Goal: Task Accomplishment & Management: Complete application form

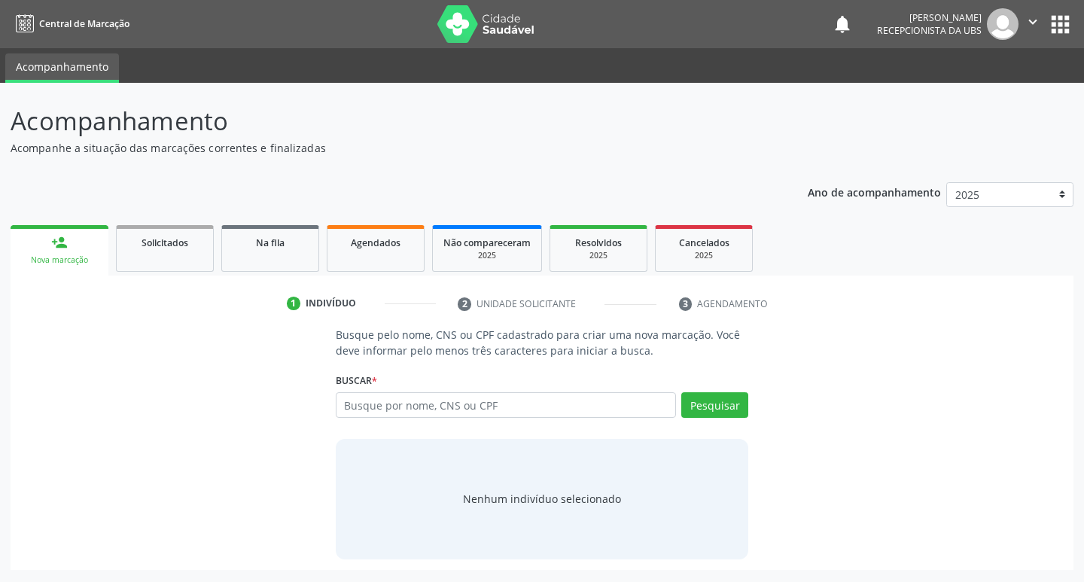
click at [666, 405] on input "text" at bounding box center [506, 405] width 341 height 26
type input "8980073596944"
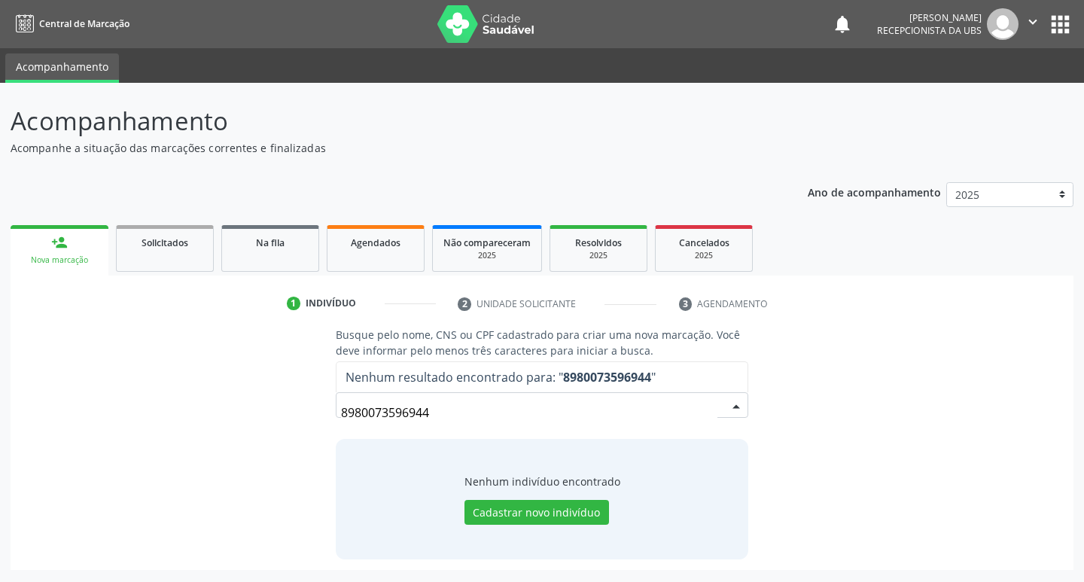
drag, startPoint x: 351, startPoint y: 437, endPoint x: 239, endPoint y: 479, distance: 119.5
click at [239, 479] on div "Busque pelo nome, CNS ou CPF cadastrado para criar uma nova marcação. Você deve…" at bounding box center [541, 443] width 1041 height 232
drag, startPoint x: 467, startPoint y: 401, endPoint x: 213, endPoint y: 491, distance: 268.9
click at [213, 491] on div "Busque pelo nome, CNS ou CPF cadastrado para criar uma nova marcação. Você deve…" at bounding box center [541, 443] width 1041 height 232
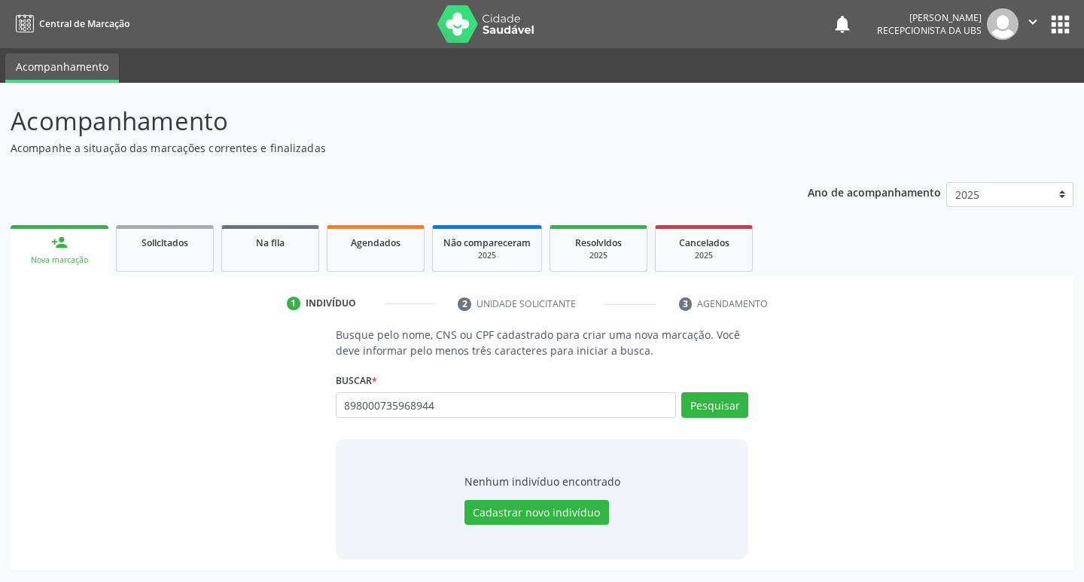
type input "898000735968944"
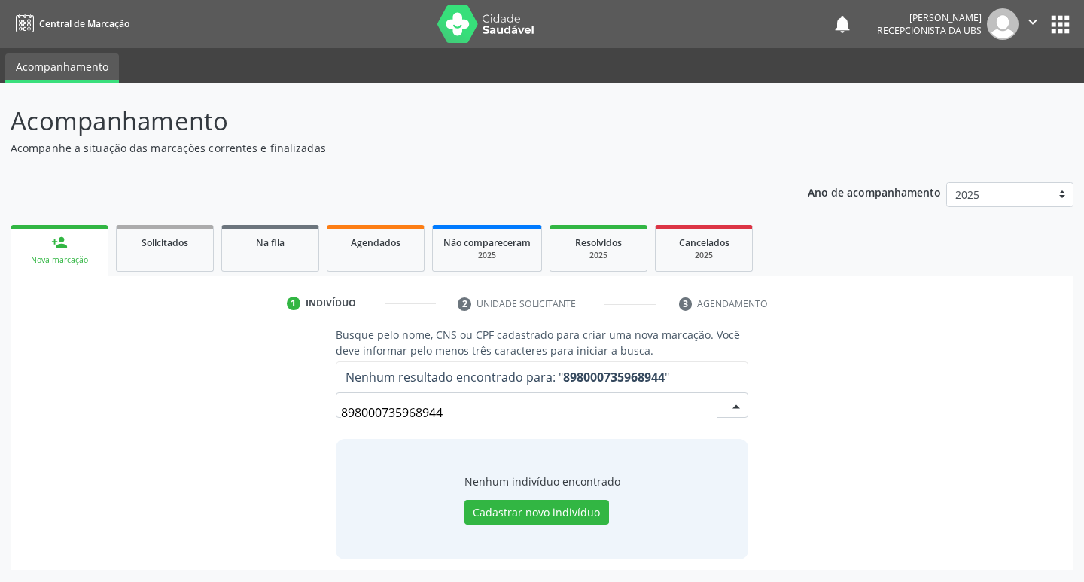
drag, startPoint x: 491, startPoint y: 407, endPoint x: 178, endPoint y: 448, distance: 315.7
click at [178, 448] on div "Busque pelo nome, CNS ou CPF cadastrado para criar uma nova marcação. Você deve…" at bounding box center [541, 443] width 1041 height 232
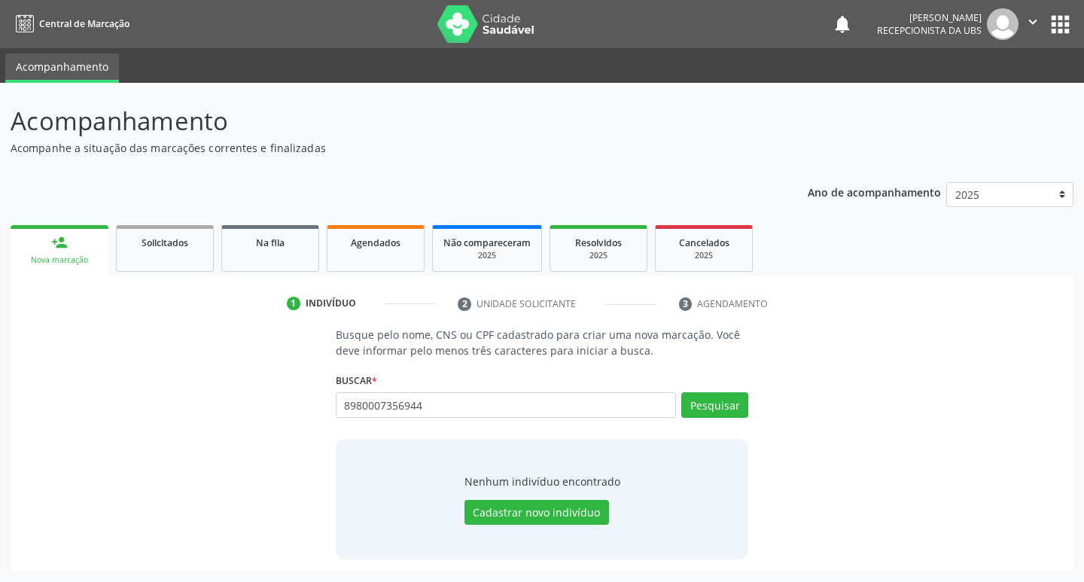
type input "8980007356944"
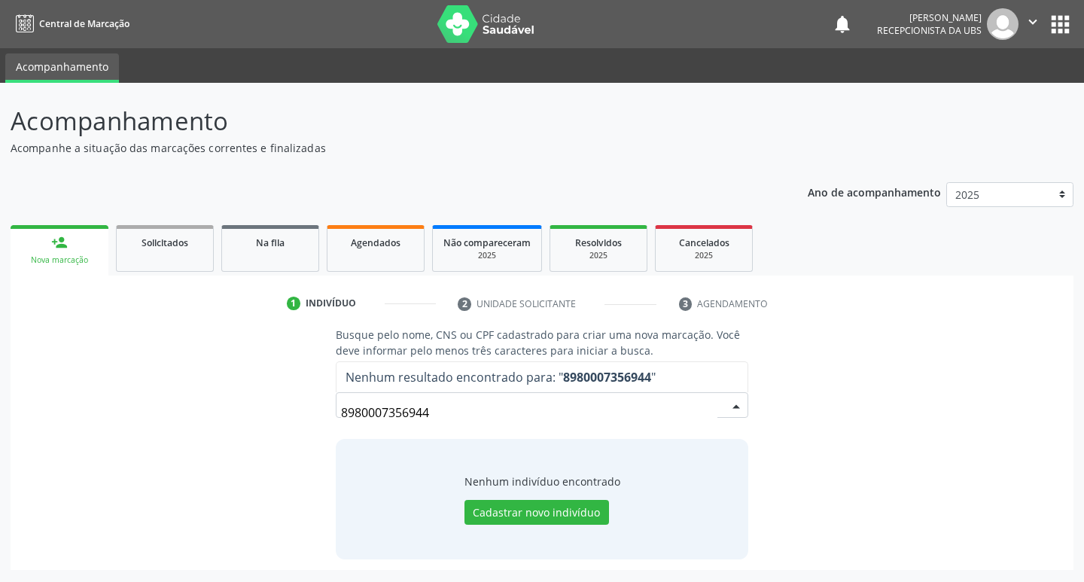
drag, startPoint x: 453, startPoint y: 411, endPoint x: 267, endPoint y: 476, distance: 196.8
click at [267, 476] on div "Busque pelo nome, CNS ou CPF cadastrado para criar uma nova marcação. Você deve…" at bounding box center [541, 443] width 1041 height 232
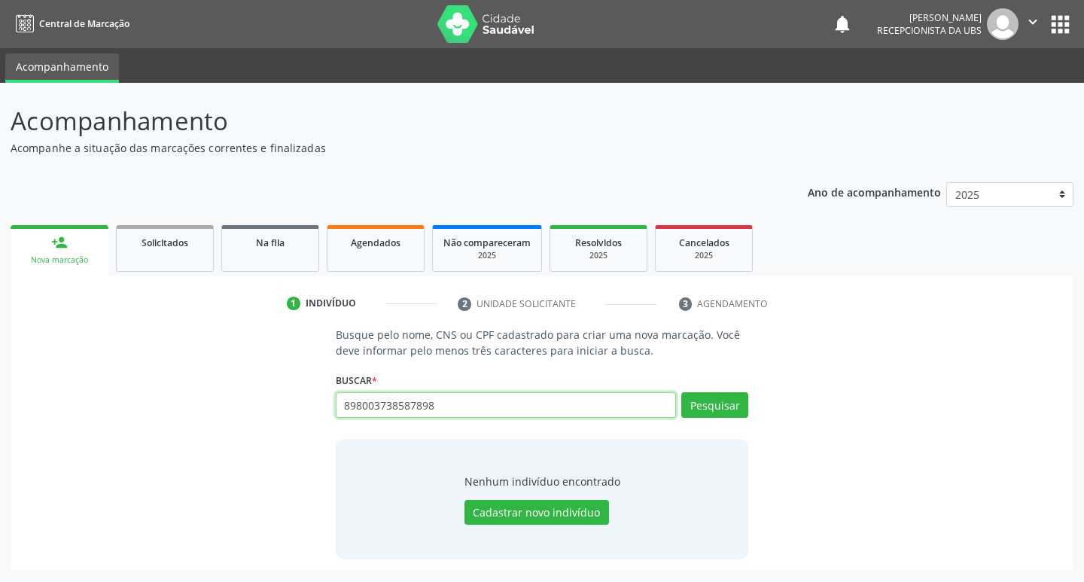
type input "898003738587898"
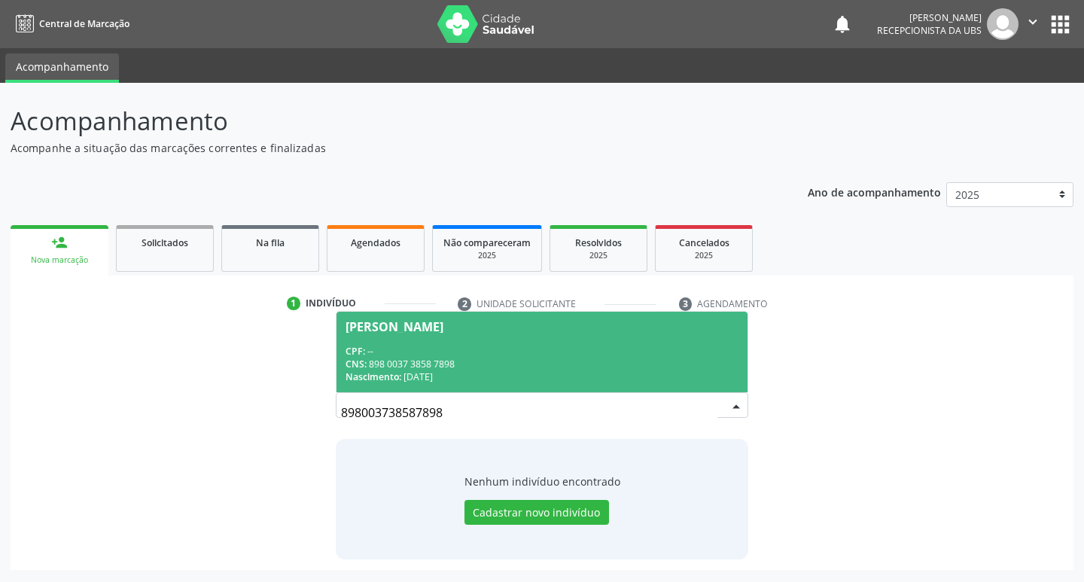
click at [600, 353] on div "CPF: --" at bounding box center [542, 351] width 394 height 13
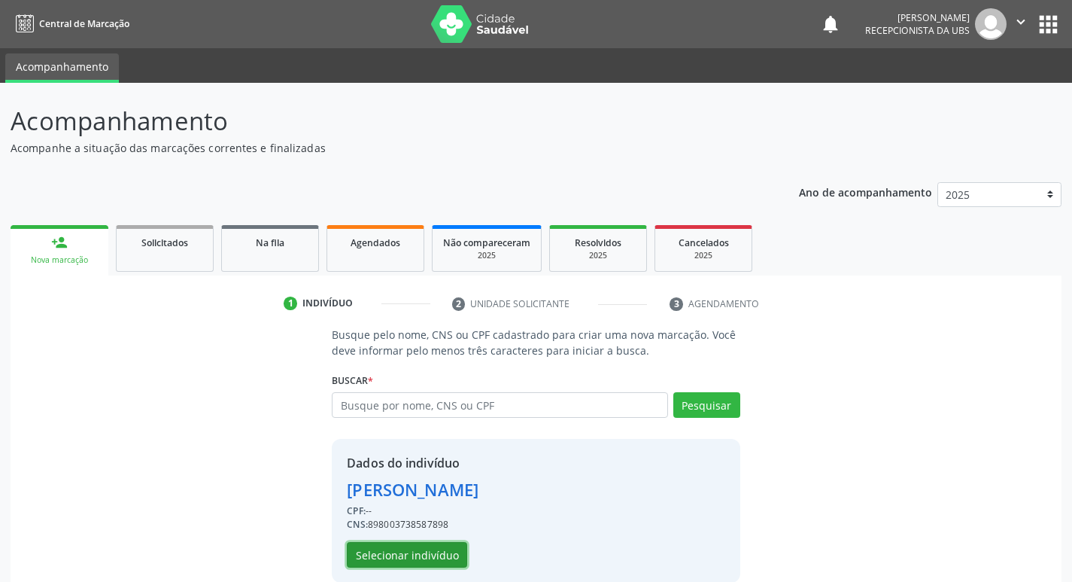
click at [435, 547] on button "Selecionar indivíduo" at bounding box center [407, 555] width 120 height 26
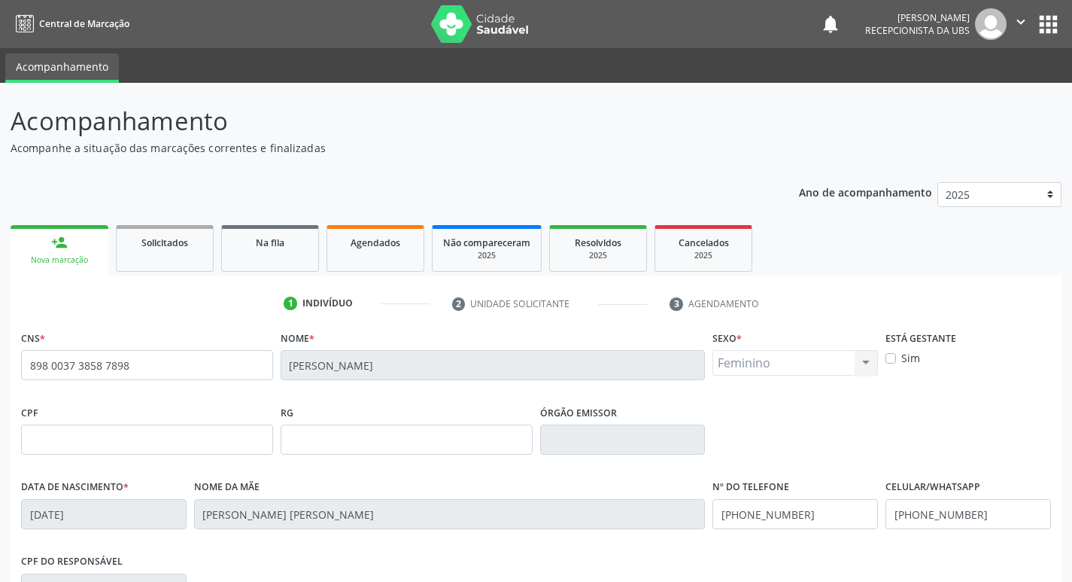
scroll to position [234, 0]
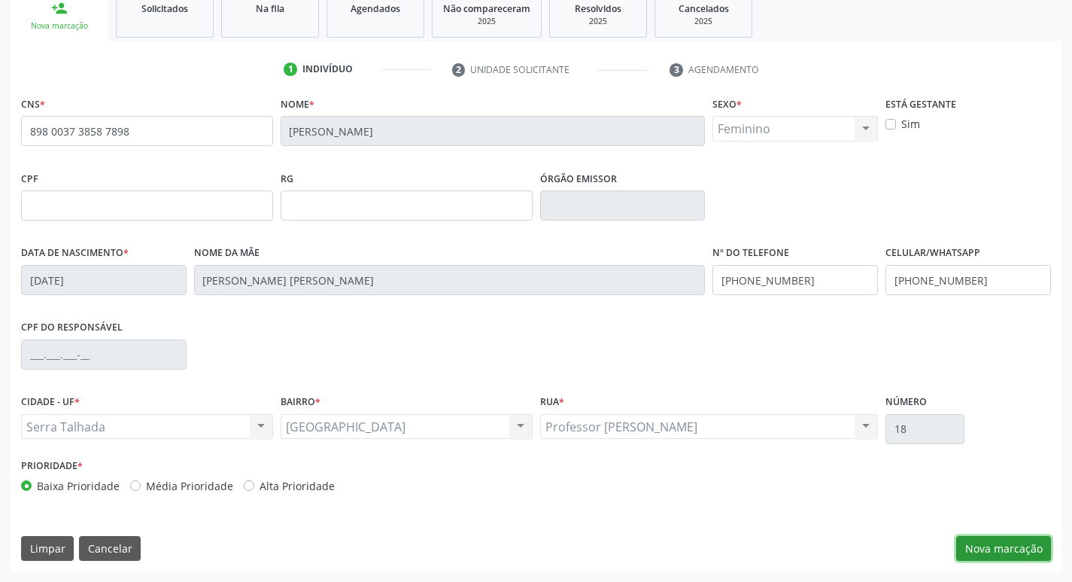
click at [1028, 552] on button "Nova marcação" at bounding box center [1003, 549] width 95 height 26
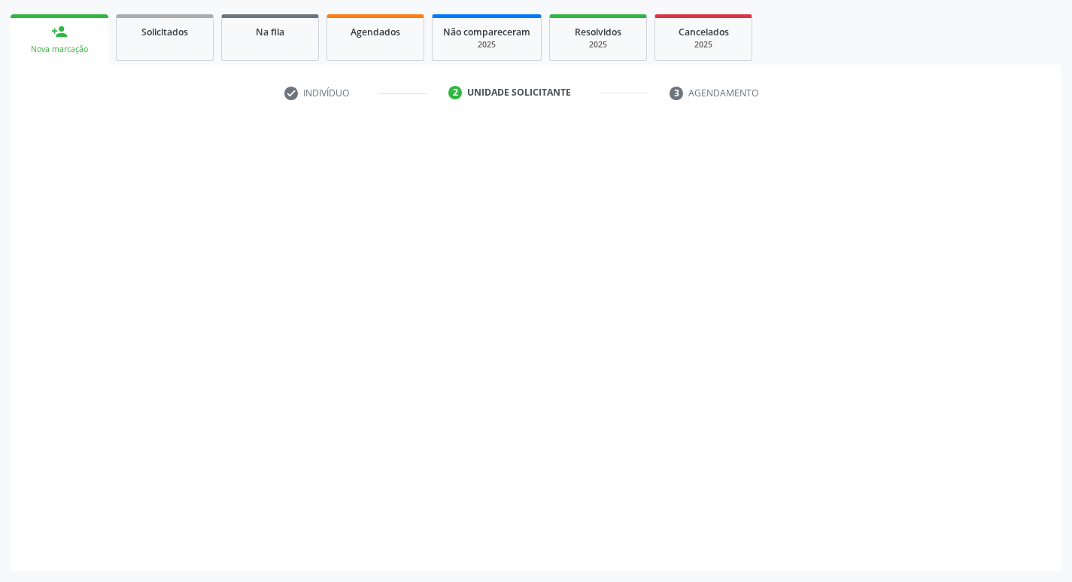
scroll to position [211, 0]
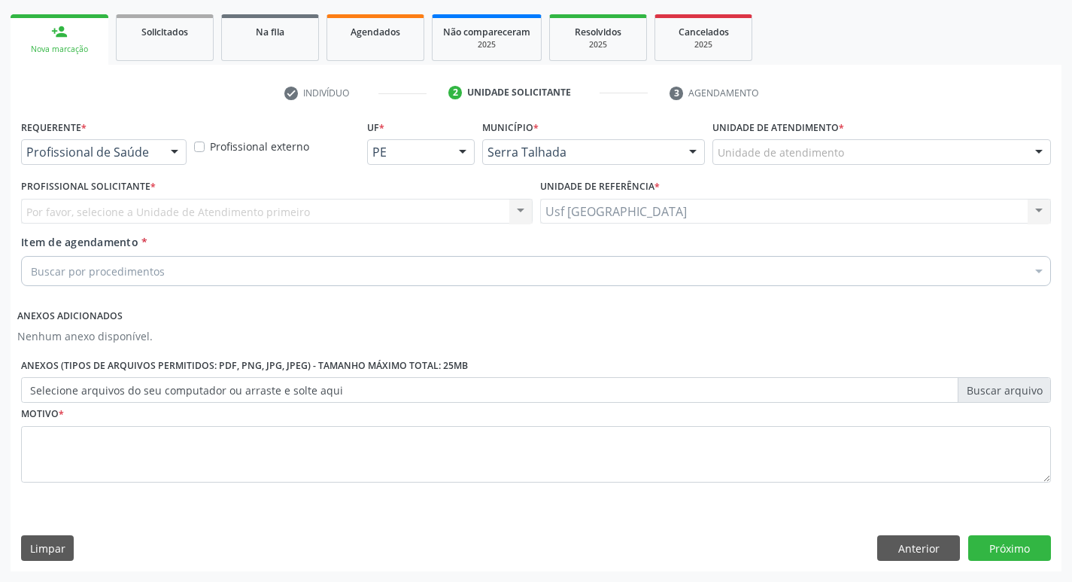
click at [99, 165] on div "Requerente * Profissional de Saúde Profissional de Saúde Paciente Nenhum result…" at bounding box center [103, 145] width 173 height 59
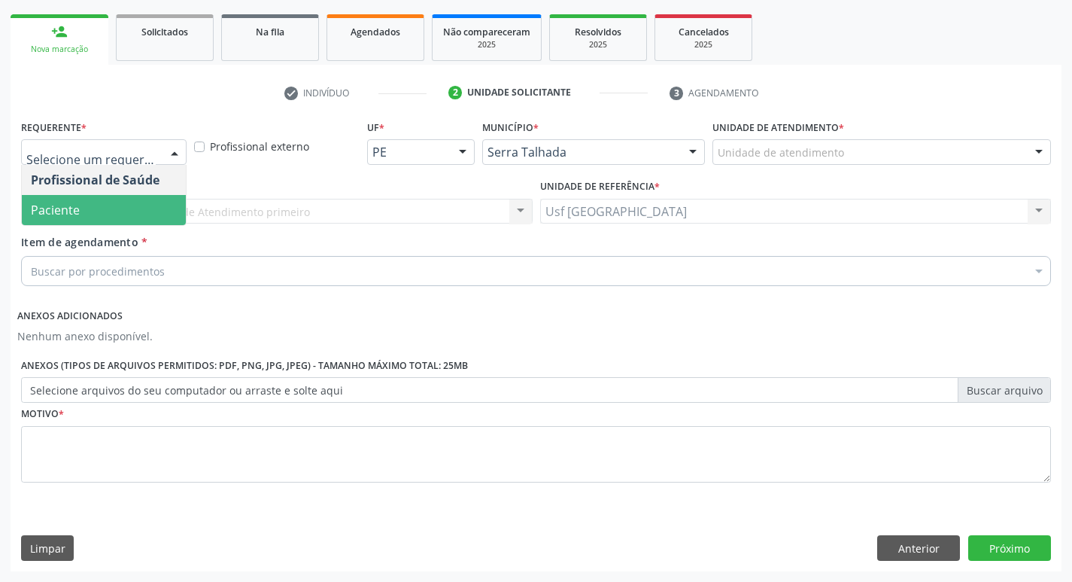
click at [108, 214] on span "Paciente" at bounding box center [104, 210] width 164 height 30
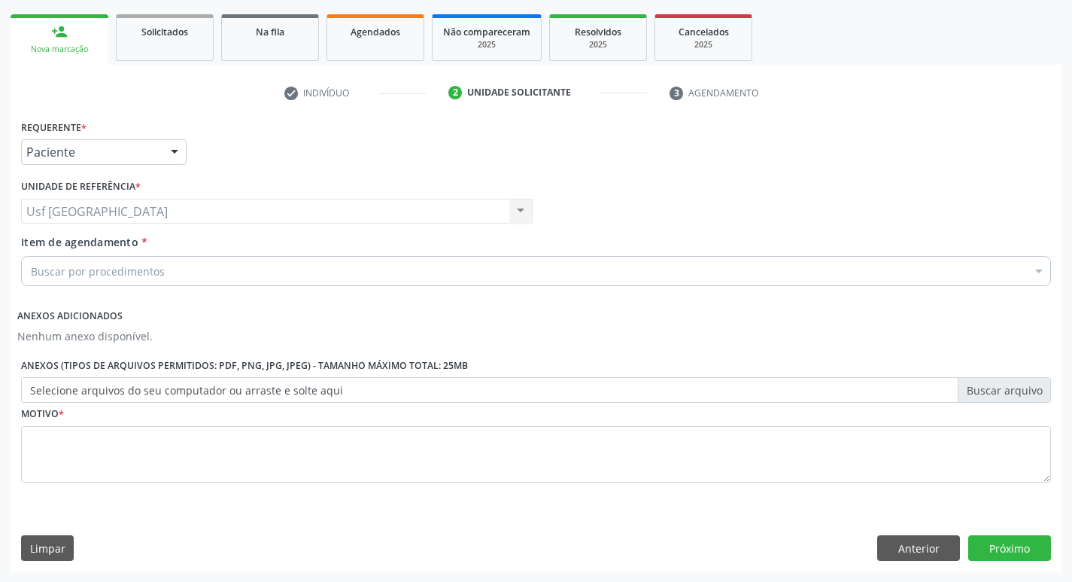
click at [108, 208] on div "Usf Vila Bela Usf Vila Bela Nenhum resultado encontrado para: " " Não há nenhum…" at bounding box center [277, 212] width 512 height 26
click at [127, 208] on div "Usf Vila Bela Usf Vila Bela Nenhum resultado encontrado para: " " Não há nenhum…" at bounding box center [277, 212] width 512 height 26
drag, startPoint x: 316, startPoint y: 287, endPoint x: 301, endPoint y: 278, distance: 17.2
click at [308, 283] on div "Item de agendamento * Buscar por procedimentos Selecionar todos 0304070076 - .Q…" at bounding box center [536, 263] width 1038 height 58
click at [301, 278] on div "Buscar por procedimentos" at bounding box center [536, 271] width 1030 height 30
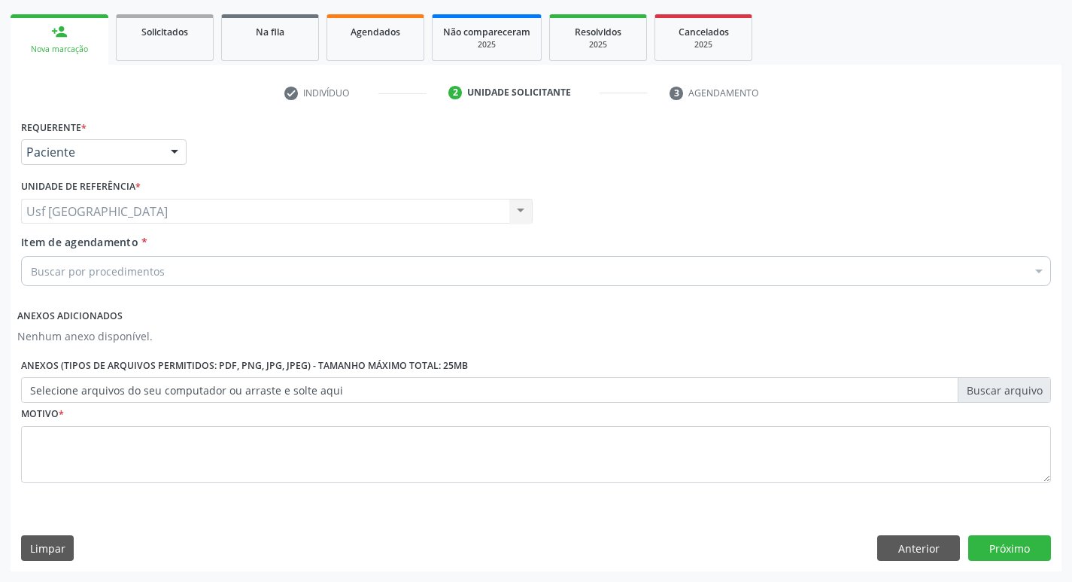
click at [31, 269] on input "Item de agendamento *" at bounding box center [31, 271] width 0 height 30
type input "s"
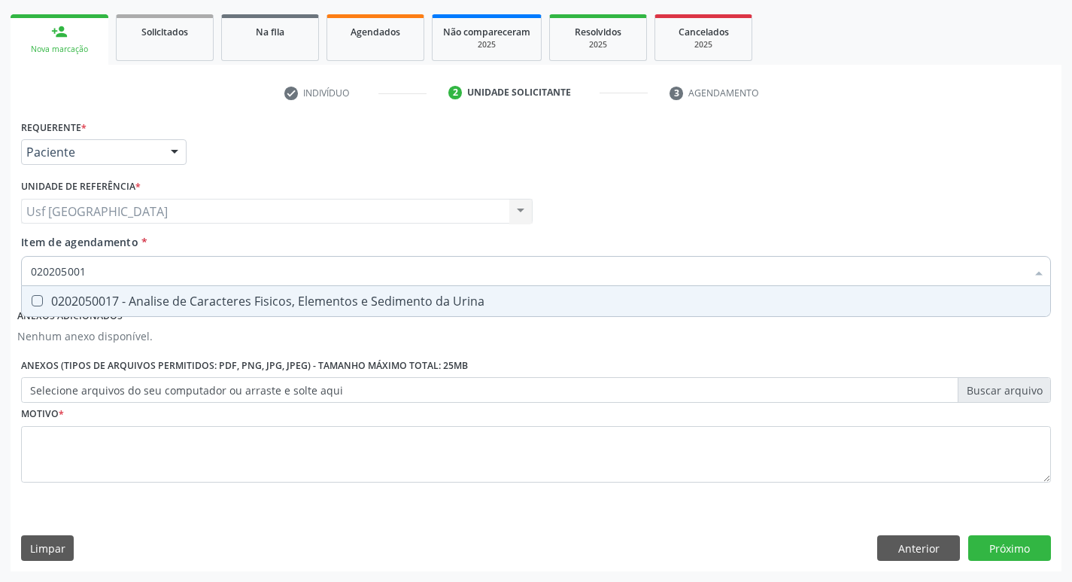
type input "0202050017"
click at [289, 304] on div "0202050017 - Analise de Caracteres Fisicos, Elementos e Sedimento da Urina" at bounding box center [536, 301] width 1011 height 12
checkbox Urina "true"
type input "0"
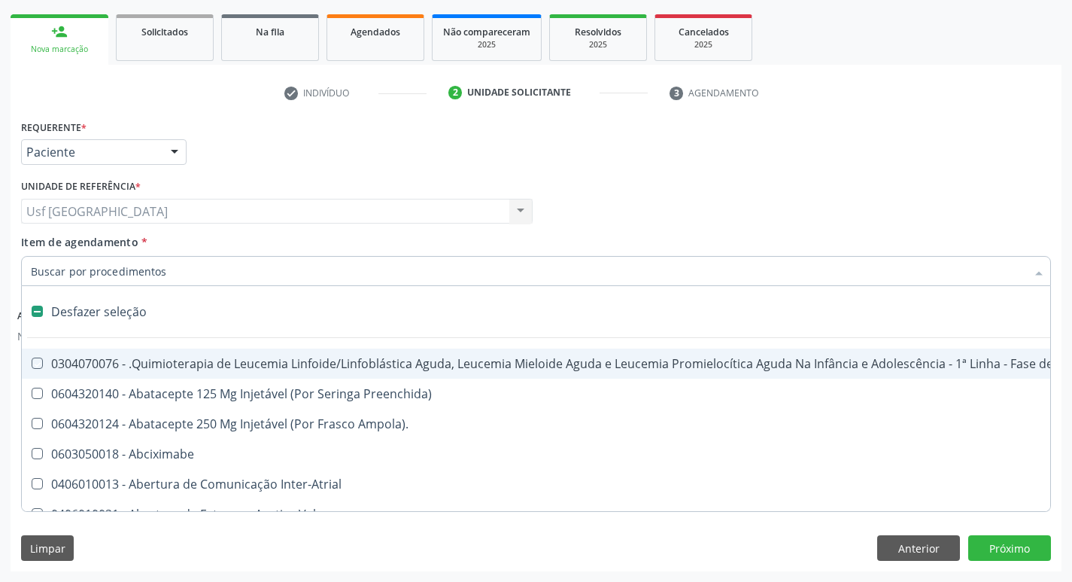
checkbox Manutenção "false"
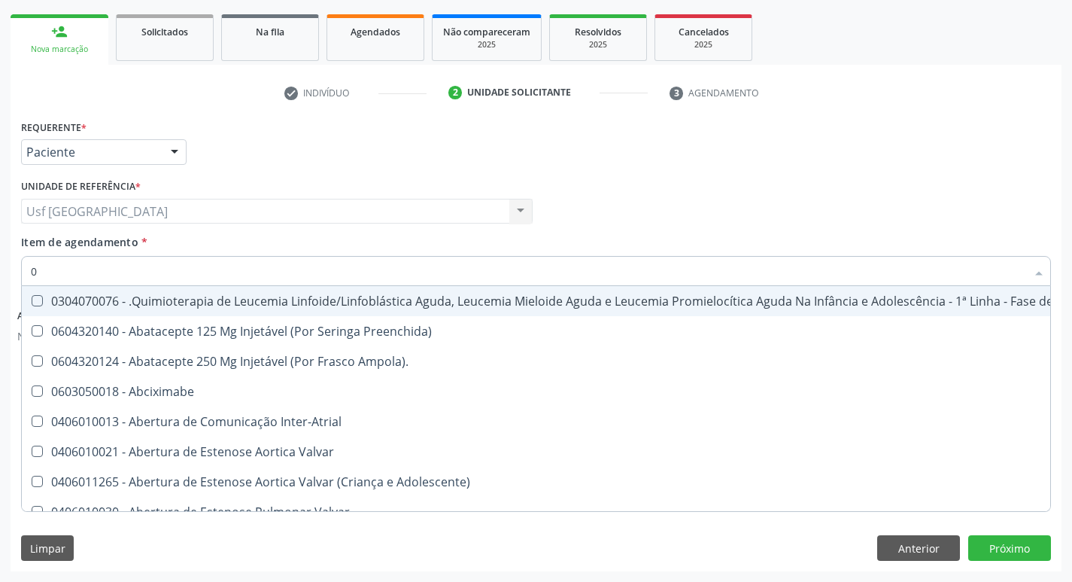
type input "02"
checkbox Coração "true"
checkbox Urina "false"
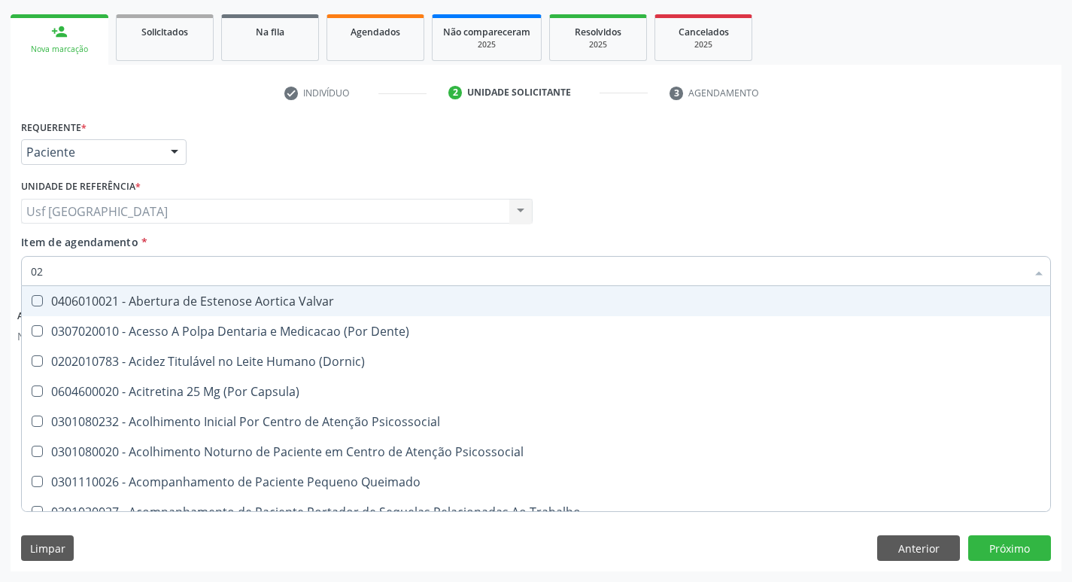
type input "020"
checkbox Terapeutica "true"
checkbox Urina "false"
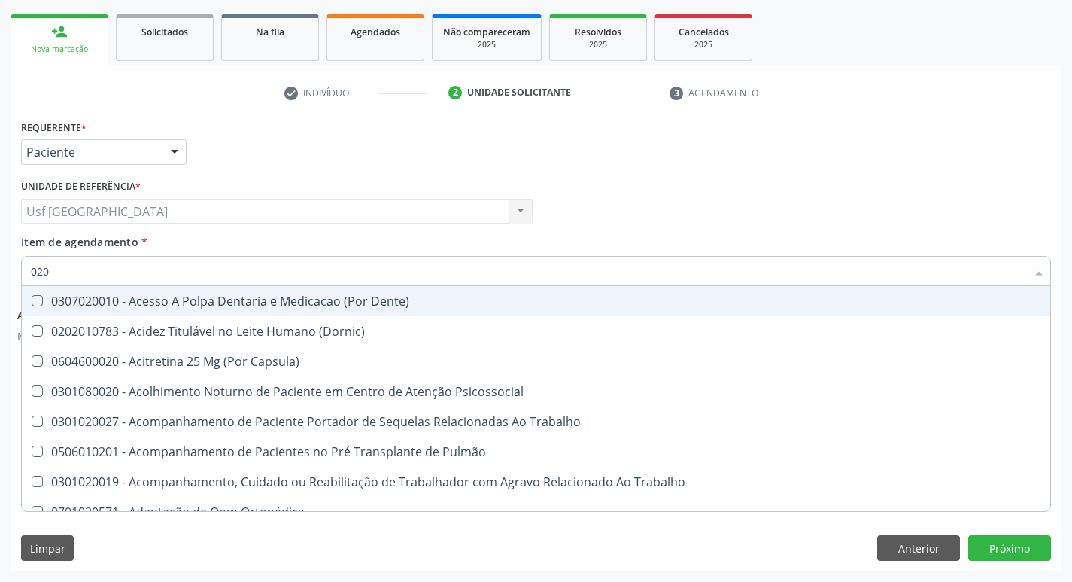
type input "0202"
checkbox Capsula\) "true"
checkbox Urina "false"
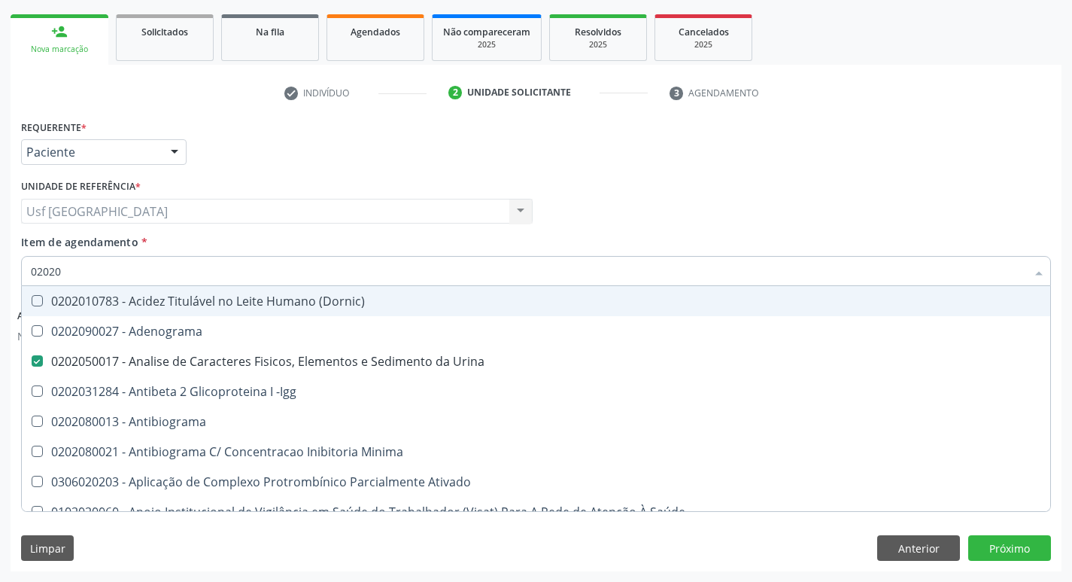
type input "020201"
checkbox Urina "false"
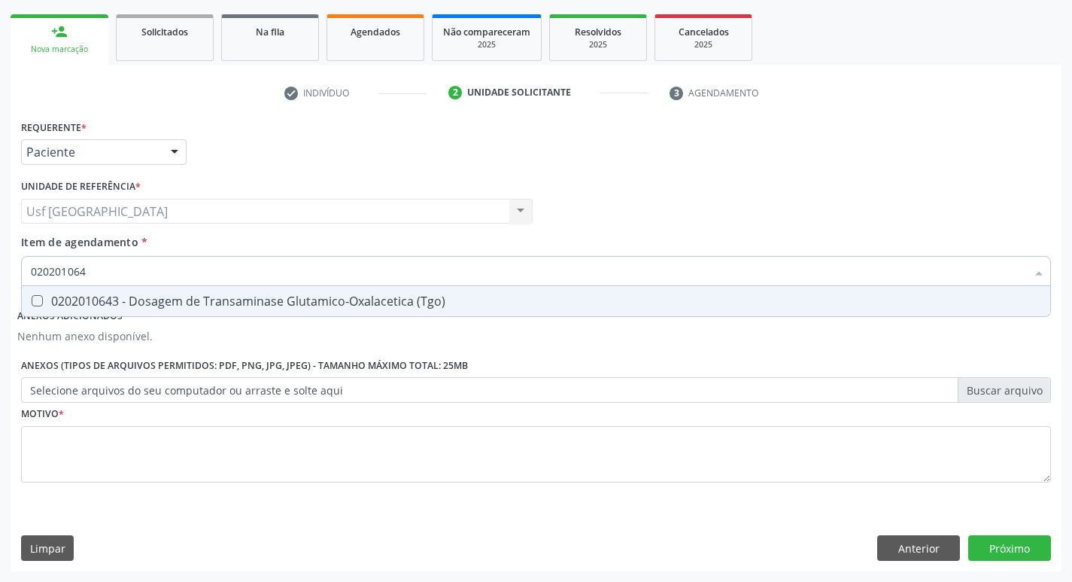
type input "0202010643"
click at [289, 304] on div "0202010643 - Dosagem de Transaminase Glutamico-Oxalacetica (Tgo)" at bounding box center [536, 301] width 1011 height 12
checkbox \(Tgo\) "true"
type input "02020106"
checkbox \(Tgo\) "false"
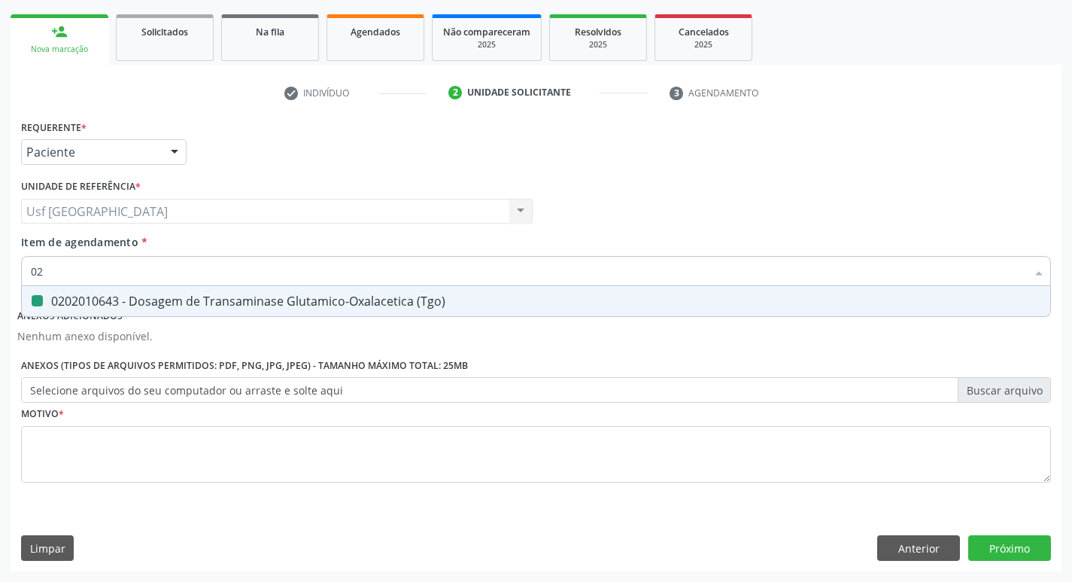
type input "0"
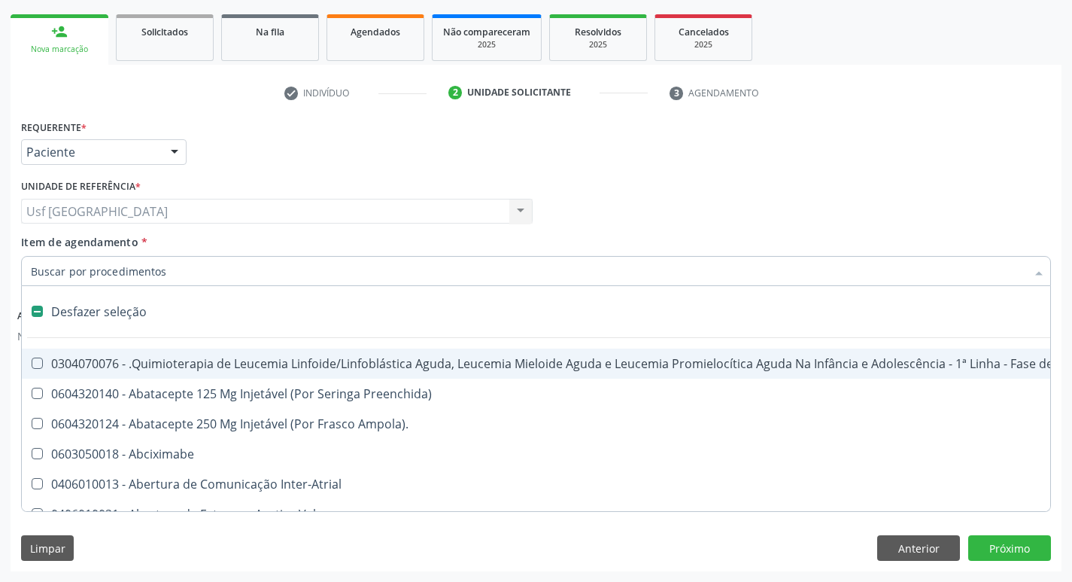
click at [628, 183] on div "Profissional Solicitante Por favor, selecione a Unidade de Atendimento primeiro…" at bounding box center [536, 204] width 1038 height 59
checkbox Preenchida\) "true"
checkbox Ampola\)\ "true"
checkbox Urina "false"
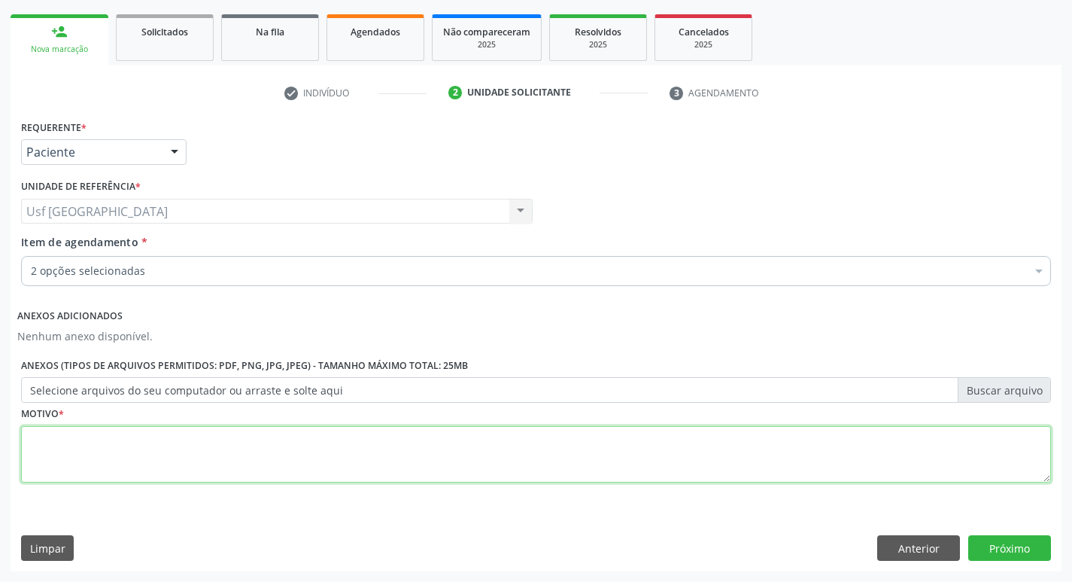
click at [411, 457] on textarea at bounding box center [536, 454] width 1030 height 57
type textarea "j"
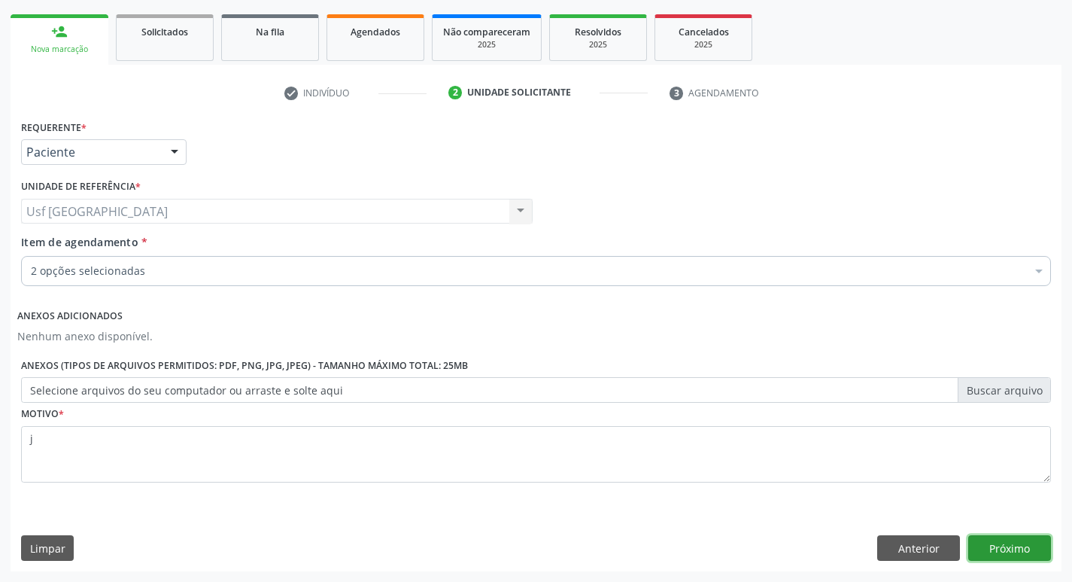
click at [997, 555] on button "Próximo" at bounding box center [1009, 548] width 83 height 26
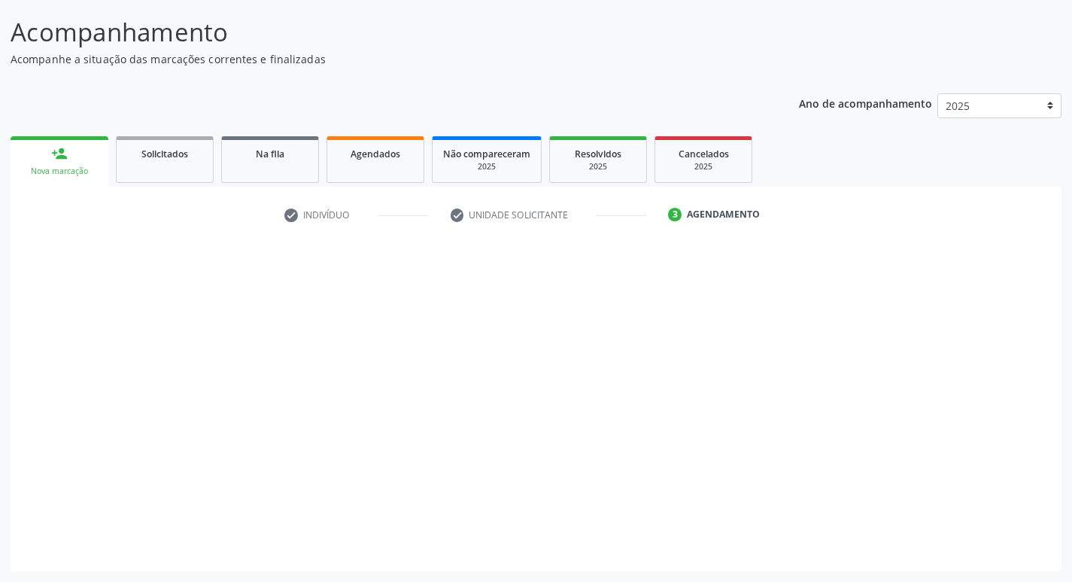
scroll to position [89, 0]
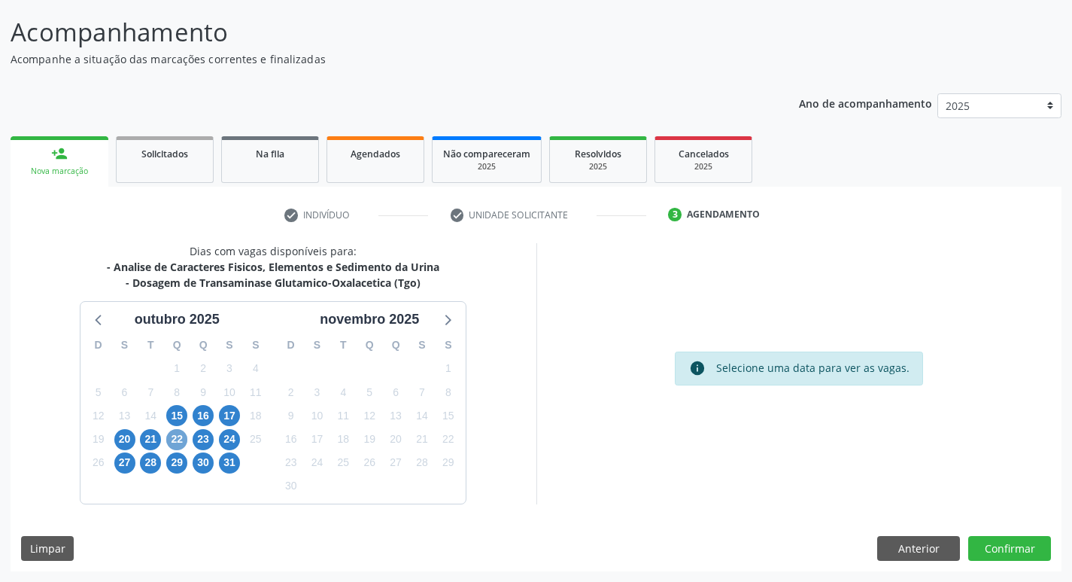
click at [179, 439] on span "22" at bounding box center [176, 439] width 21 height 21
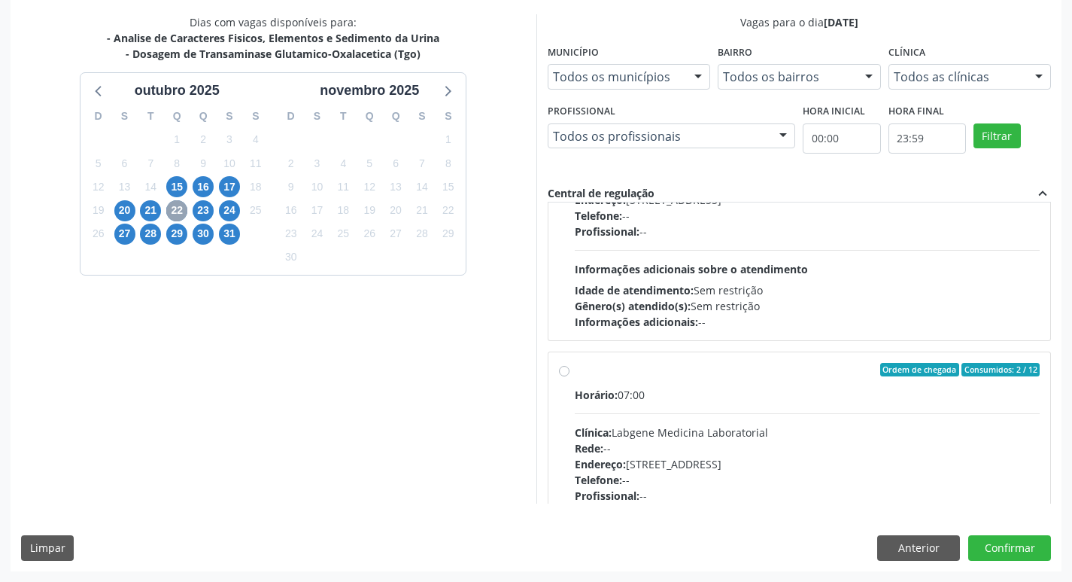
scroll to position [451, 0]
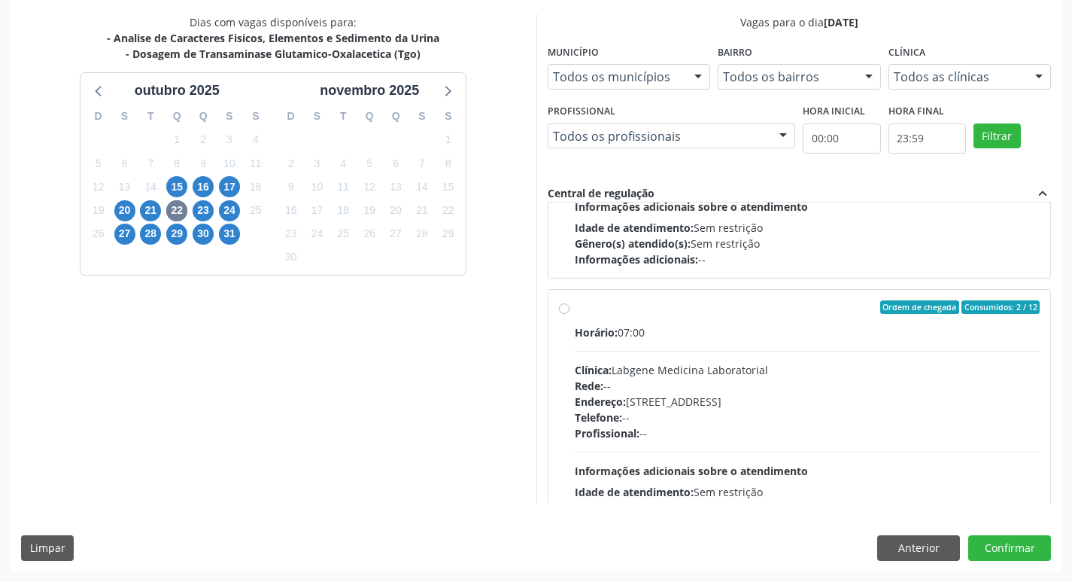
click at [766, 362] on div "Clínica: Labgene Medicina Laboratorial" at bounding box center [808, 370] width 466 height 16
click at [570, 314] on input "Ordem de chegada Consumidos: 2 / 12 Horário: 07:00 Clínica: Labgene Medicina La…" at bounding box center [564, 307] width 11 height 14
radio input "true"
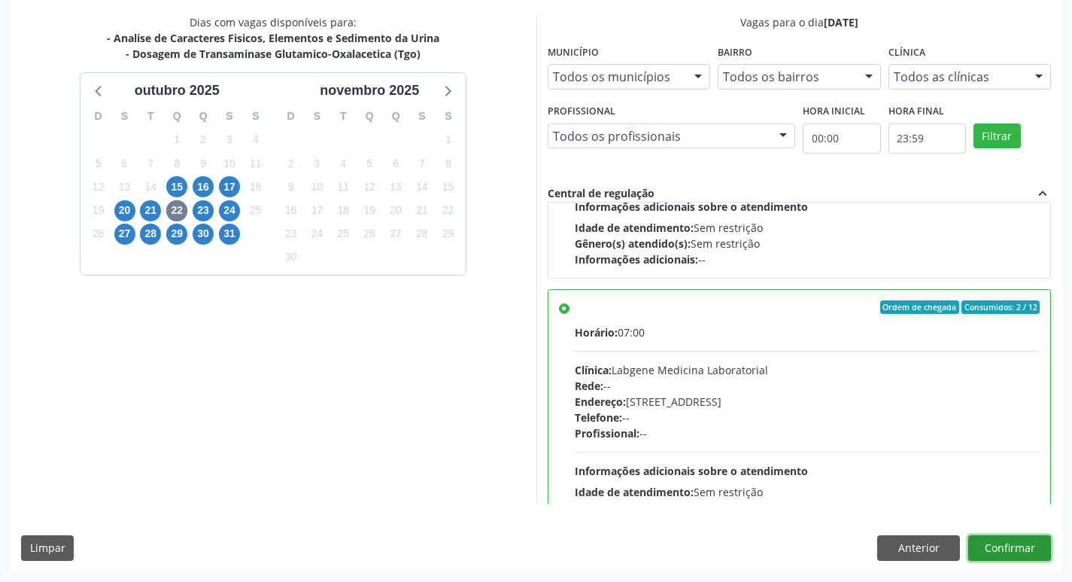
click at [1044, 557] on button "Confirmar" at bounding box center [1009, 548] width 83 height 26
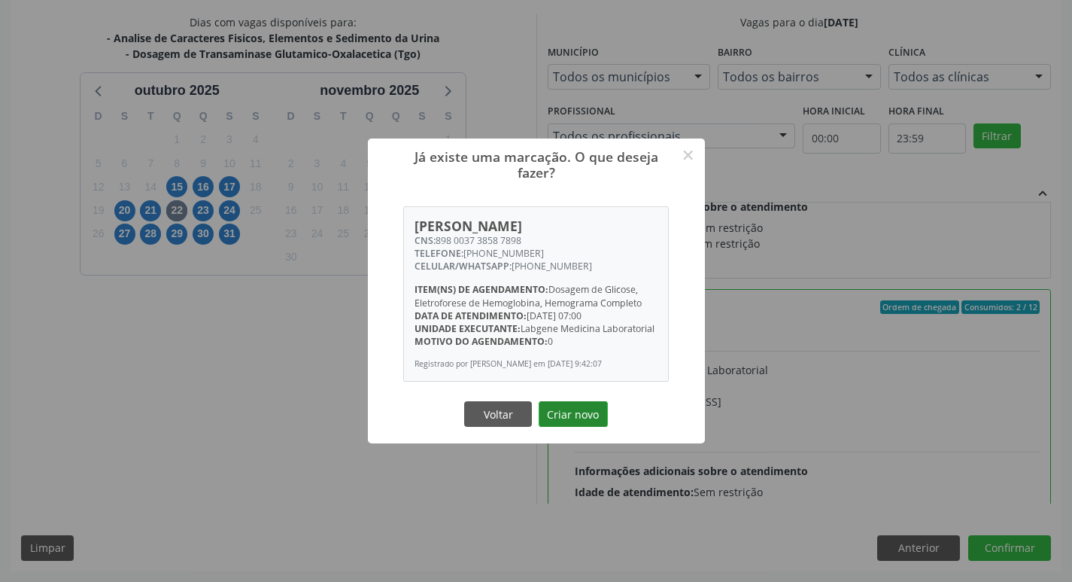
click at [585, 427] on button "Criar novo" at bounding box center [573, 414] width 69 height 26
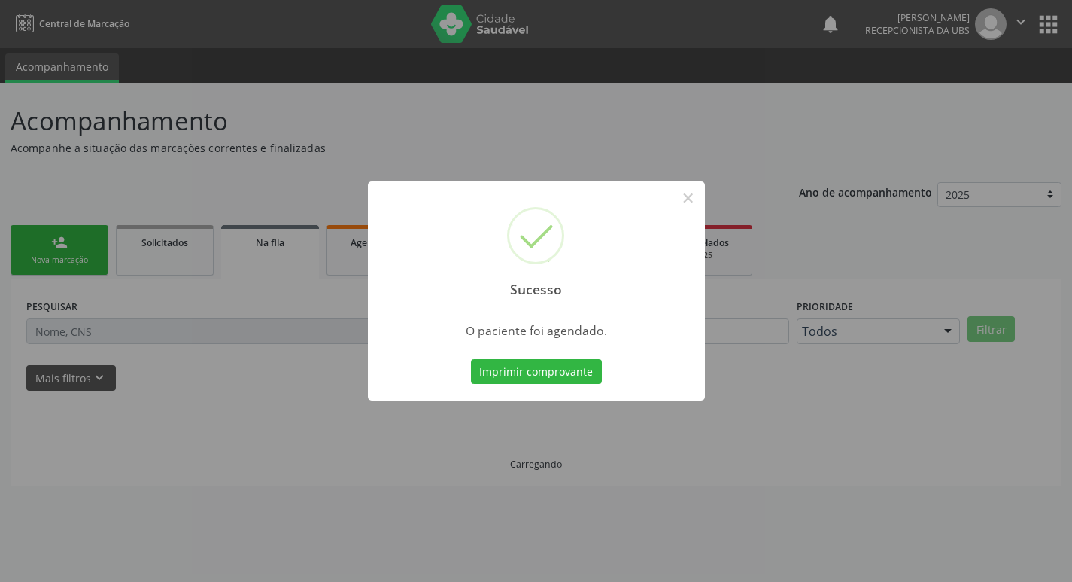
scroll to position [0, 0]
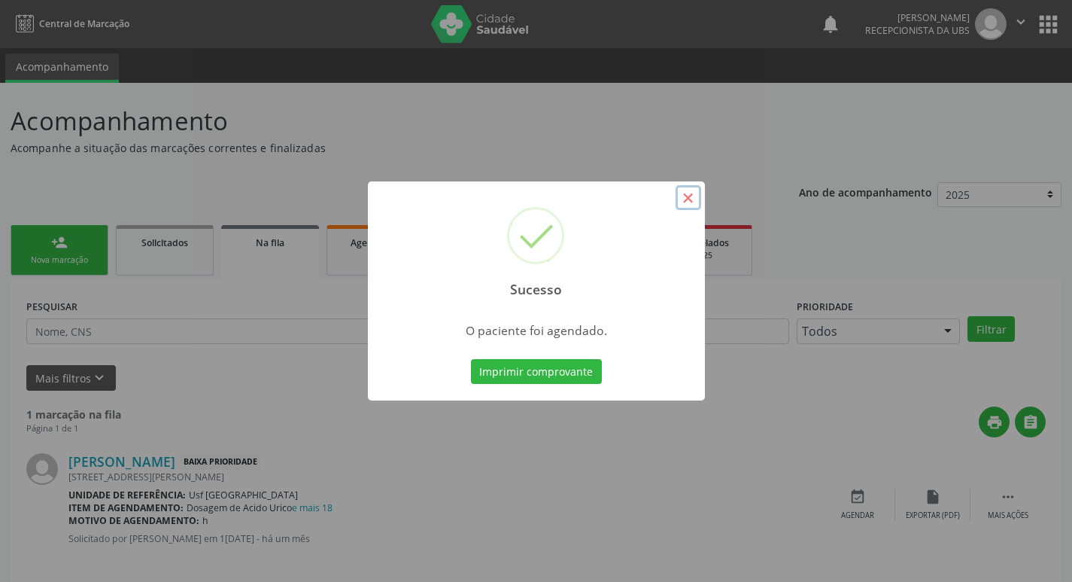
click at [677, 200] on button "×" at bounding box center [689, 198] width 26 height 26
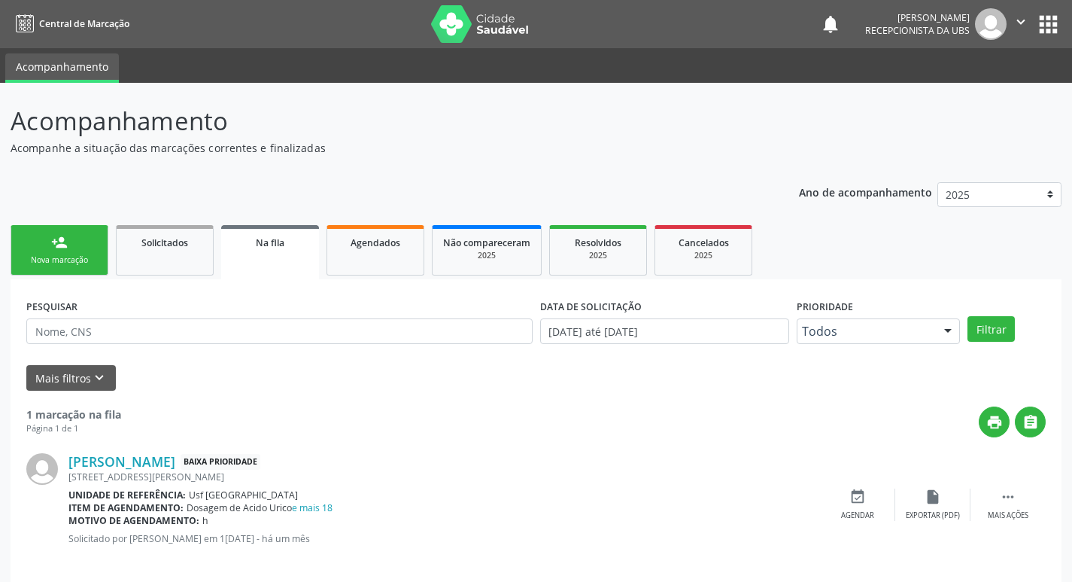
scroll to position [16, 0]
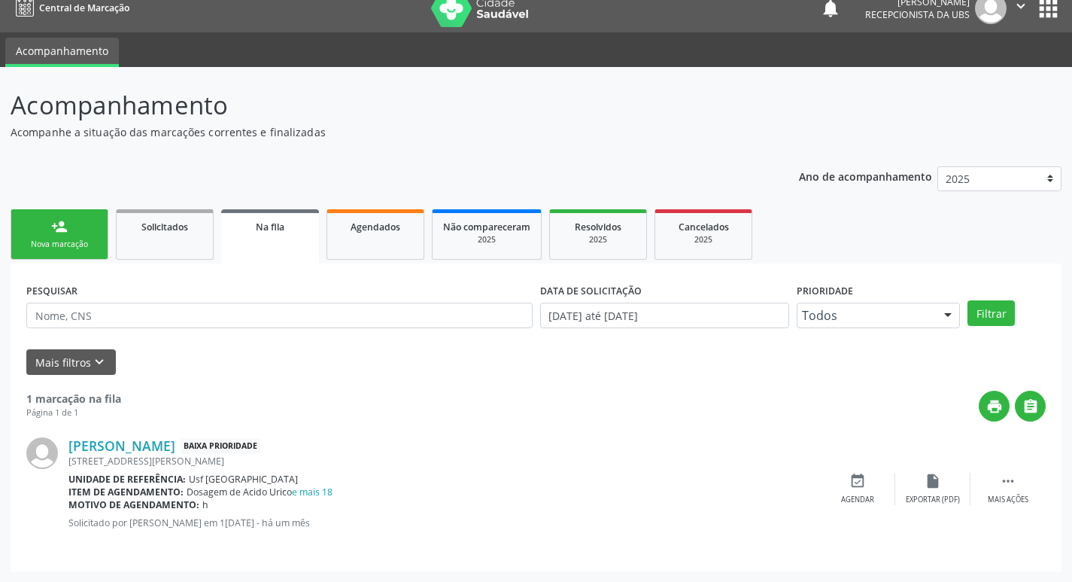
click at [82, 258] on link "person_add Nova marcação" at bounding box center [60, 234] width 98 height 50
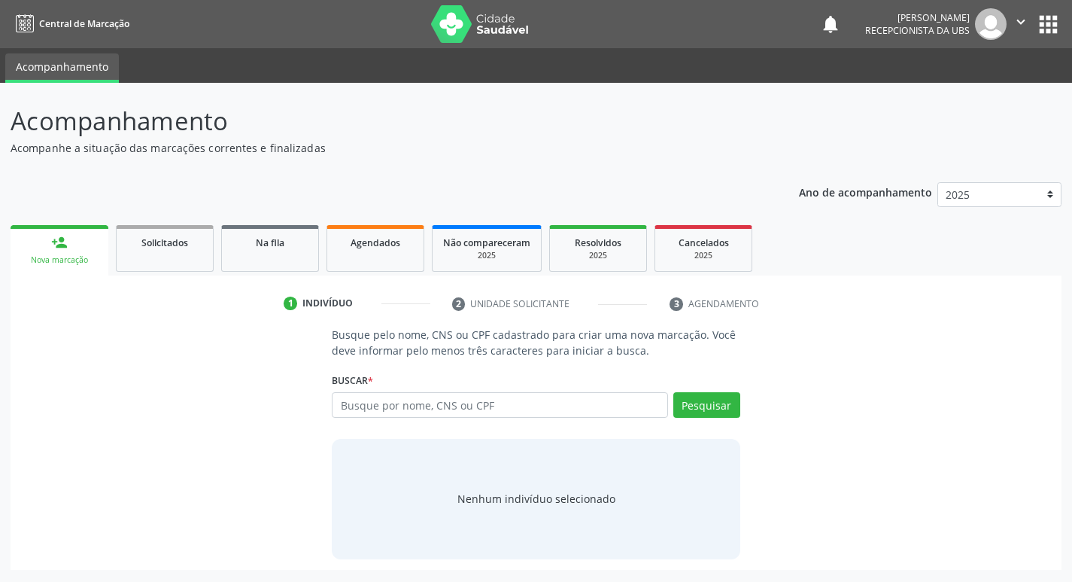
scroll to position [0, 0]
click at [560, 415] on input "text" at bounding box center [506, 405] width 341 height 26
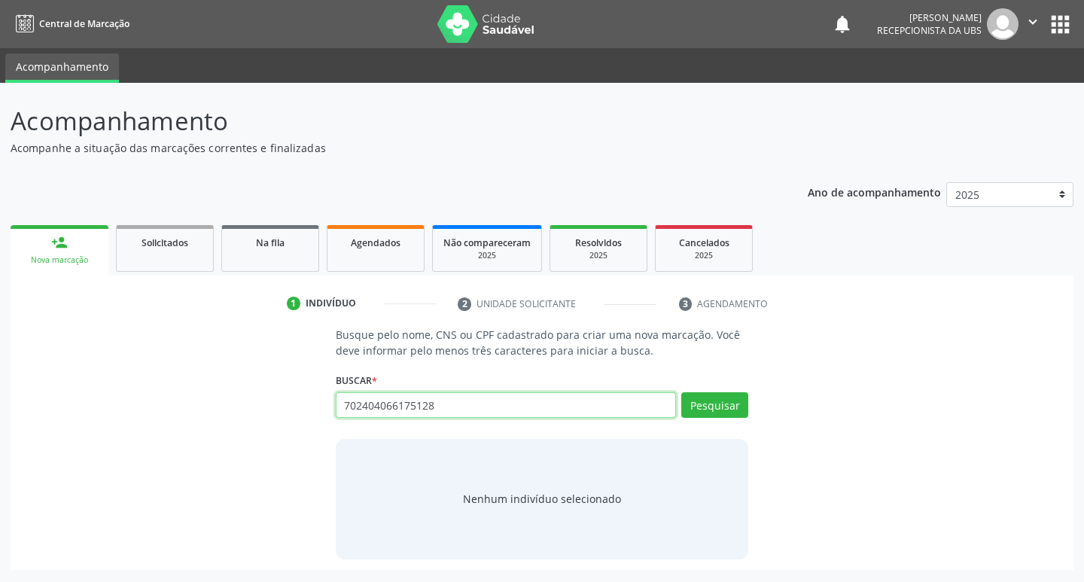
type input "702404066175128"
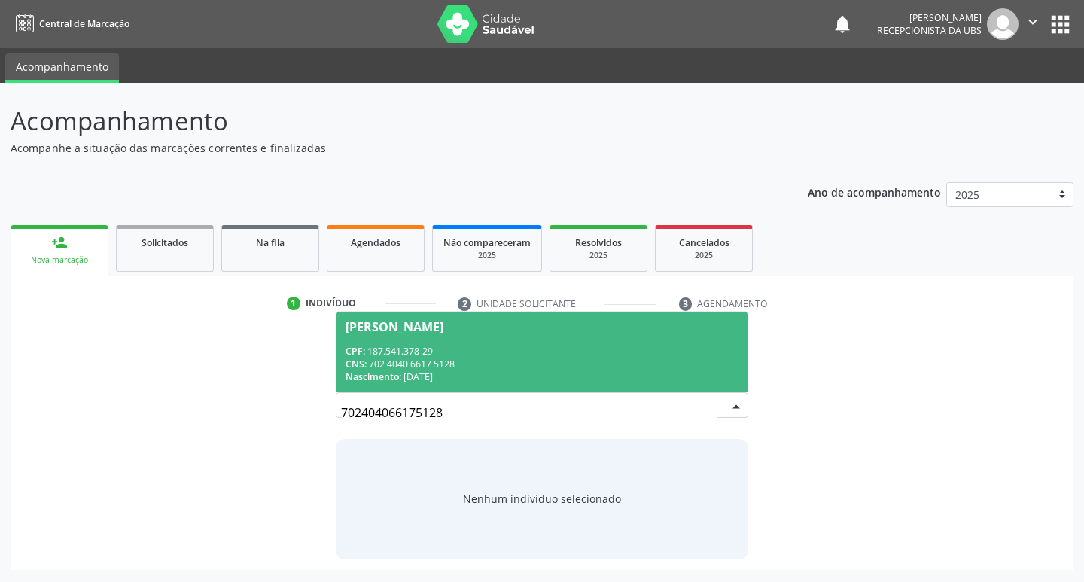
click at [590, 371] on div "Nascimento: 26/07/1965" at bounding box center [542, 376] width 394 height 13
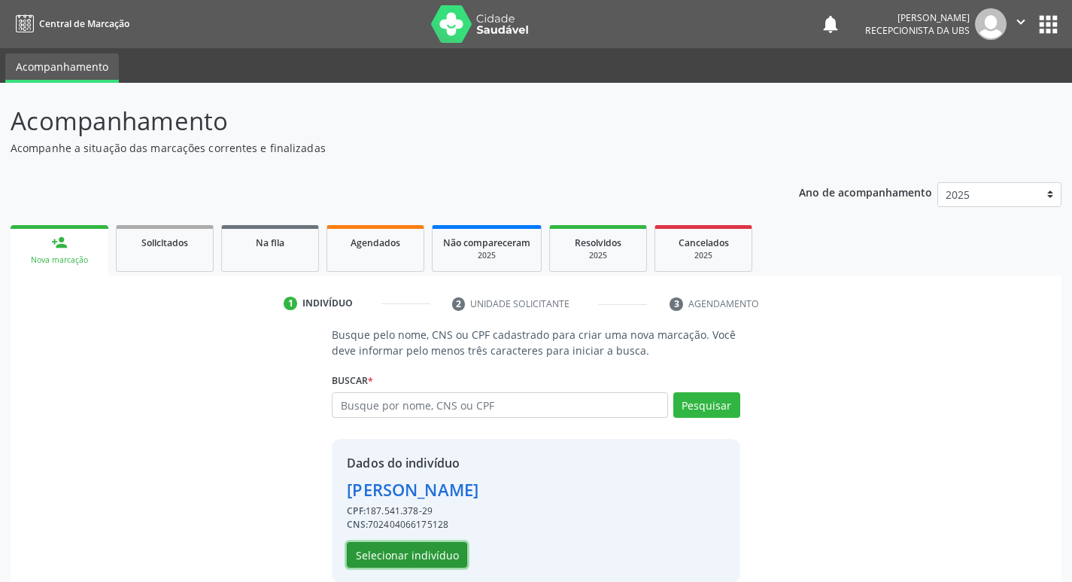
click at [439, 564] on button "Selecionar indivíduo" at bounding box center [407, 555] width 120 height 26
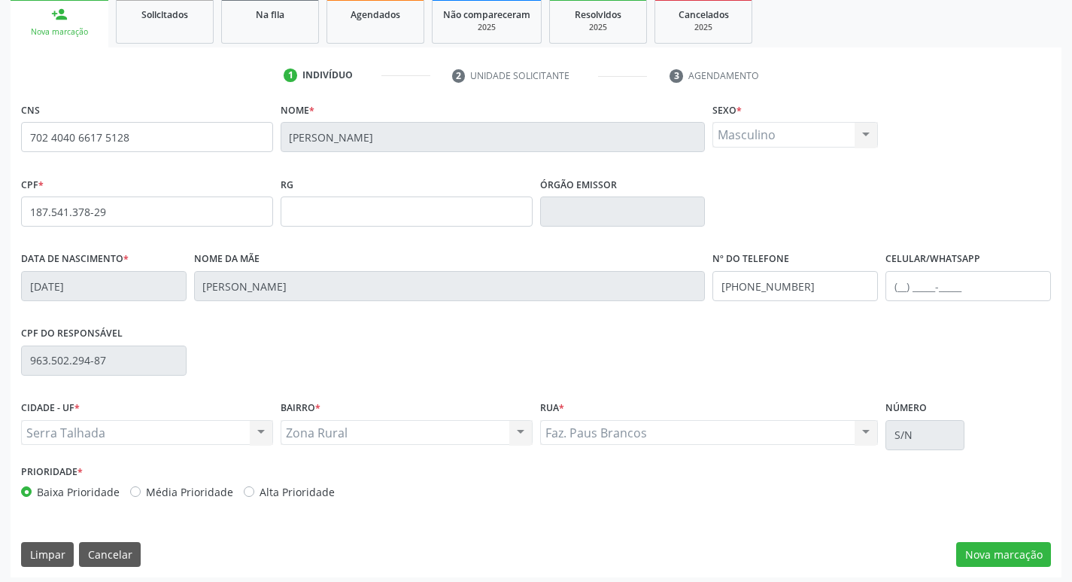
scroll to position [234, 0]
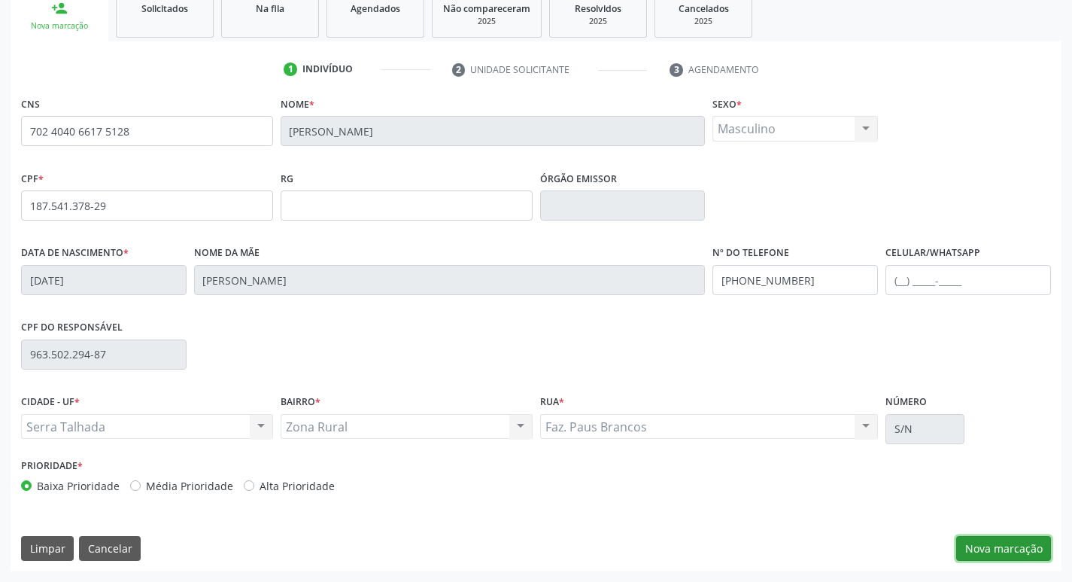
click at [992, 540] on button "Nova marcação" at bounding box center [1003, 549] width 95 height 26
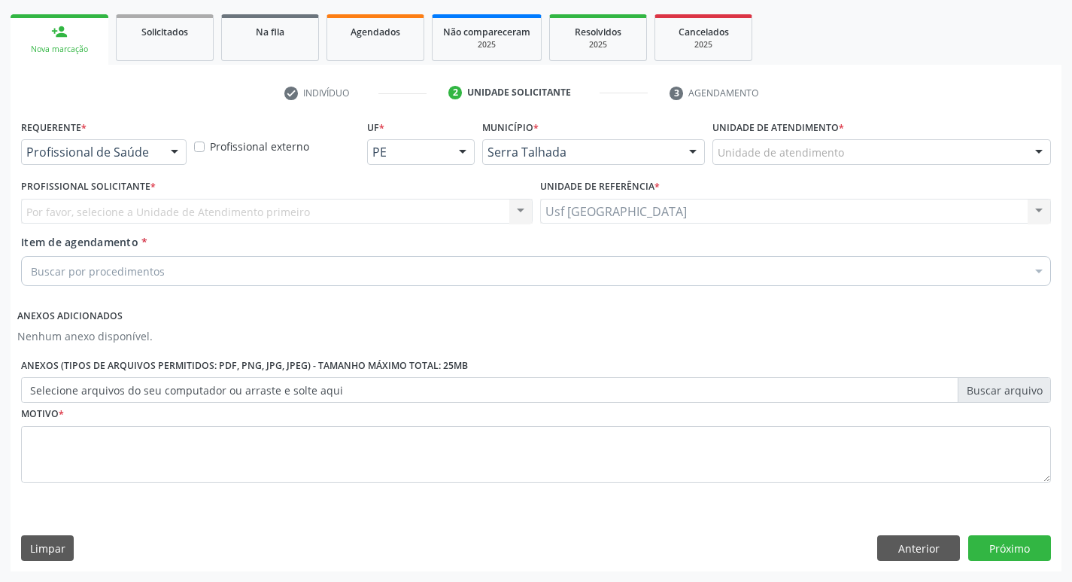
scroll to position [211, 0]
click at [90, 168] on div "Requerente * Profissional de Saúde Profissional de Saúde Paciente Nenhum result…" at bounding box center [103, 145] width 173 height 59
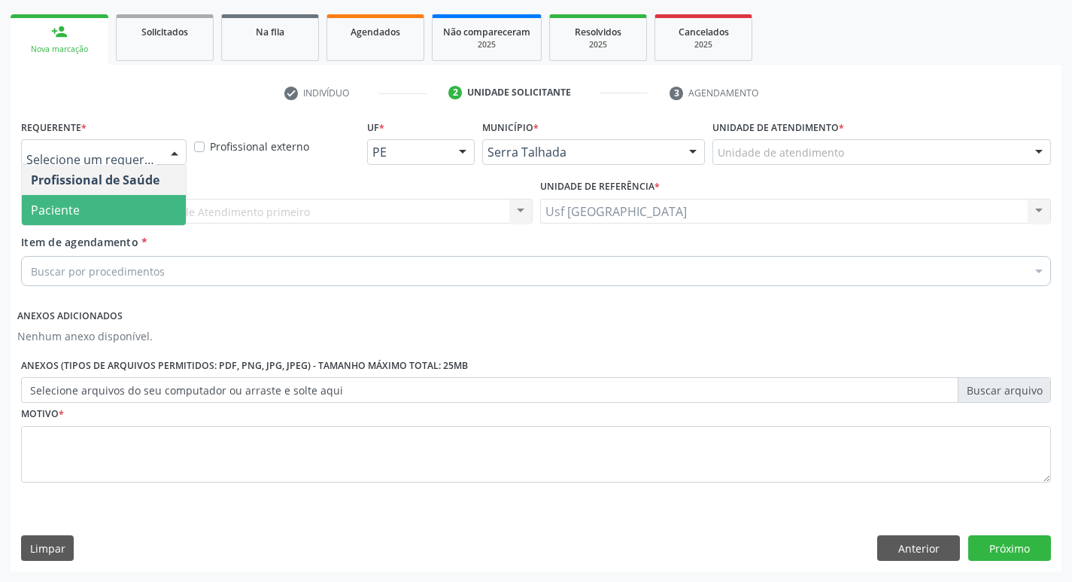
click at [98, 209] on span "Paciente" at bounding box center [104, 210] width 164 height 30
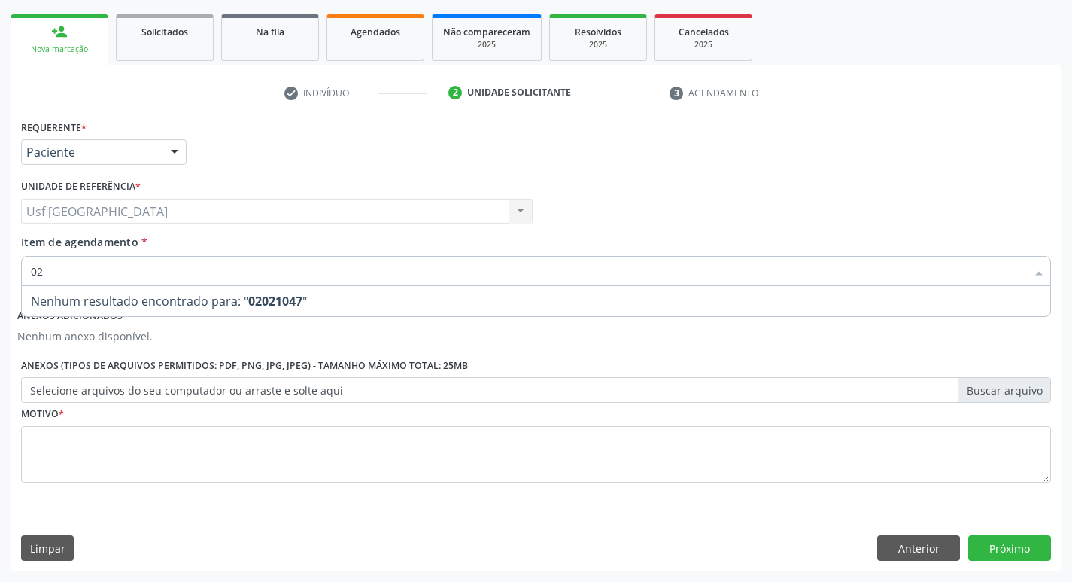
type input "0"
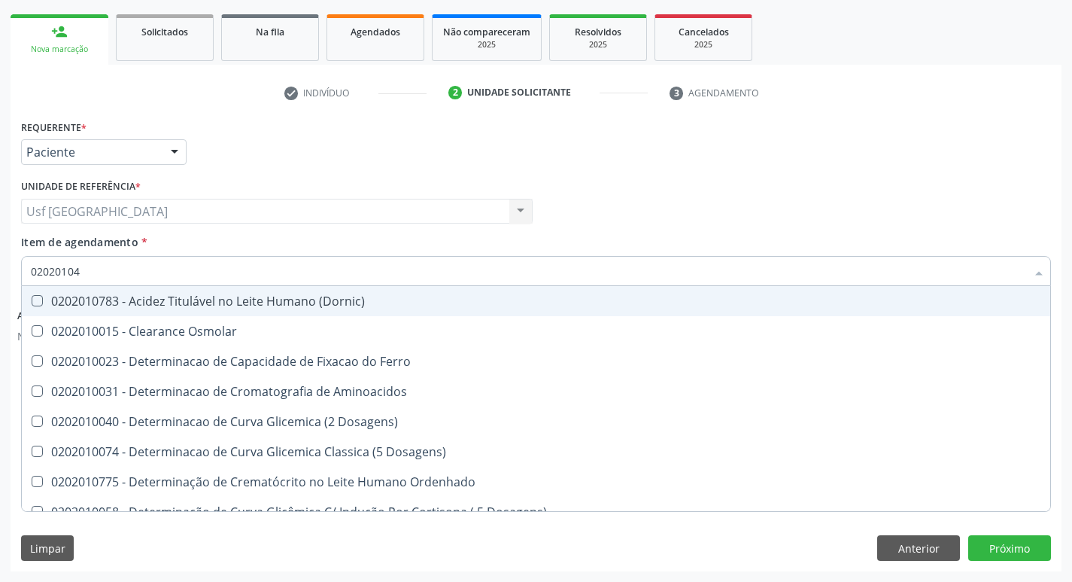
type input "020201047"
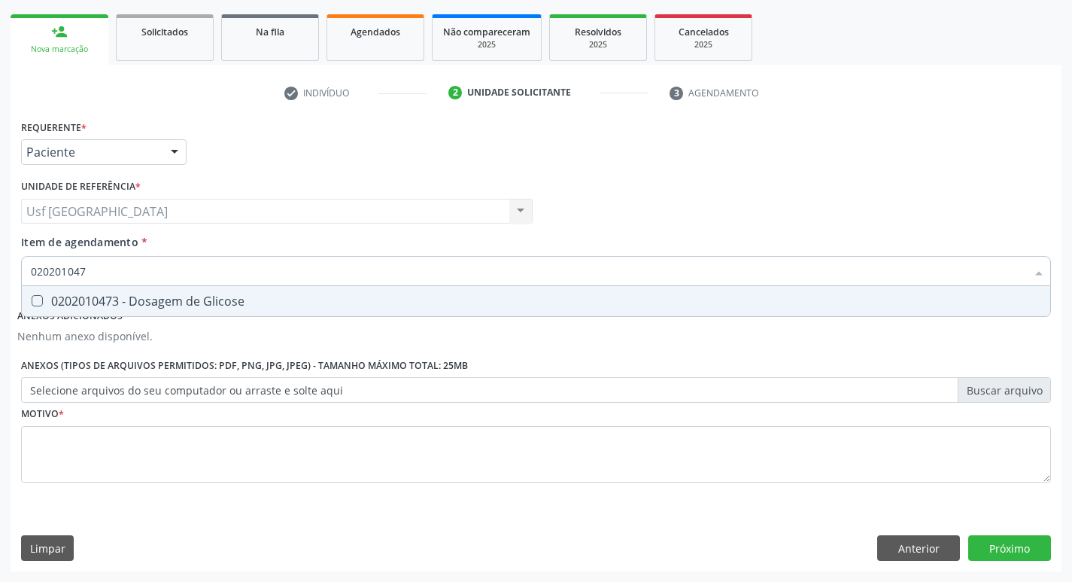
click at [208, 302] on div "0202010473 - Dosagem de Glicose" at bounding box center [536, 301] width 1011 height 12
checkbox Glicose "true"
type input "020201047"
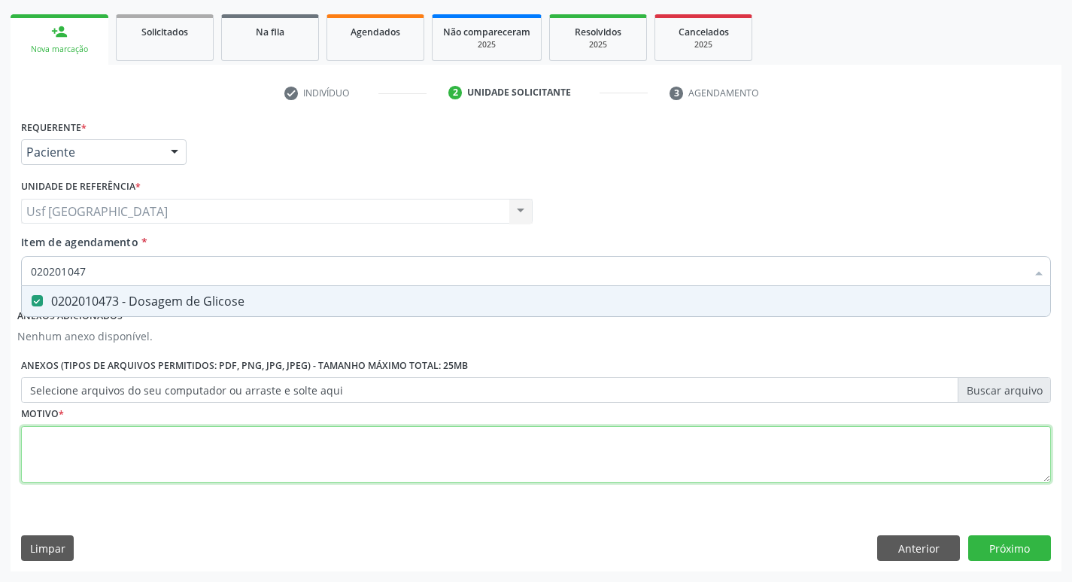
click at [227, 432] on div "Requerente * Paciente Profissional de Saúde Paciente Nenhum resultado encontrad…" at bounding box center [536, 310] width 1030 height 388
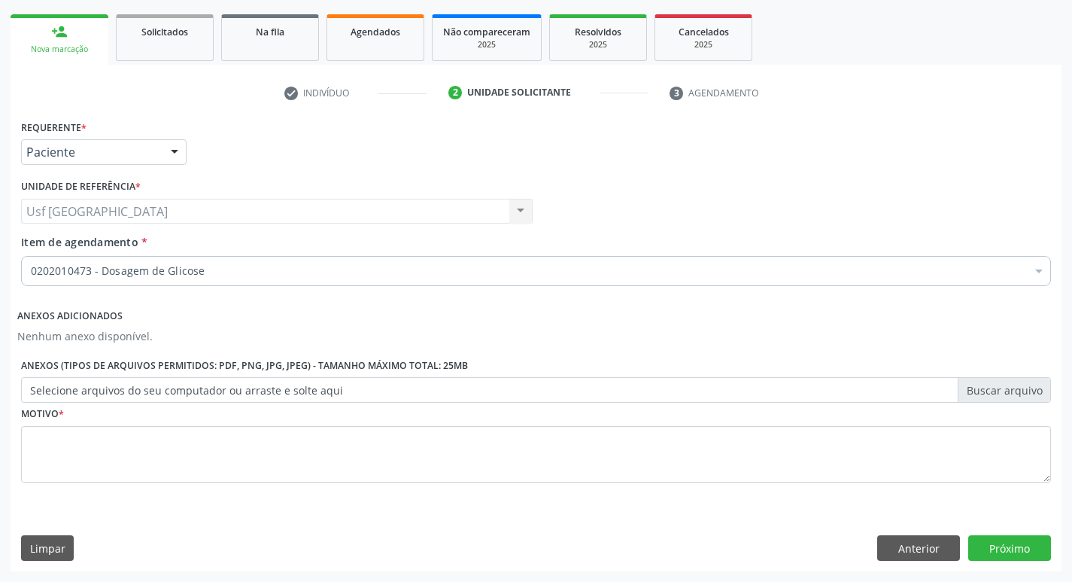
click at [266, 281] on div "0202010473 - Dosagem de Glicose" at bounding box center [536, 271] width 1030 height 30
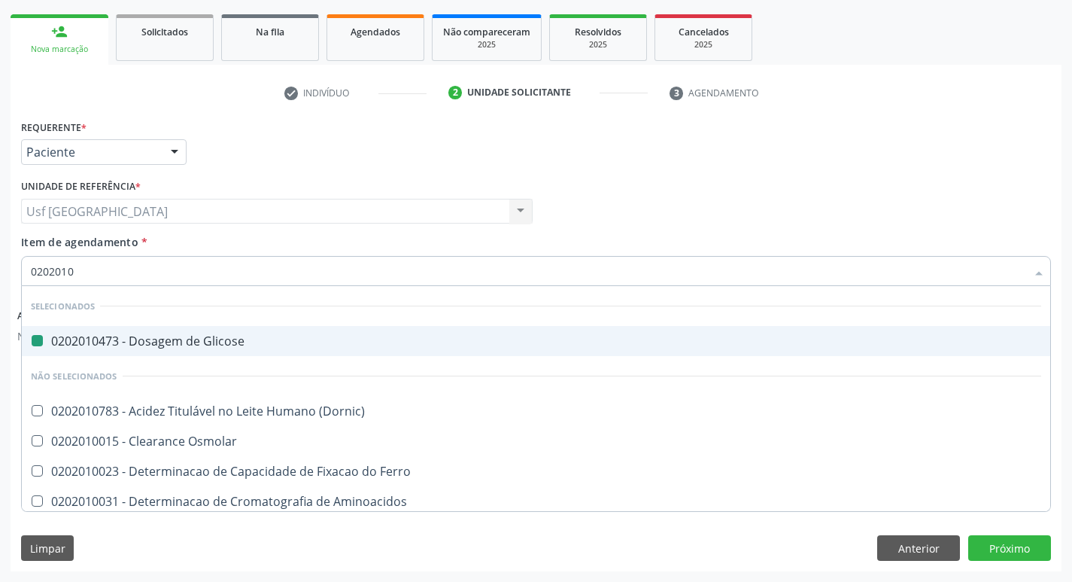
type input "02020103"
checkbox Glicose "false"
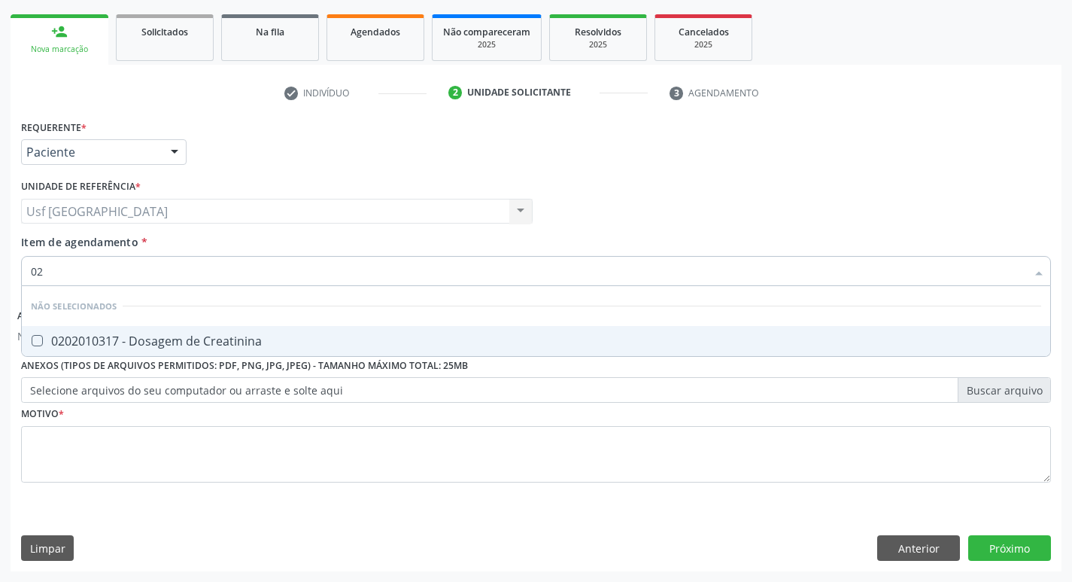
type input "0"
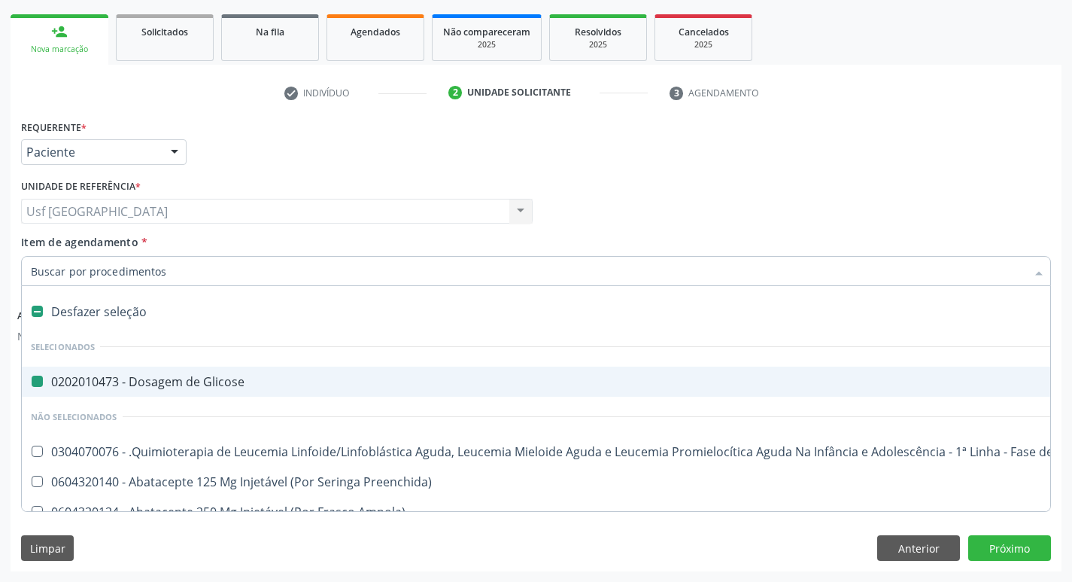
checkbox Glicose "true"
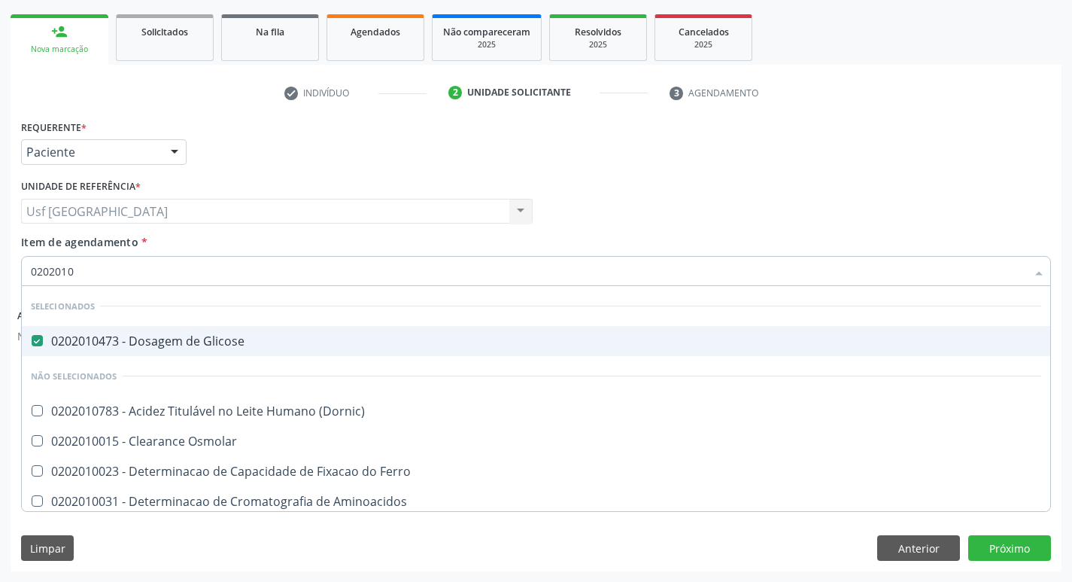
type input "02020103"
checkbox Glicose "false"
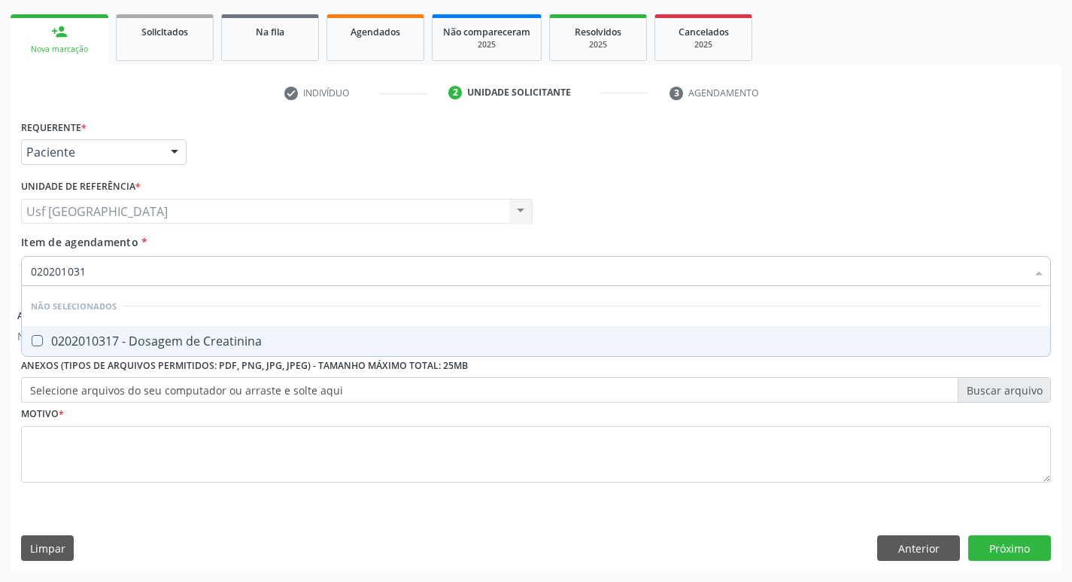
type input "0202010317"
click at [245, 342] on div "0202010317 - Dosagem de Creatinina" at bounding box center [536, 341] width 1011 height 12
checkbox Creatinina "true"
drag, startPoint x: 111, startPoint y: 274, endPoint x: 0, endPoint y: 302, distance: 114.1
click at [0, 302] on div "Acompanhamento Acompanhe a situação das marcações correntes e finalizadas Relat…" at bounding box center [536, 227] width 1072 height 710
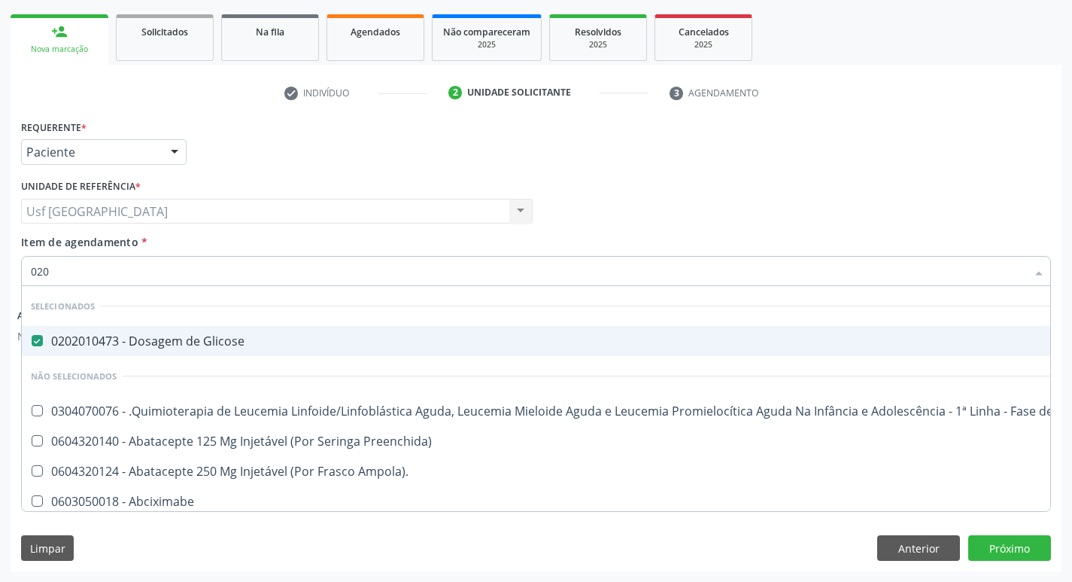
type input "0202"
checkbox Oncologia "true"
checkbox Tireoide "false"
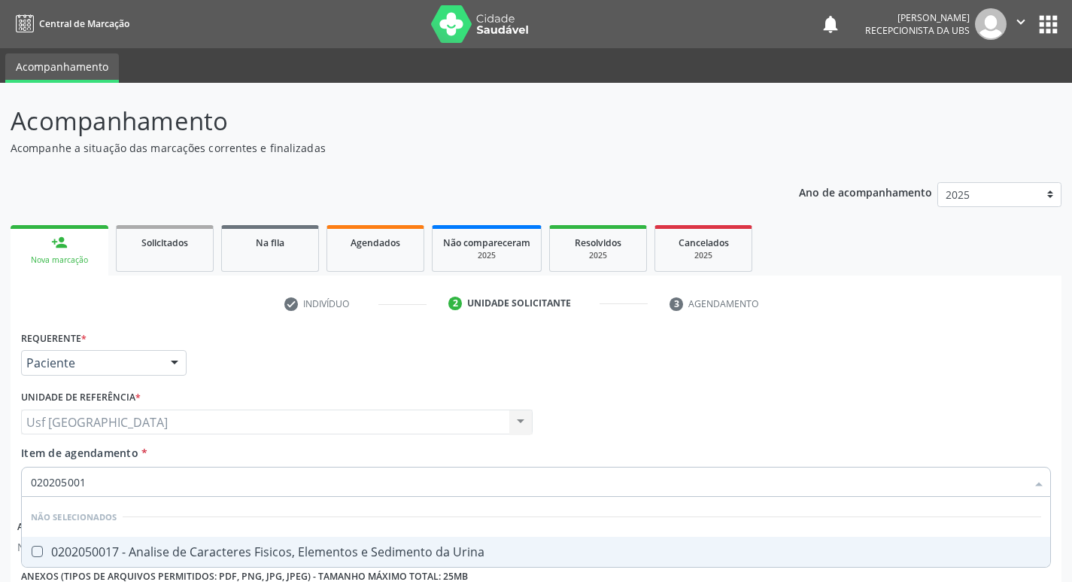
scroll to position [211, 0]
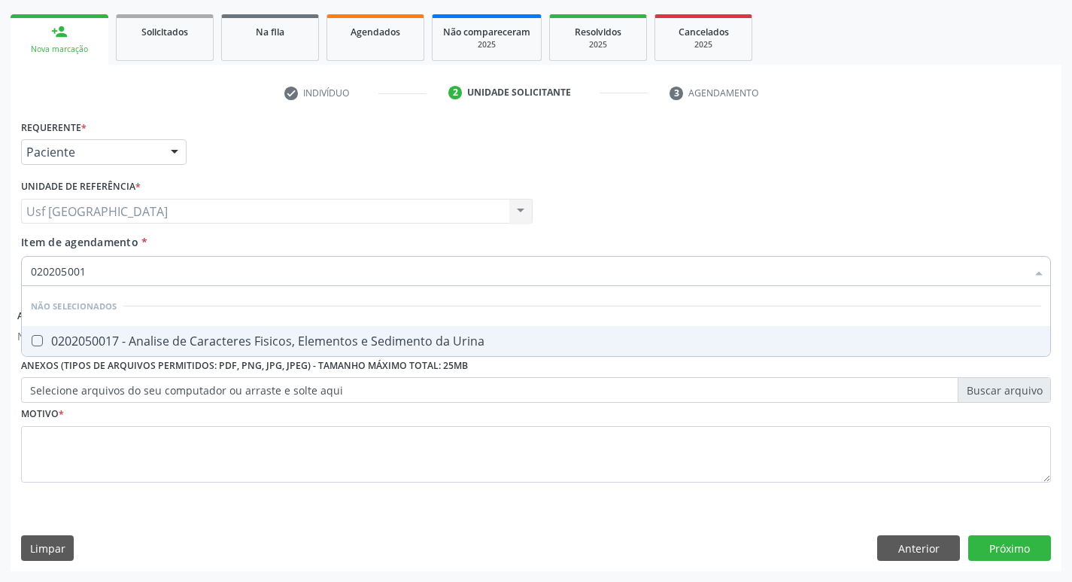
click at [370, 355] on span "0202050017 - Analise de Caracteres Fisicos, Elementos e Sedimento da Urina" at bounding box center [536, 341] width 1029 height 30
checkbox Urina "true"
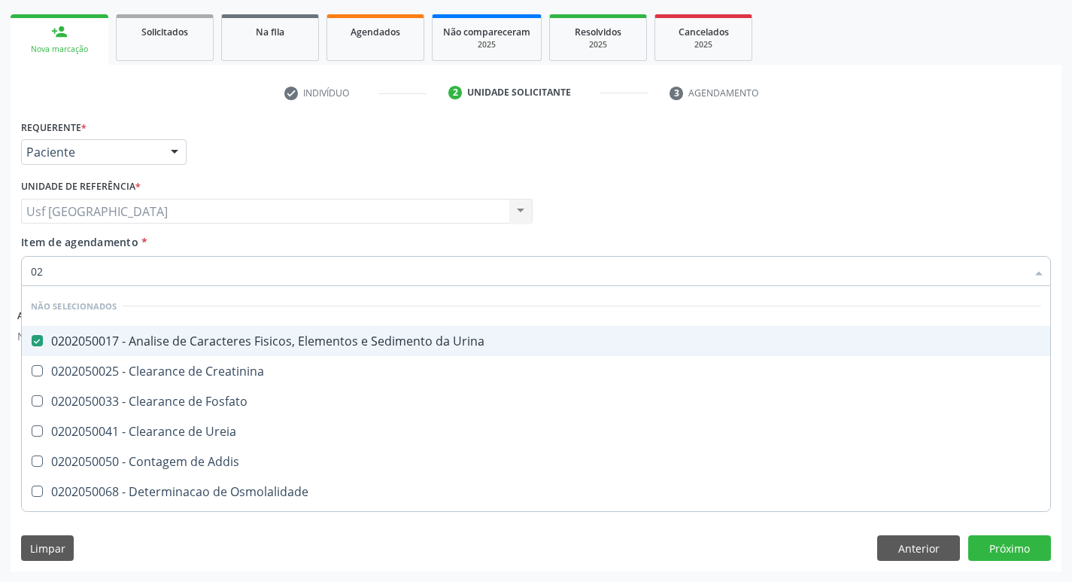
type input "0"
checkbox Addis "false"
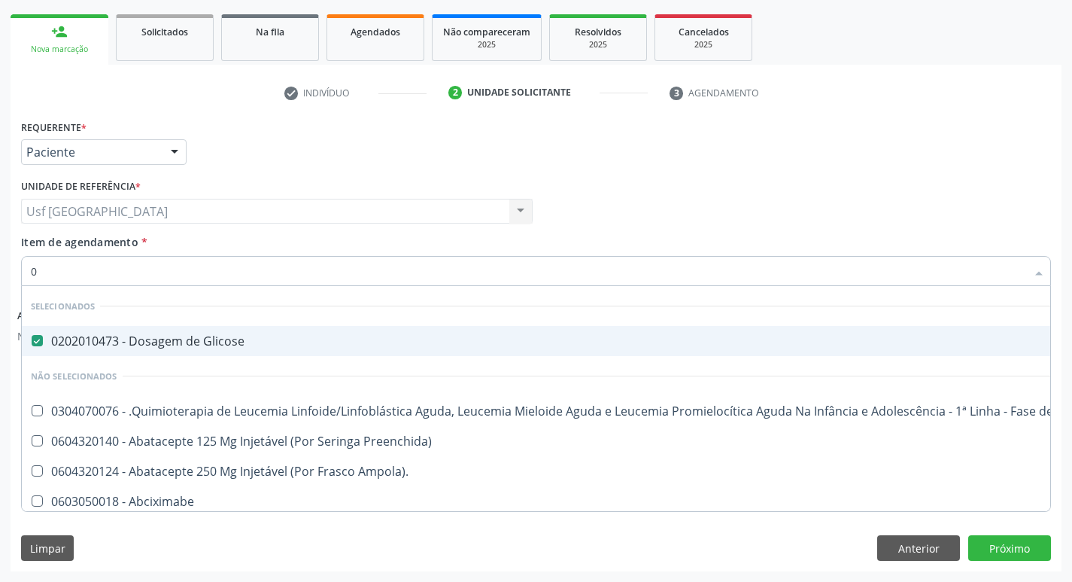
type input "02"
checkbox Coração "true"
checkbox Urina "false"
checkbox Dentária "true"
checkbox Antibiotico "true"
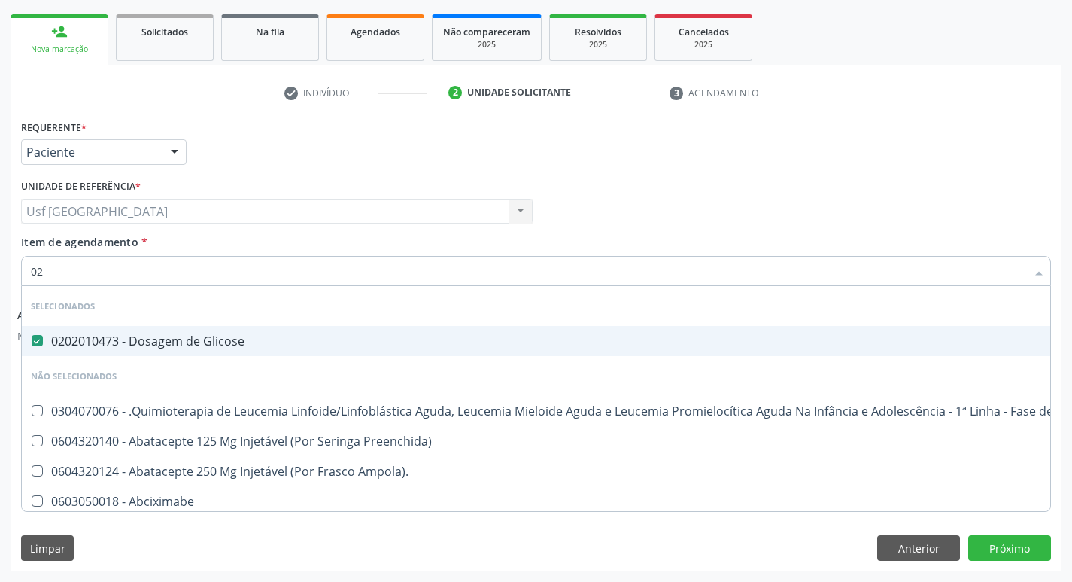
checkbox Antibiotico "true"
checkbox \(Liquido\) "true"
checkbox Dentística "true"
checkbox Ml\) "true"
checkbox Comprimido\) "true"
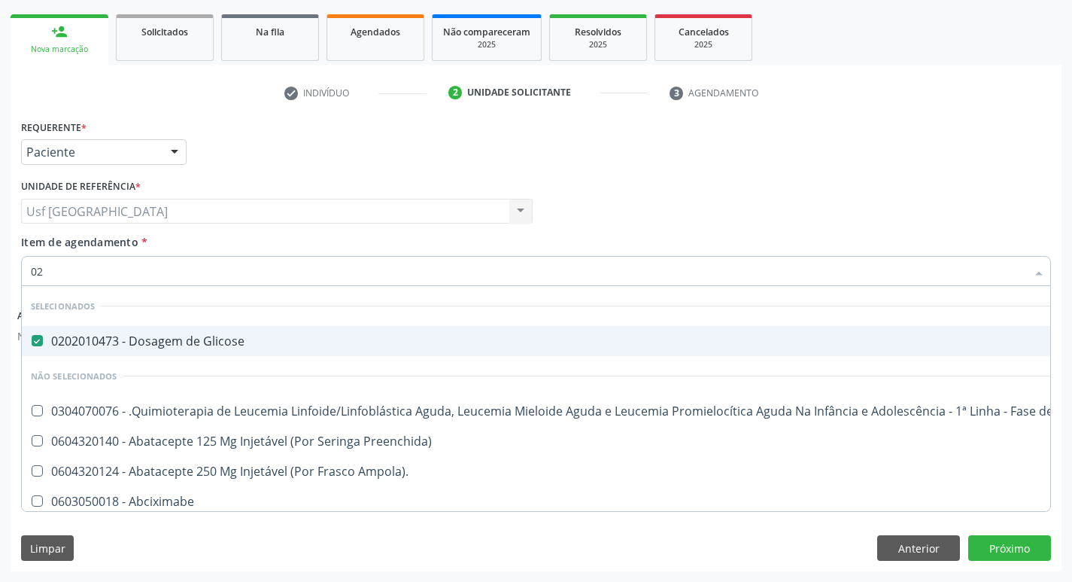
checkbox Comprimido\) "true"
checkbox Terapêutica "true"
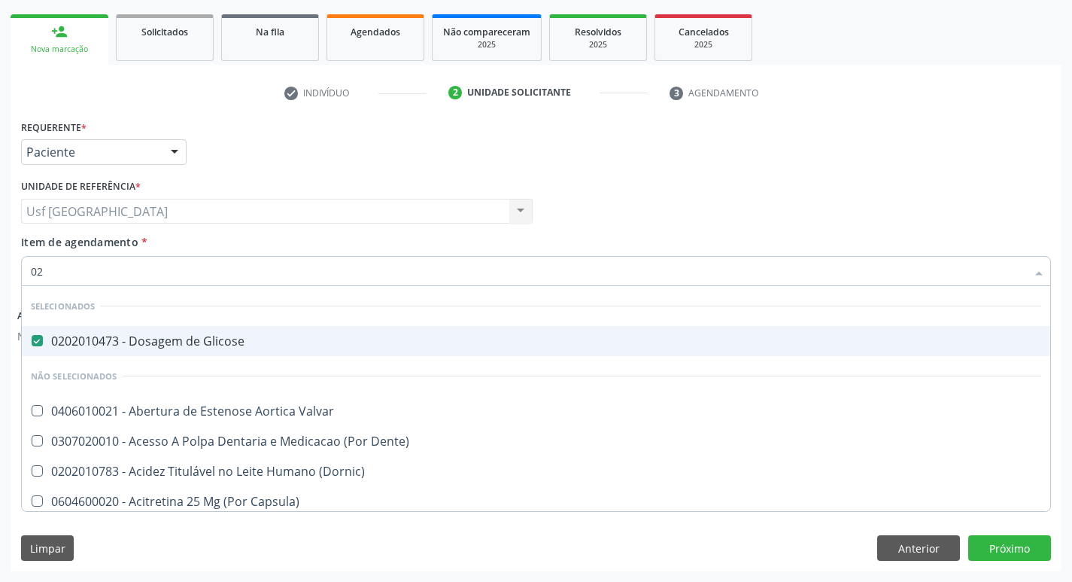
type input "020"
checkbox Terapeutica "true"
checkbox Urina "false"
checkbox Epispádia "true"
checkbox Anos\) "true"
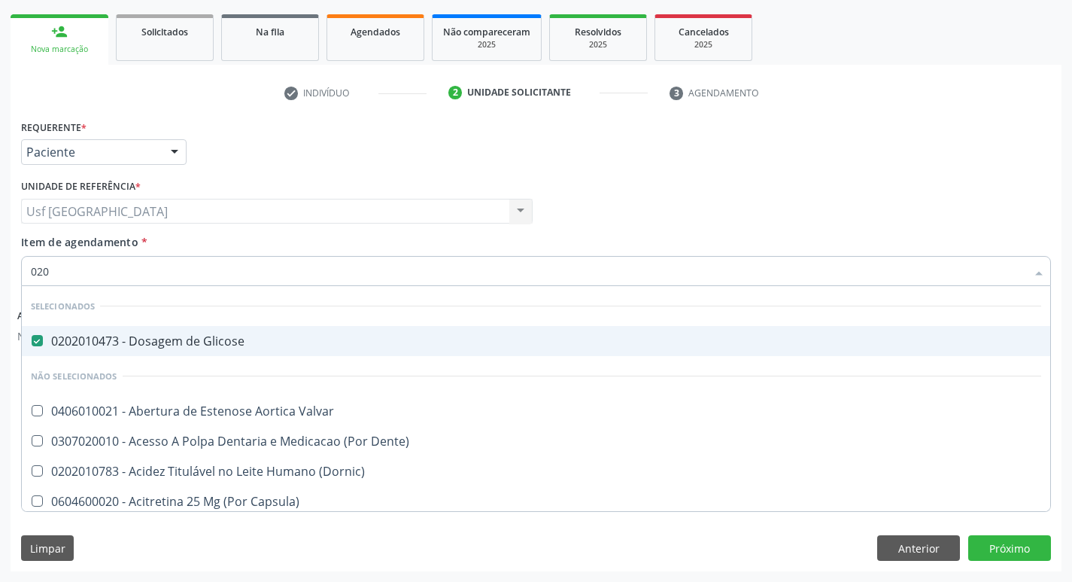
checkbox Congênita "true"
checkbox Complementar\) "true"
checkbox Dosagens\) "true"
checkbox Artéria "true"
checkbox Semana\) "true"
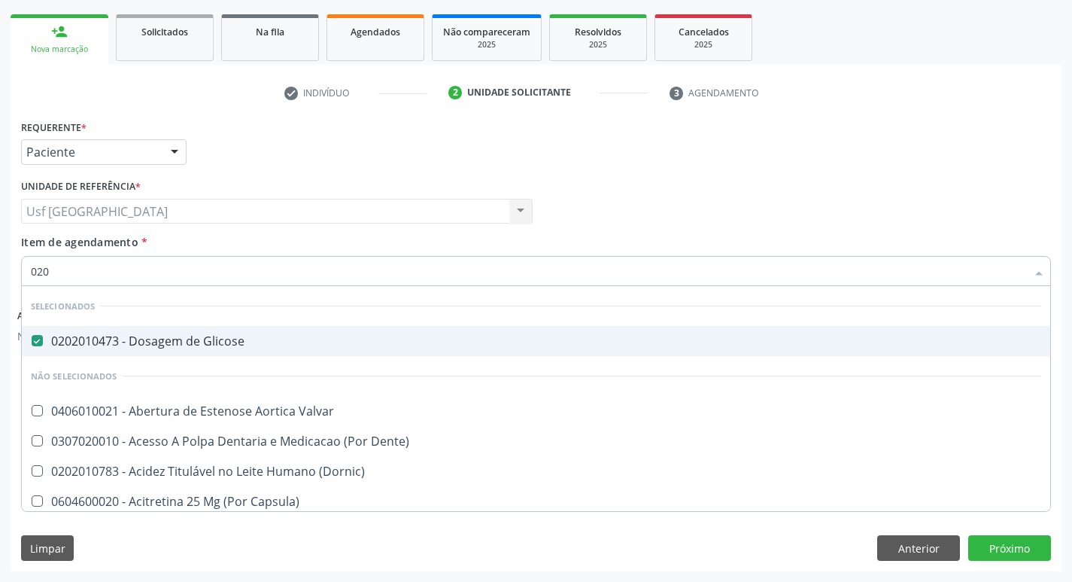
checkbox Maior "true"
checkbox II "true"
checkbox Hdl "false"
checkbox Ldl "false"
checkbox Total "false"
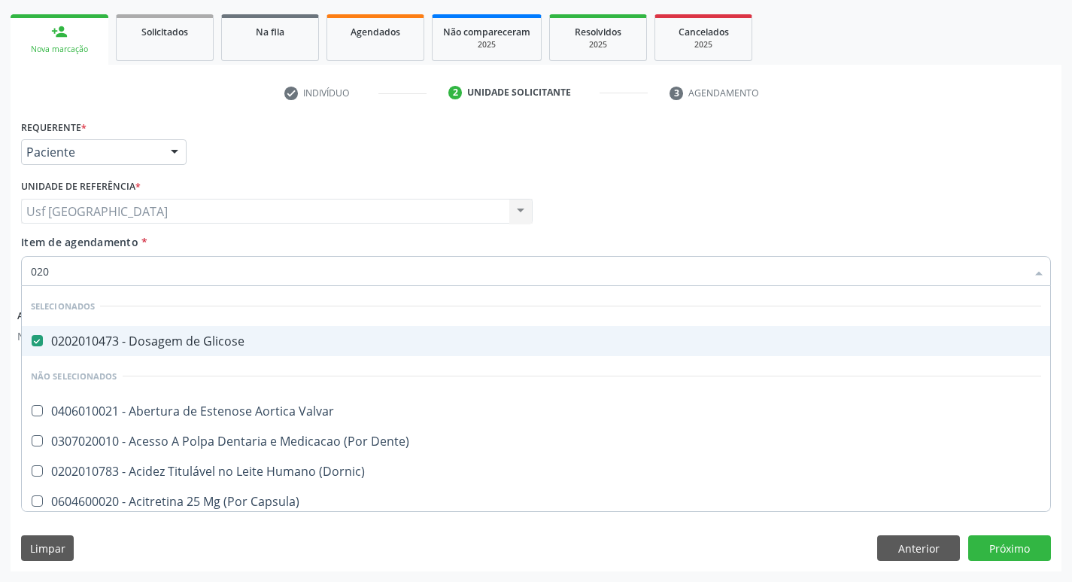
checkbox Creatinina "false"
checkbox Glicosilada "false"
checkbox \(Tgo\) "false"
checkbox \(Tgp\) "false"
checkbox Triglicerideos "false"
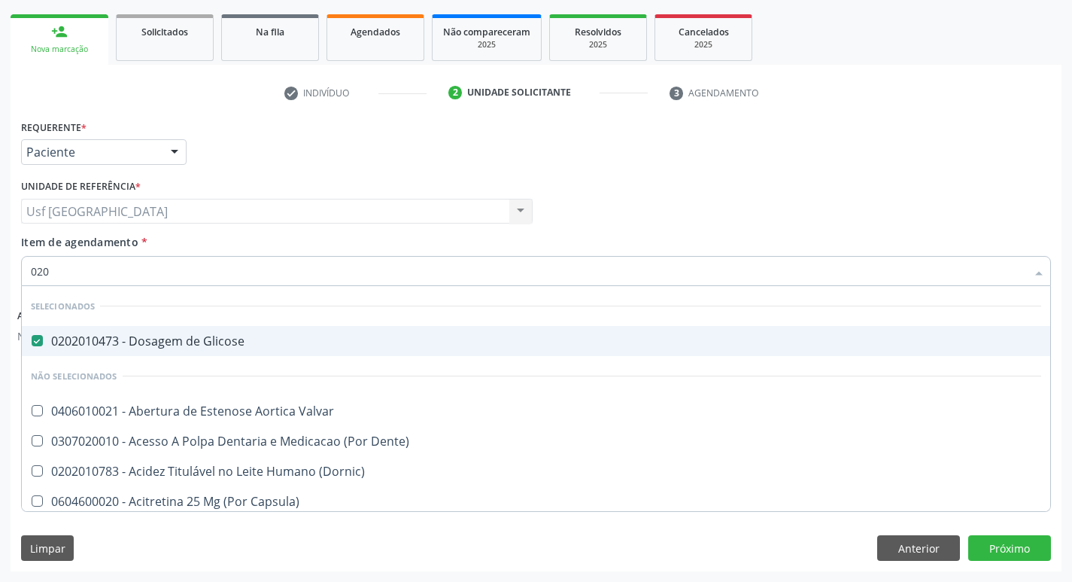
checkbox \(T3\) "true"
checkbox Ureia "false"
type input "0202"
checkbox \(Dornic\) "true"
checkbox Terapeutica "false"
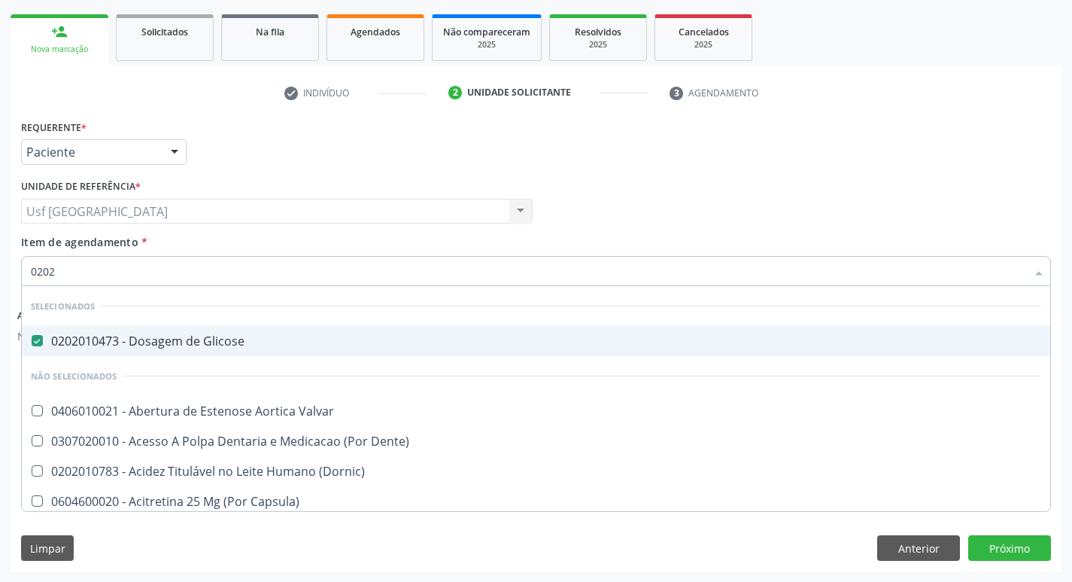
checkbox Cardiovascular "true"
checkbox Sistêmicas "true"
checkbox Sistêmico "true"
checkbox Muscular "true"
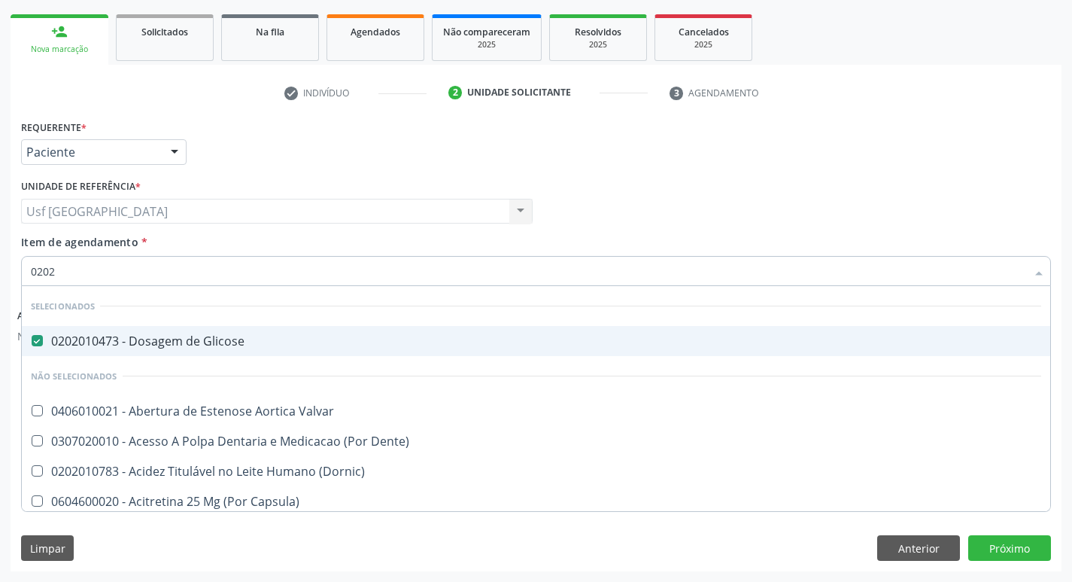
checkbox Aberto\) "true"
checkbox Nervo "true"
checkbox Aberto\) "true"
checkbox Penis "true"
checkbox Padrão\) "true"
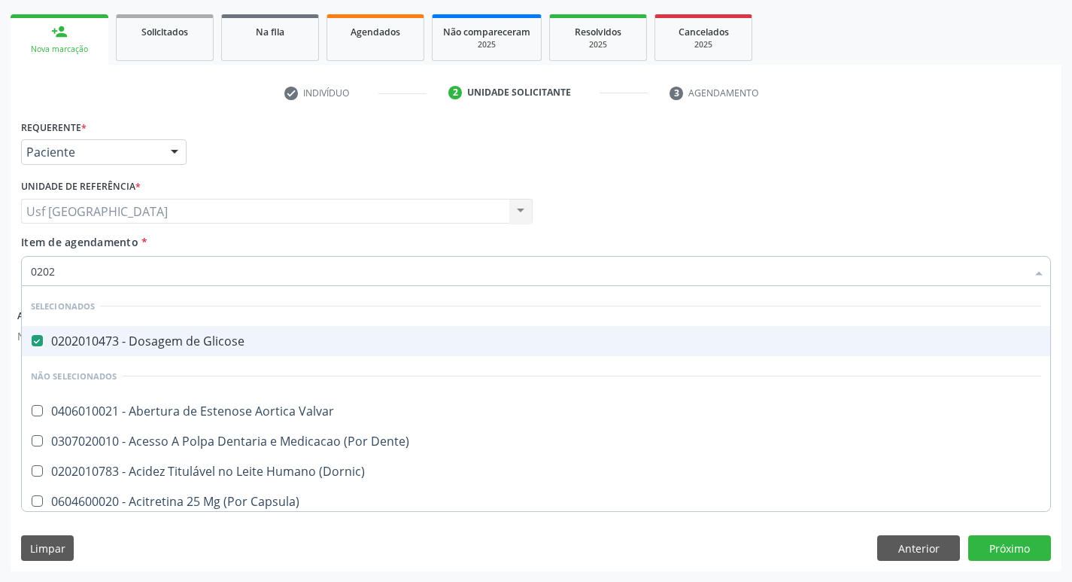
checkbox Epispádia "false"
checkbox Anos\) "false"
checkbox Congênita "false"
checkbox Complementar\) "false"
type input "02020"
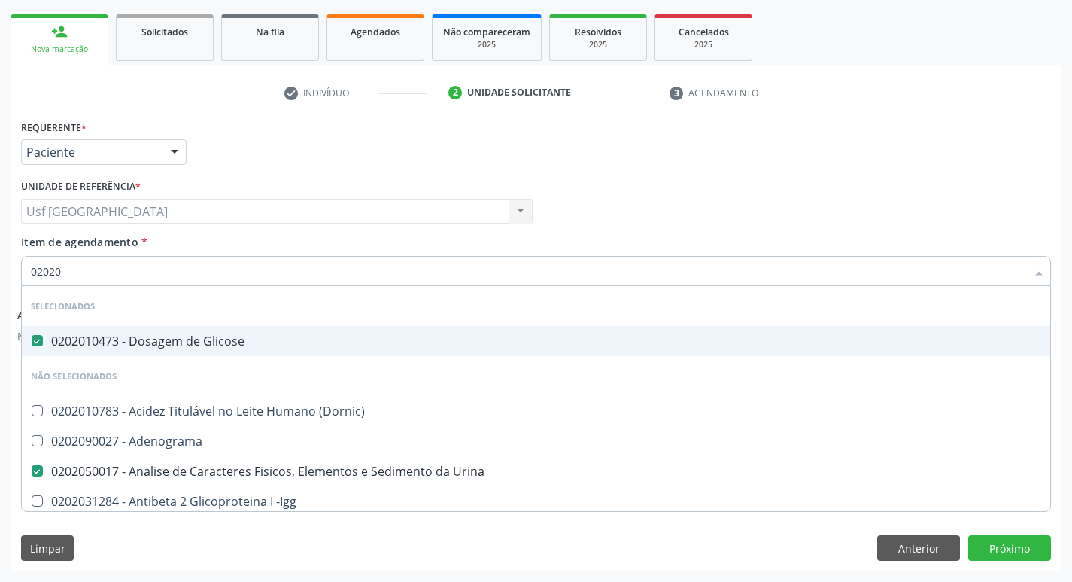
checkbox \(Psa\) "true"
checkbox III "true"
checkbox Barbituratos "true"
checkbox Calcio "true"
checkbox Hdl "false"
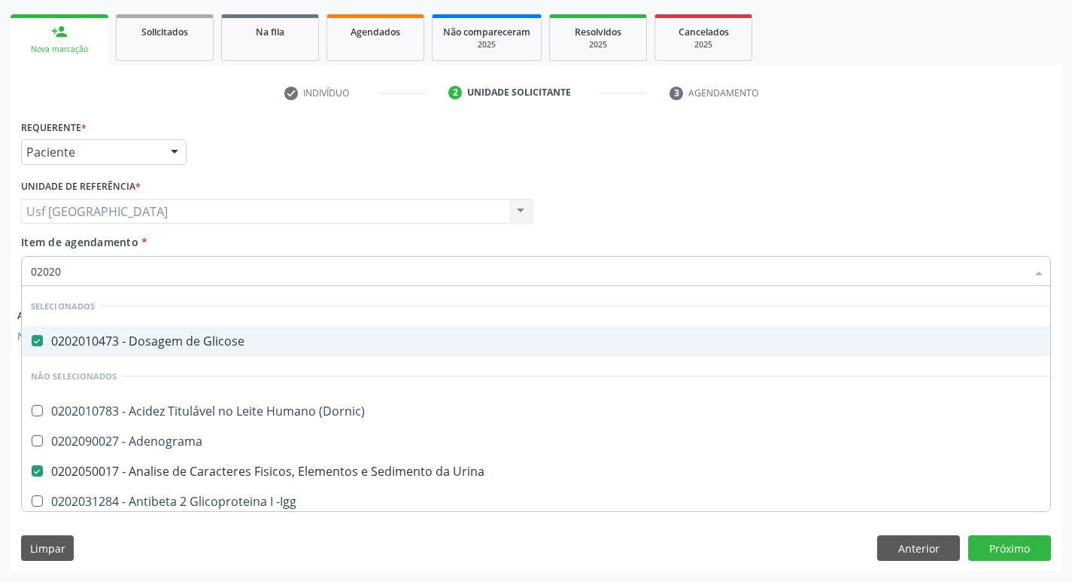
checkbox Ldl "false"
checkbox Total "false"
checkbox Creatinina "false"
checkbox Serico "true"
checkbox Glicosilada "false"
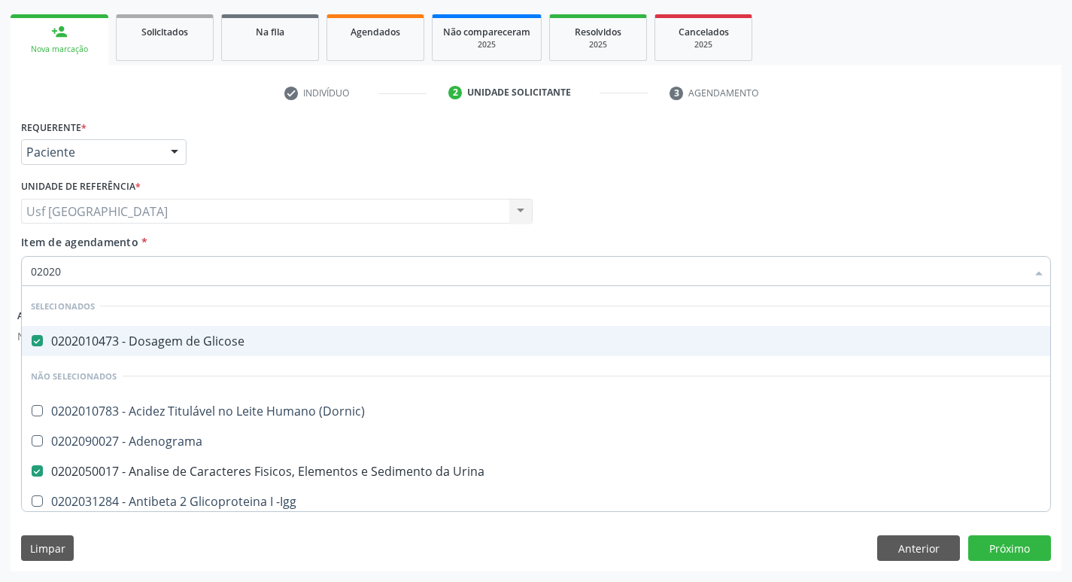
checkbox Prolactina "true"
checkbox Funcional "true"
checkbox Derrames "true"
checkbox \(Tgo\) "false"
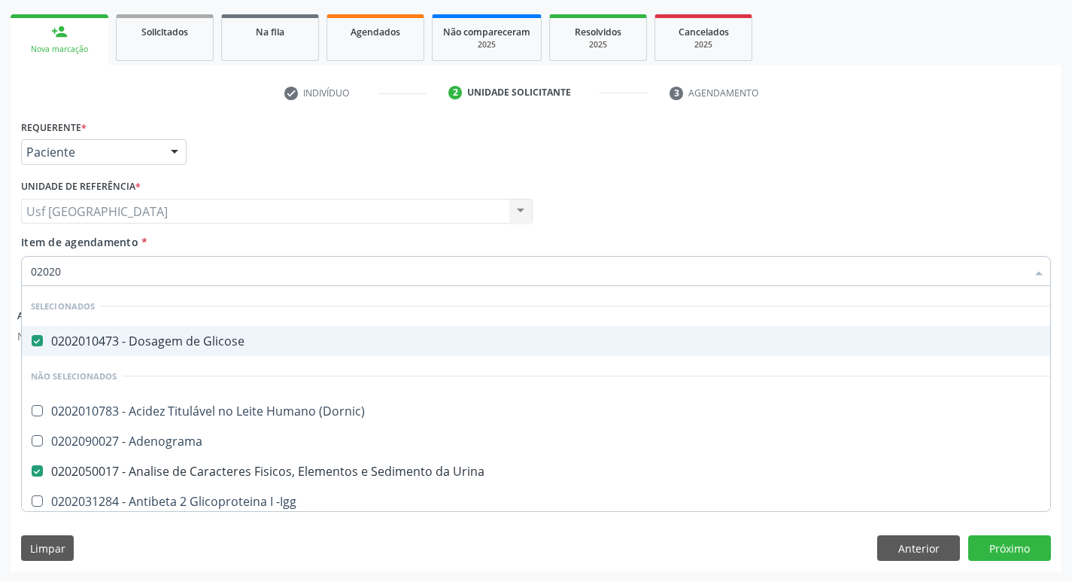
checkbox \(Tgp\) "false"
checkbox Triglicerideos "false"
checkbox Ureia "false"
checkbox Zinco "true"
checkbox Completo "false"
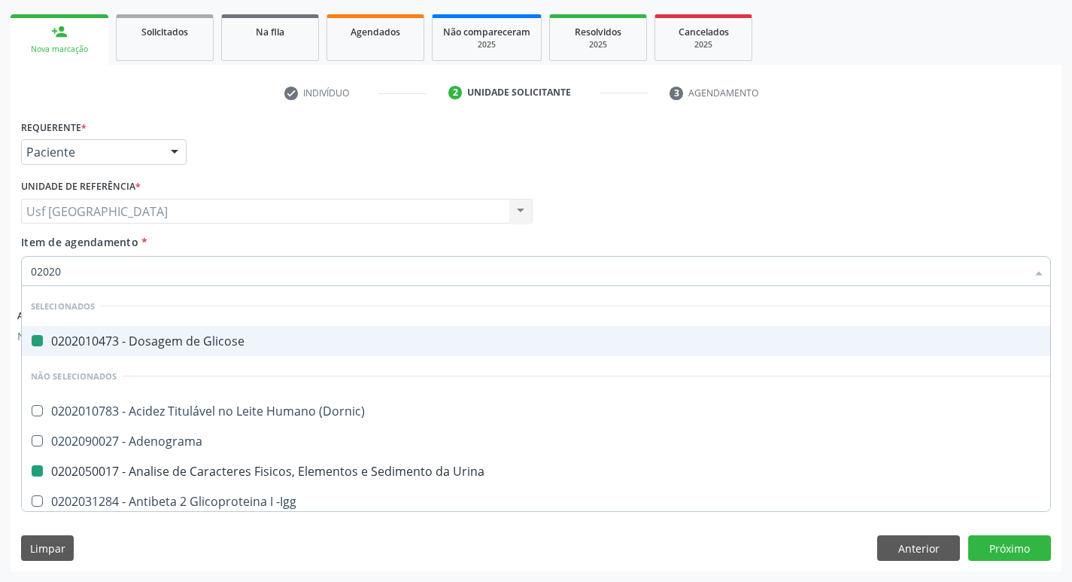
type input "020206"
checkbox Glicose "false"
checkbox Urina "false"
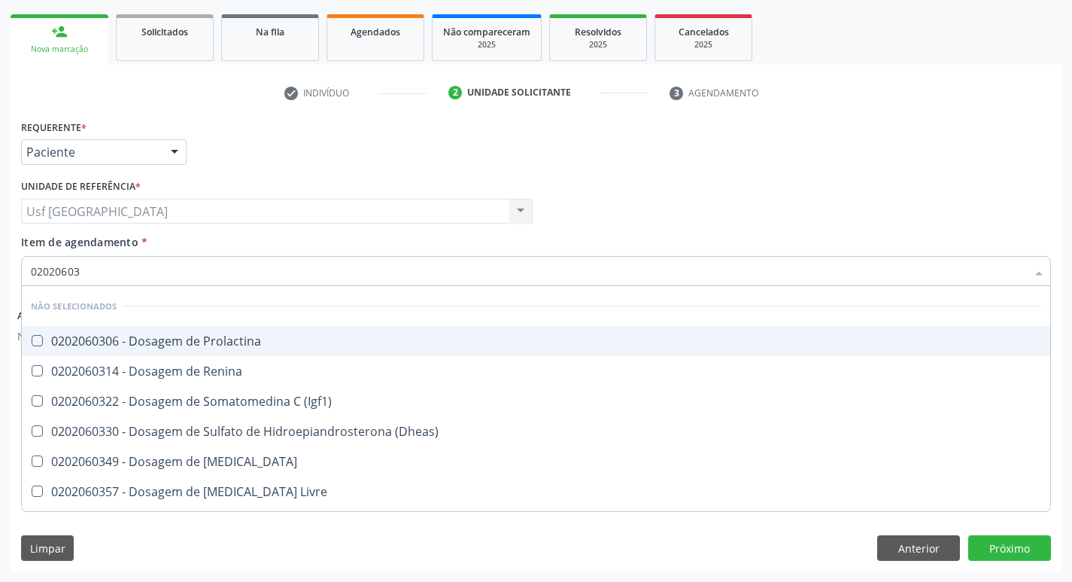
type input "020206038"
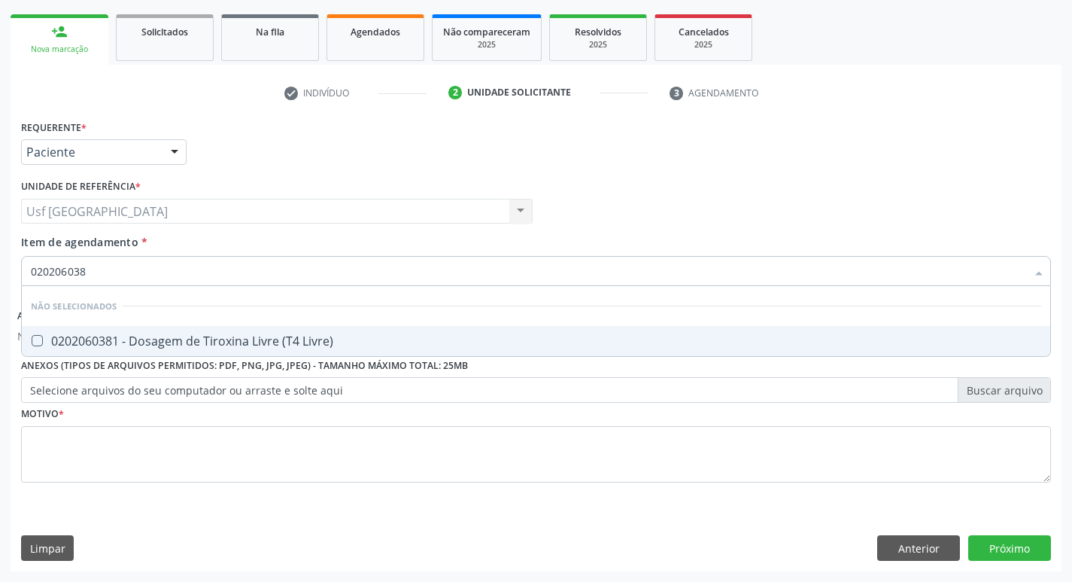
click at [370, 355] on span "0202060381 - Dosagem de Tiroxina Livre (T4 Livre)" at bounding box center [536, 341] width 1029 height 30
checkbox Livre\) "true"
type input "02020603"
checkbox Livre\) "false"
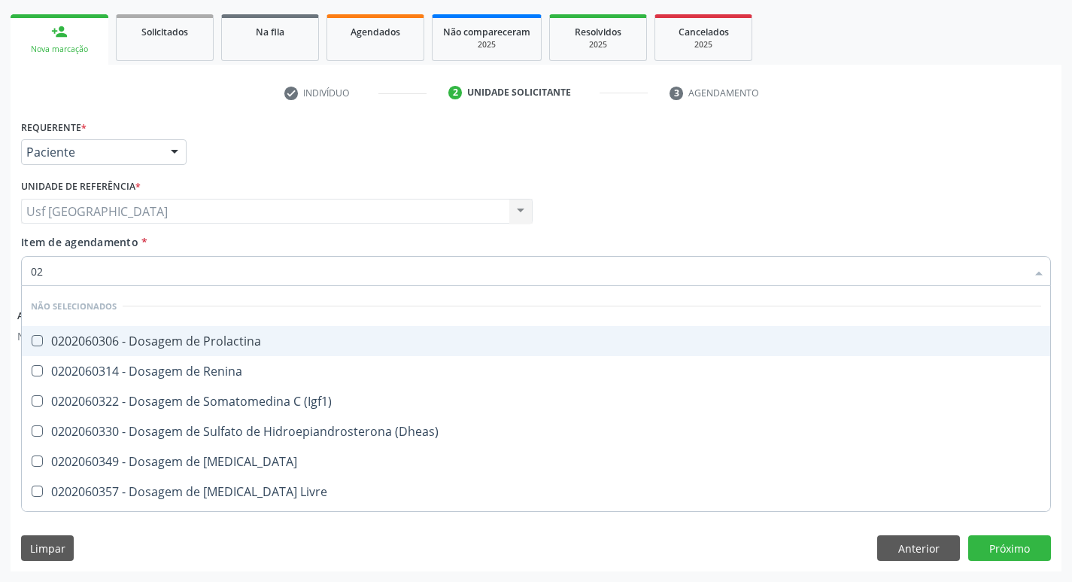
type input "0"
checkbox Prolactina "true"
checkbox Testosterona "false"
checkbox Livre\) "false"
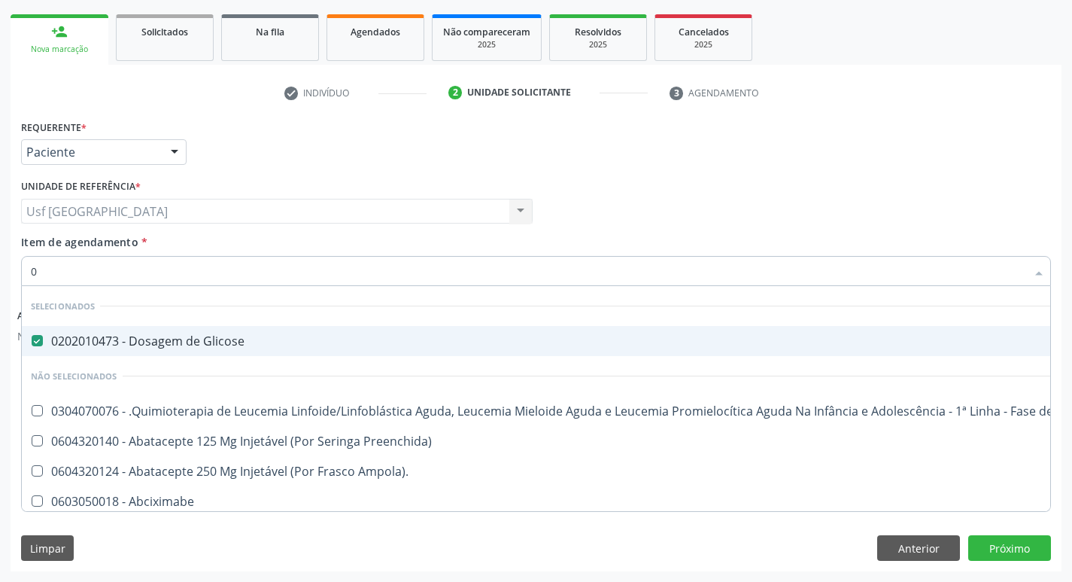
type input "00"
checkbox Glicose "false"
checkbox Injetável "true"
checkbox Urina "false"
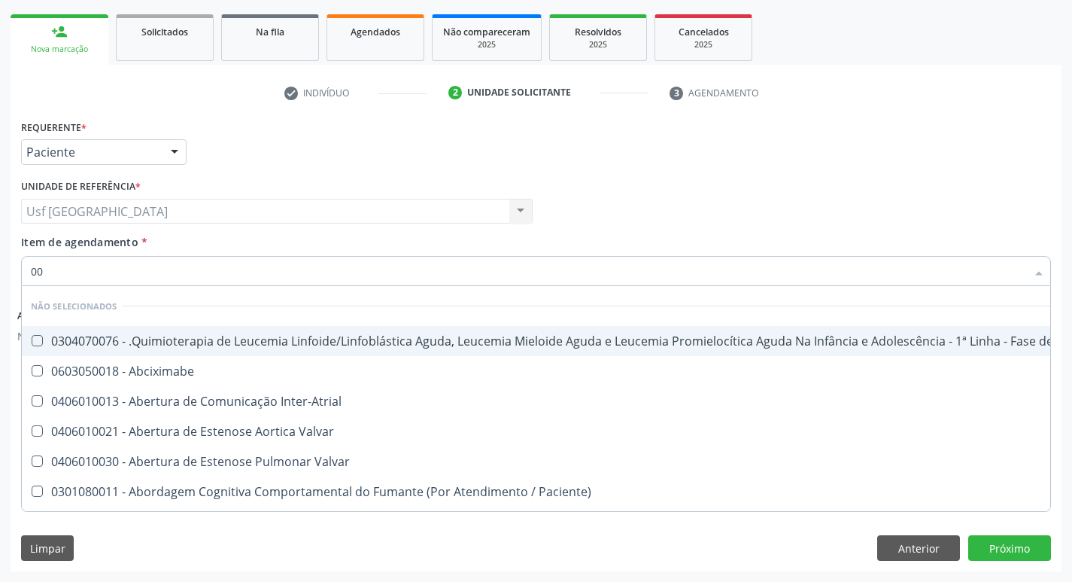
type input "002"
checkbox Urina "false"
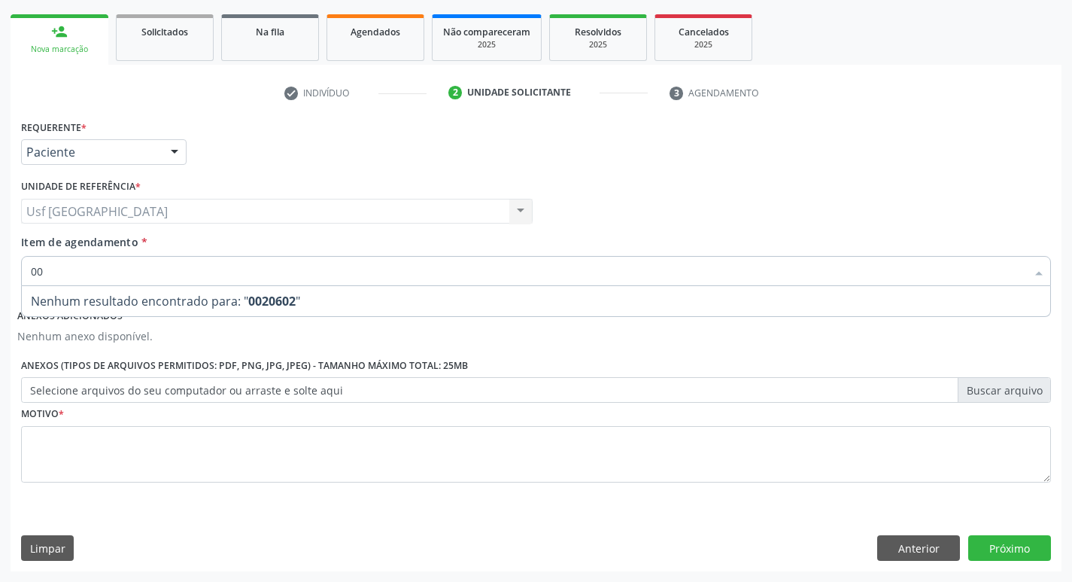
type input "0"
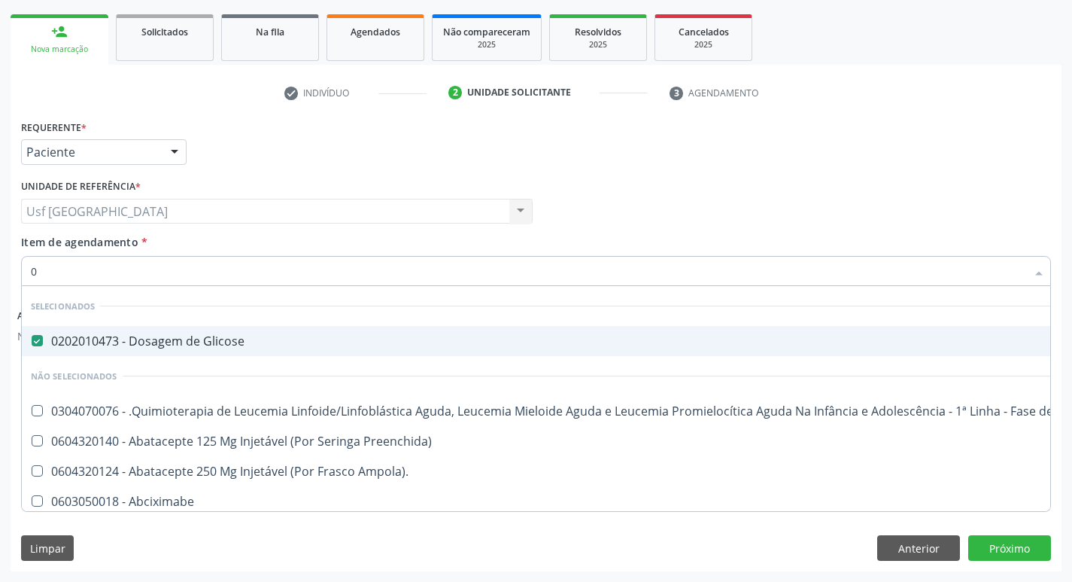
type input "02"
checkbox Coração "true"
checkbox Urina "false"
checkbox Dentária "true"
checkbox Antibiotico "true"
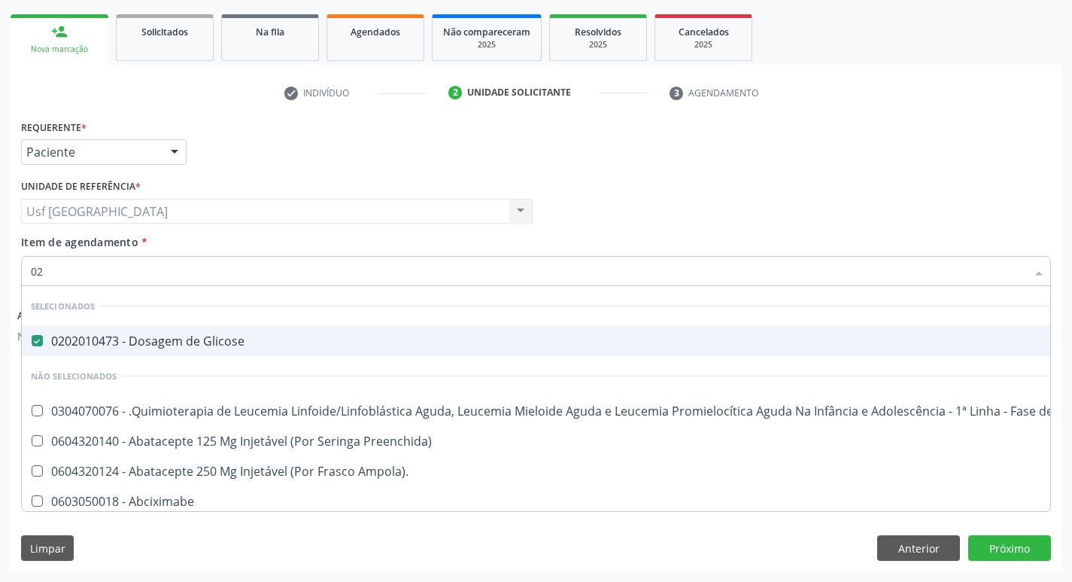
checkbox Antibiotico "true"
checkbox \(Liquido\) "true"
checkbox Dentística "true"
checkbox Comprimido\) "true"
checkbox Ml\) "true"
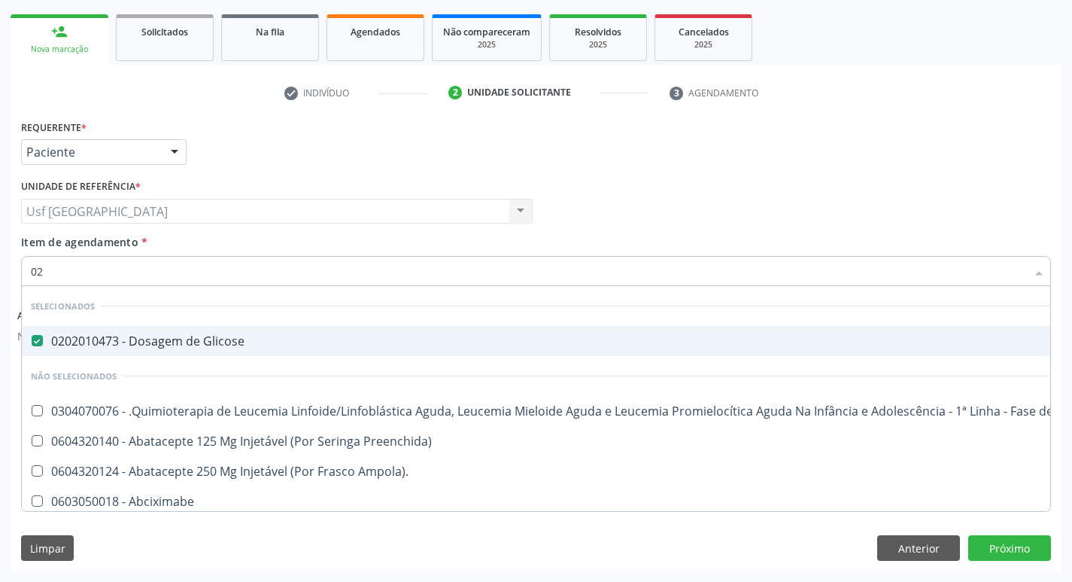
checkbox Comprimido\) "true"
checkbox Terapêutica "true"
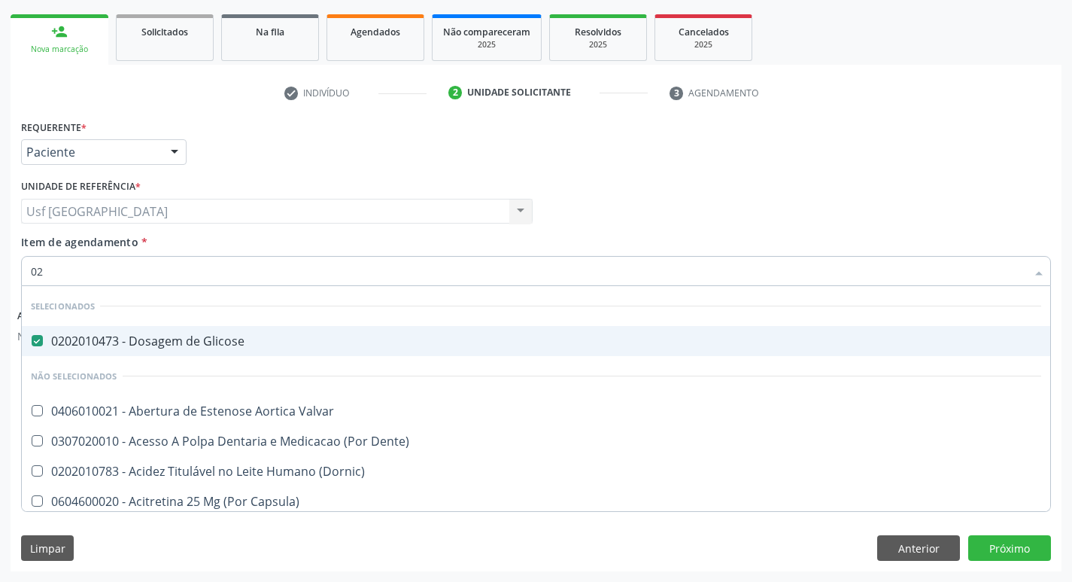
type input "020"
checkbox Terapeutica "true"
checkbox Urina "false"
checkbox Epispádia "true"
checkbox Anos\) "true"
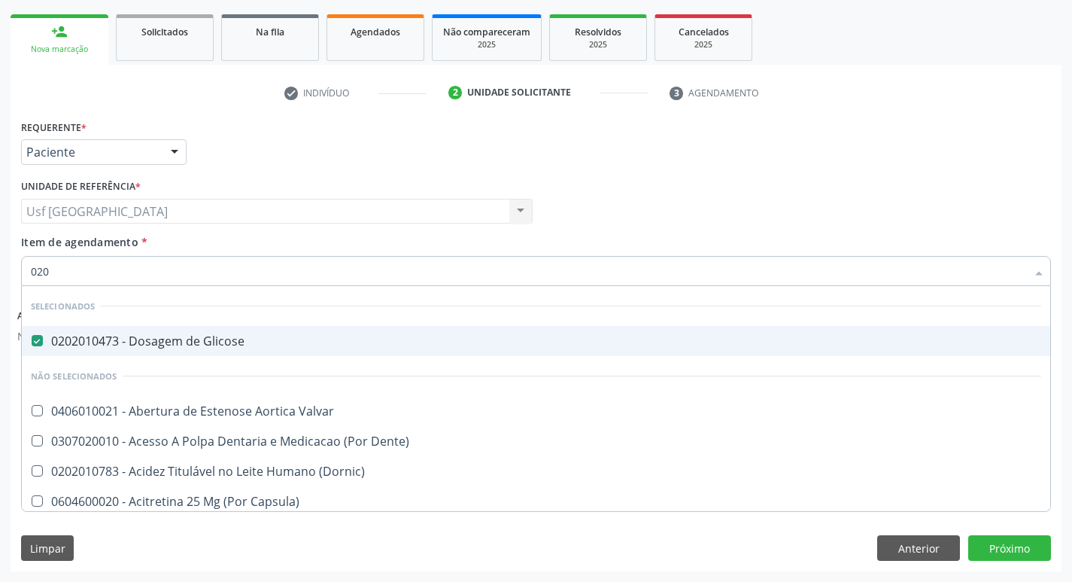
checkbox Congênita "true"
checkbox Complementar\) "true"
checkbox Dosagens\) "true"
checkbox Pescoço "true"
checkbox Artéria "true"
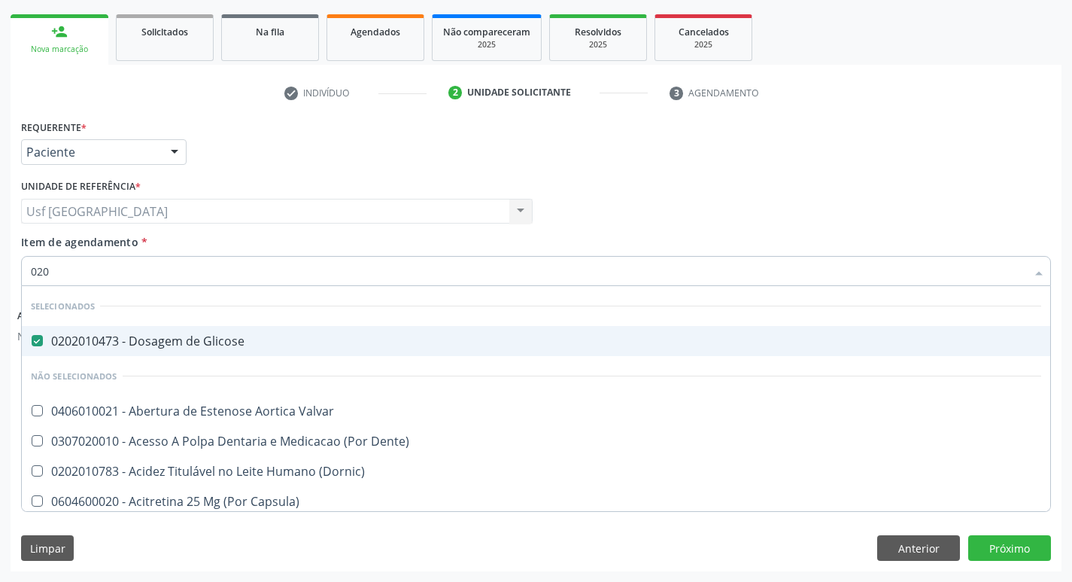
checkbox Semana\) "true"
checkbox Maior "true"
checkbox II "true"
checkbox Hdl "false"
checkbox Ldl "false"
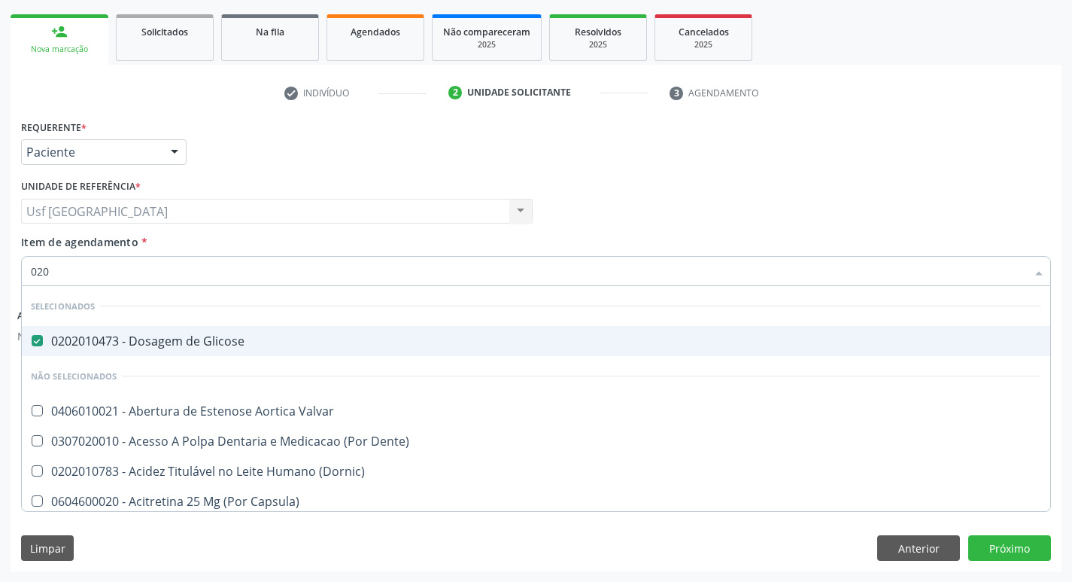
checkbox Total "false"
checkbox Creatinina "false"
checkbox Glicosilada "false"
checkbox Livre\) "false"
checkbox \(Tgo\) "false"
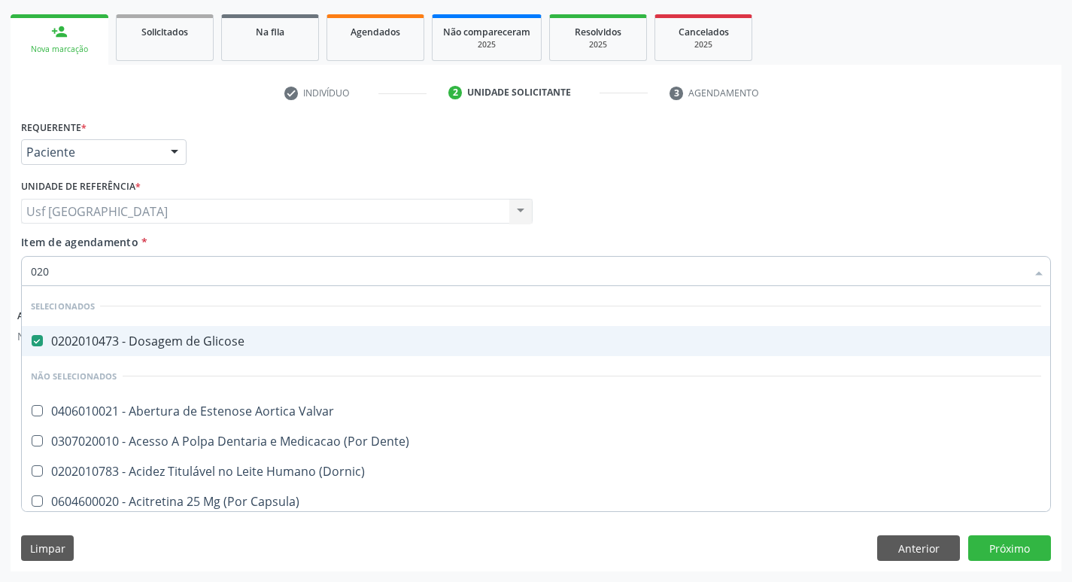
checkbox \(Tgp\) "false"
checkbox Triglicerideos "false"
checkbox \(T3\) "true"
checkbox Ureia "false"
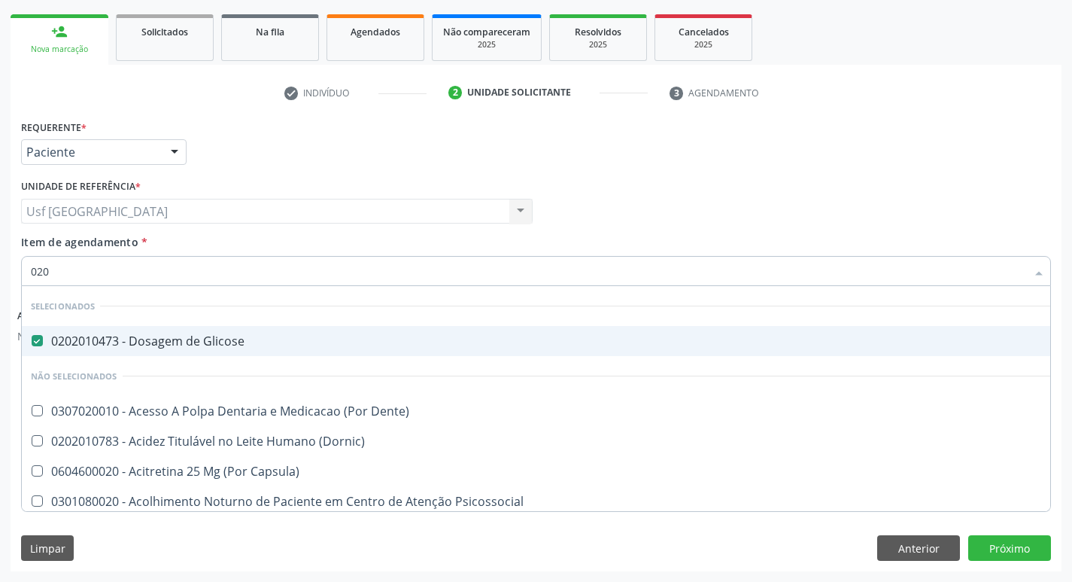
type input "0202"
checkbox Capsula\) "true"
checkbox Urina "false"
checkbox Faringe\/Laringe "true"
checkbox Puncao "true"
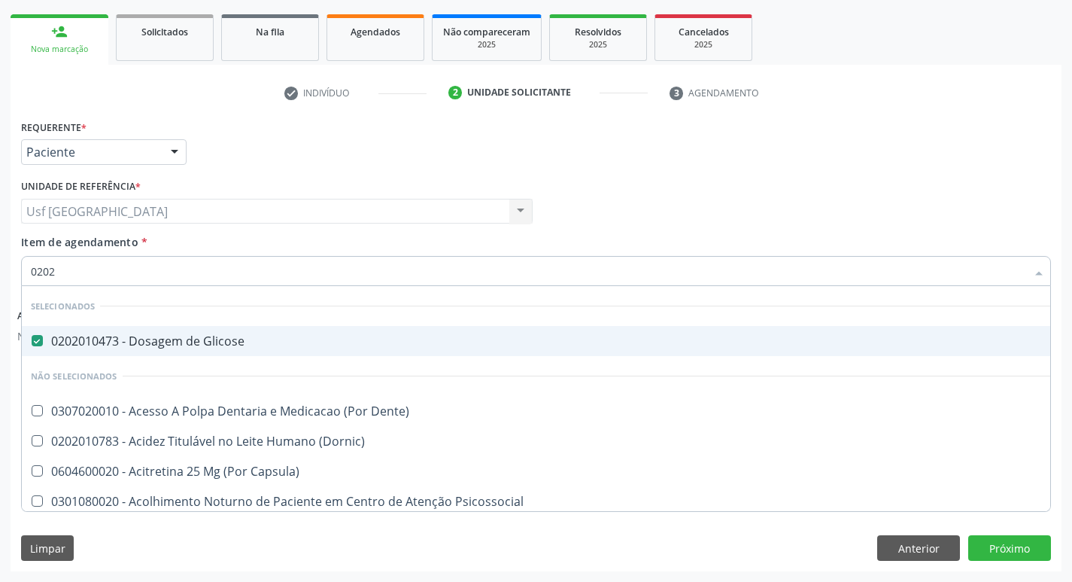
checkbox Fragmento "true"
checkbox Ossea "true"
checkbox Venosa "true"
checkbox Pancreas "true"
checkbox Paratireoides "true"
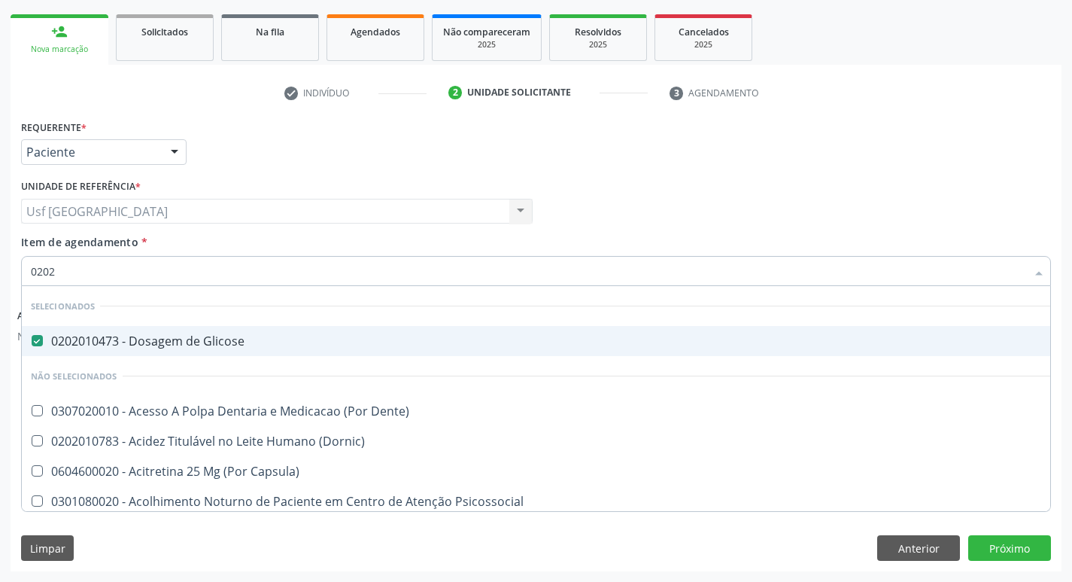
checkbox \(Spcto\) "true"
checkbox Projecoes\) "true"
checkbox Escrotal "true"
checkbox Revisao "true"
checkbox Hdl "false"
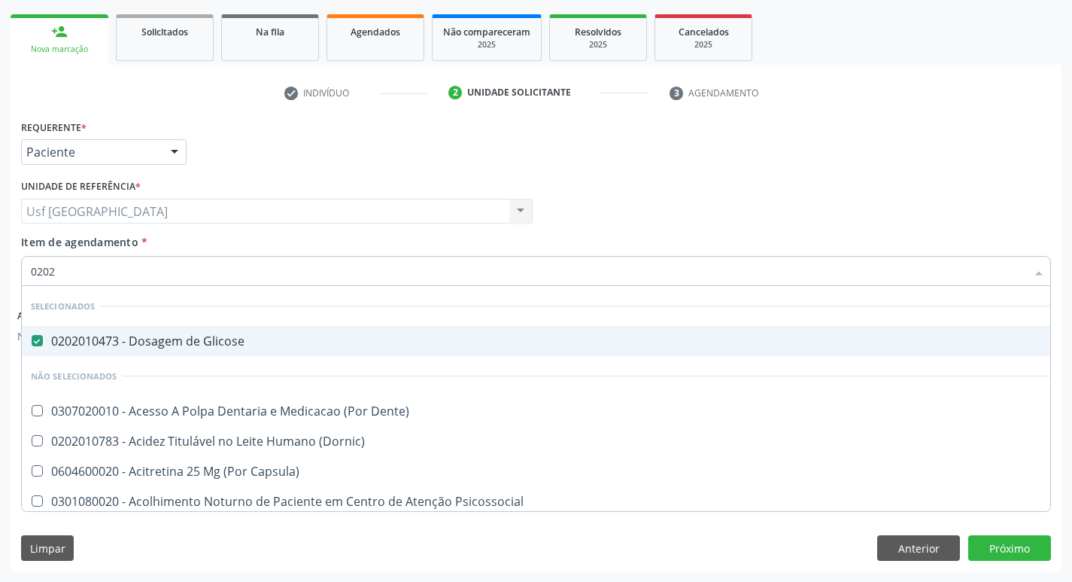
checkbox Ldl "false"
checkbox Total "false"
checkbox Creatinina "false"
type input "02020"
checkbox Olho "true"
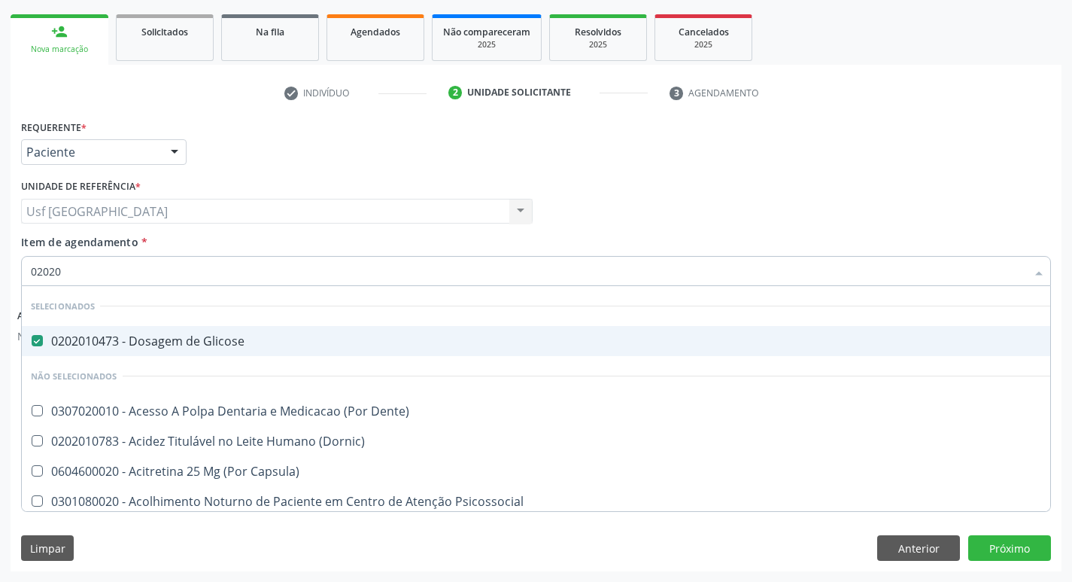
checkbox Pele "true"
checkbox Tireoide "true"
checkbox Aspiracao "true"
checkbox Faringe\/Laringe "false"
checkbox Puncao "false"
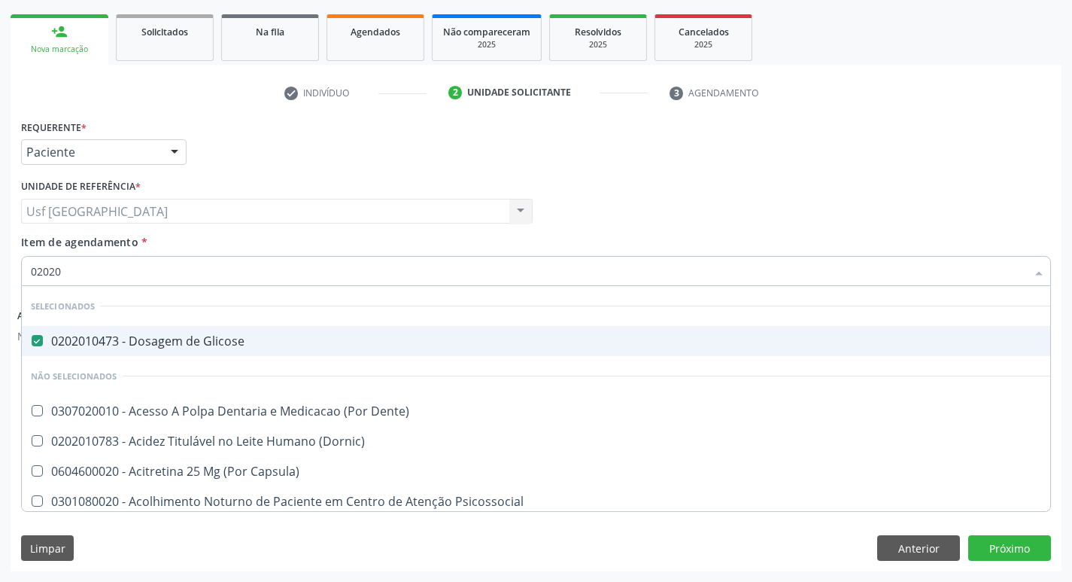
checkbox Fragmento "false"
checkbox Ossea "false"
checkbox \(Broncofibroscopia\) "true"
checkbox Venosa "false"
checkbox Gastrico "true"
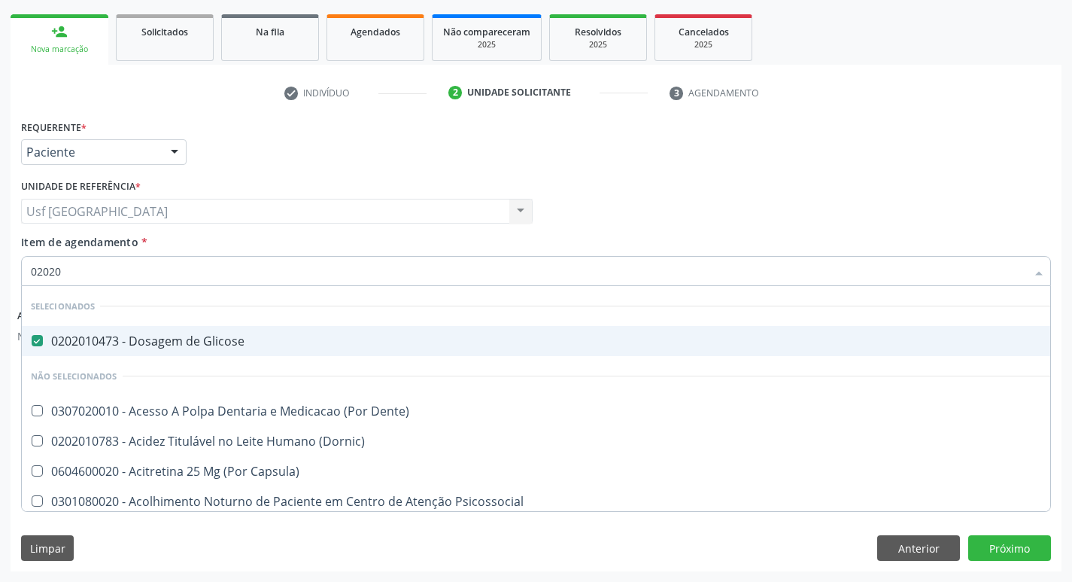
checkbox Meckel "true"
checkbox Ativa "true"
checkbox Gastro-Esofagico "true"
checkbox Quantitativa\) "true"
checkbox Pancreas "false"
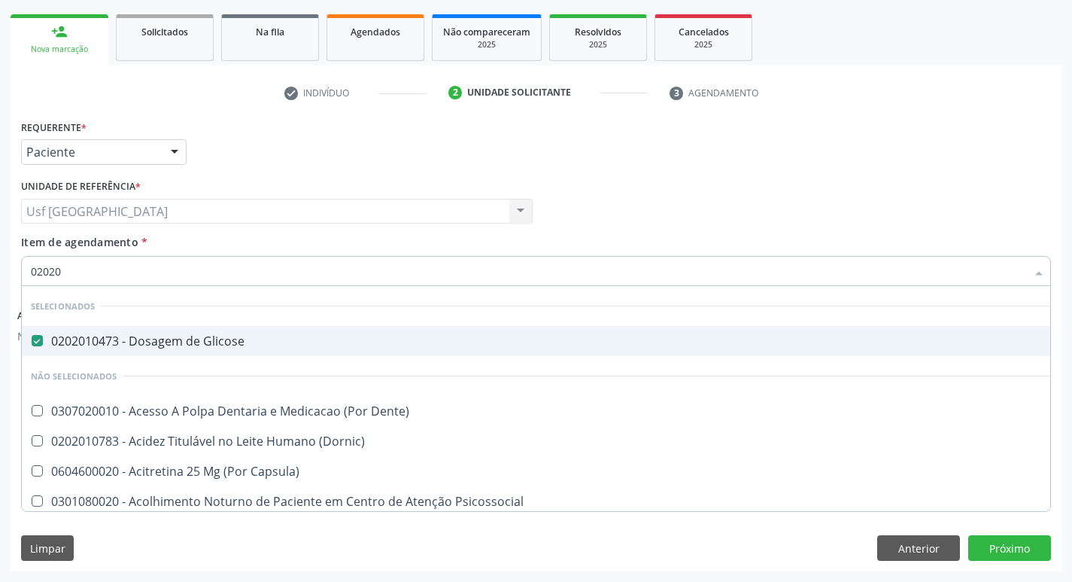
checkbox Paratireoides "false"
checkbox \(Spcto\) "false"
checkbox Projecoes\) "false"
checkbox Escrotal "false"
checkbox Captação "true"
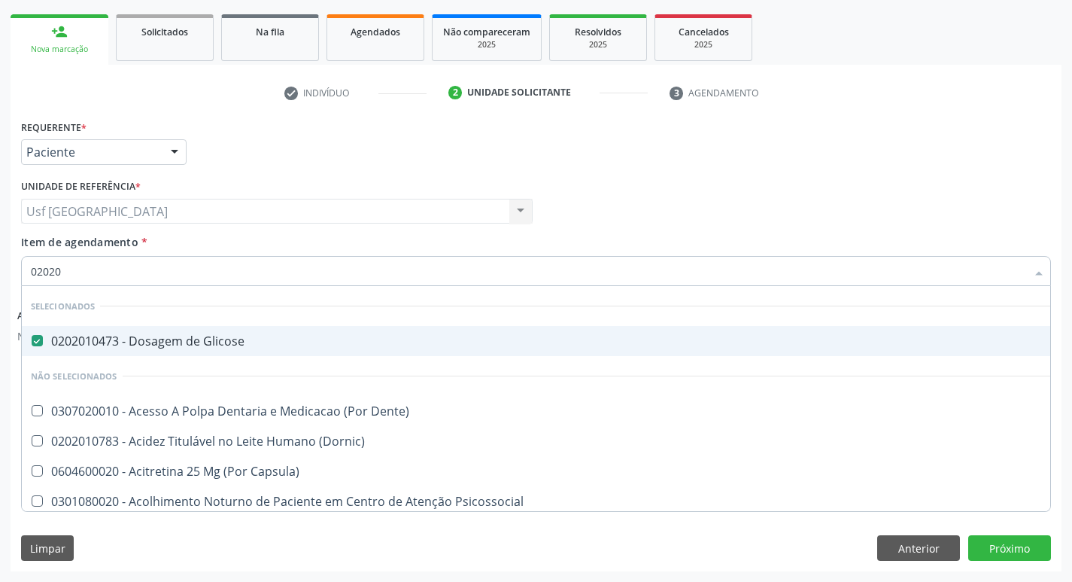
checkbox Revisao "false"
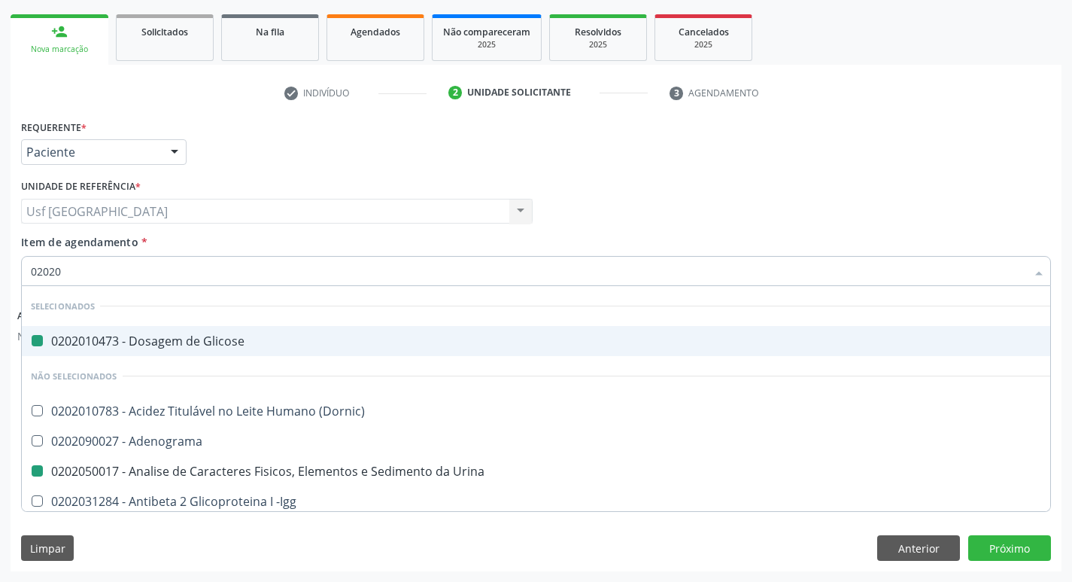
type input "020206"
checkbox Glicose "false"
checkbox Urina "false"
checkbox Anaerobicas "true"
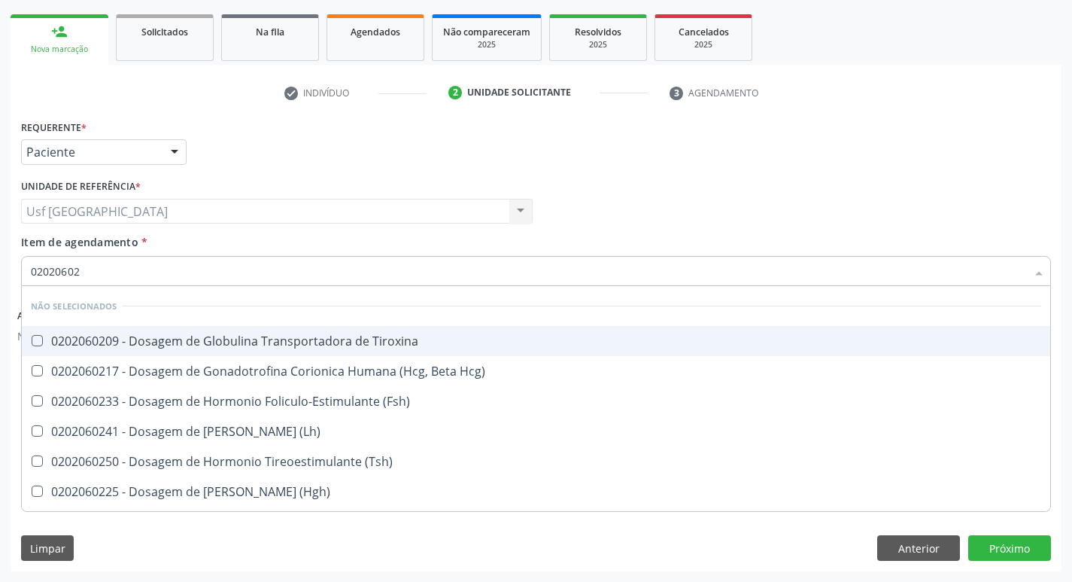
type input "020206025"
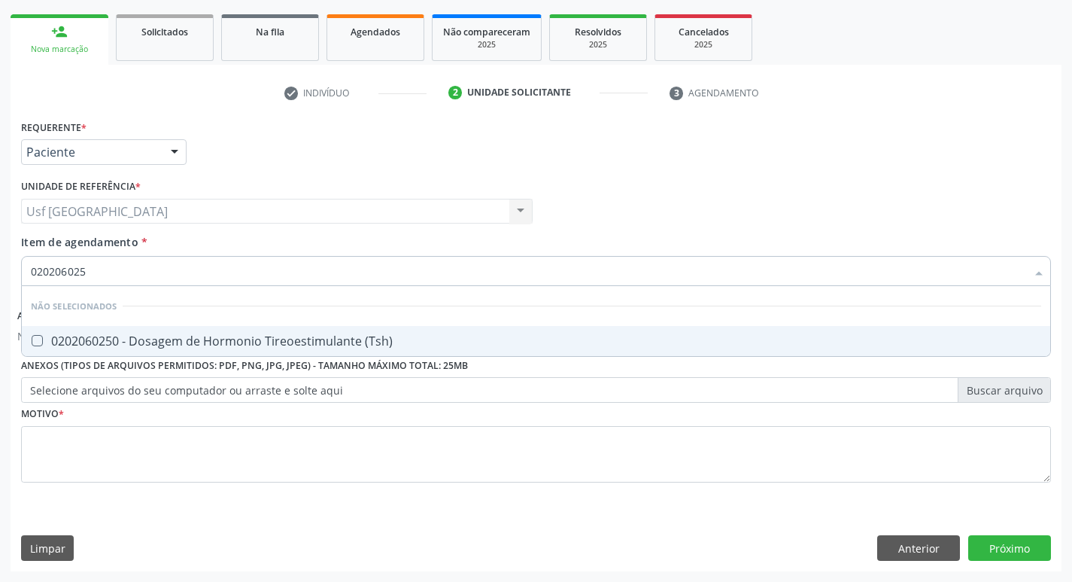
click at [370, 355] on span "0202060250 - Dosagem de Hormonio Tireoestimulante (Tsh)" at bounding box center [536, 341] width 1029 height 30
checkbox \(Tsh\) "true"
type input "02020602"
checkbox \(Tsh\) "false"
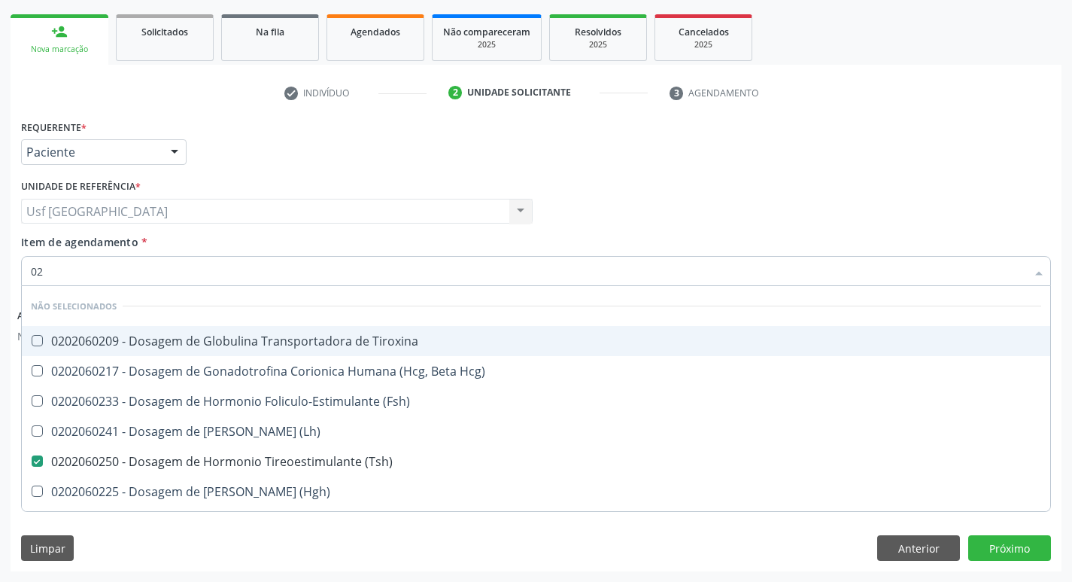
type input "0"
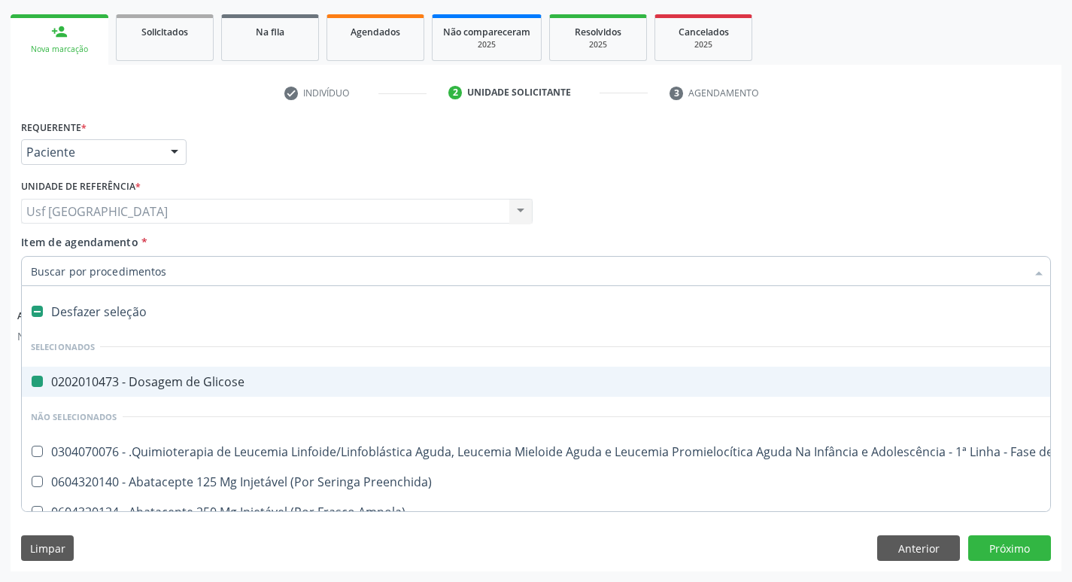
checkbox Glicose "true"
checkbox Ampola\)\ "false"
click at [887, 205] on div "Profissional Solicitante Por favor, selecione a Unidade de Atendimento primeiro…" at bounding box center [536, 204] width 1038 height 59
checkbox Manutenção "true"
checkbox Preenchida\) "true"
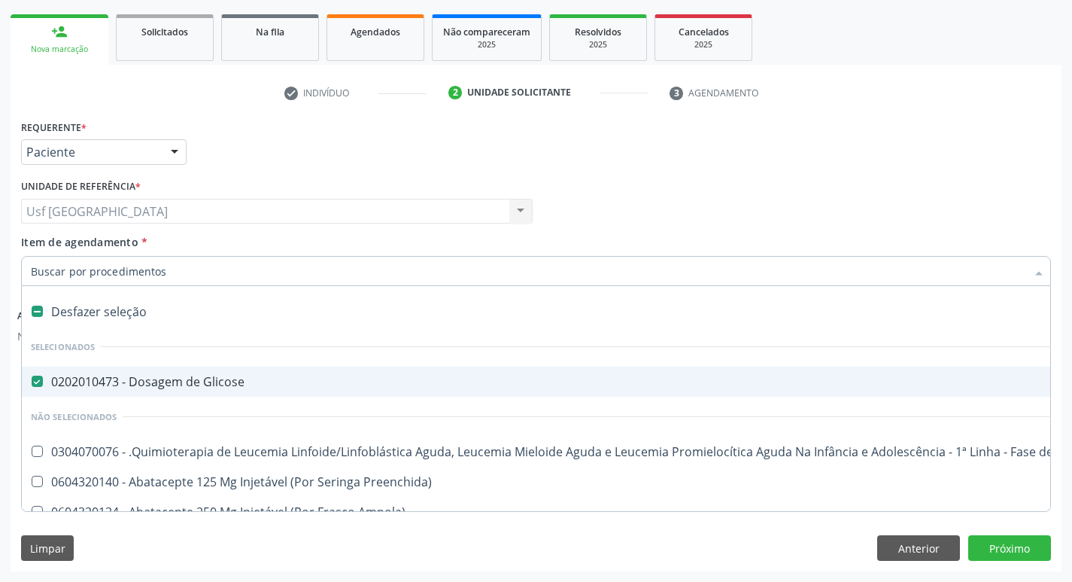
checkbox Ampola\)\ "true"
checkbox Abciximabe "true"
checkbox Inter-Atrial "true"
checkbox Valvar "true"
checkbox Adolescente\) "true"
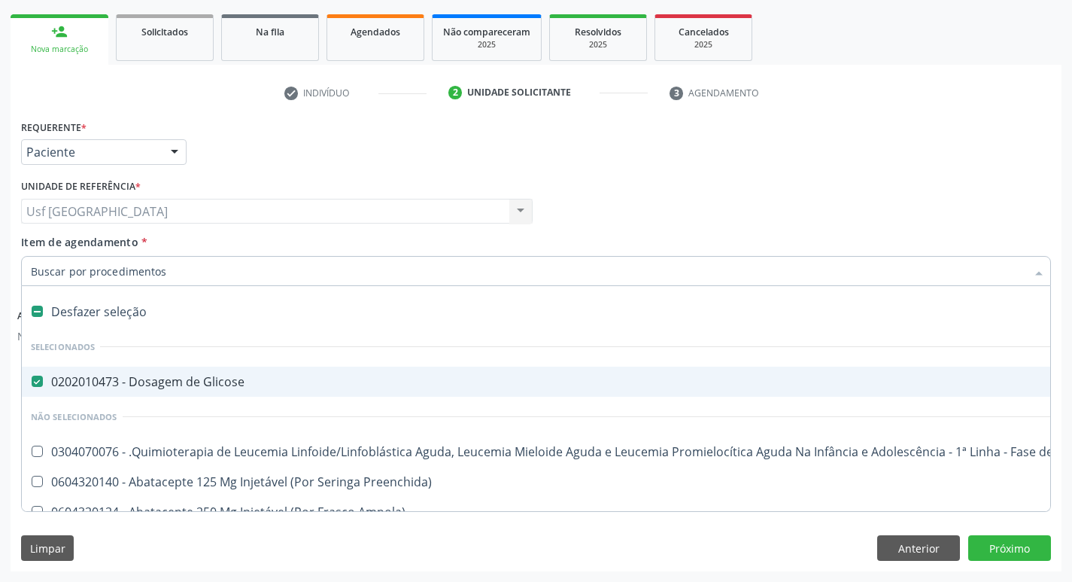
checkbox Valvar "true"
checkbox Adolescente\) "true"
checkbox Paciente\) "true"
checkbox Dente\) "true"
checkbox Comprimido\) "true"
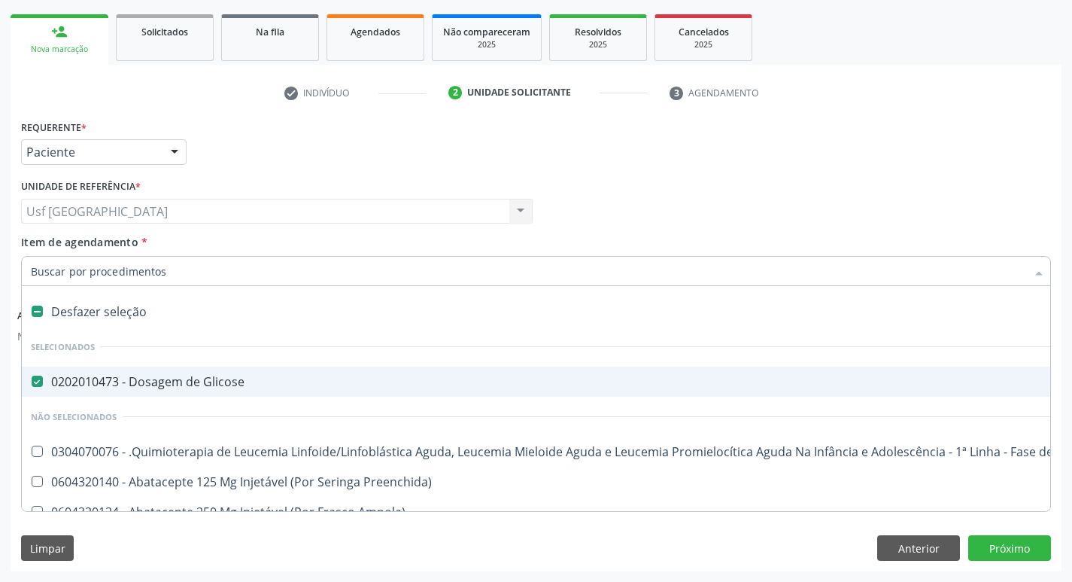
checkbox Urina "false"
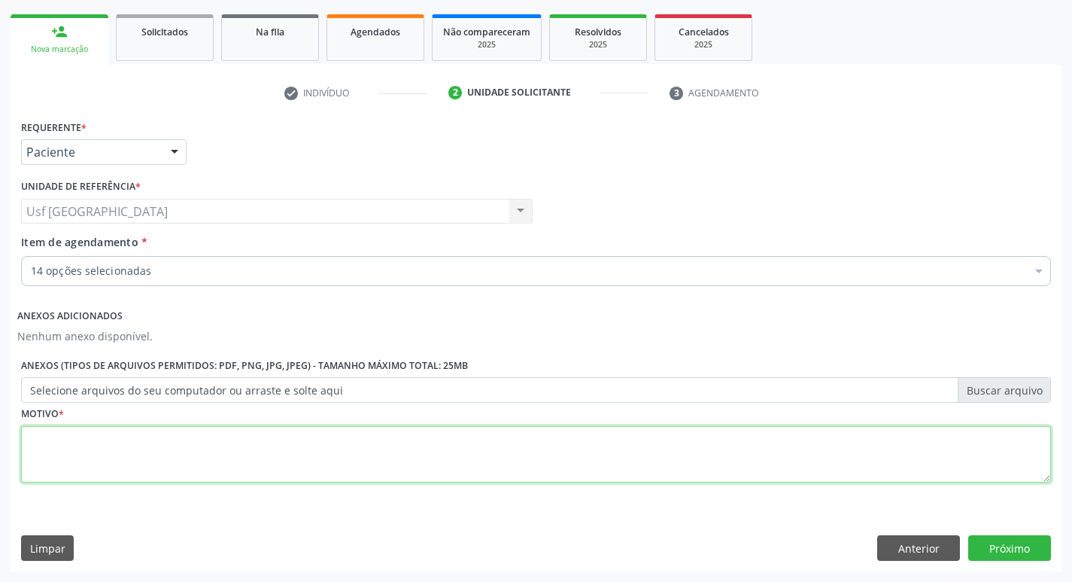
click at [325, 440] on textarea at bounding box center [536, 454] width 1030 height 57
type textarea "l"
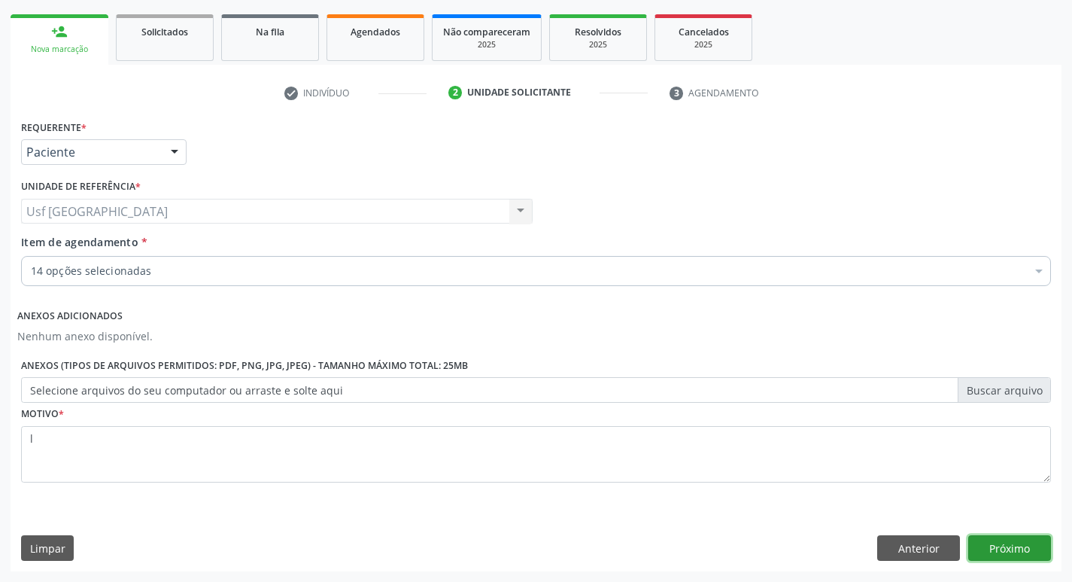
click at [1037, 543] on button "Próximo" at bounding box center [1009, 548] width 83 height 26
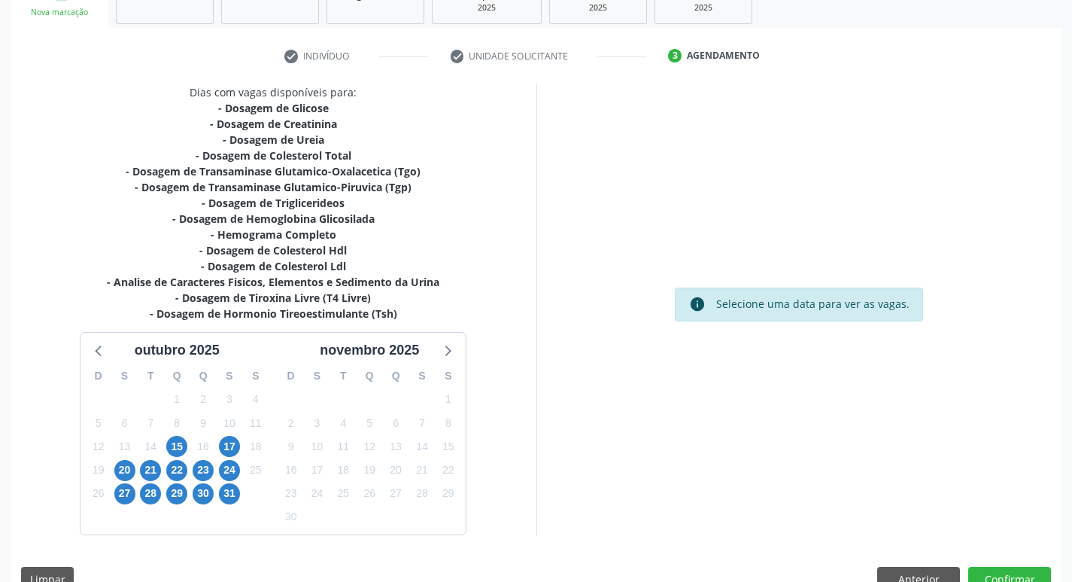
scroll to position [278, 0]
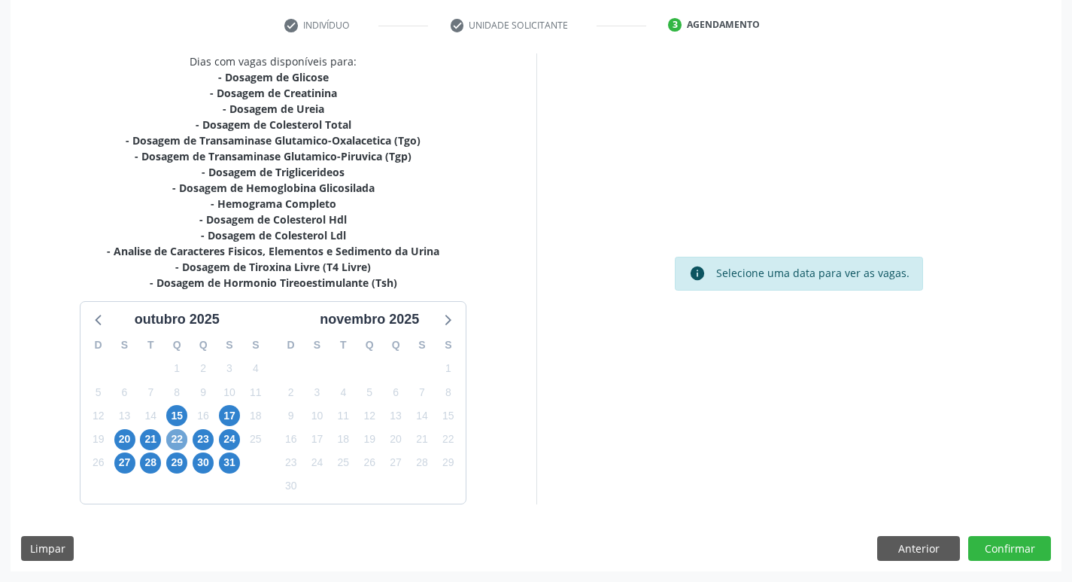
click at [178, 439] on span "22" at bounding box center [176, 439] width 21 height 21
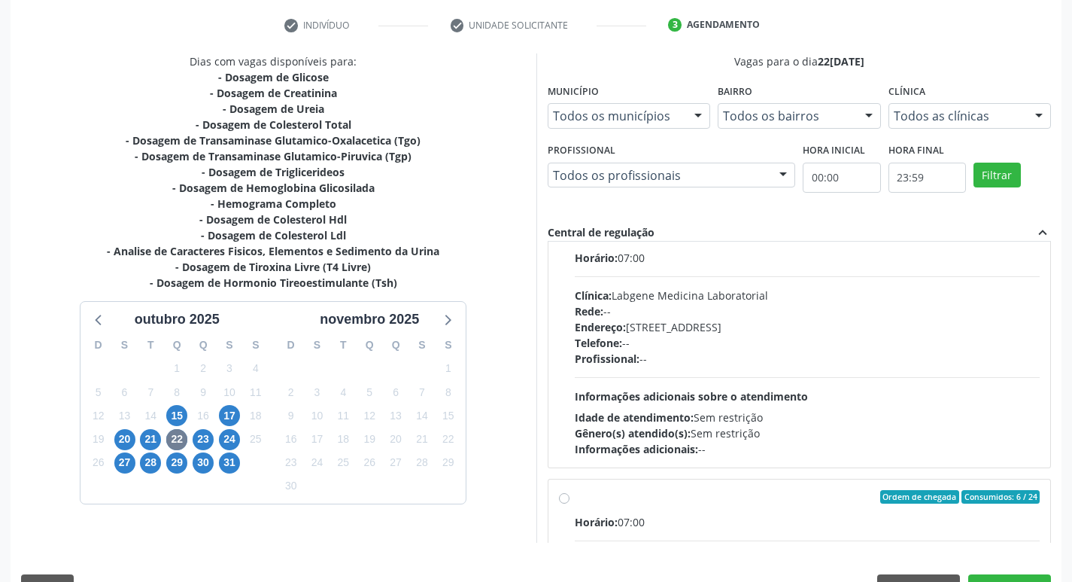
click at [752, 330] on div "Endereço: nº 531, Nossa Senhora da Pen, Serra Talhada - PE" at bounding box center [808, 327] width 466 height 16
click at [570, 240] on input "Ordem de chegada Consumidos: 3 / 12 Horário: 07:00 Clínica: Labgene Medicina La…" at bounding box center [564, 233] width 11 height 14
radio input "true"
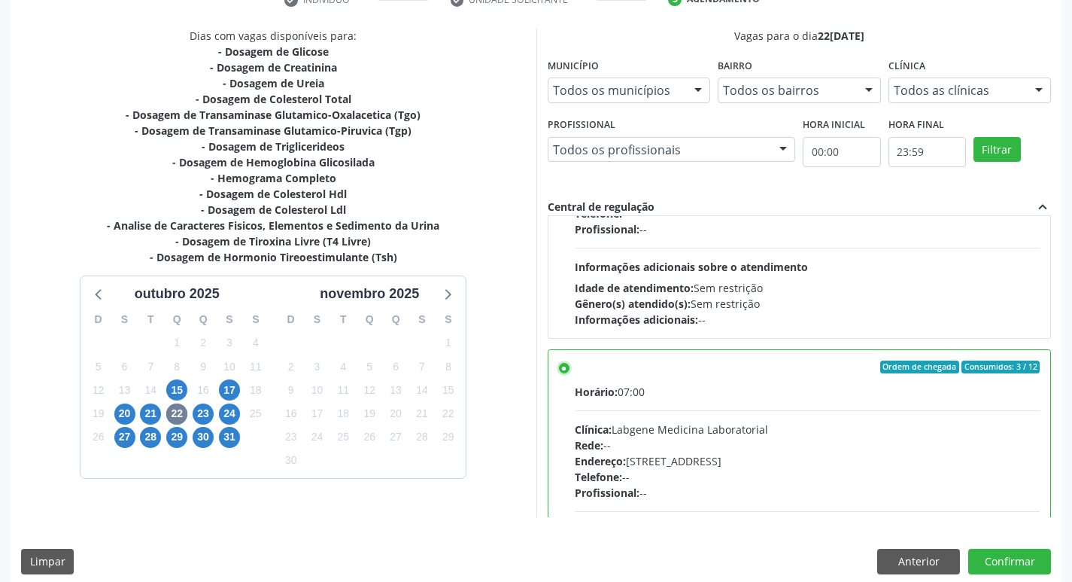
scroll to position [318, 0]
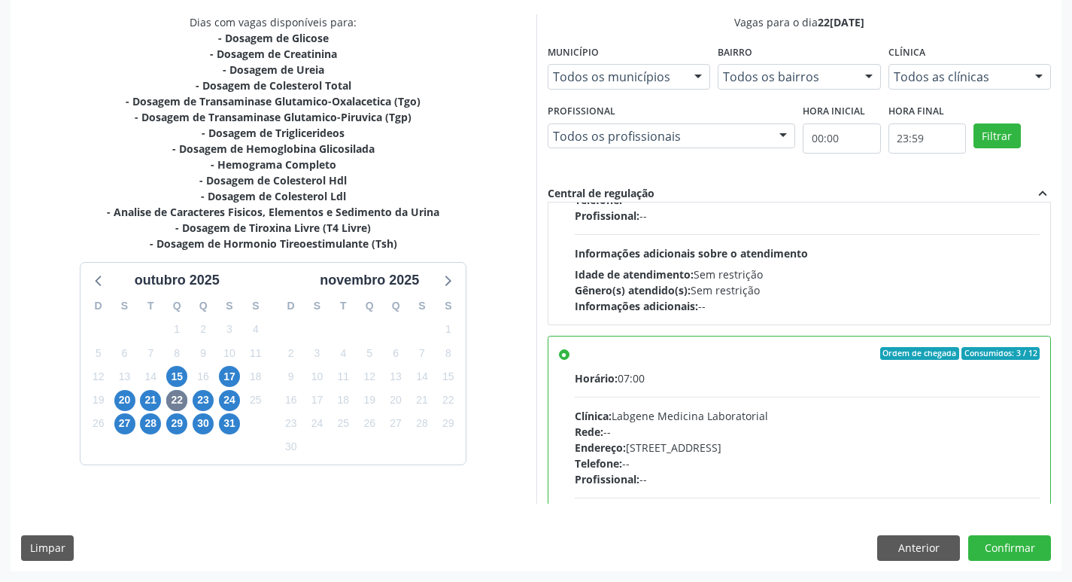
click at [1028, 533] on div "Dias com vagas disponíveis para: - Dosagem de Glicose - Dosagem de Creatinina -…" at bounding box center [536, 292] width 1051 height 556
click at [1028, 540] on button "Confirmar" at bounding box center [1009, 548] width 83 height 26
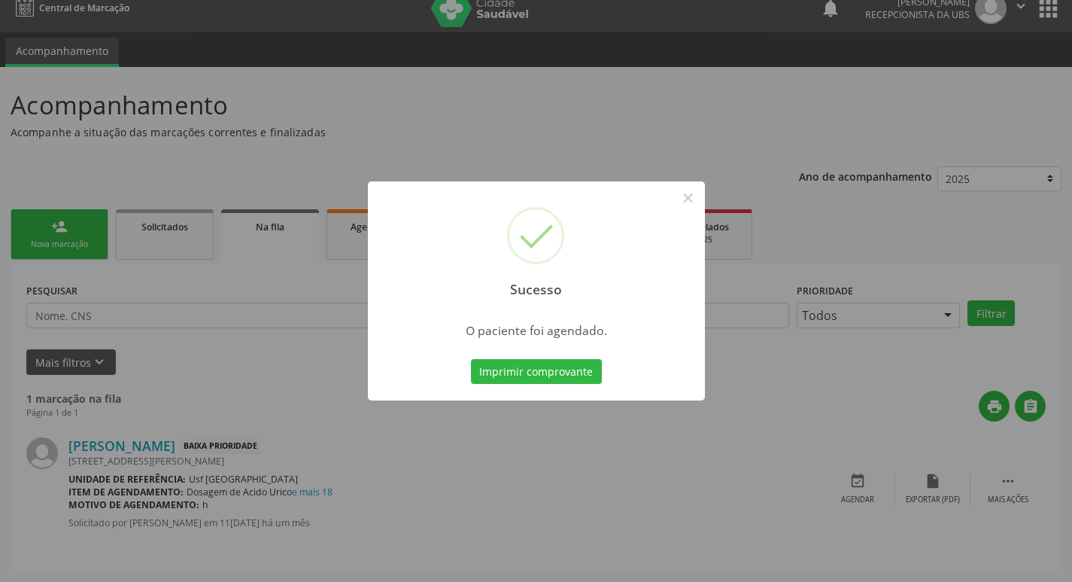
scroll to position [0, 0]
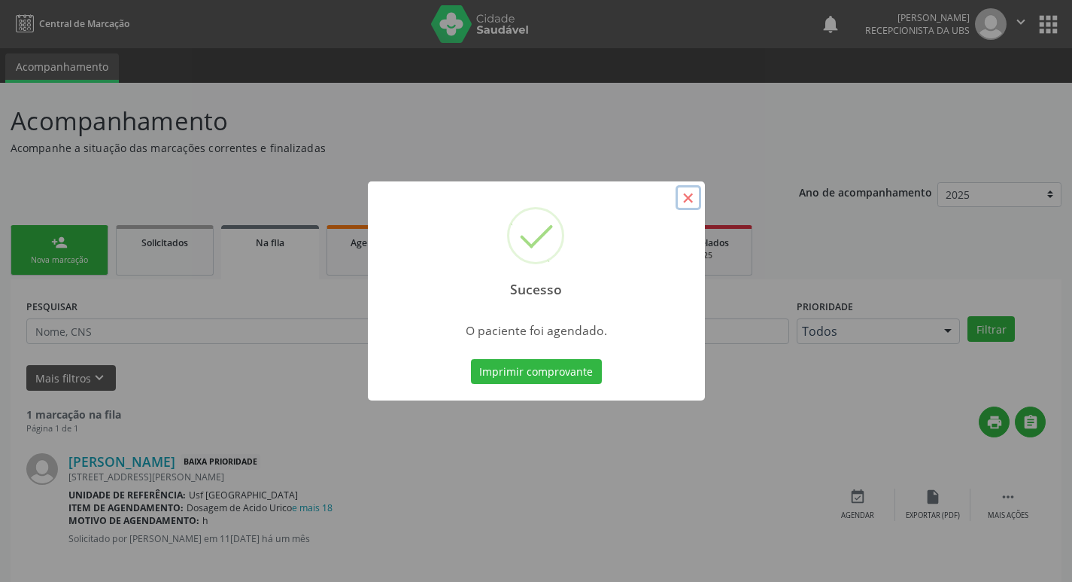
click at [699, 203] on button "×" at bounding box center [689, 198] width 26 height 26
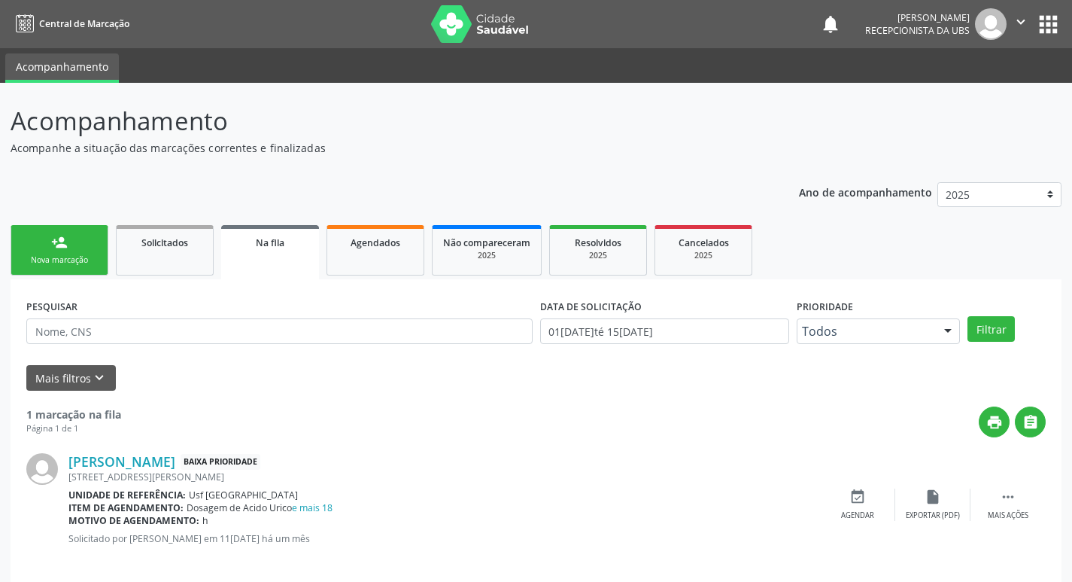
click at [47, 251] on link "person_add Nova marcação" at bounding box center [60, 250] width 98 height 50
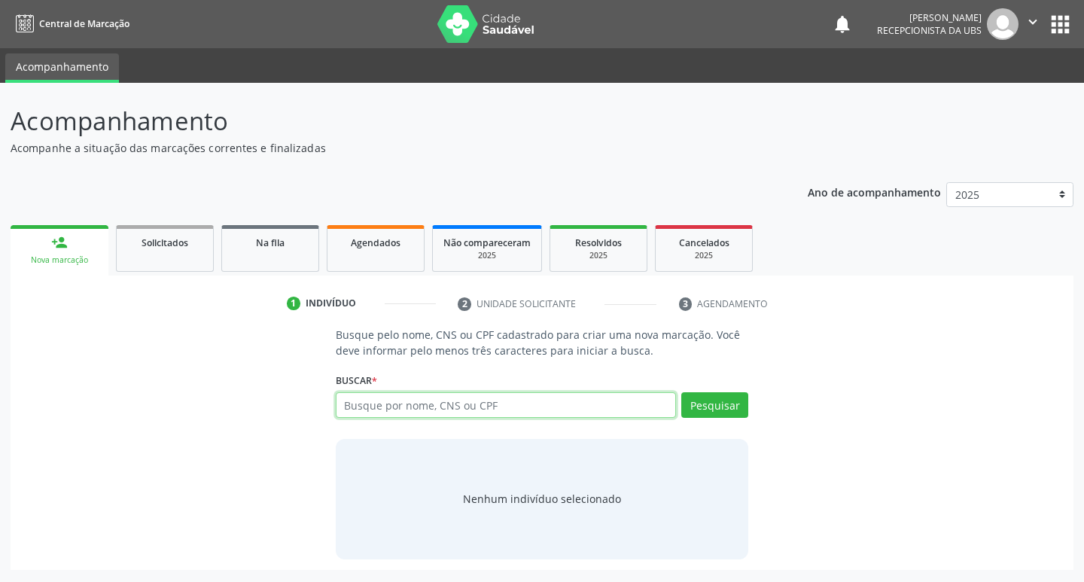
click at [448, 415] on input "text" at bounding box center [506, 405] width 341 height 26
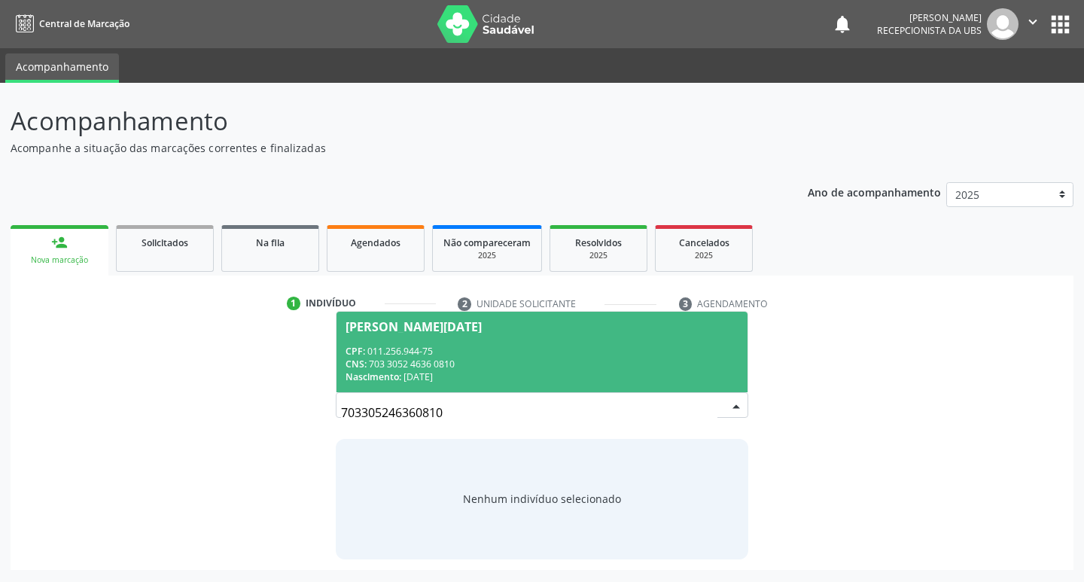
click at [439, 368] on div "CNS: 703 3052 4636 0810" at bounding box center [542, 363] width 394 height 13
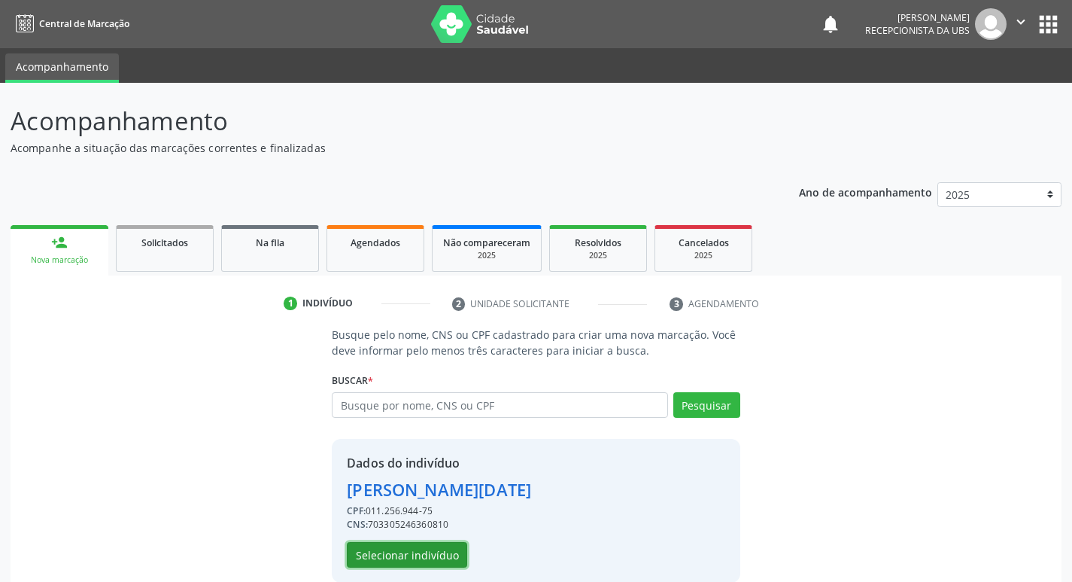
click at [430, 554] on button "Selecionar indivíduo" at bounding box center [407, 555] width 120 height 26
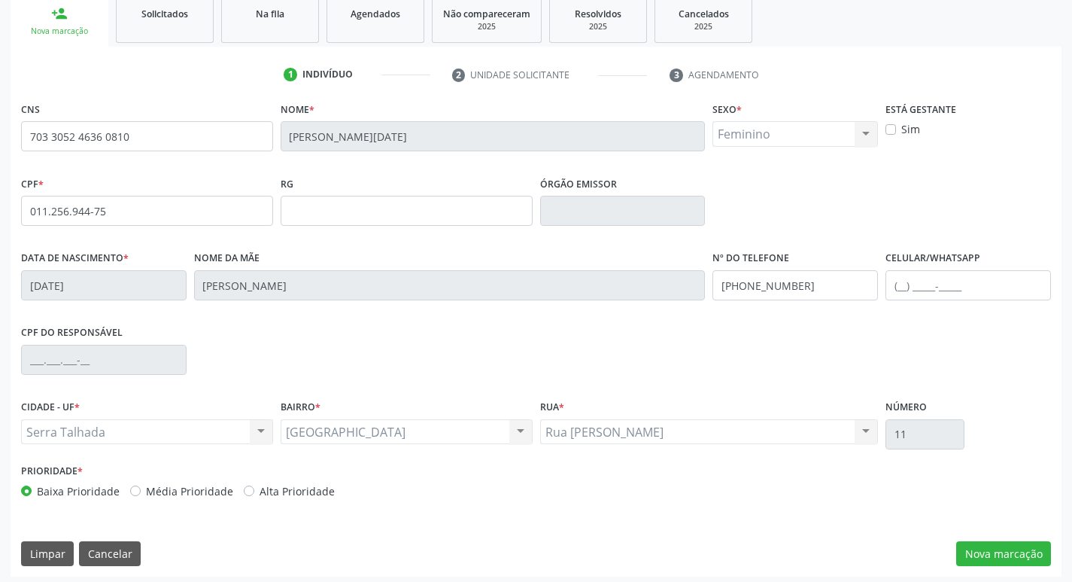
scroll to position [234, 0]
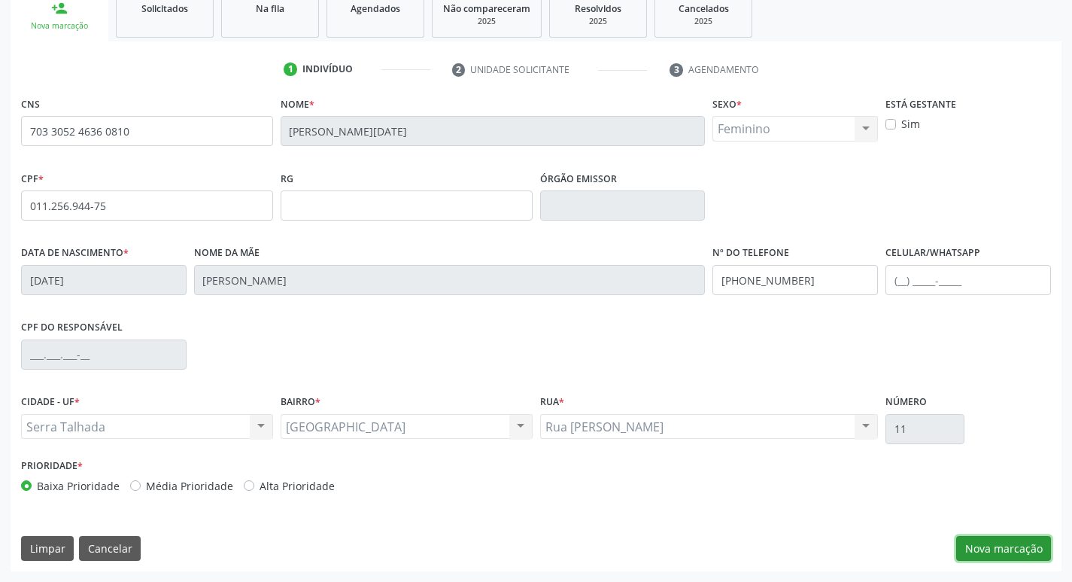
click at [1033, 550] on button "Nova marcação" at bounding box center [1003, 549] width 95 height 26
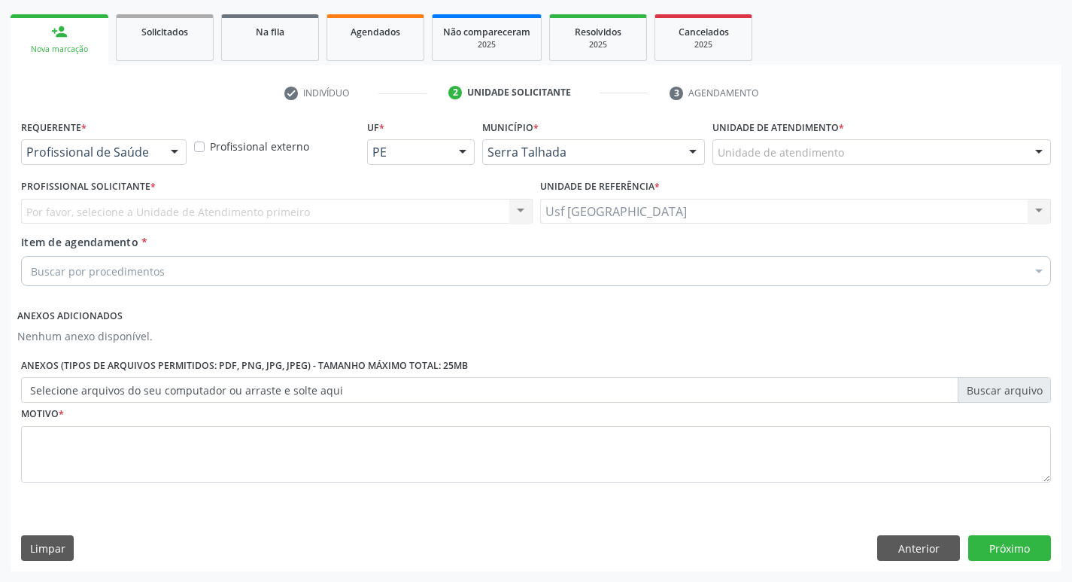
scroll to position [211, 0]
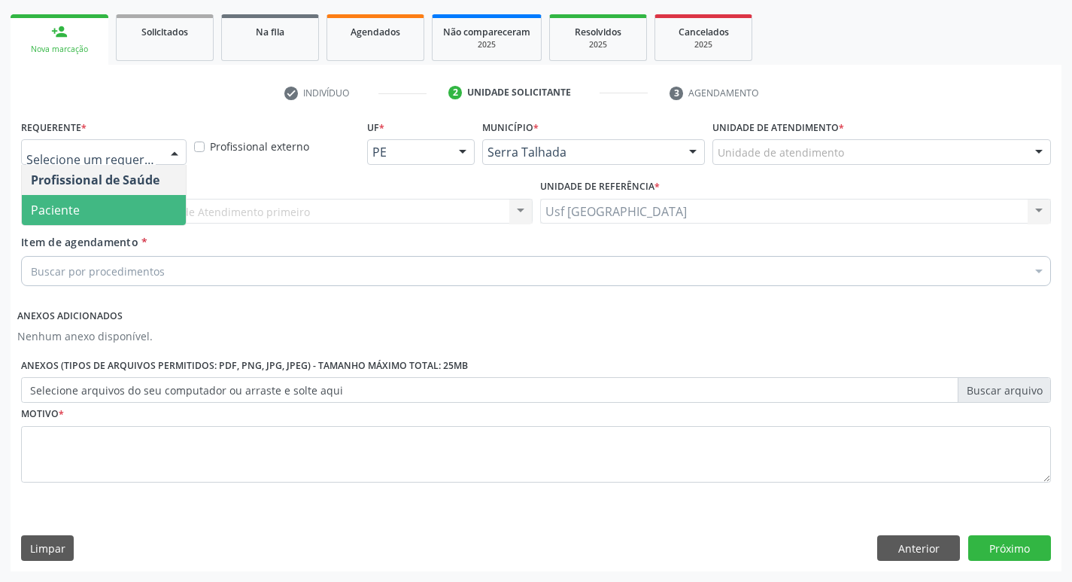
click at [74, 196] on span "Paciente" at bounding box center [104, 210] width 164 height 30
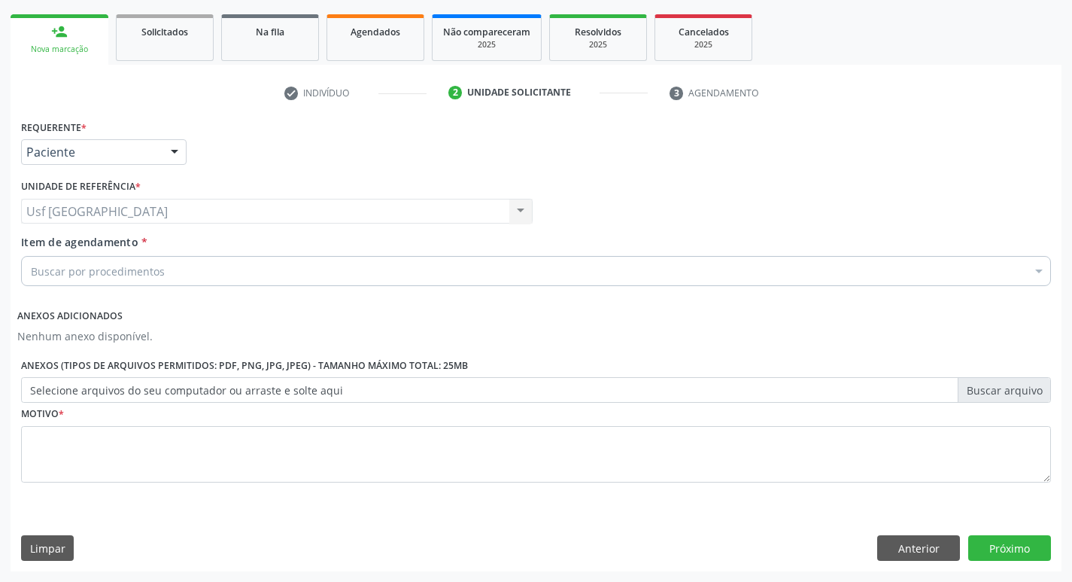
click at [107, 281] on div "Buscar por procedimentos" at bounding box center [536, 271] width 1030 height 30
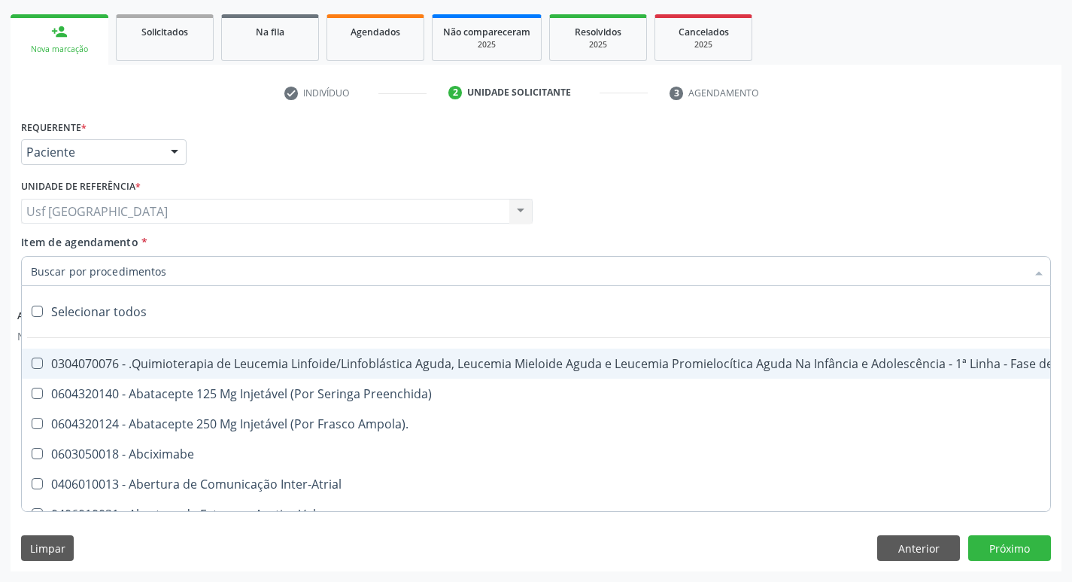
click at [108, 278] on input "Item de agendamento *" at bounding box center [528, 271] width 995 height 30
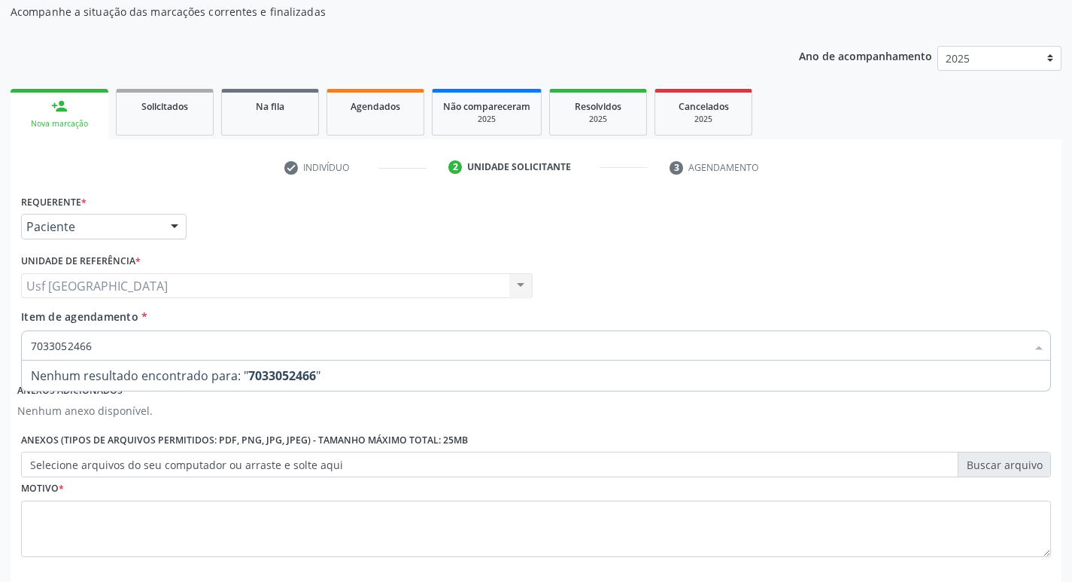
scroll to position [135, 0]
drag, startPoint x: 144, startPoint y: 336, endPoint x: 0, endPoint y: 370, distance: 148.6
click at [0, 370] on div "Acompanhamento Acompanhe a situação das marcações correntes e finalizadas Relat…" at bounding box center [536, 302] width 1072 height 710
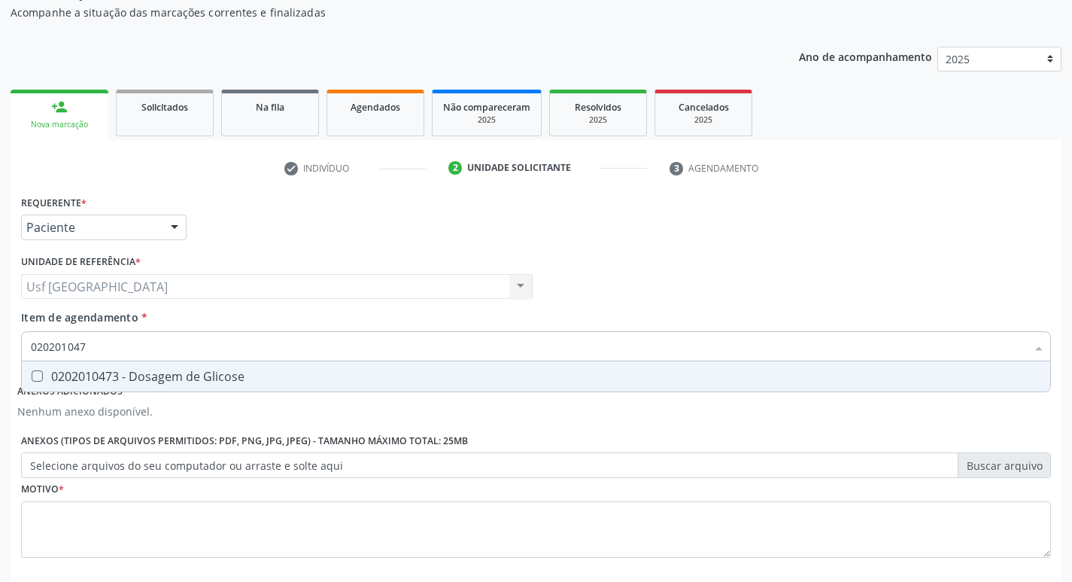
click at [50, 375] on div "0202010473 - Dosagem de Glicose" at bounding box center [536, 376] width 1011 height 12
click at [50, 375] on div "0202010503 - Dosagem de Hemoglobina Glicosilada" at bounding box center [536, 376] width 1011 height 12
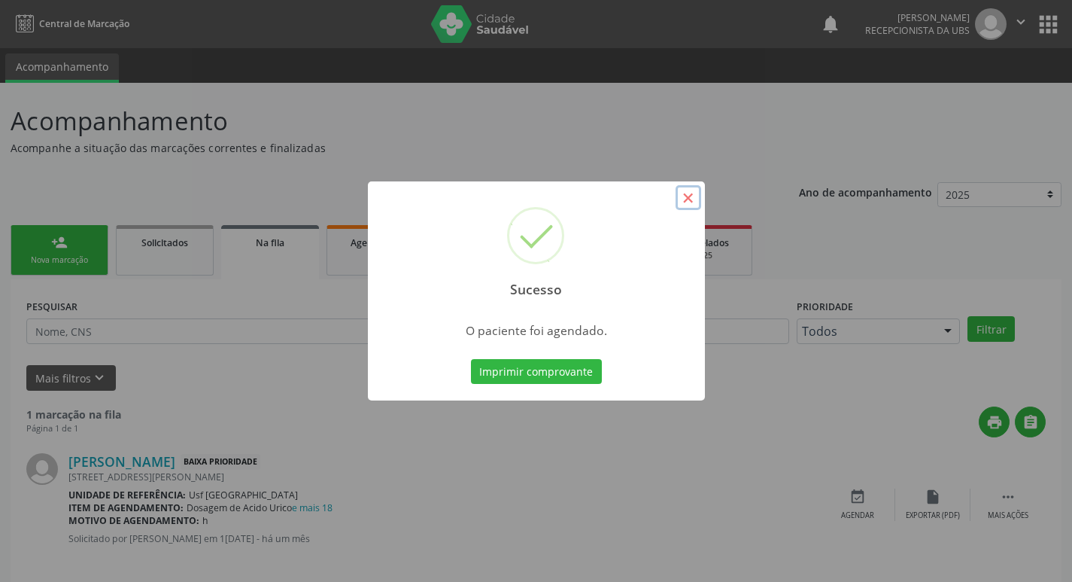
click at [688, 185] on button "×" at bounding box center [689, 198] width 26 height 26
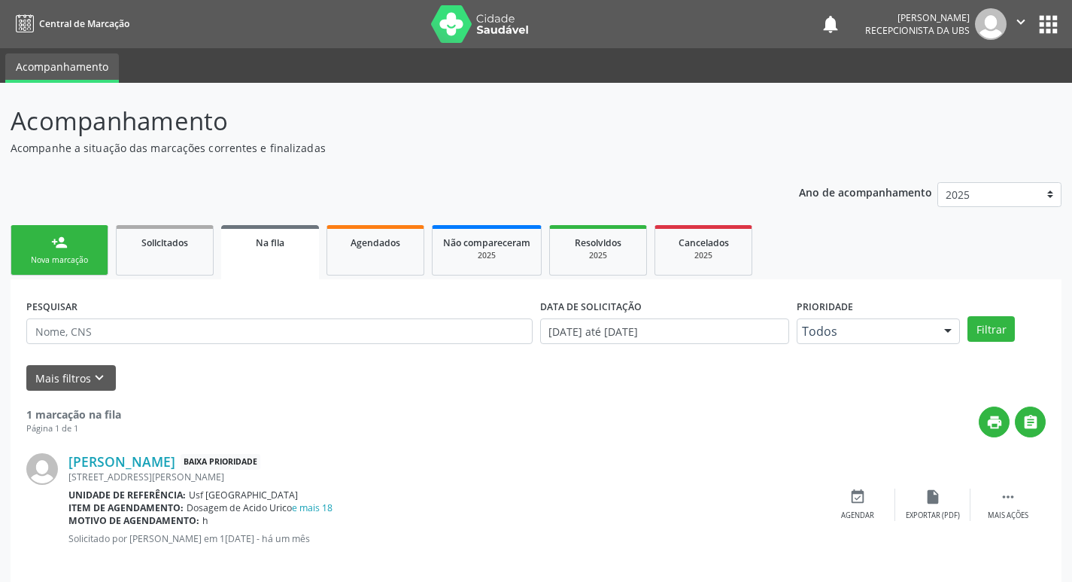
click at [78, 275] on link "person_add Nova marcação" at bounding box center [60, 250] width 98 height 50
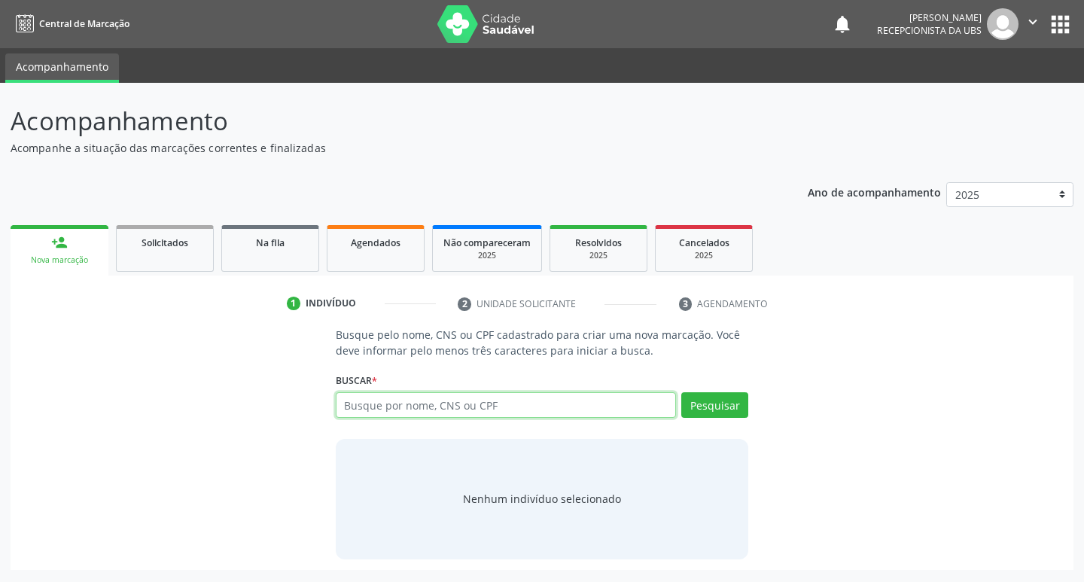
click at [670, 397] on input "text" at bounding box center [506, 405] width 341 height 26
type input "704803032527740"
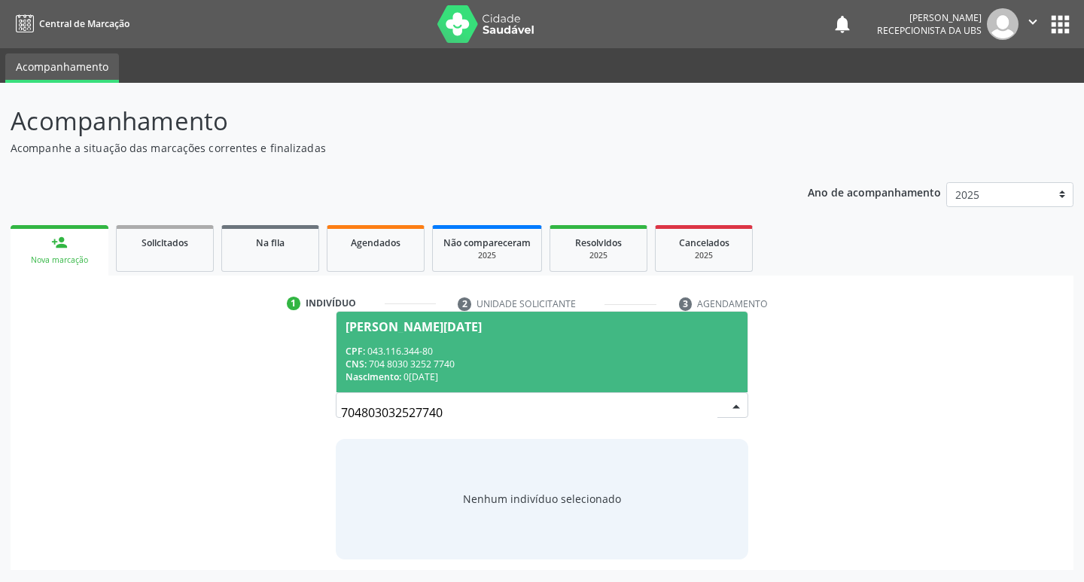
click at [517, 324] on div "[PERSON_NAME][DATE]" at bounding box center [542, 327] width 394 height 12
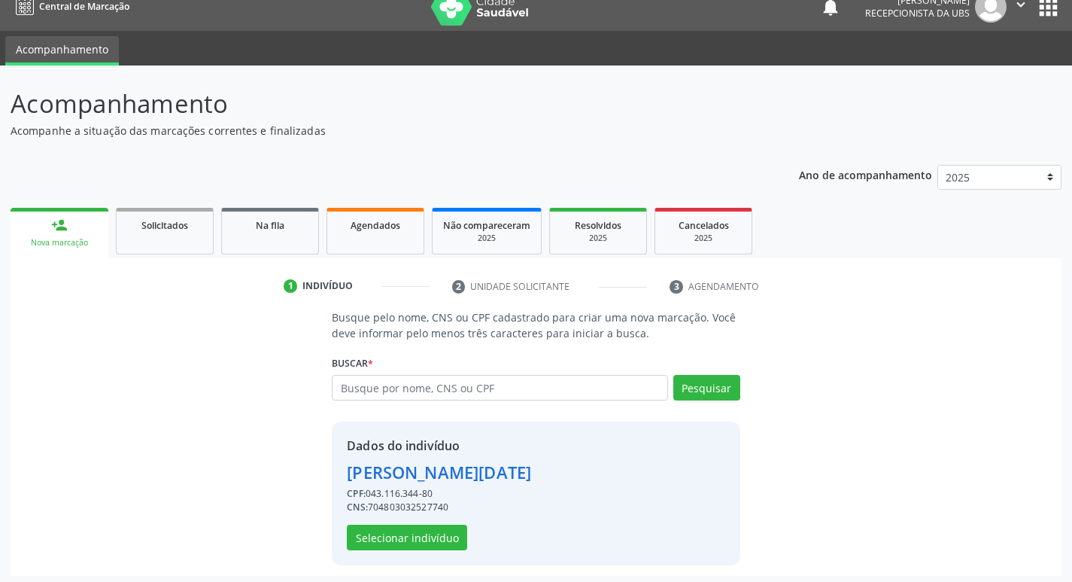
scroll to position [22, 0]
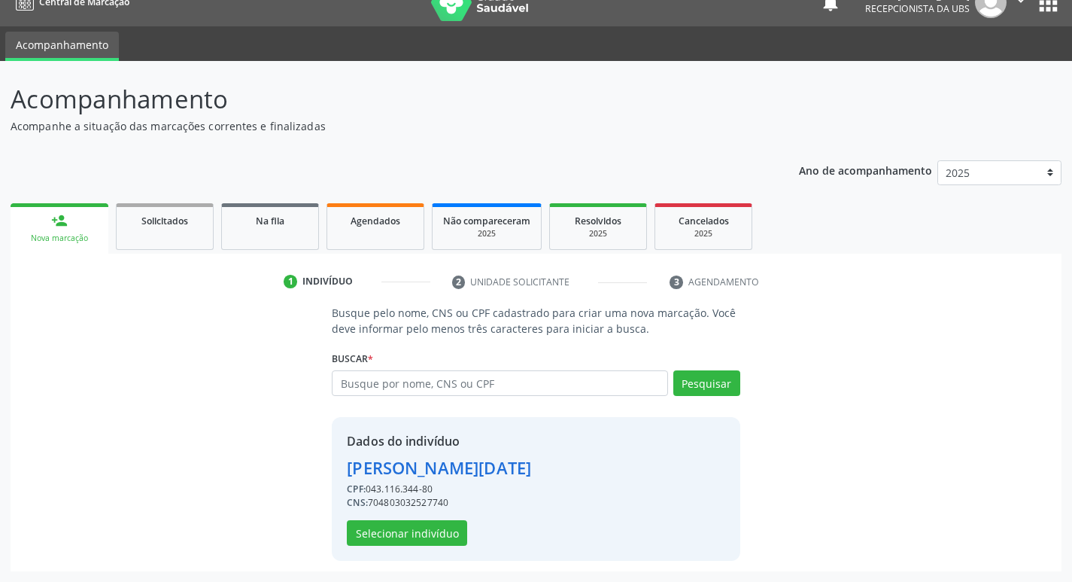
click at [385, 546] on div "Dados do indivíduo Ana Lucia da Rocha CPF: 043.116.344-80 CNS: 704803032527740 …" at bounding box center [536, 489] width 408 height 144
click at [378, 545] on button "Selecionar indivíduo" at bounding box center [407, 533] width 120 height 26
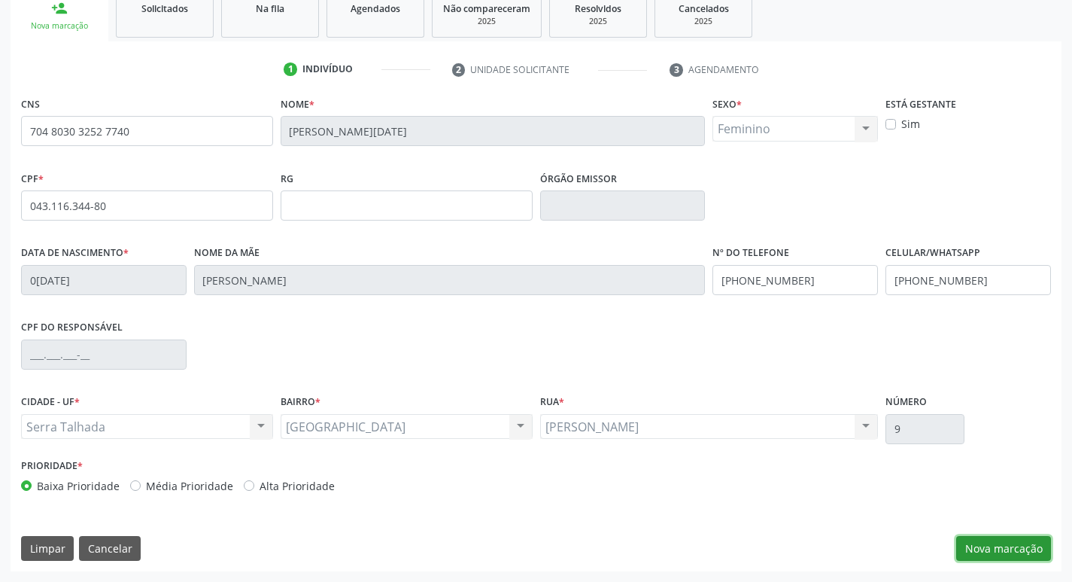
click at [982, 545] on button "Nova marcação" at bounding box center [1003, 549] width 95 height 26
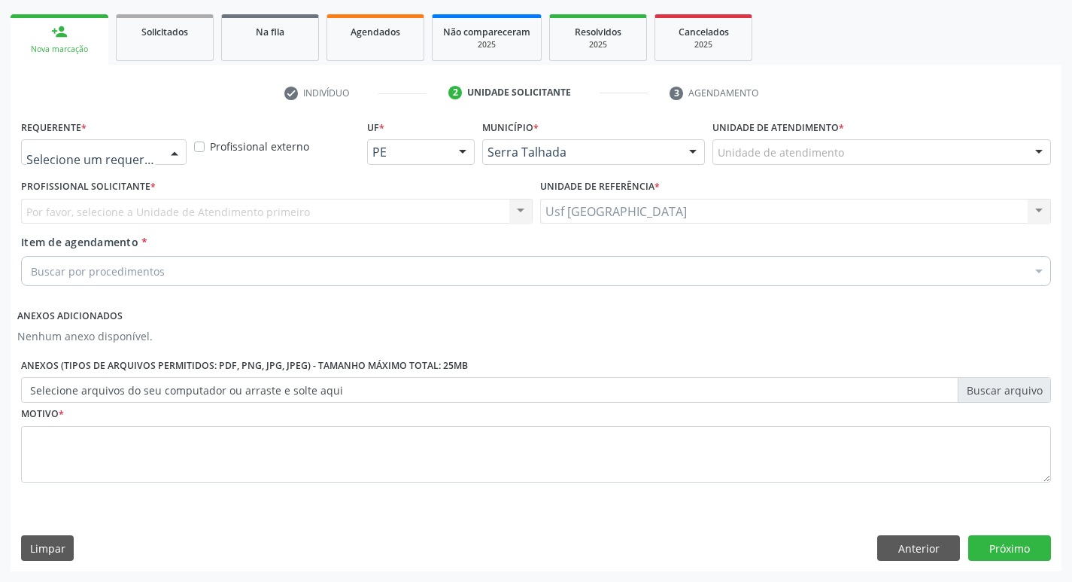
click at [100, 144] on div at bounding box center [104, 152] width 166 height 26
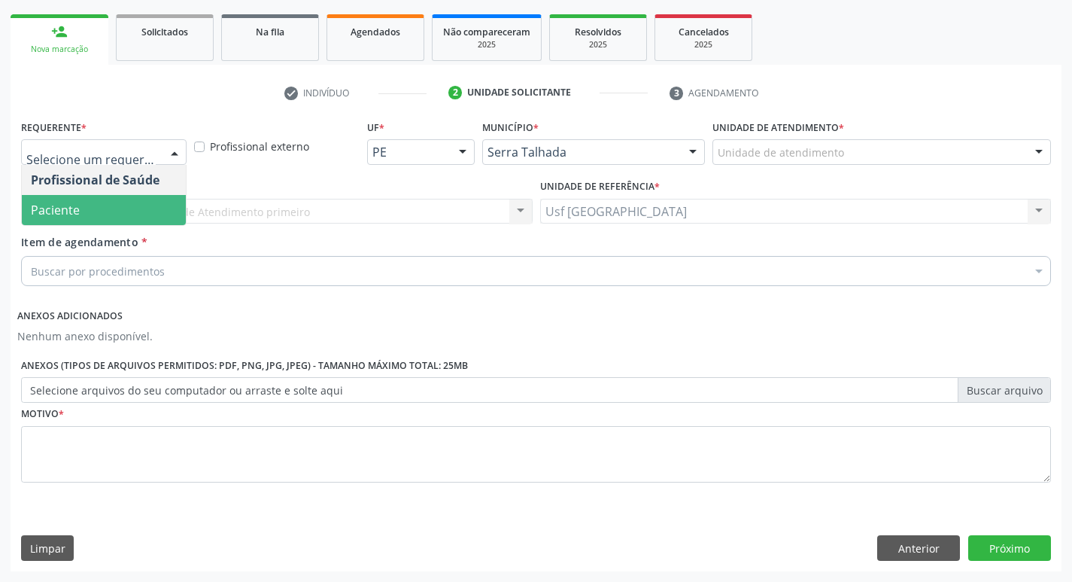
click at [98, 220] on span "Paciente" at bounding box center [104, 210] width 164 height 30
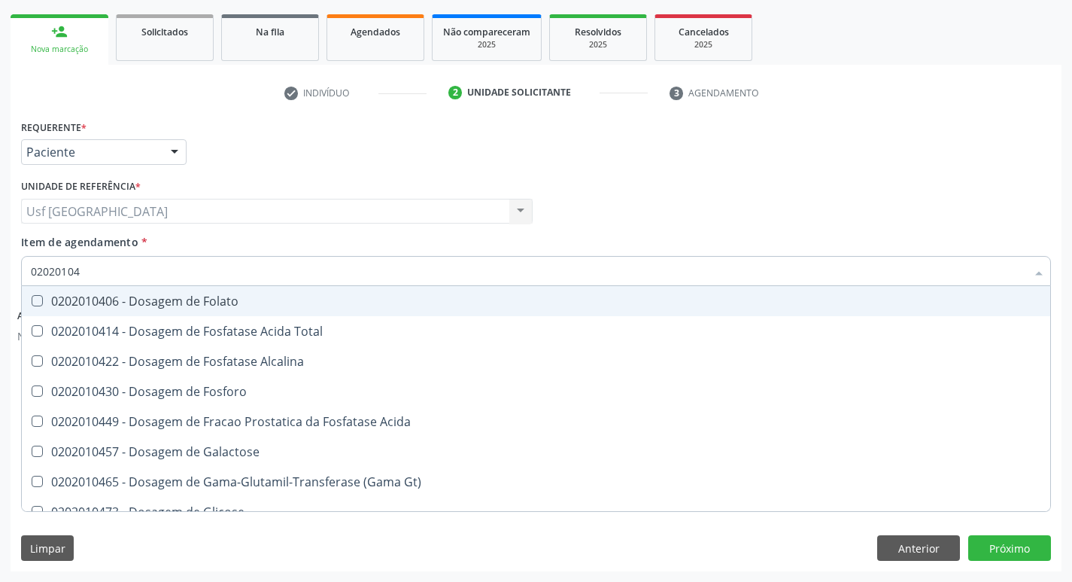
type input "020201047"
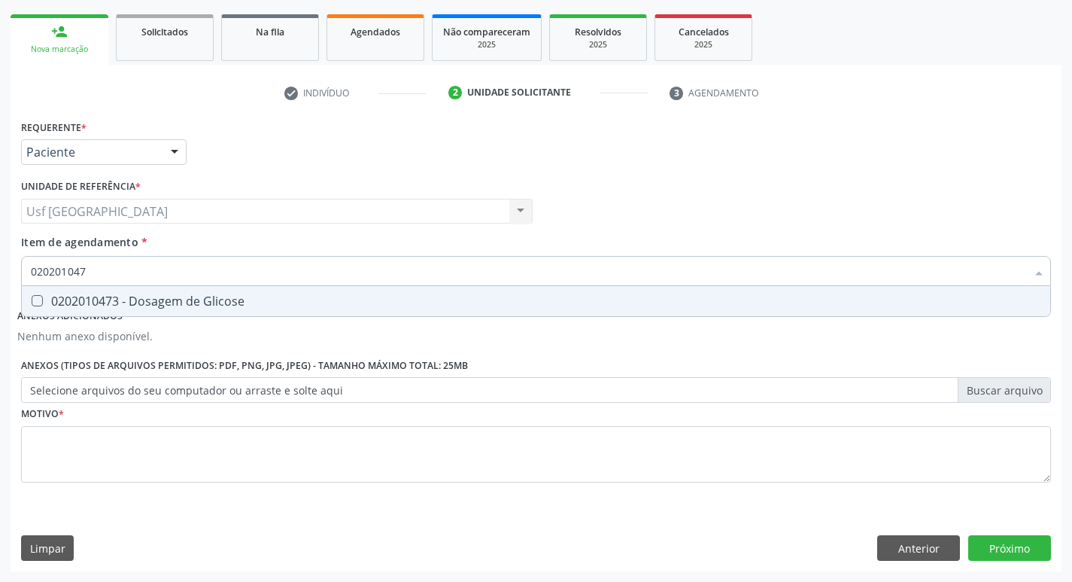
click at [95, 300] on div "0202010473 - Dosagem de Glicose" at bounding box center [536, 301] width 1011 height 12
checkbox Glicose "true"
type input "02020104"
checkbox Glicose "false"
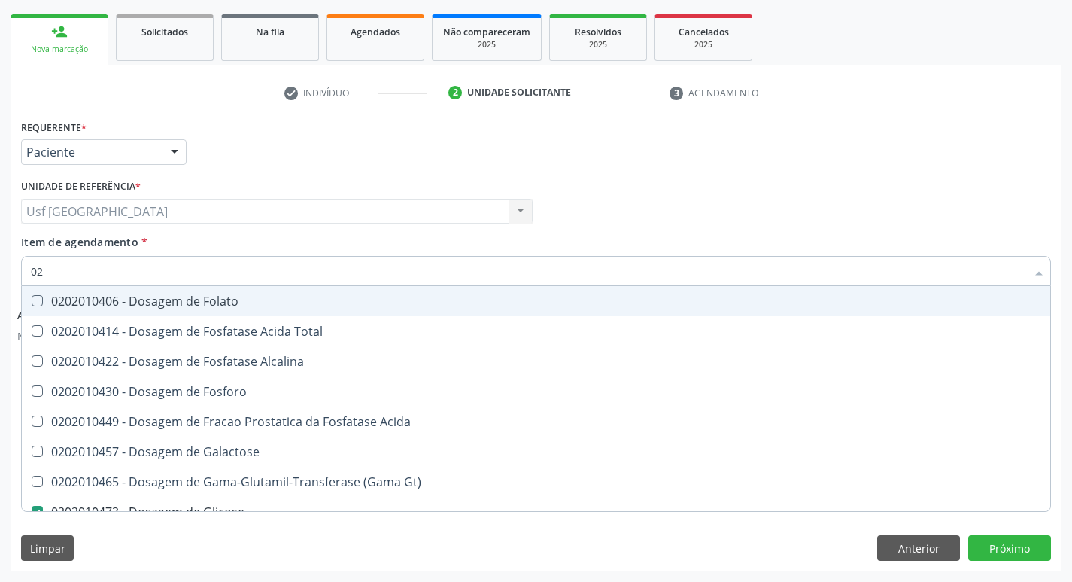
type input "0"
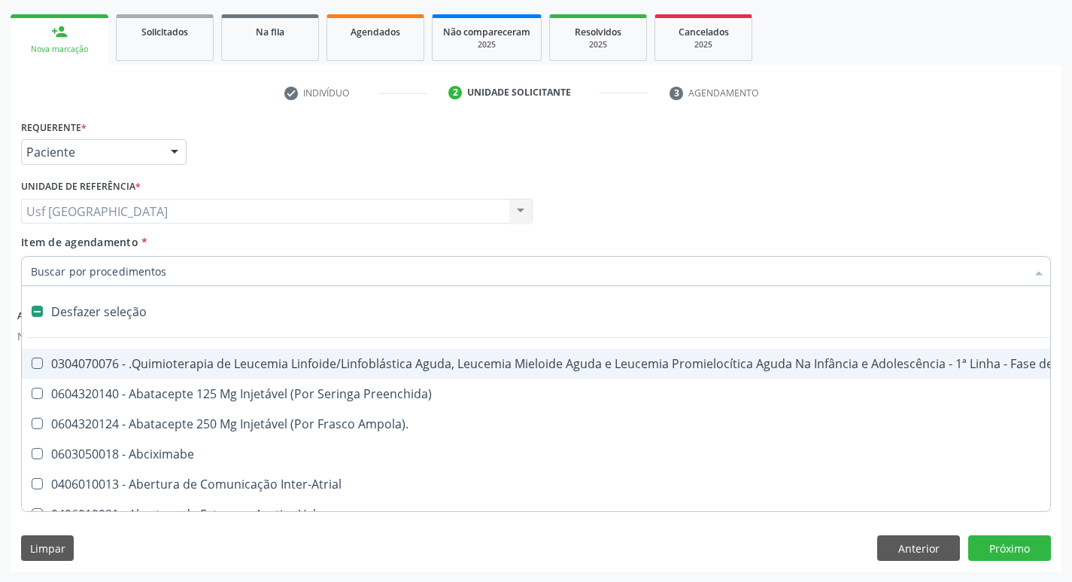
checkbox Valvar "false"
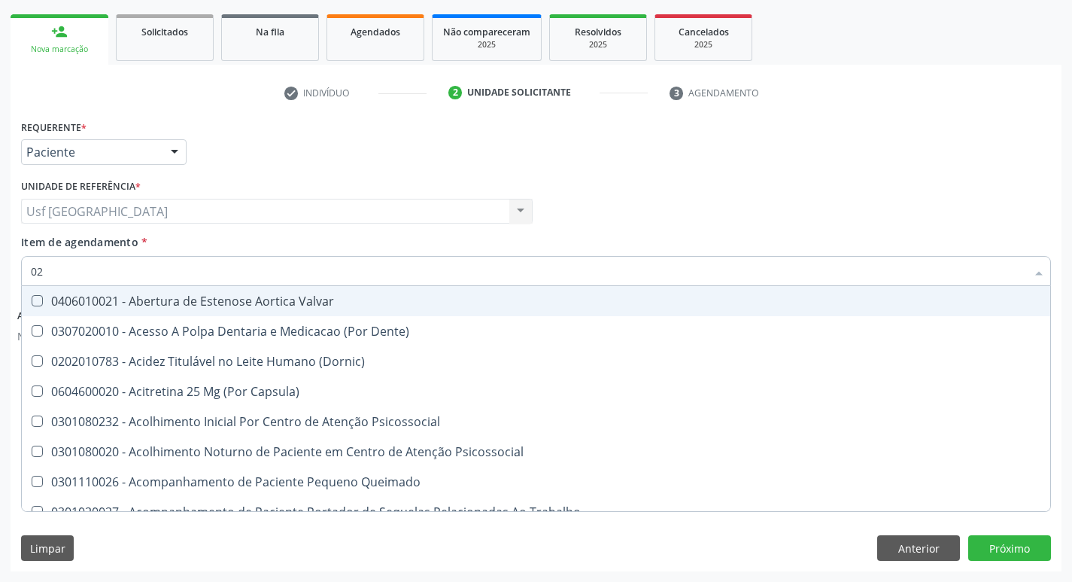
type input "020"
checkbox \(Qualitativo\) "true"
checkbox Glicose "false"
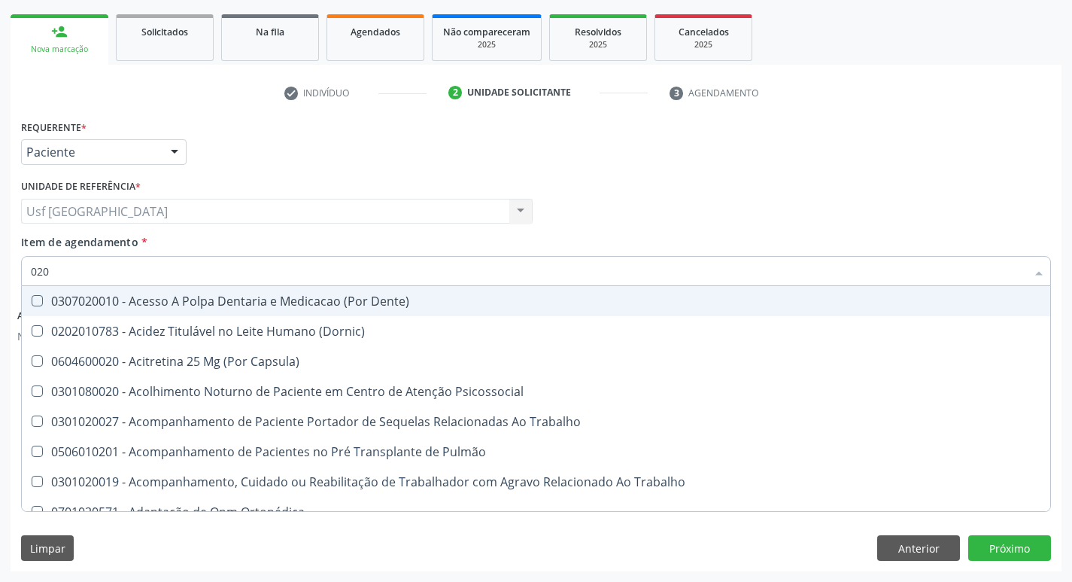
type input "0202"
checkbox Laser "true"
checkbox Glicose "false"
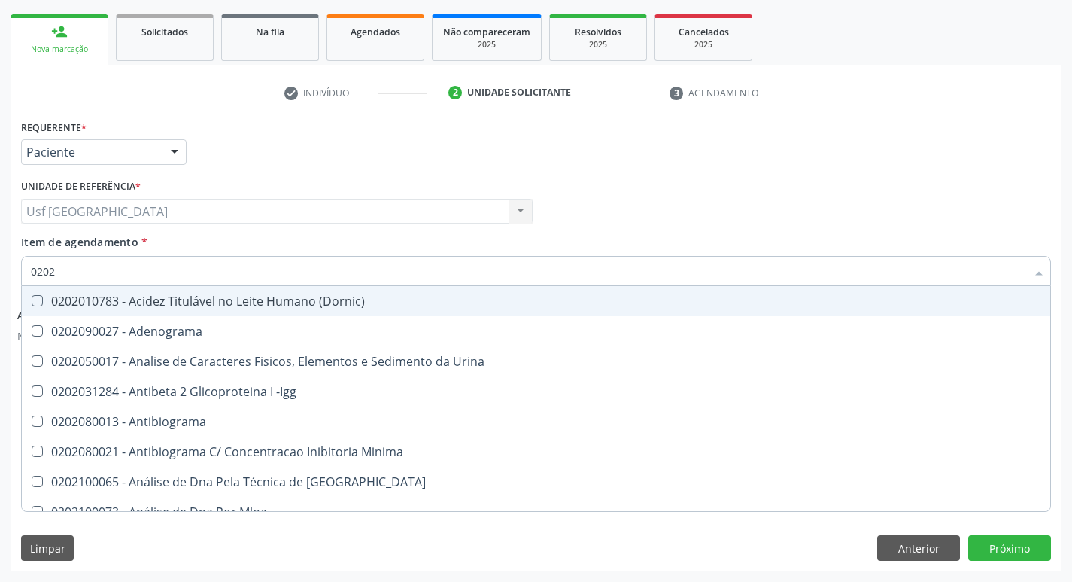
type input "02020"
checkbox Xi "true"
checkbox Glicose "false"
type input "020201"
checkbox T3 "true"
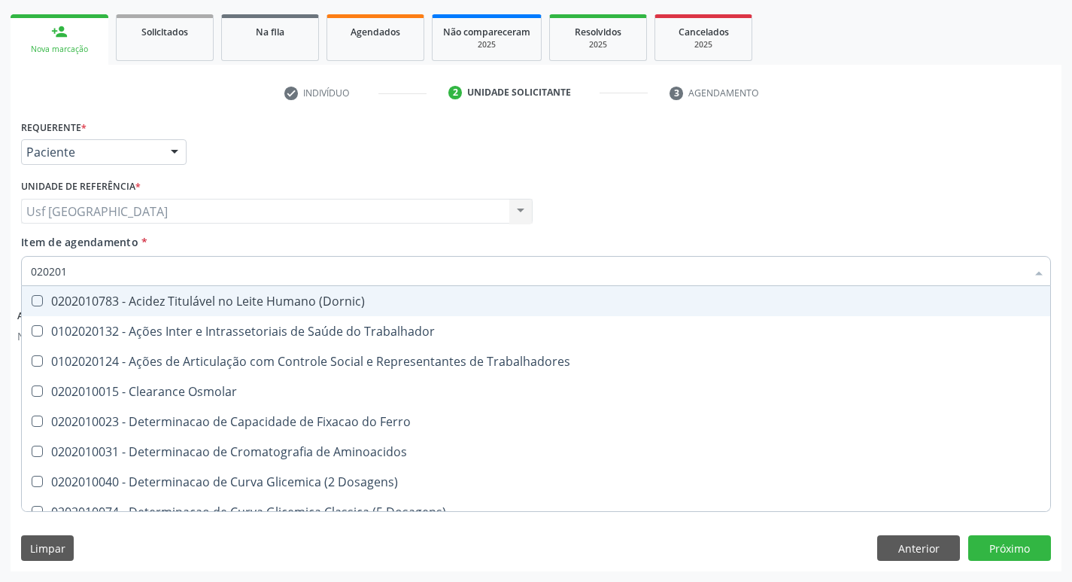
type input "0202010"
checkbox II "true"
checkbox Glicose "false"
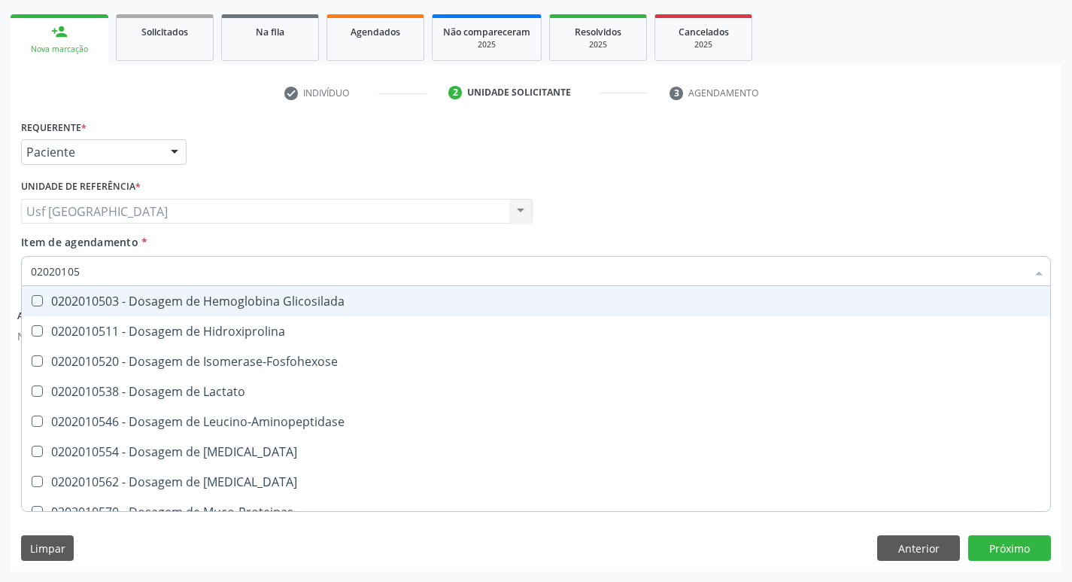
type input "020201050"
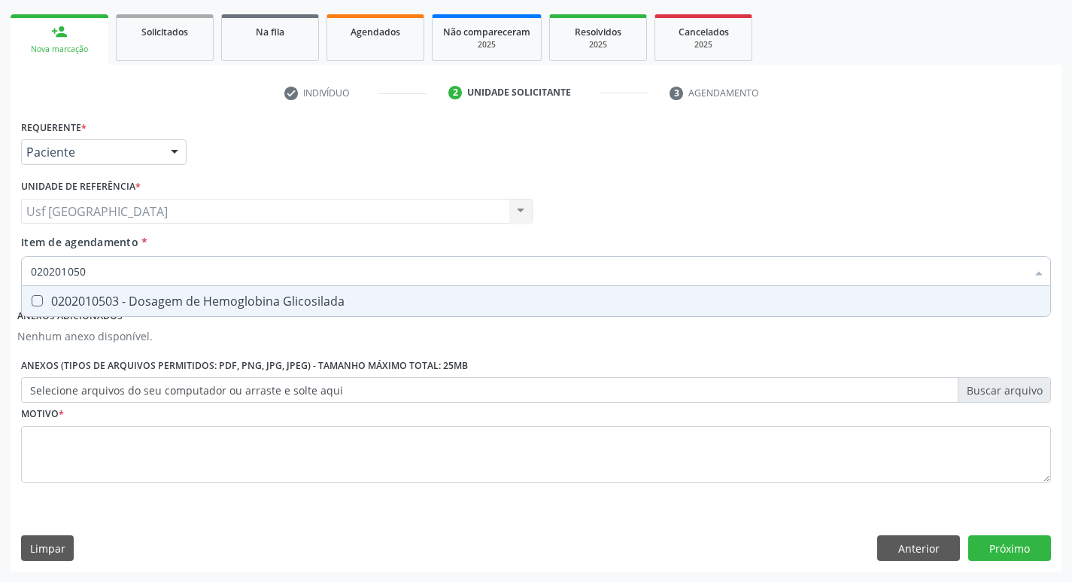
click at [95, 300] on div "0202010503 - Dosagem de Hemoglobina Glicosilada" at bounding box center [536, 301] width 1011 height 12
checkbox Glicosilada "true"
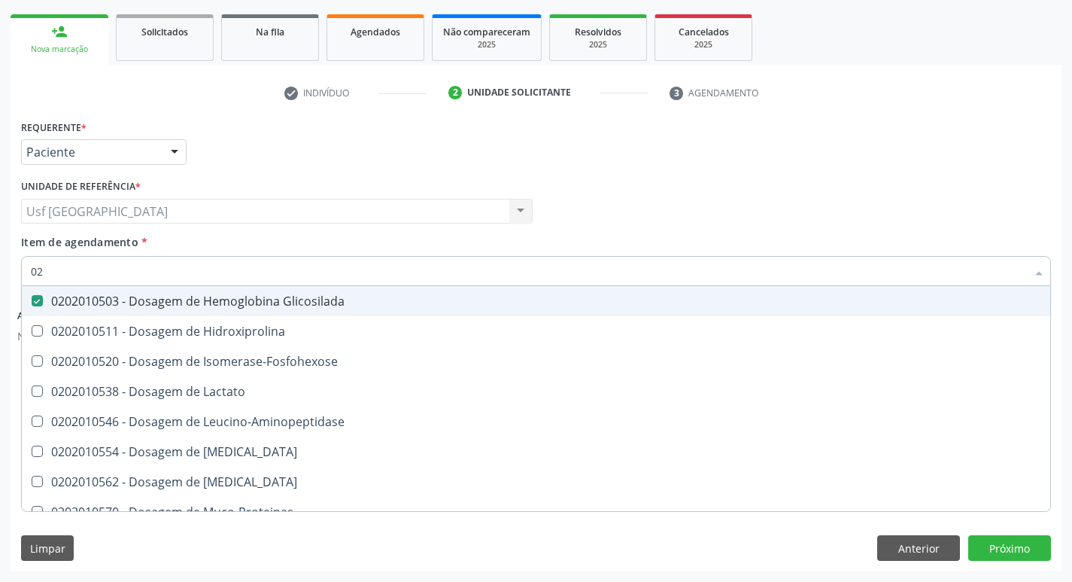
type input "0"
checkbox Glicosilada "false"
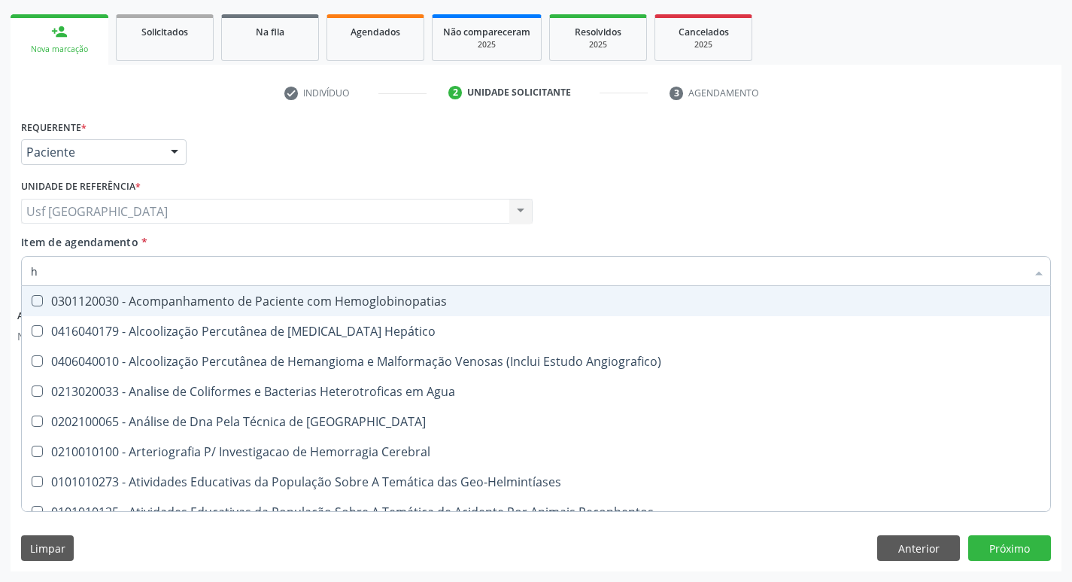
type input "he"
checkbox Glicosilada "true"
type input "hem"
checkbox \(Qualitativo\) "true"
checkbox Glicosilada "false"
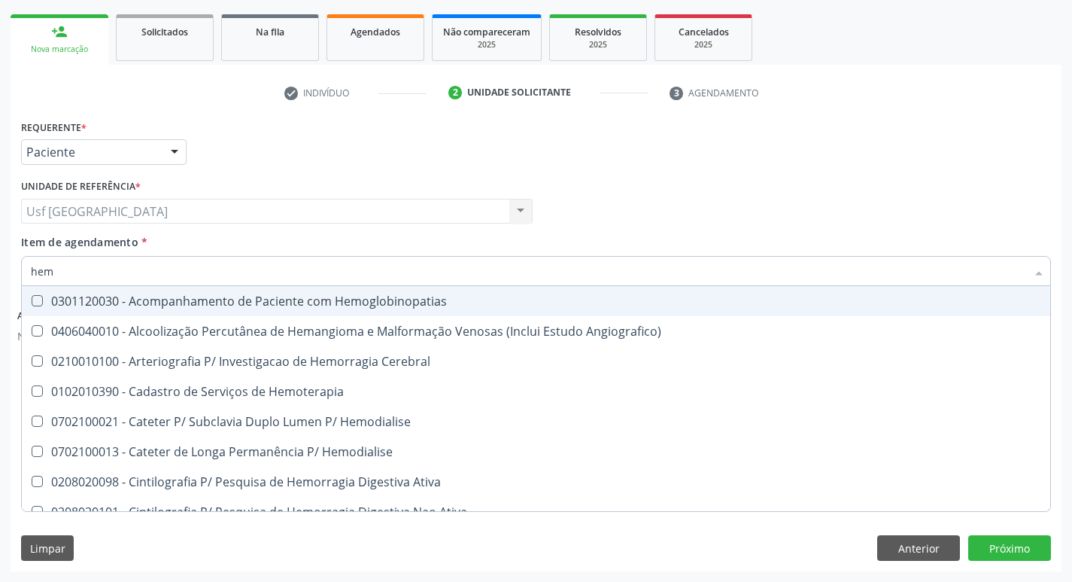
type input "hemo"
checkbox Hemacias "true"
checkbox Glicosilada "false"
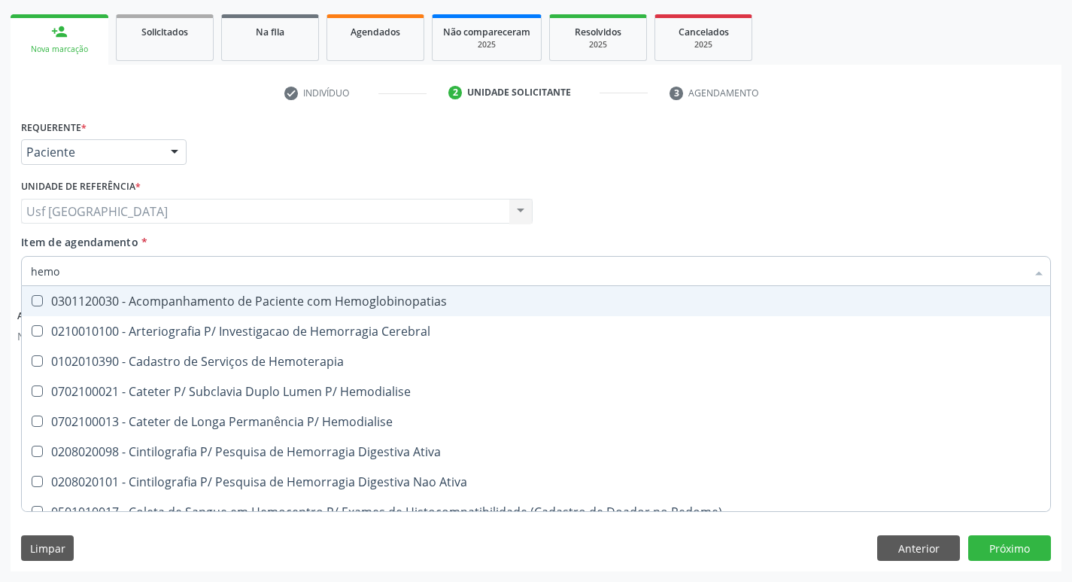
type input "hemog"
checkbox Tardio\) "true"
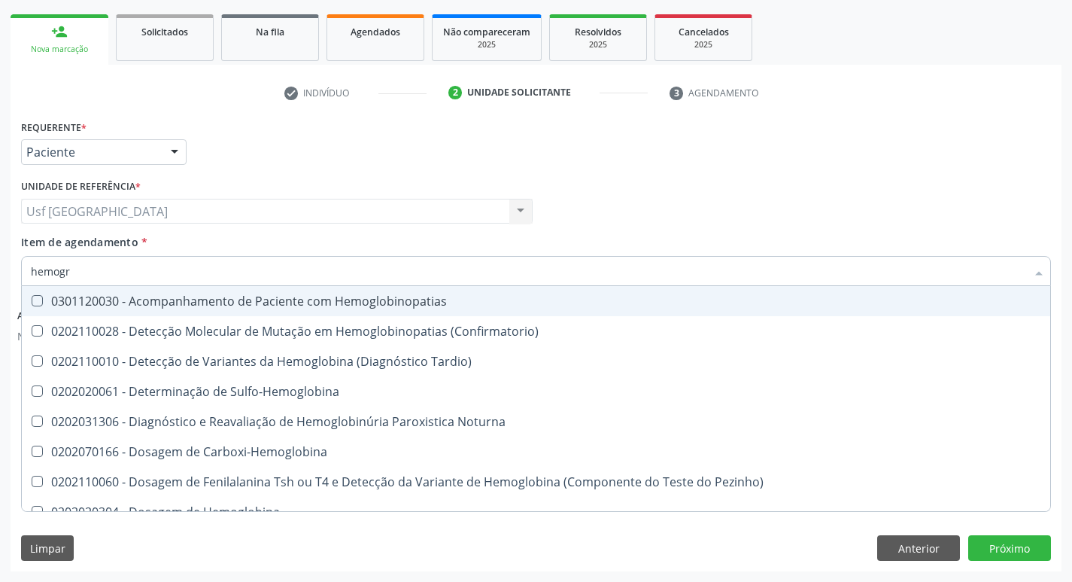
type input "hemogra"
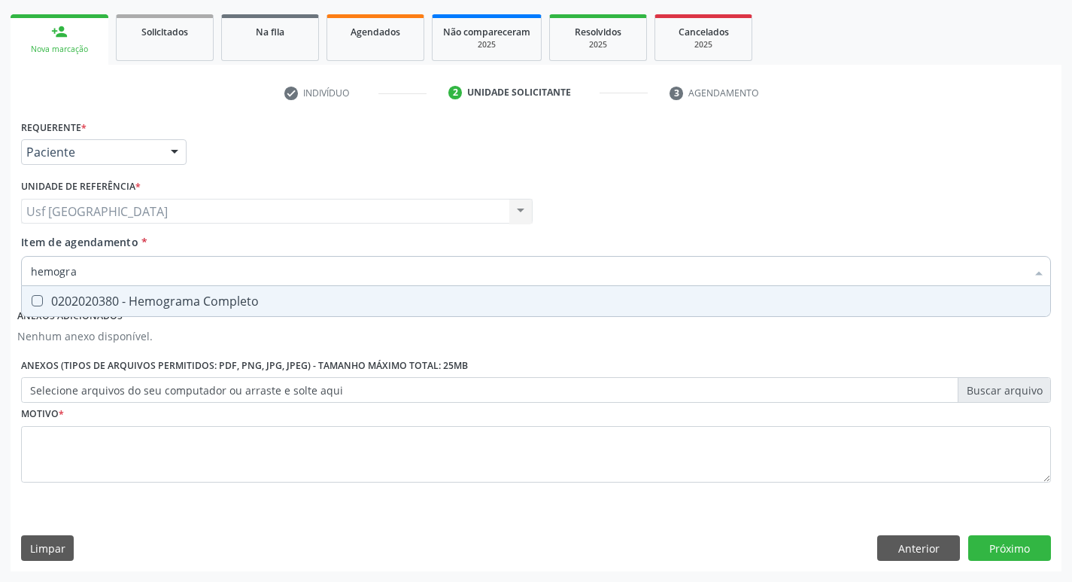
click at [95, 300] on div "0202020380 - Hemograma Completo" at bounding box center [536, 301] width 1011 height 12
checkbox Completo "true"
type input "h"
checkbox Completo "false"
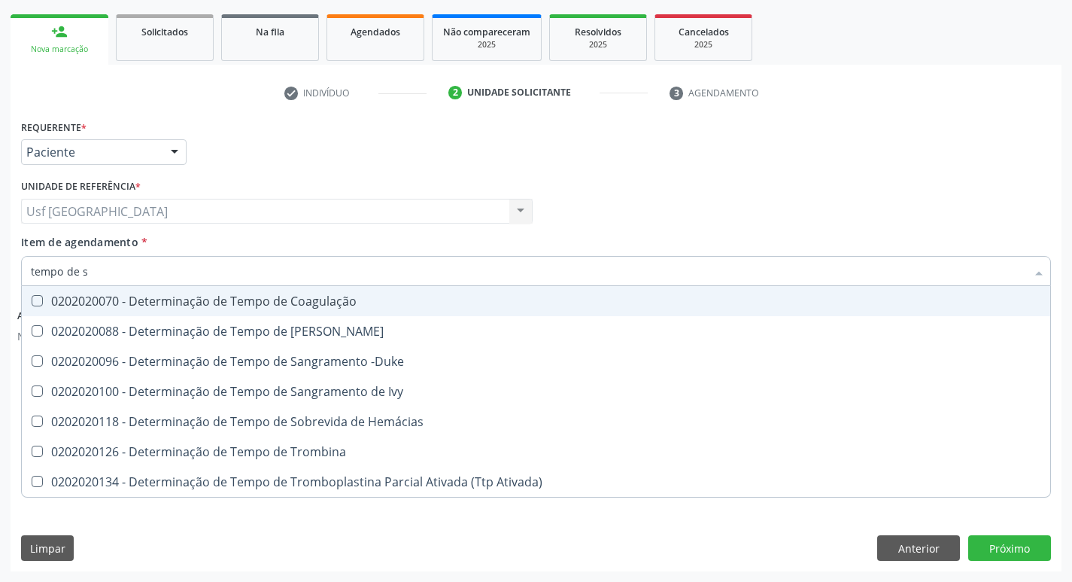
type input "tempo de sa"
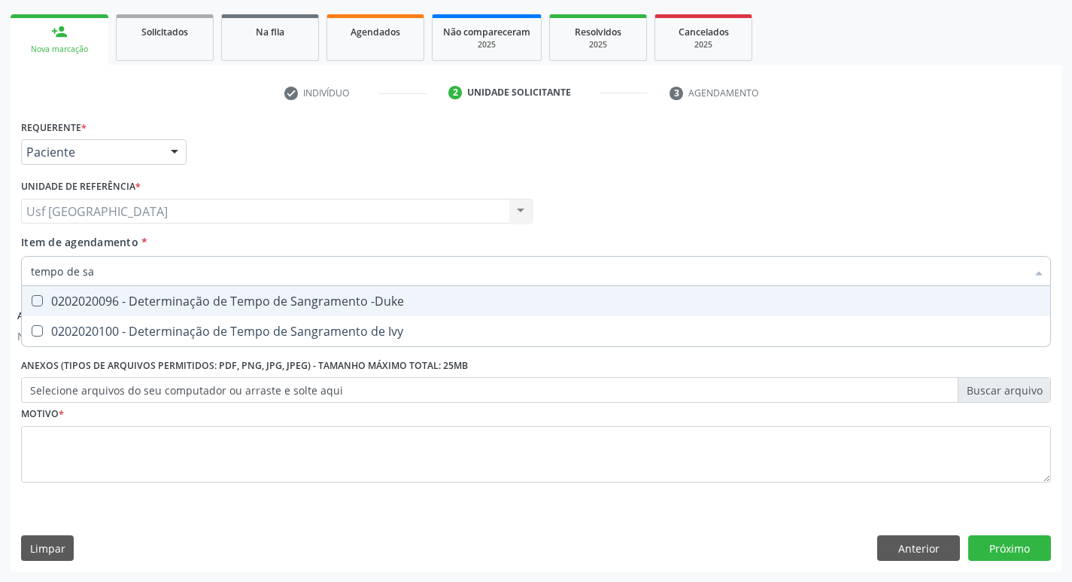
click at [123, 313] on span "0202020096 - Determinação de Tempo de Sangramento -Duke" at bounding box center [536, 301] width 1029 height 30
checkbox -Duke "true"
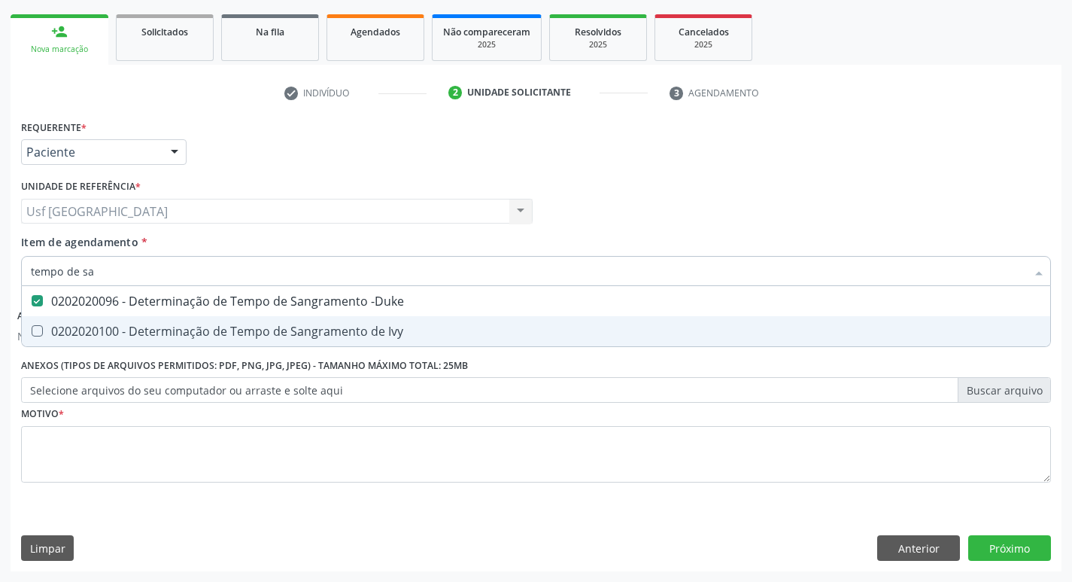
click at [132, 337] on div "0202020100 - Determinação de Tempo de Sangramento de Ivy" at bounding box center [536, 331] width 1011 height 12
checkbox Ivy "true"
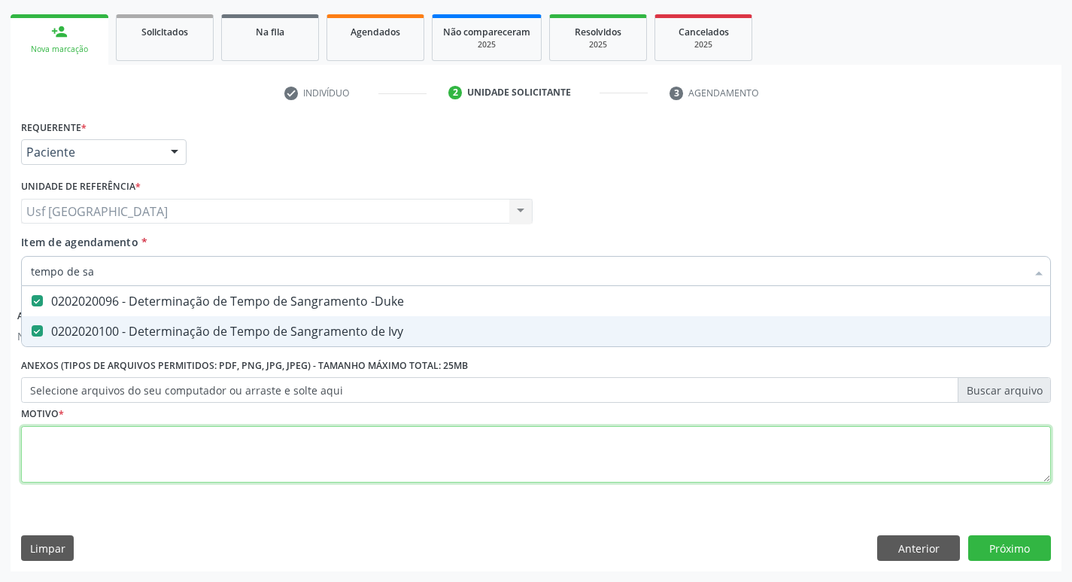
click at [121, 476] on div "Requerente * Paciente Profissional de Saúde Paciente Nenhum resultado encontrad…" at bounding box center [536, 310] width 1030 height 388
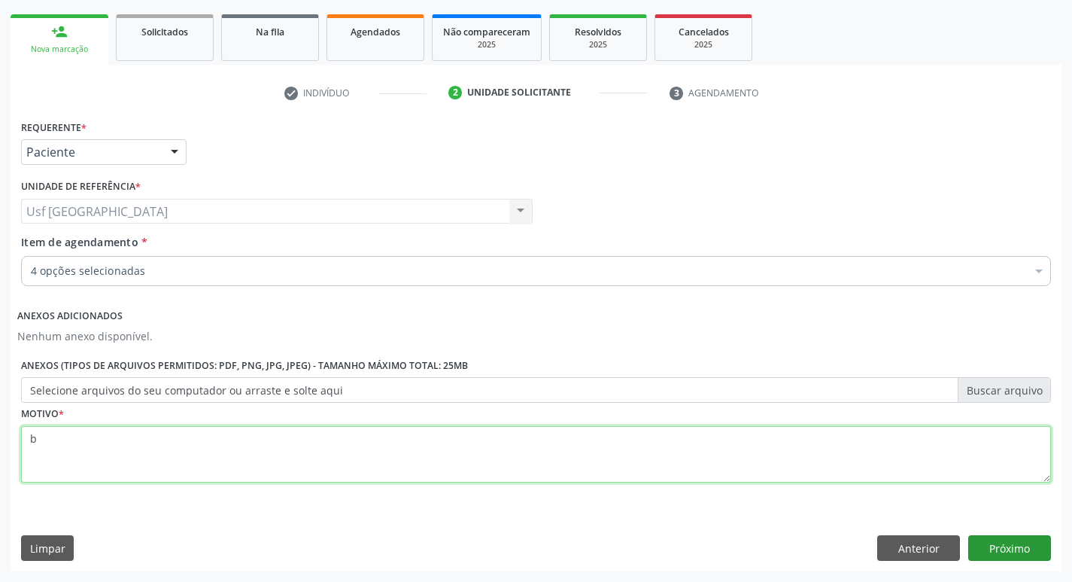
type textarea "b"
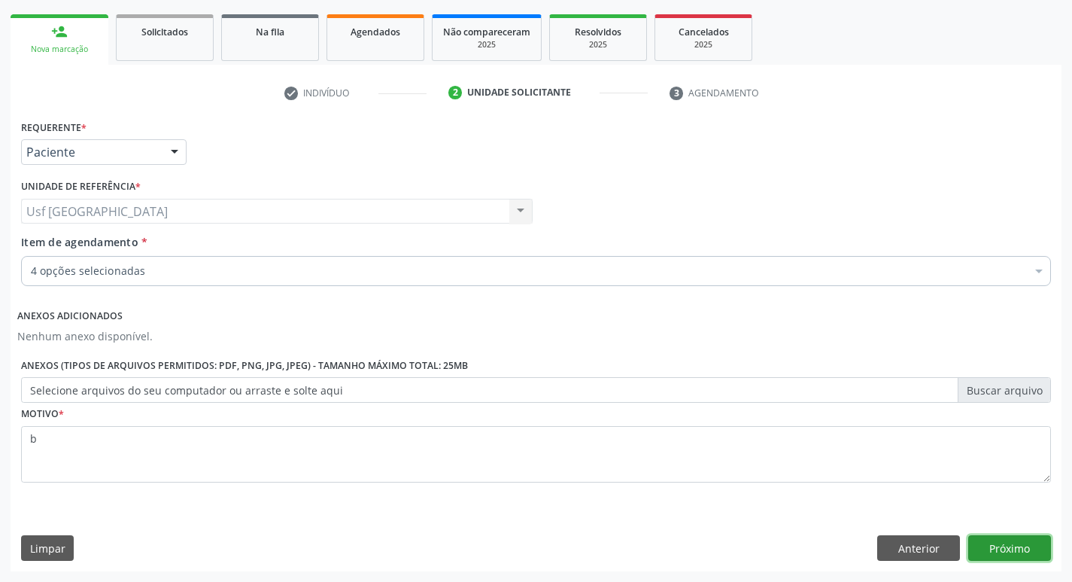
click at [1041, 539] on button "Próximo" at bounding box center [1009, 548] width 83 height 26
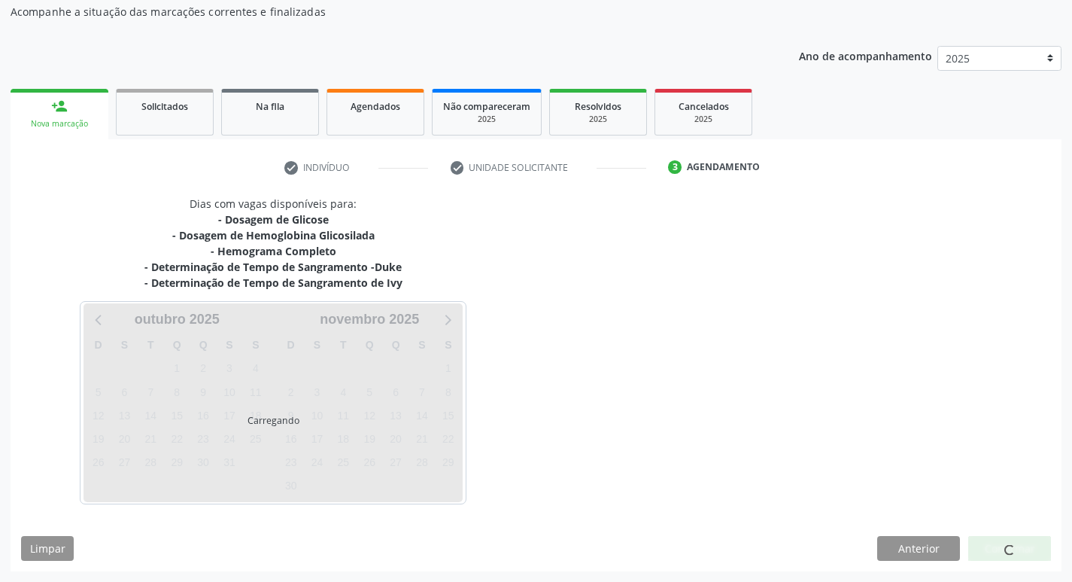
scroll to position [136, 0]
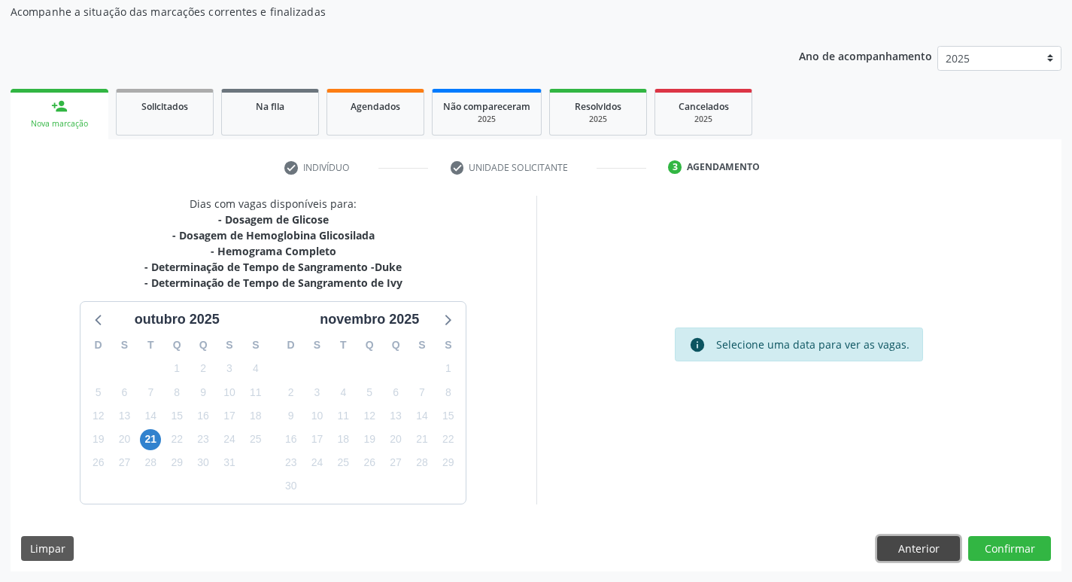
click at [907, 550] on button "Anterior" at bounding box center [918, 549] width 83 height 26
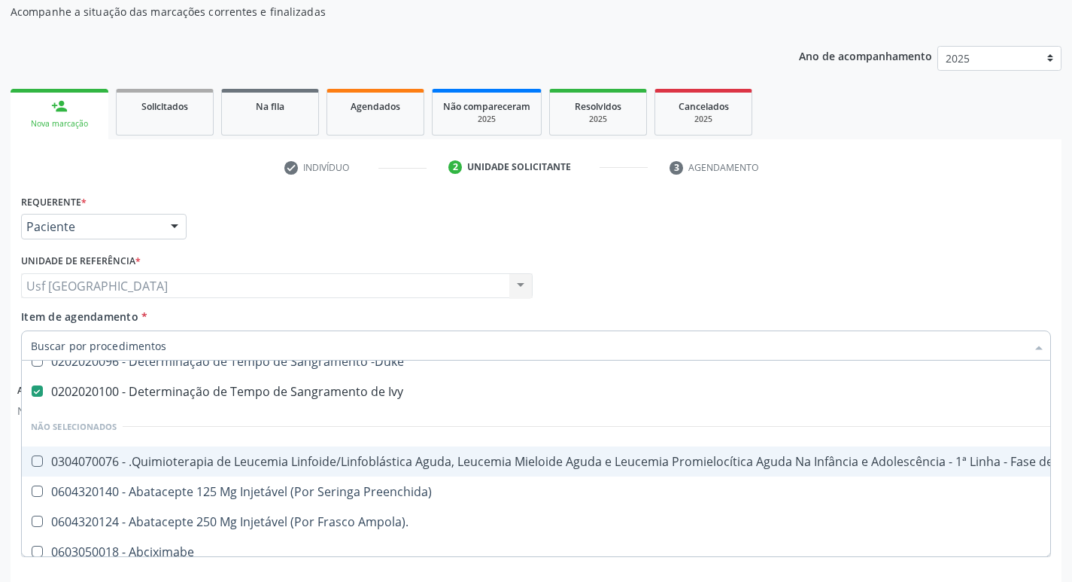
scroll to position [150, 0]
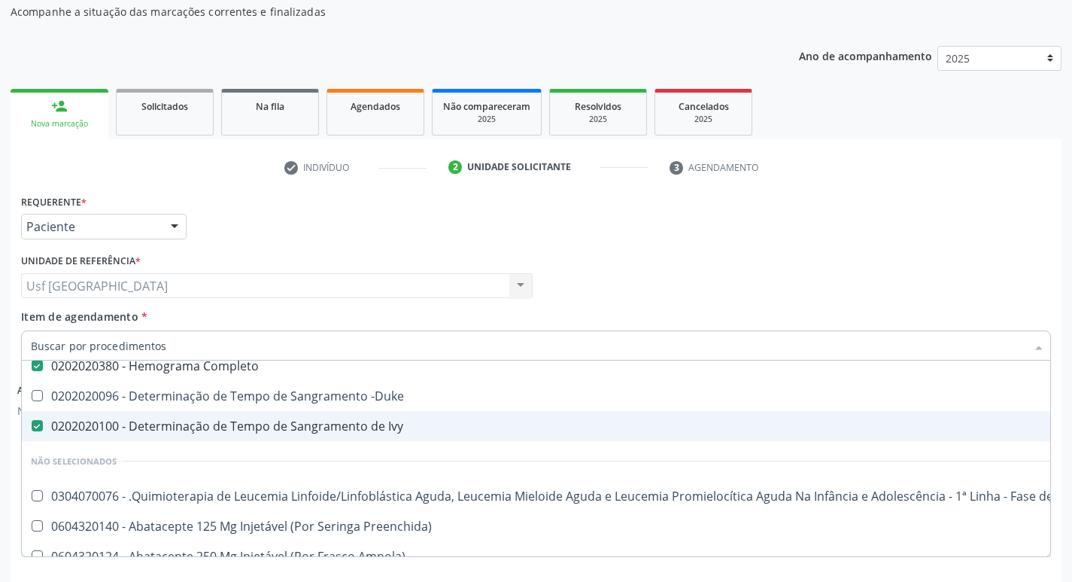
click at [260, 427] on div "0202020100 - Determinação de Tempo de Sangramento de Ivy" at bounding box center [617, 426] width 1172 height 12
checkbox Ivy "false"
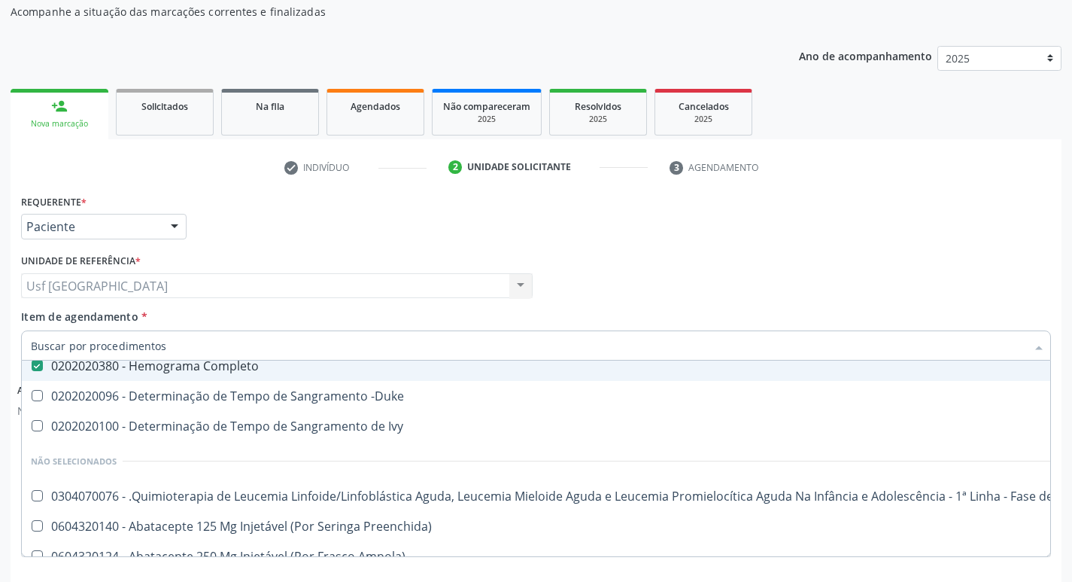
click at [252, 308] on div "Unidade de referência * Usf Vila Bela Usf Vila Bela Nenhum resultado encontrado…" at bounding box center [276, 279] width 519 height 59
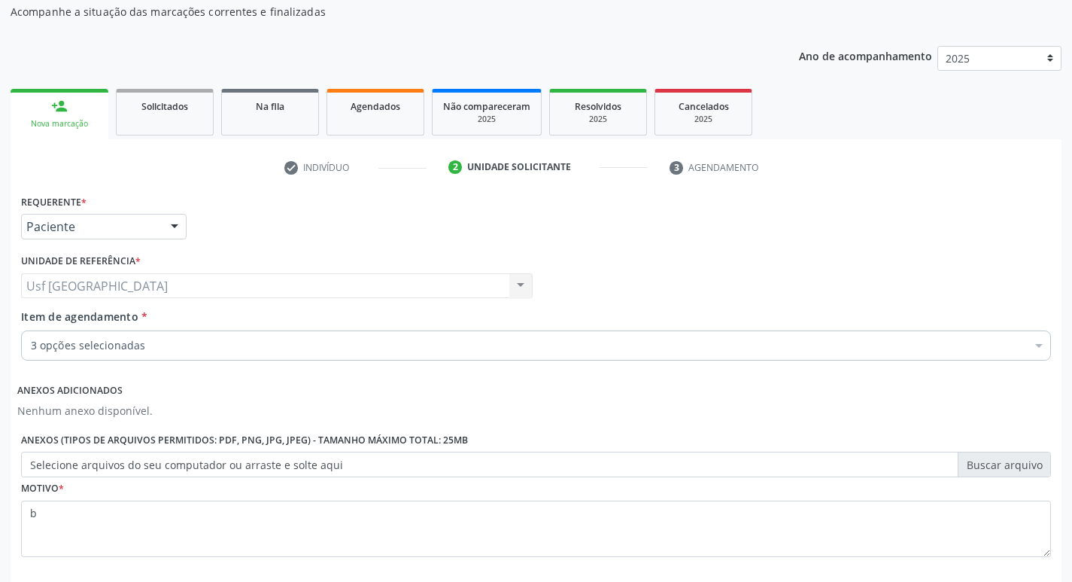
scroll to position [0, 0]
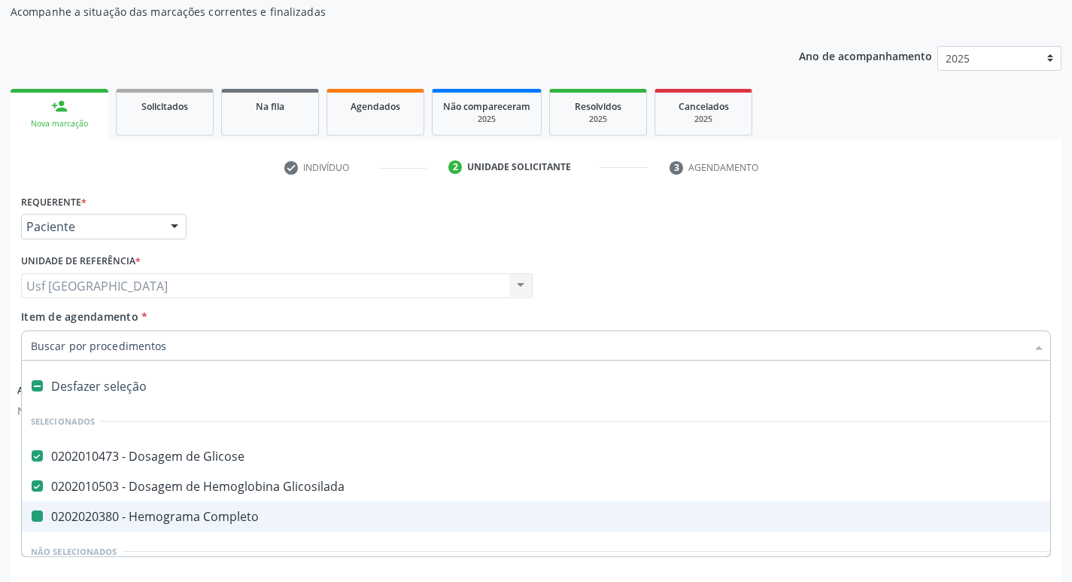
type input "t"
checkbox Completo "false"
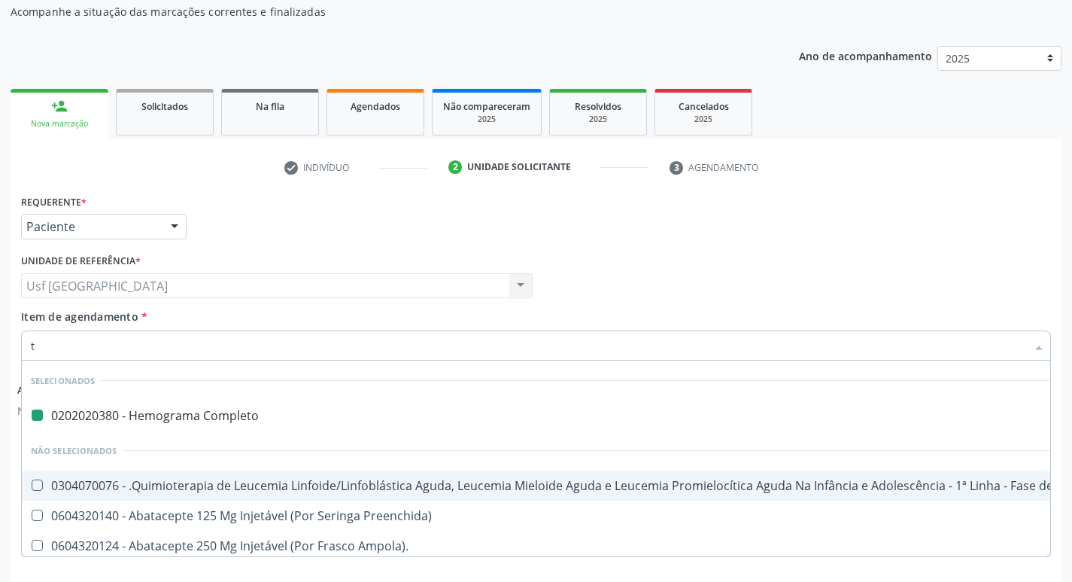
type input "te"
checkbox Completo "false"
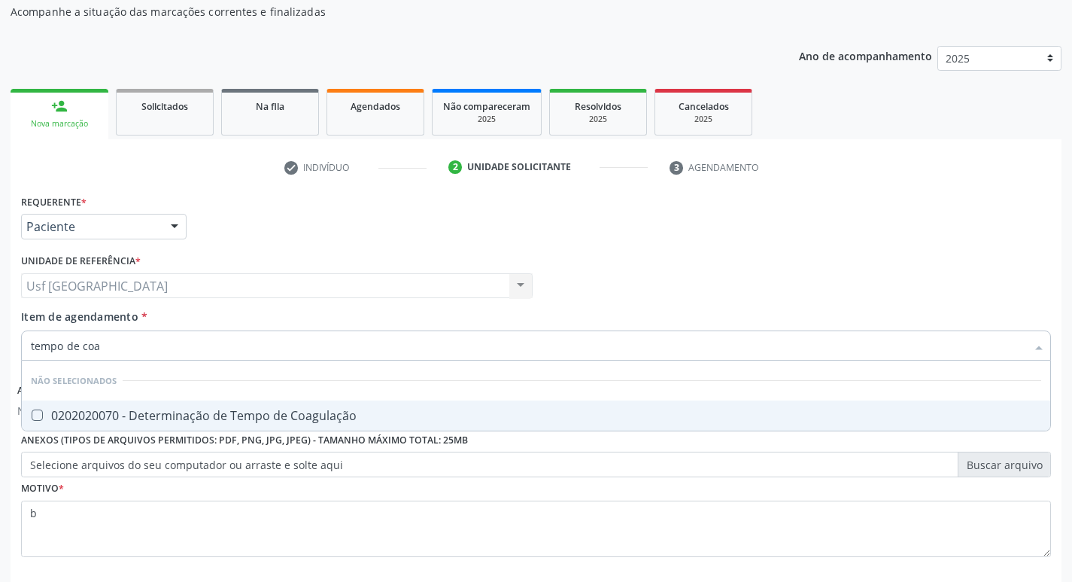
type input "tempo de coag"
click at [282, 405] on span "0202020070 - Determinação de Tempo de Coagulação" at bounding box center [536, 415] width 1029 height 30
checkbox Coagulação "true"
type input "tempo"
checkbox Coagulação "false"
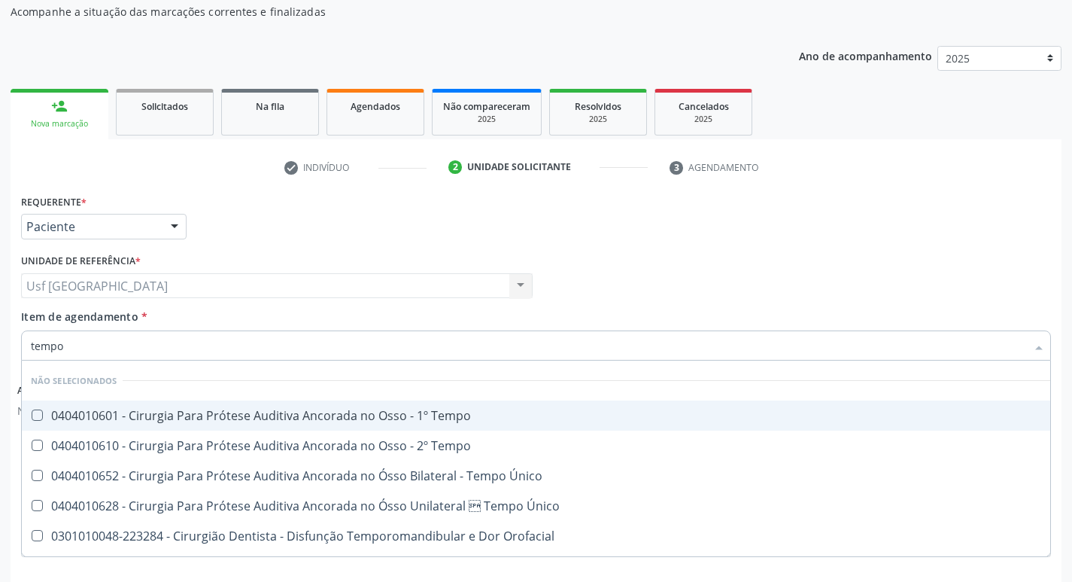
type input "temp"
checkbox Coagulação "false"
checkbox Euglobulina "true"
type input "t"
checkbox Tempo "true"
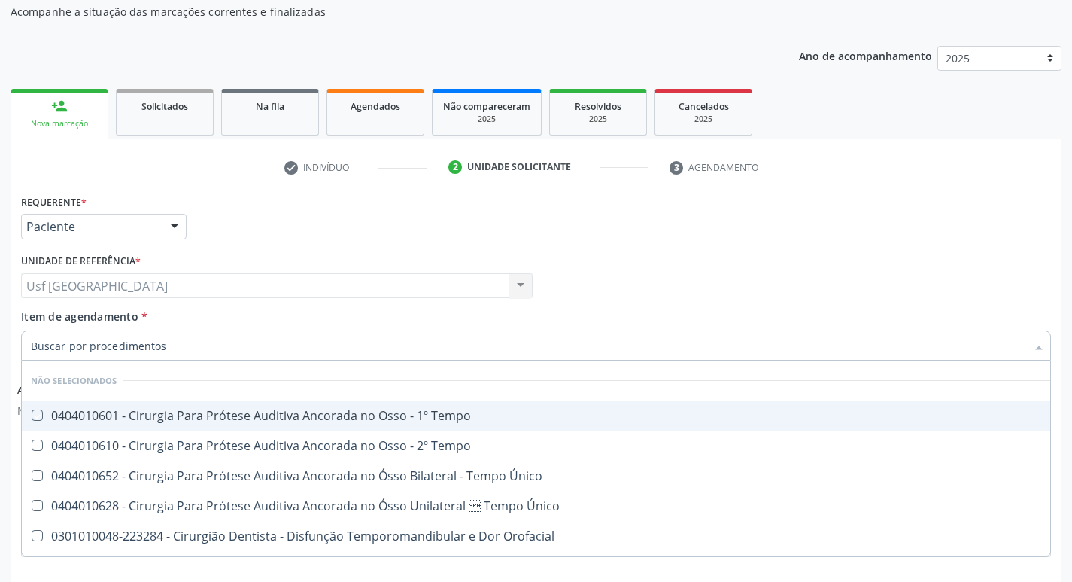
checkbox Único "true"
checkbox Euglobulina "false"
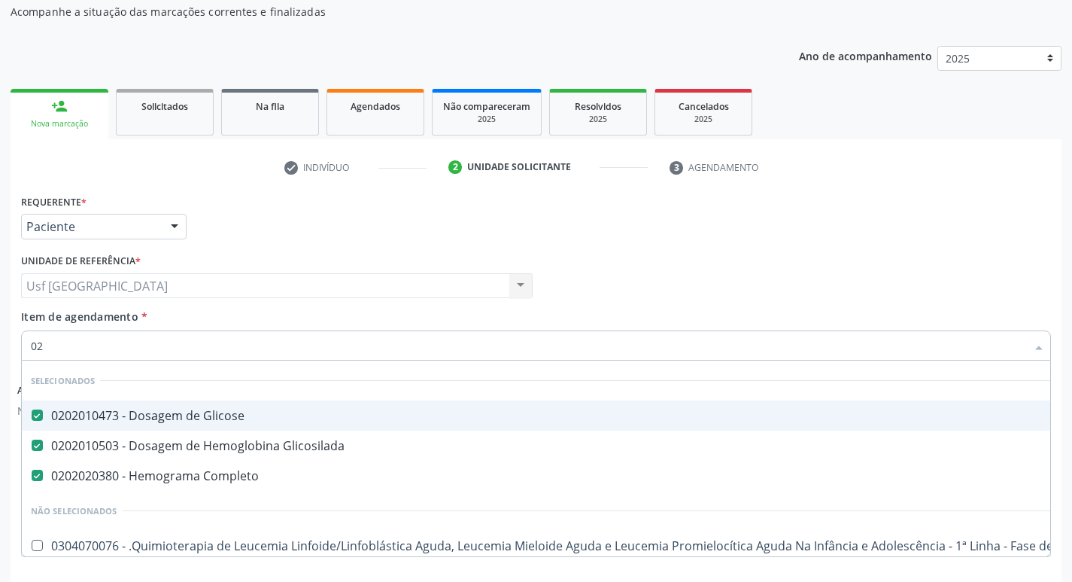
type input "020"
checkbox Trabalhador "true"
type input "0202"
checkbox B\) "true"
checkbox Trabalhador "false"
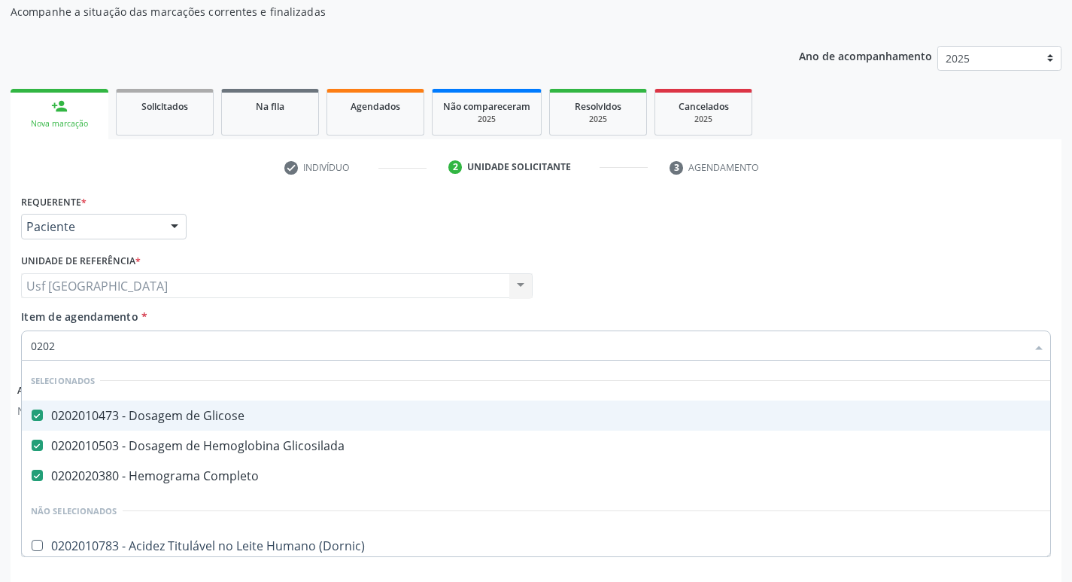
type input "02020"
checkbox Coagulação "true"
checkbox 17-Alfa-Hidroxiprogesterona "false"
type input "020202"
checkbox Completo "false"
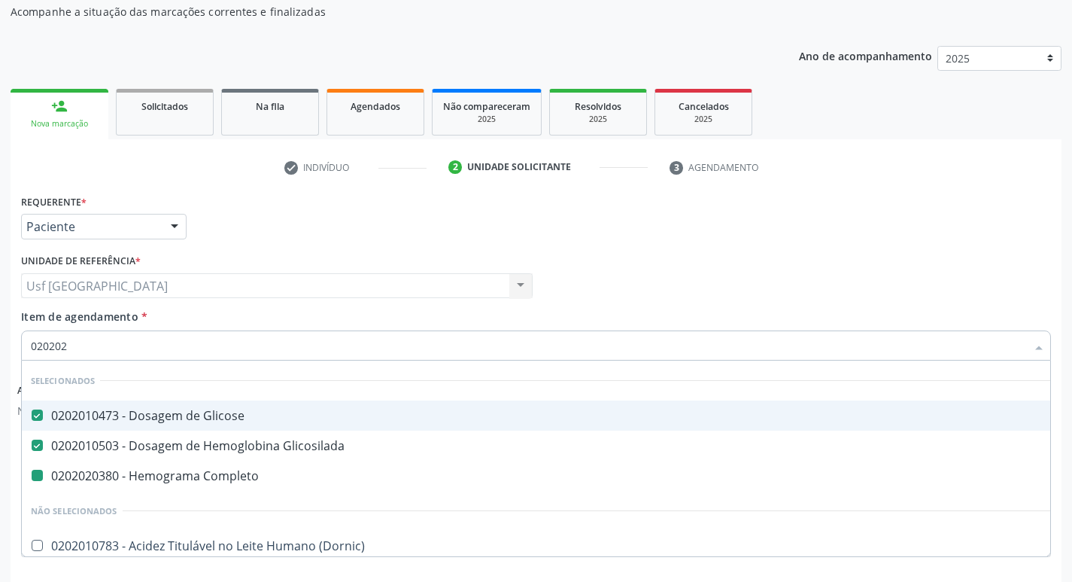
checkbox Antibiograma "true"
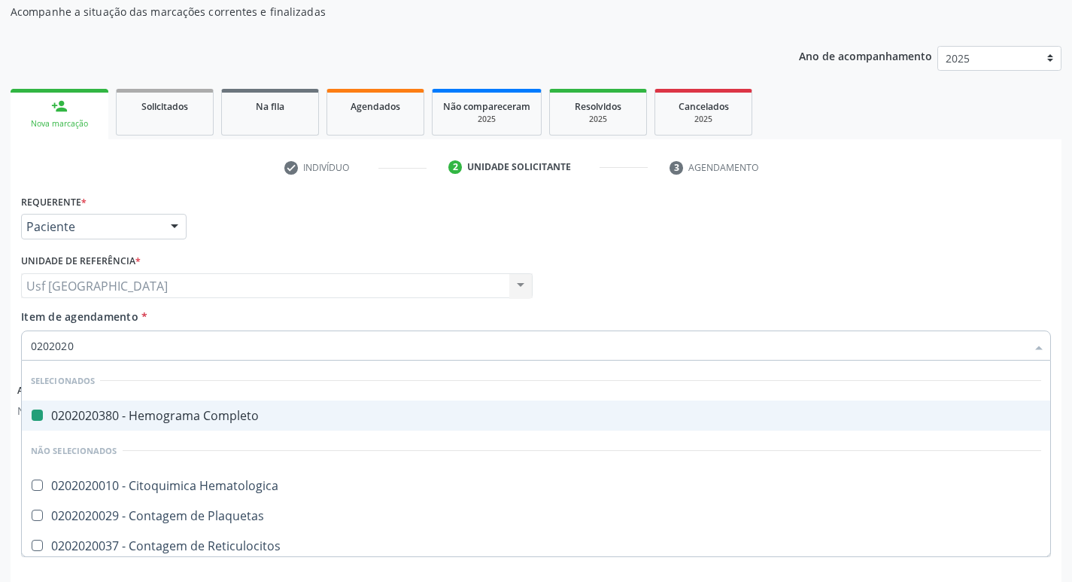
type input "02020201"
checkbox Completo "false"
checkbox Coagulação "false"
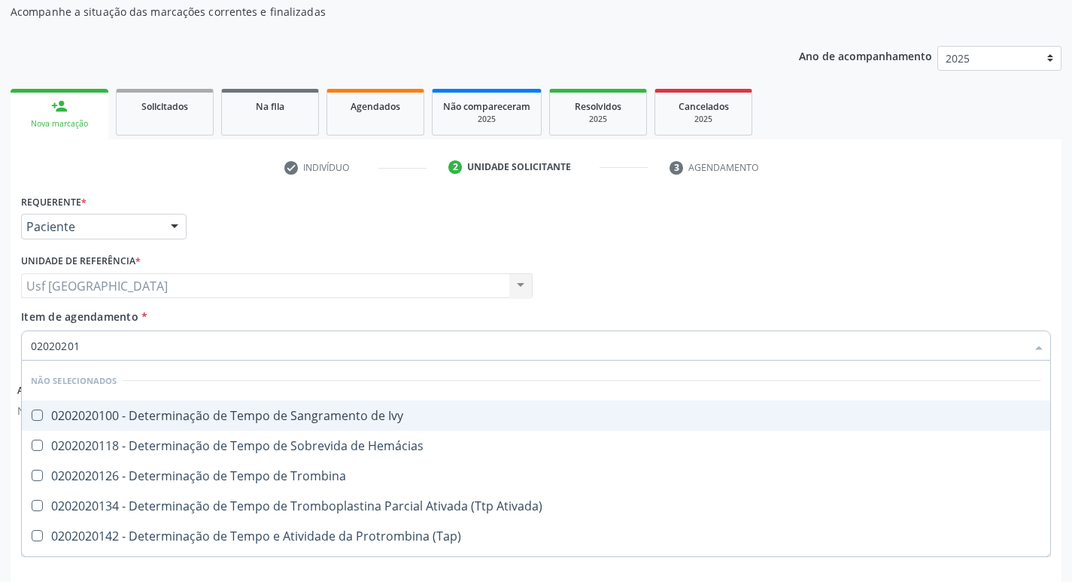
type input "020202014"
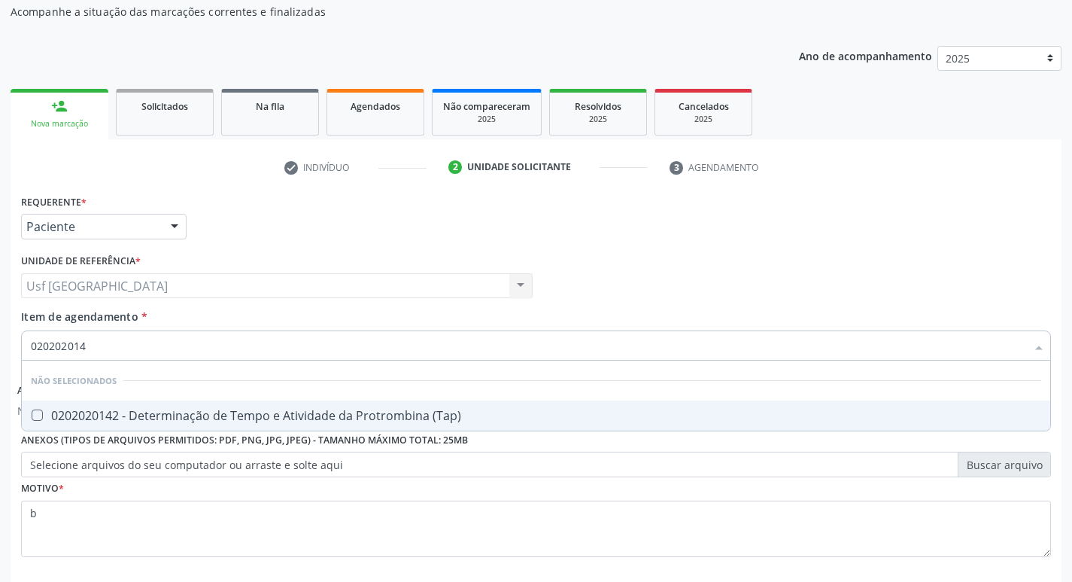
click at [282, 405] on span "0202020142 - Determinação de Tempo e Atividade da Protrombina (Tap)" at bounding box center [536, 415] width 1029 height 30
checkbox \(Tap\) "true"
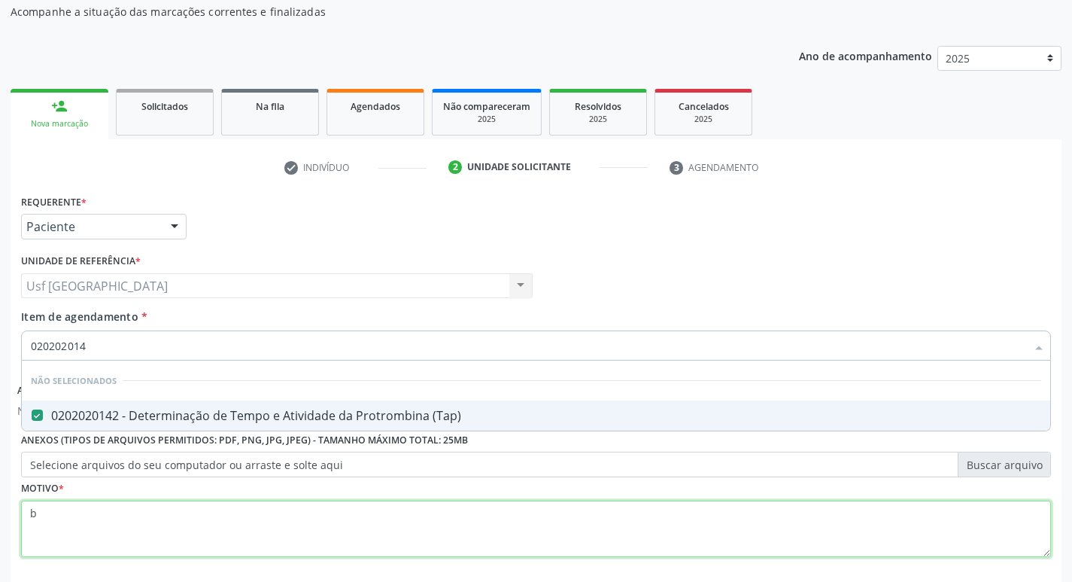
click at [293, 526] on div "Requerente * Paciente Profissional de Saúde Paciente Nenhum resultado encontrad…" at bounding box center [536, 384] width 1030 height 388
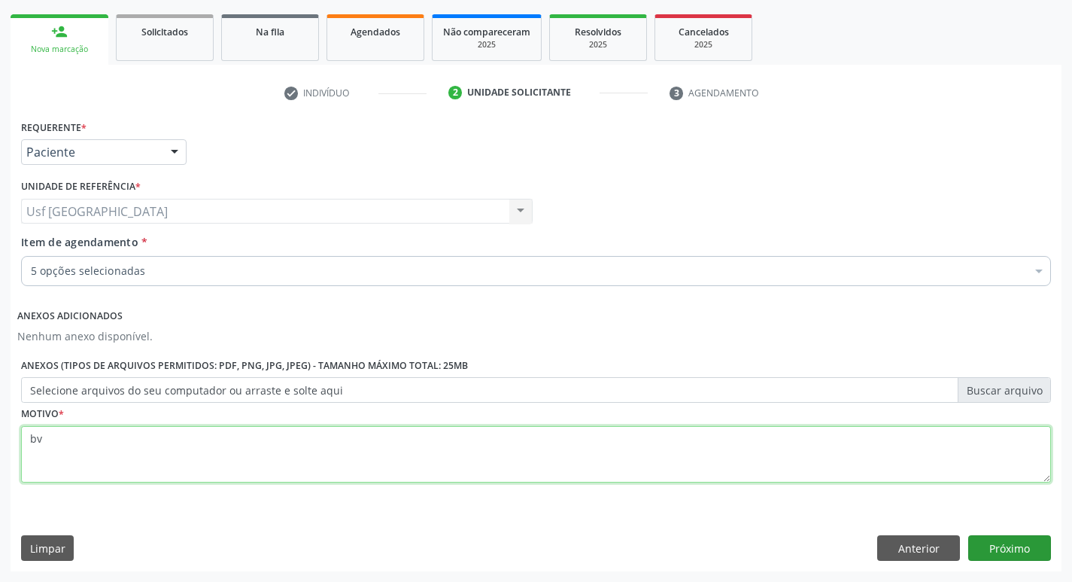
type textarea "bv"
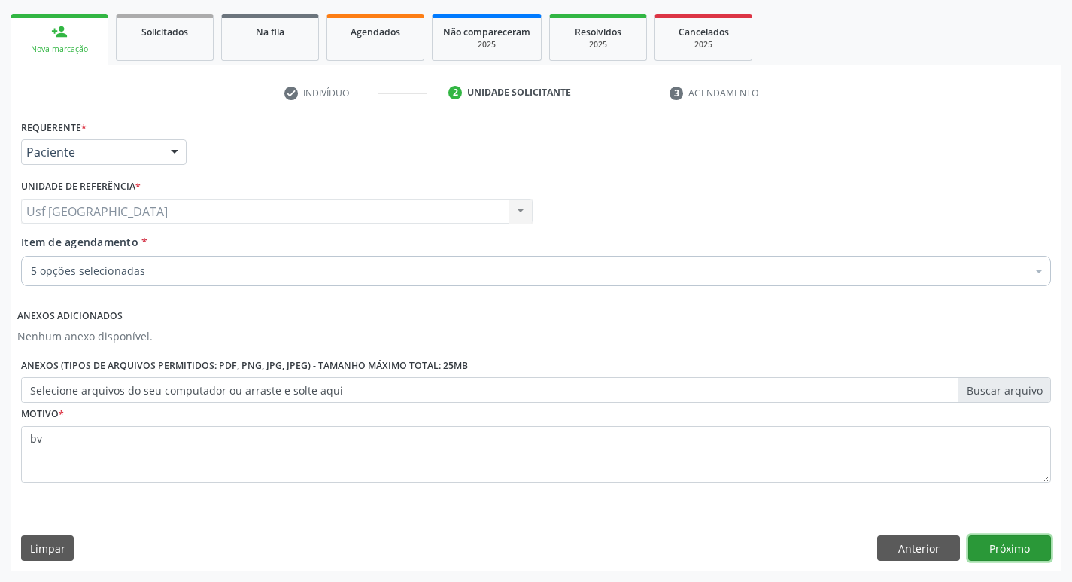
click at [1023, 540] on button "Próximo" at bounding box center [1009, 548] width 83 height 26
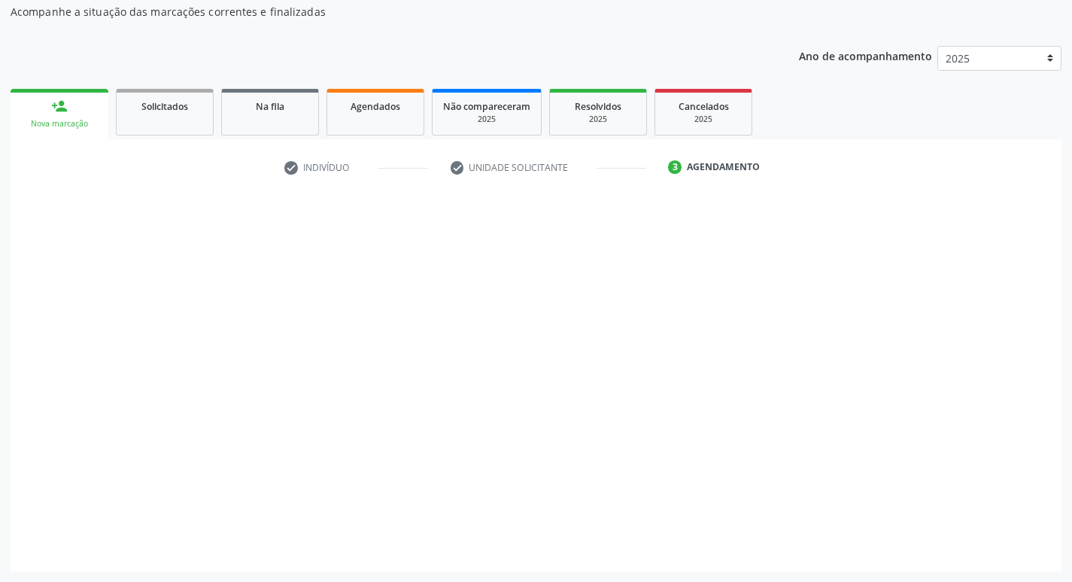
scroll to position [136, 0]
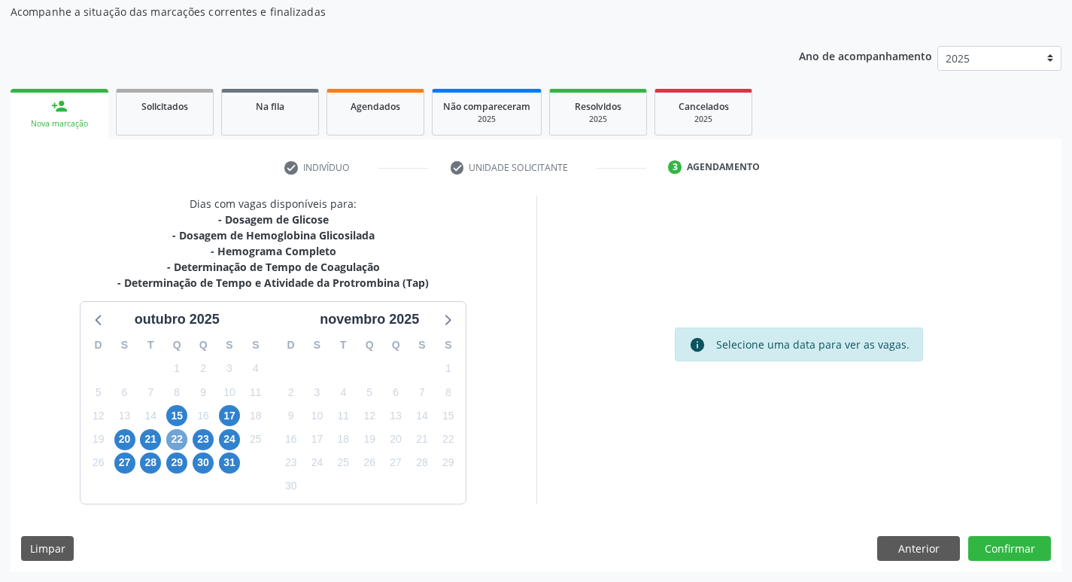
click at [168, 437] on span "22" at bounding box center [176, 439] width 21 height 21
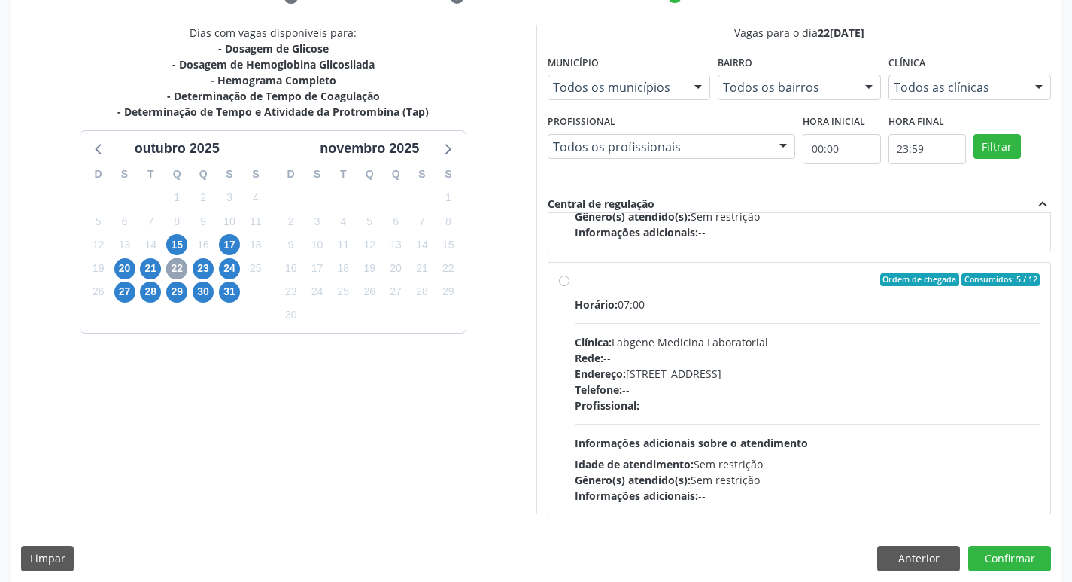
scroll to position [318, 0]
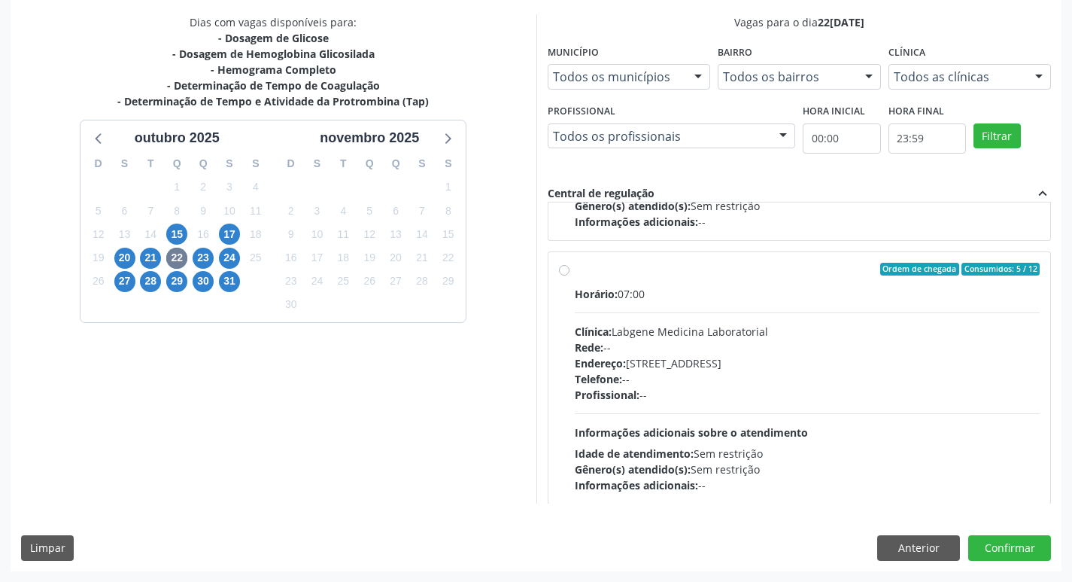
click at [805, 363] on div "Endereço: nº 531, Nossa Senhora da Pen, Serra Talhada - PE" at bounding box center [808, 363] width 466 height 16
click at [570, 276] on input "Ordem de chegada Consumidos: 5 / 12 Horário: 07:00 Clínica: Labgene Medicina La…" at bounding box center [564, 270] width 11 height 14
radio input "true"
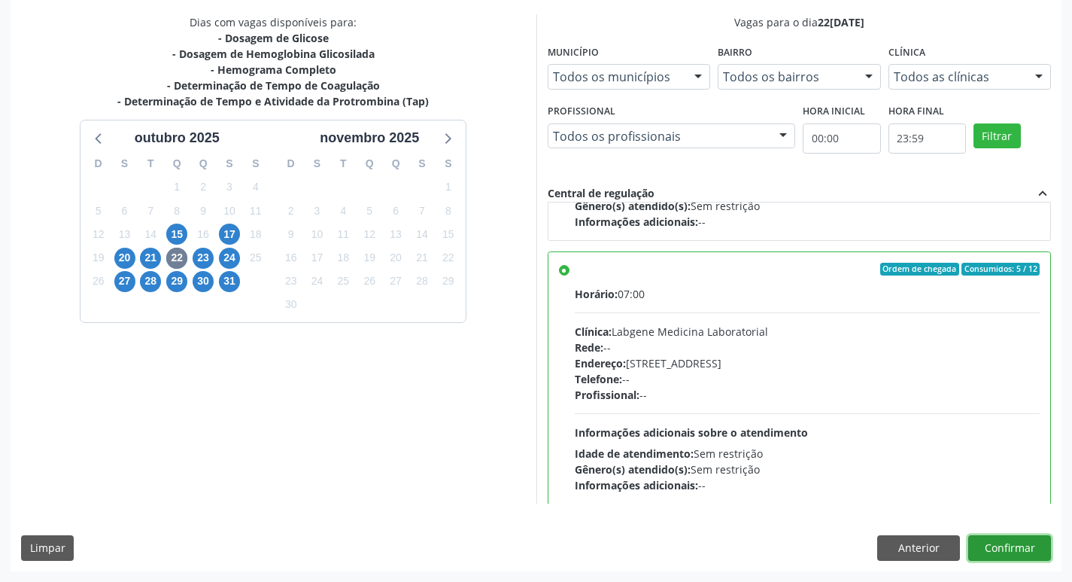
click at [1002, 546] on button "Confirmar" at bounding box center [1009, 548] width 83 height 26
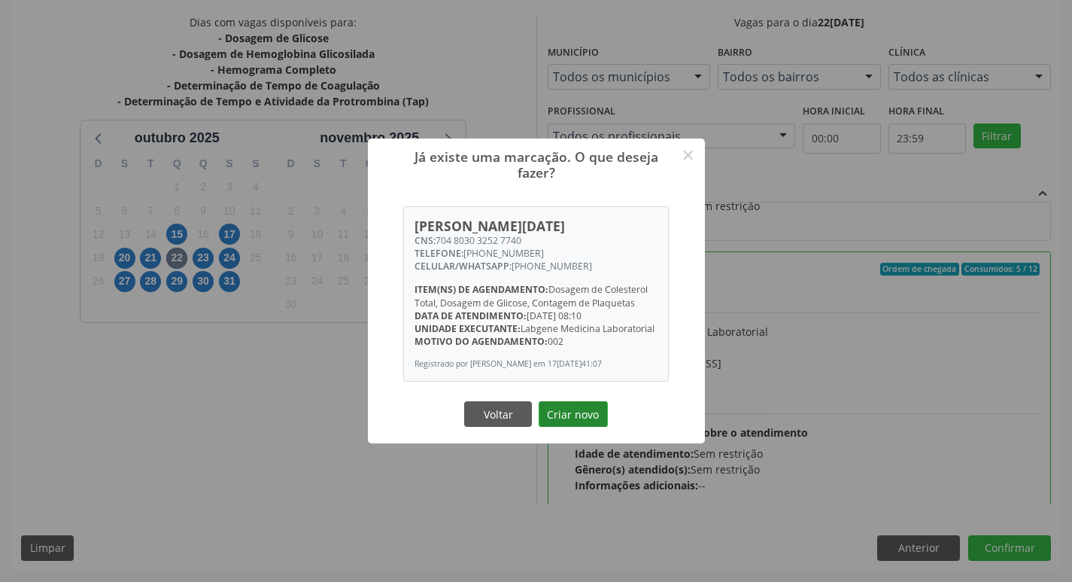
click at [550, 427] on button "Criar novo" at bounding box center [573, 414] width 69 height 26
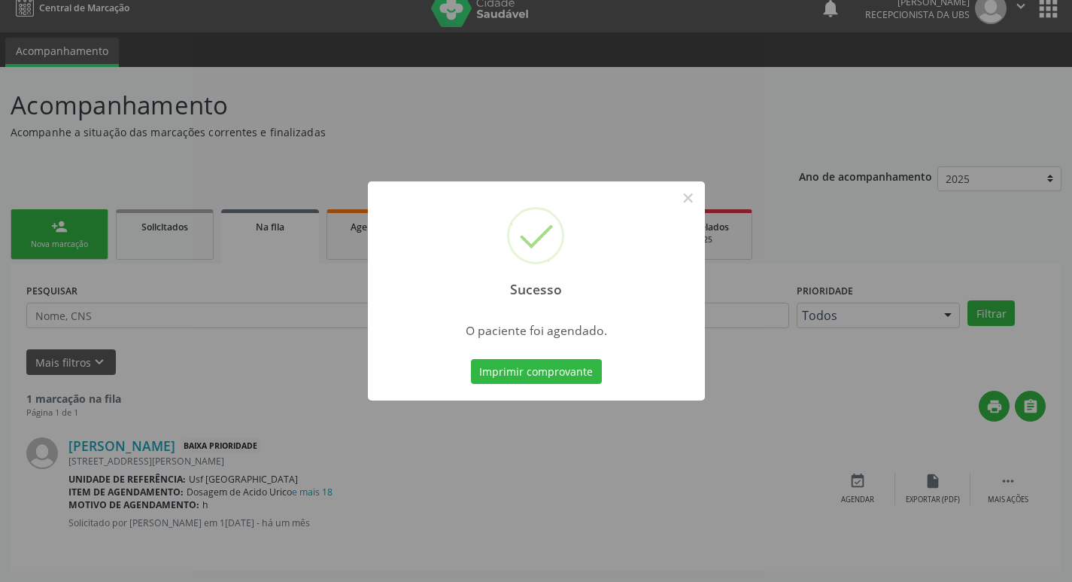
scroll to position [0, 0]
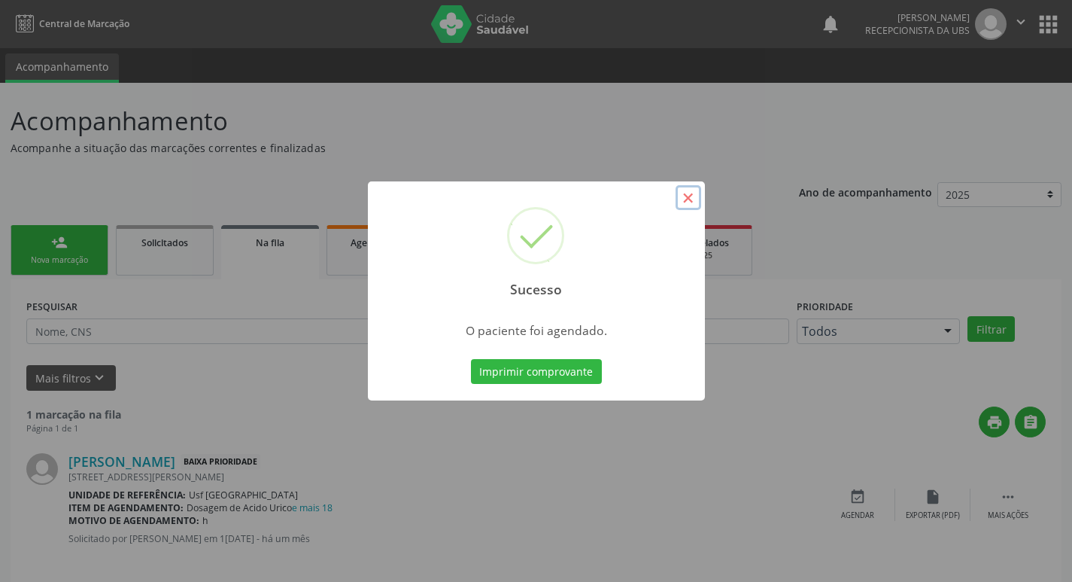
click at [682, 202] on button "×" at bounding box center [689, 198] width 26 height 26
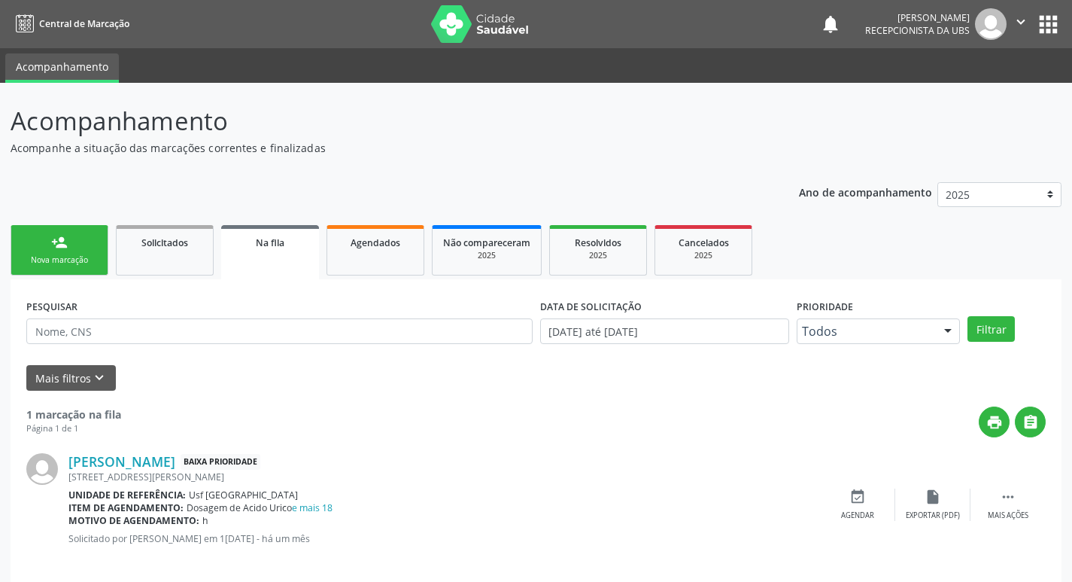
click at [26, 248] on link "person_add Nova marcação" at bounding box center [60, 250] width 98 height 50
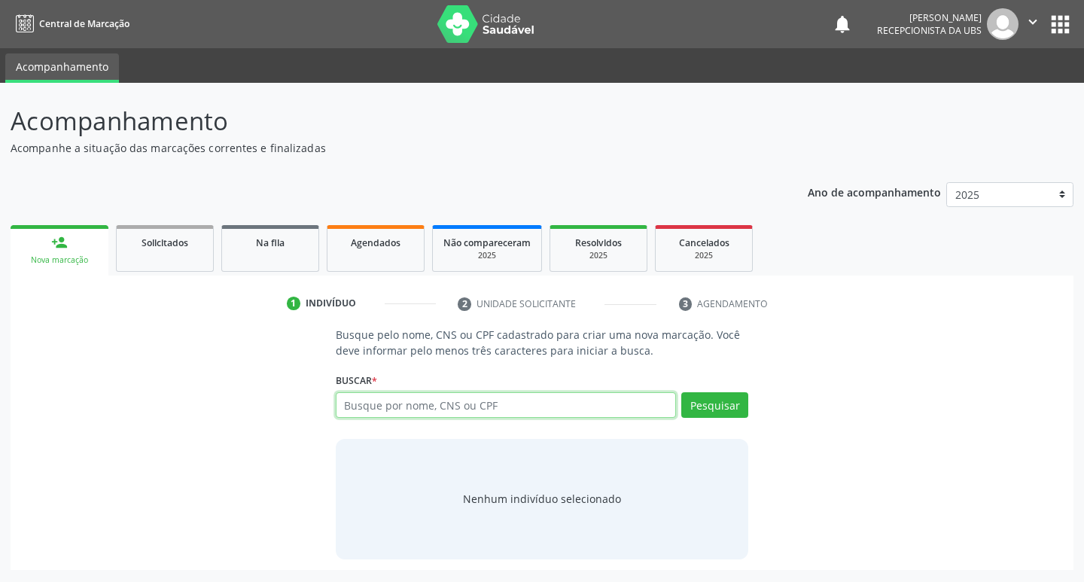
click at [540, 412] on input "text" at bounding box center [506, 405] width 341 height 26
type input "70201173527115"
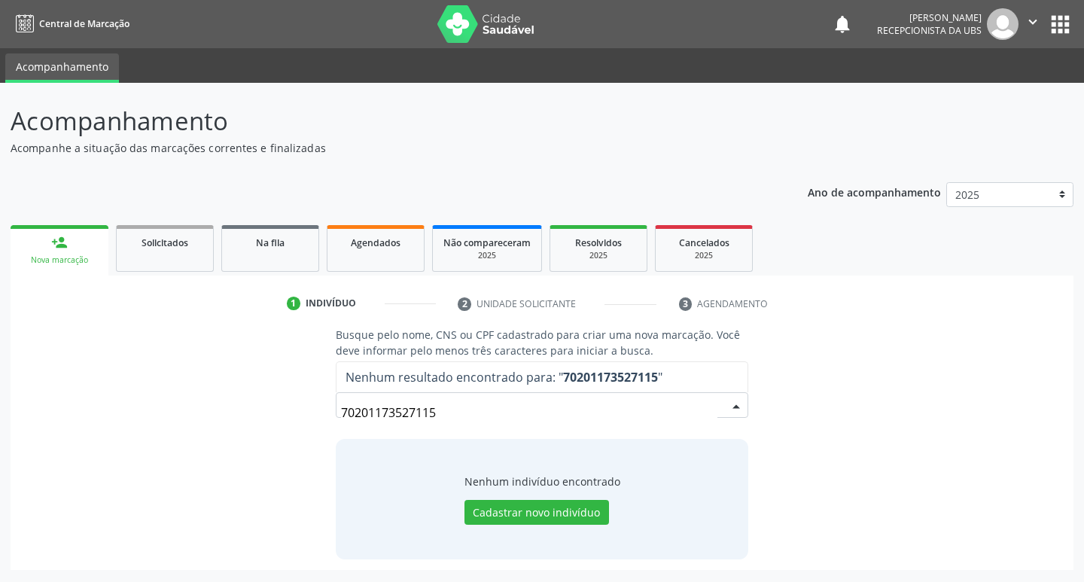
drag, startPoint x: 439, startPoint y: 415, endPoint x: 277, endPoint y: 399, distance: 162.6
click at [277, 399] on div "Busque pelo nome, CNS ou CPF cadastrado para criar uma nova marcação. Você deve…" at bounding box center [541, 443] width 1041 height 232
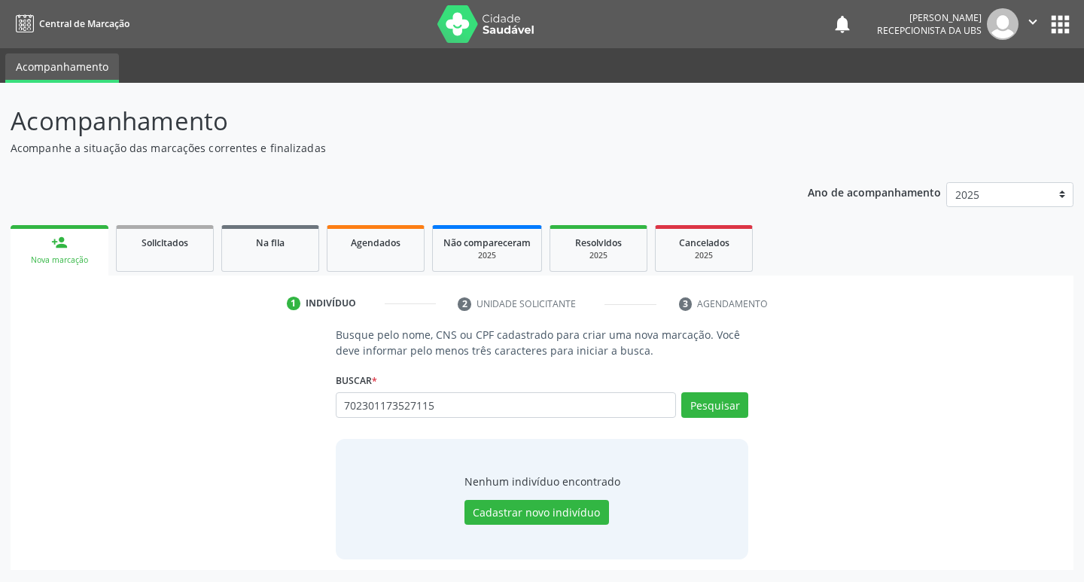
type input "702301173527115"
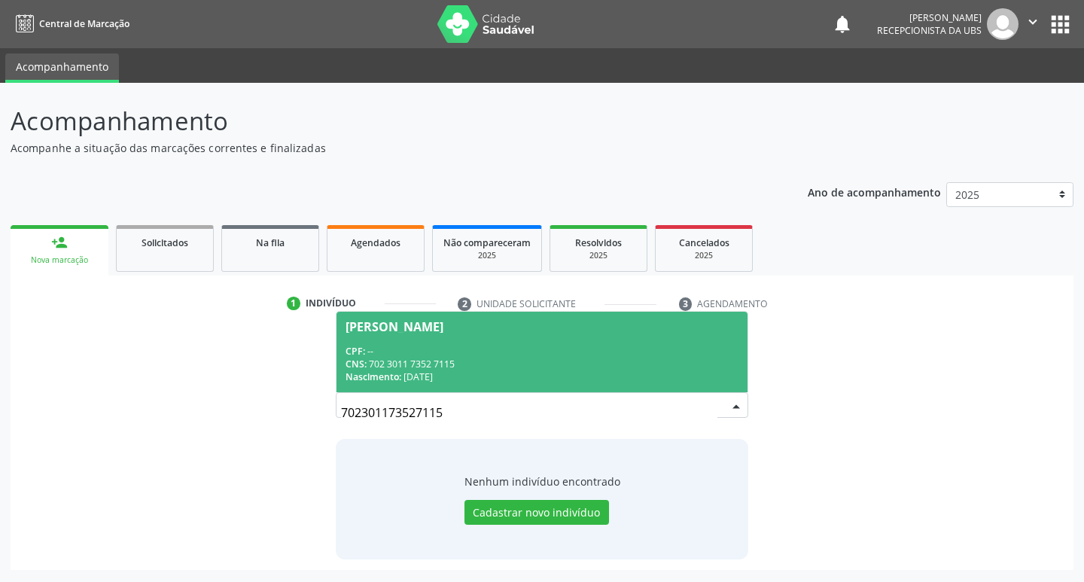
click at [363, 339] on span "Jose Celio da Silva Santos CPF: -- CNS: 702 3011 7352 7115 Nascimento: 11/09/19…" at bounding box center [542, 352] width 412 height 81
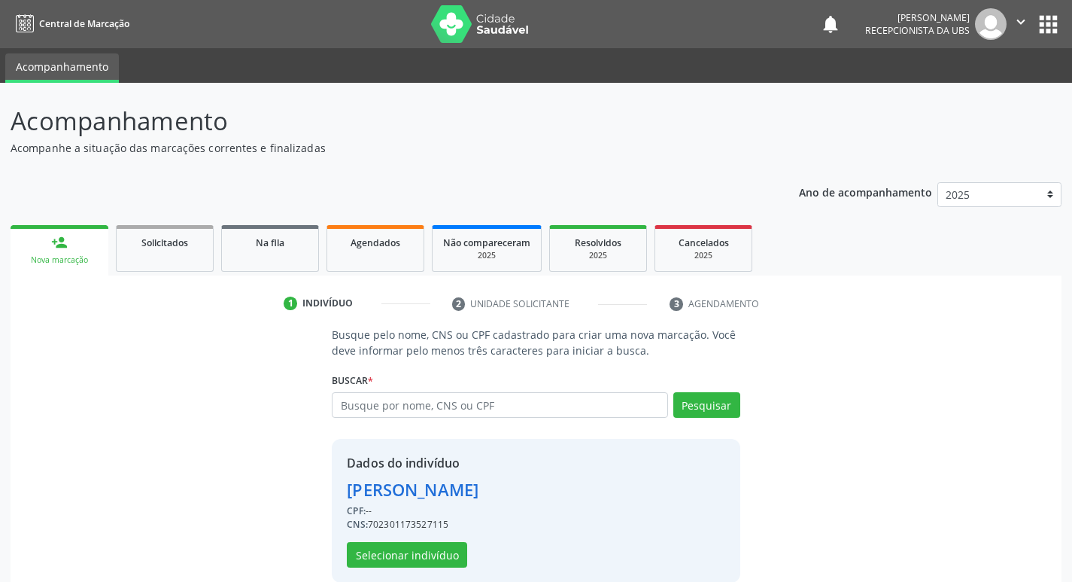
click at [418, 568] on div "Dados do indivíduo Jose Celio da Silva Santos CPF: -- CNS: 702301173527115 Sele…" at bounding box center [536, 511] width 408 height 144
click at [418, 565] on button "Selecionar indivíduo" at bounding box center [407, 555] width 120 height 26
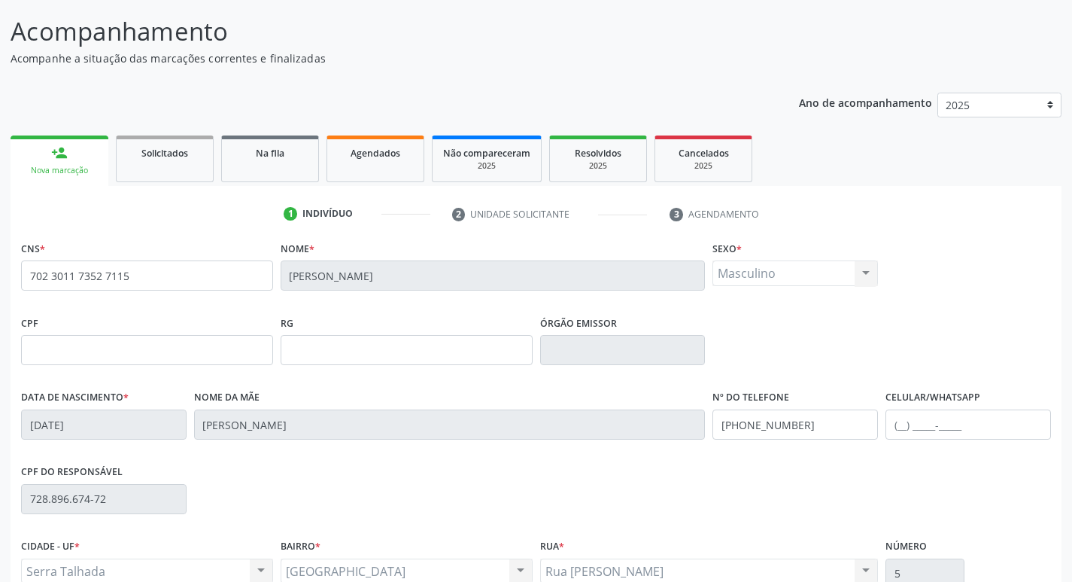
scroll to position [234, 0]
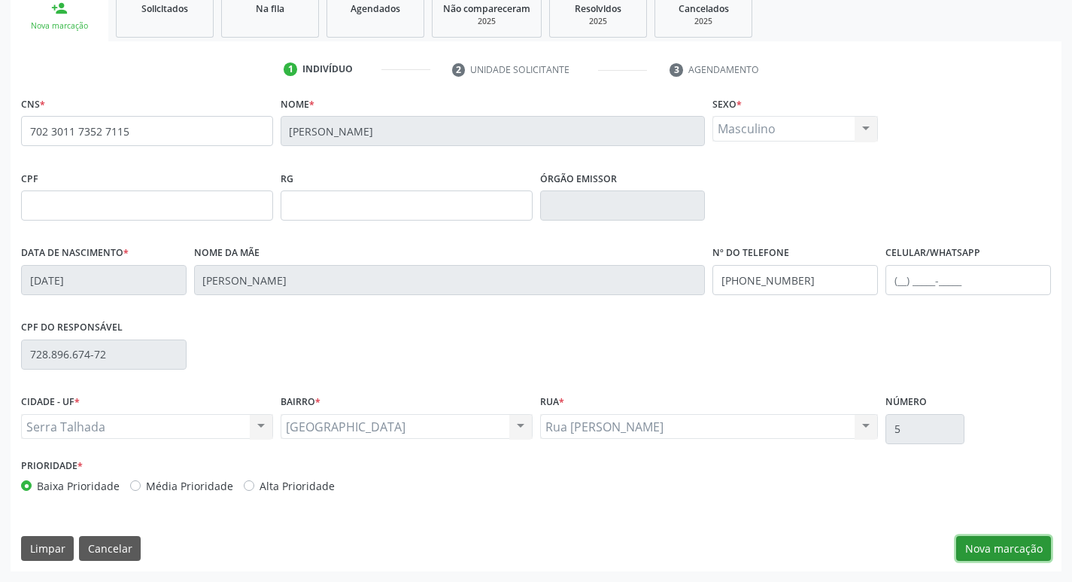
click at [1026, 550] on button "Nova marcação" at bounding box center [1003, 549] width 95 height 26
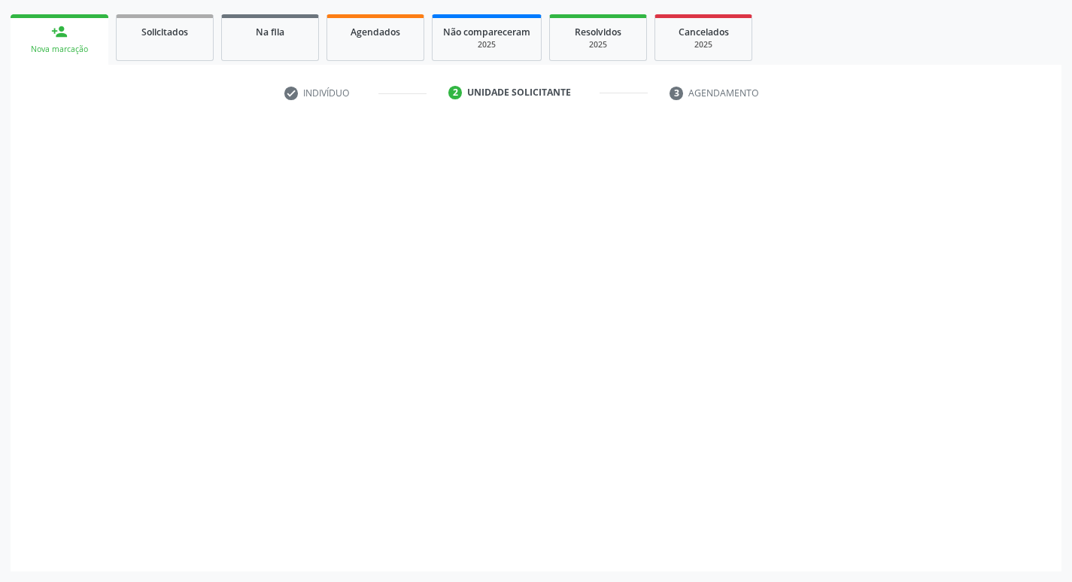
scroll to position [211, 0]
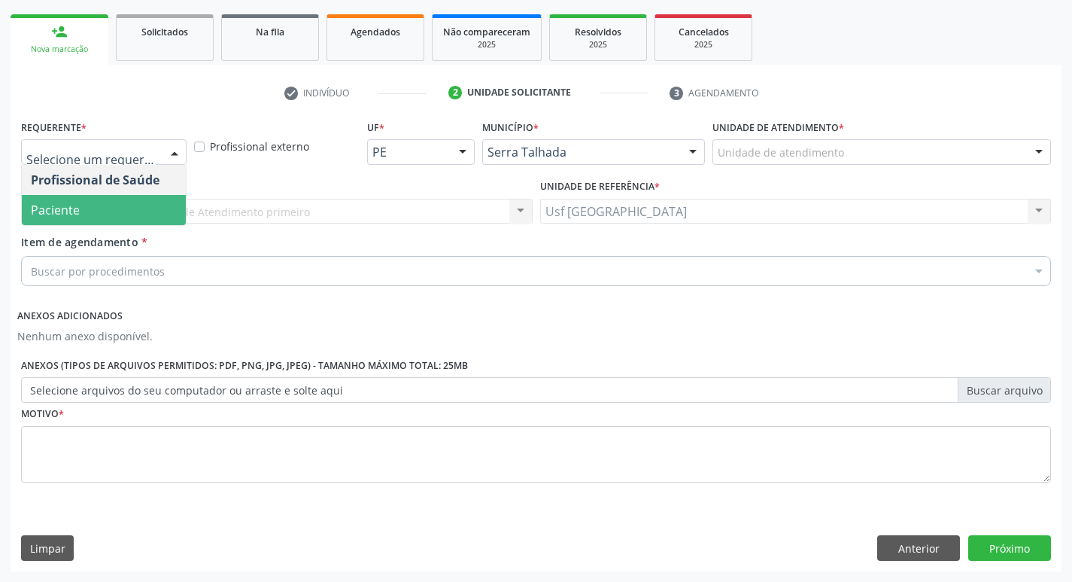
click at [111, 205] on span "Paciente" at bounding box center [104, 210] width 164 height 30
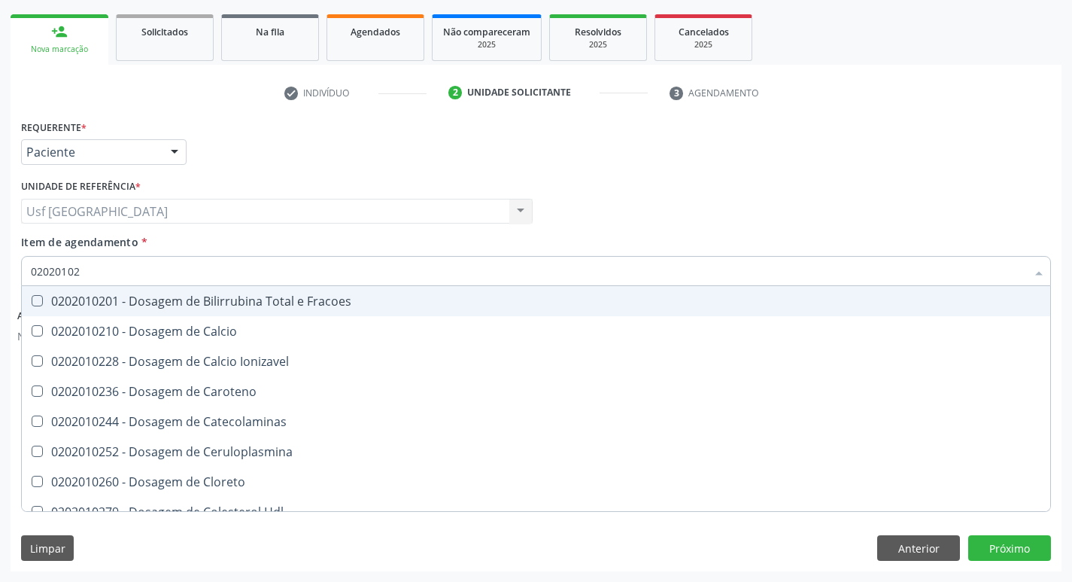
type input "020201029"
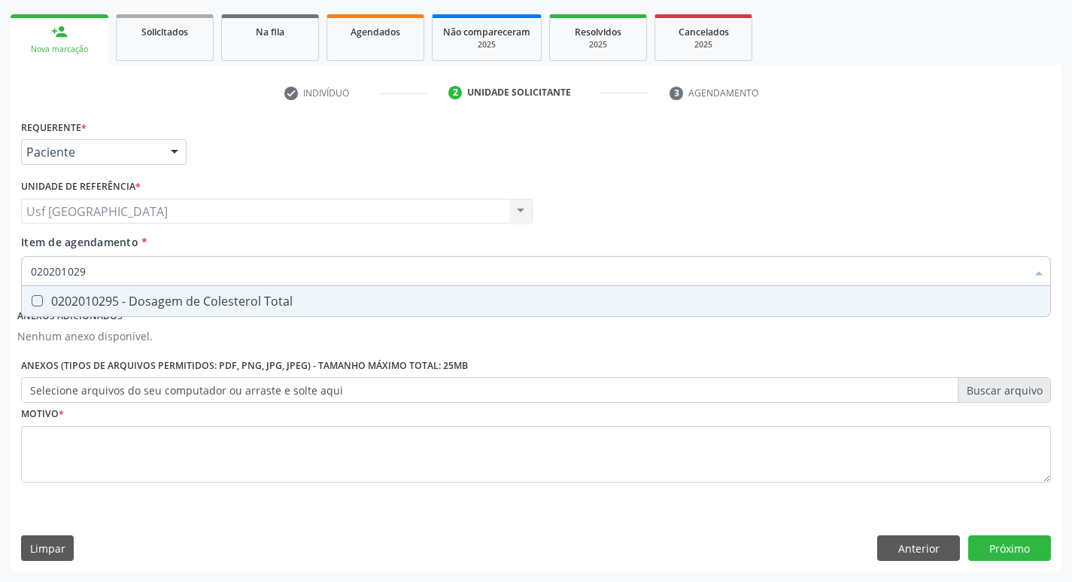
click at [163, 311] on span "0202010295 - Dosagem de Colesterol Total" at bounding box center [536, 301] width 1029 height 30
checkbox Total "true"
type input "02020102"
checkbox Total "false"
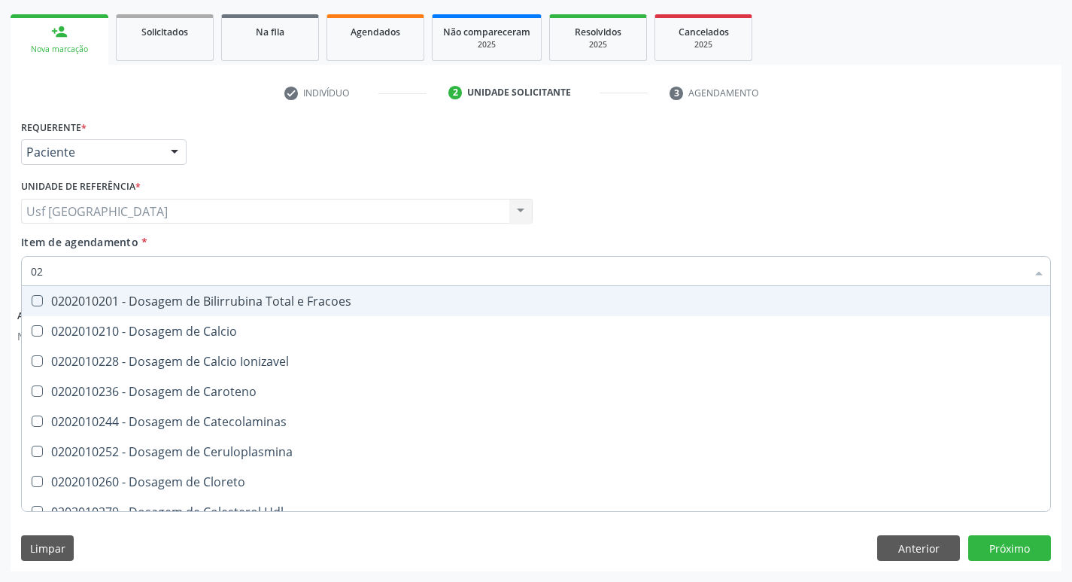
type input "0"
checkbox Total "false"
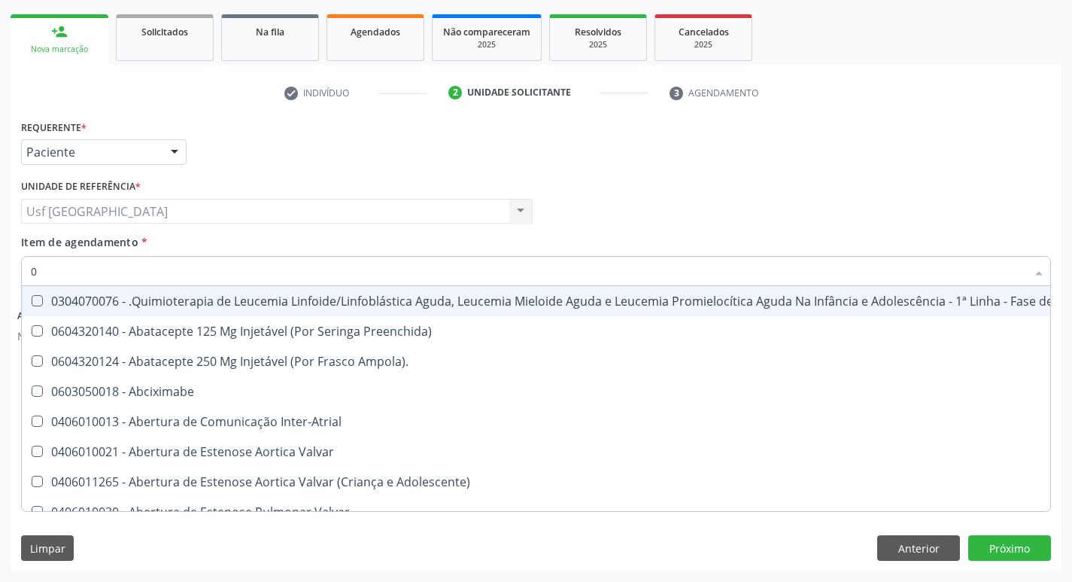
type input "02"
checkbox Antibiotico "true"
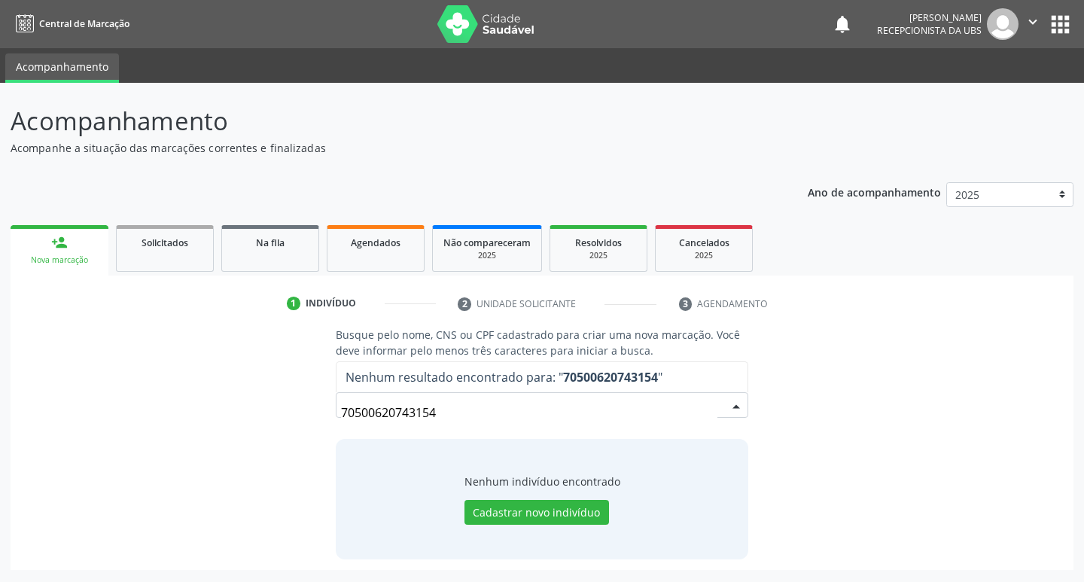
drag, startPoint x: 505, startPoint y: 418, endPoint x: 126, endPoint y: 315, distance: 392.3
click at [126, 315] on div "1 Indivíduo 2 Unidade solicitante 3 Agendamento Busque pelo nome, CNS ou CPF ca…" at bounding box center [542, 430] width 1062 height 278
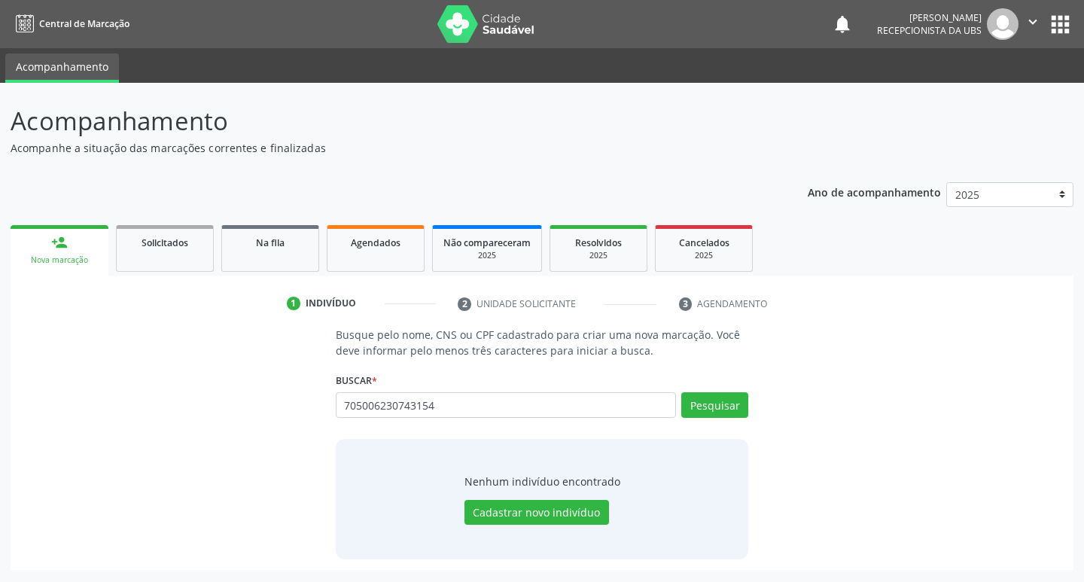
type input "705006230743154"
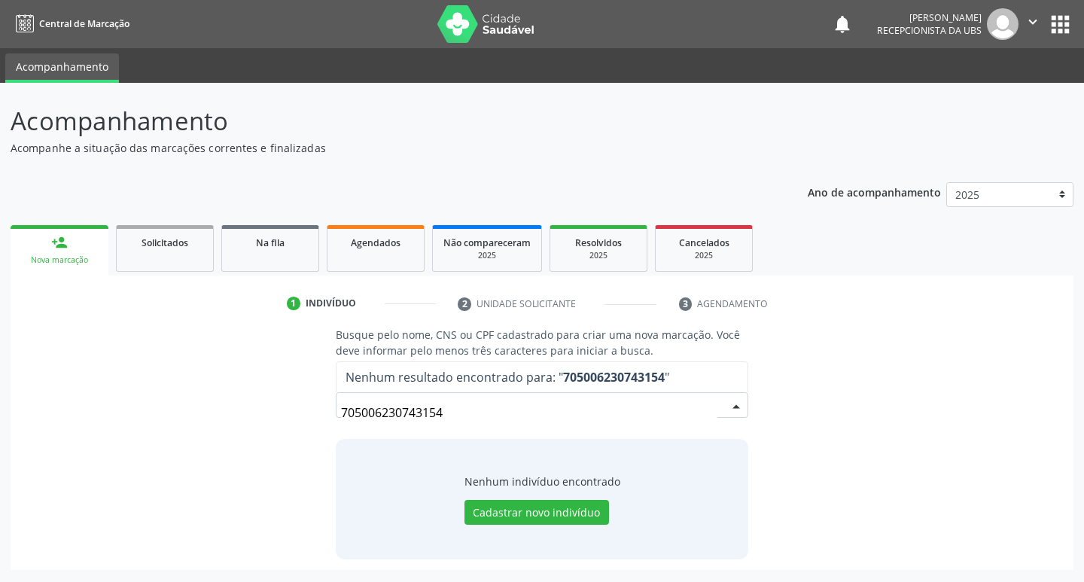
drag, startPoint x: 480, startPoint y: 409, endPoint x: 302, endPoint y: 475, distance: 190.0
click at [302, 475] on div "Busque pelo nome, CNS ou CPF cadastrado para criar uma nova marcação. Você deve…" at bounding box center [541, 443] width 1041 height 232
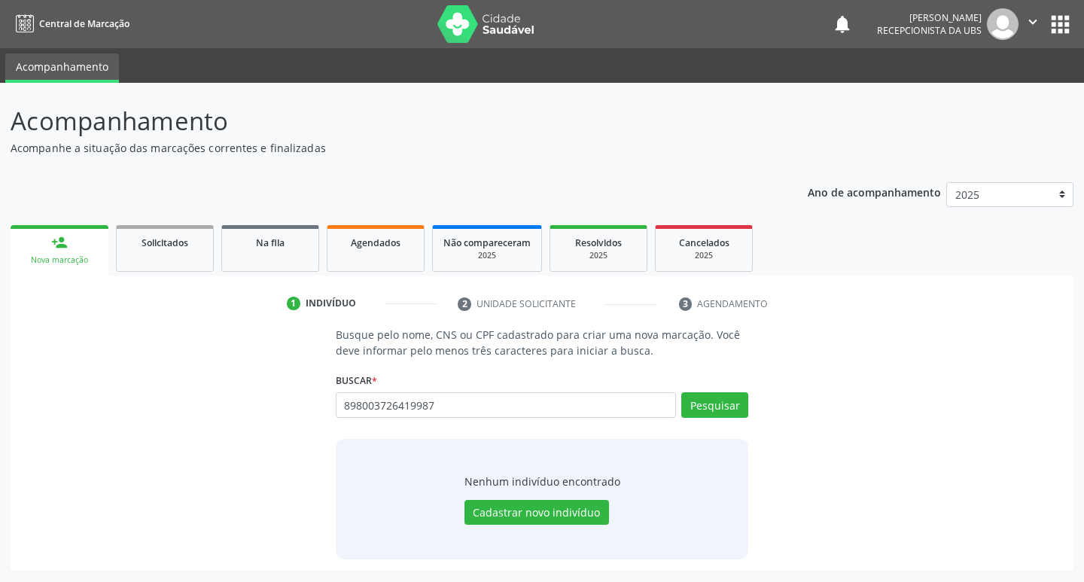
type input "898003726419987"
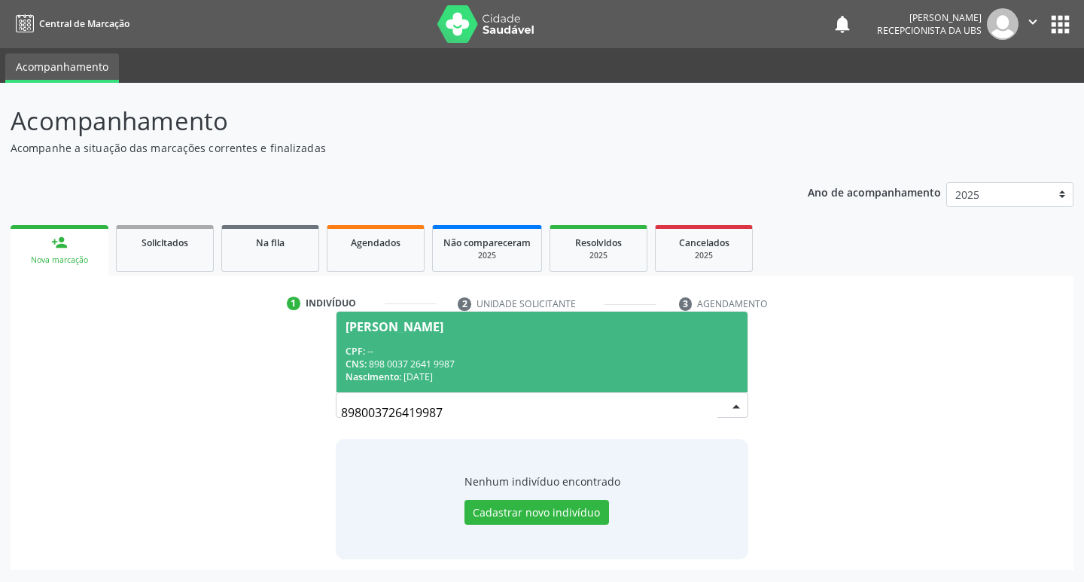
click at [456, 378] on div "Nascimento: 17/10/1984" at bounding box center [542, 376] width 394 height 13
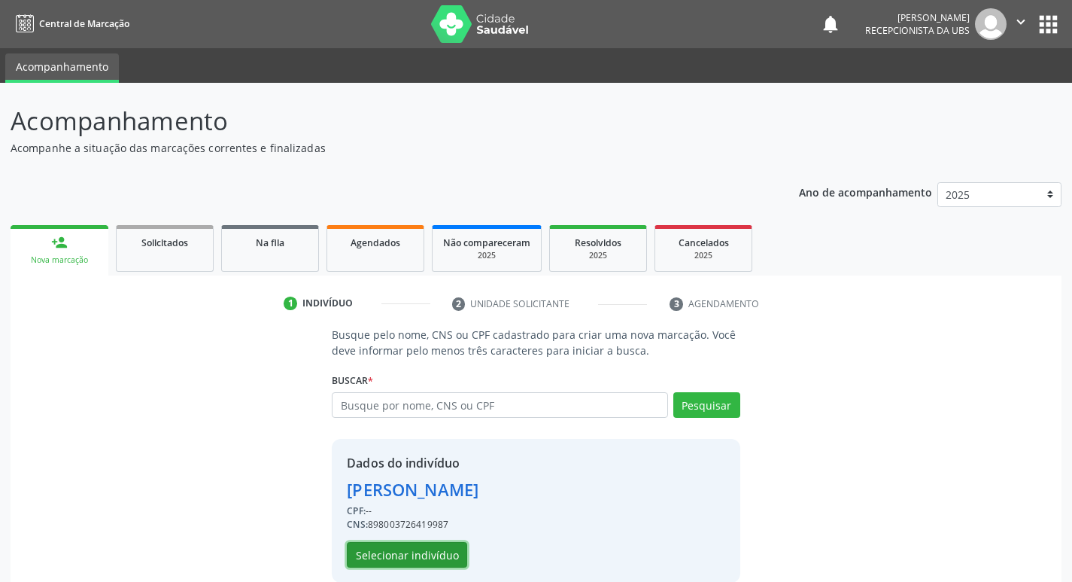
click at [406, 542] on button "Selecionar indivíduo" at bounding box center [407, 555] width 120 height 26
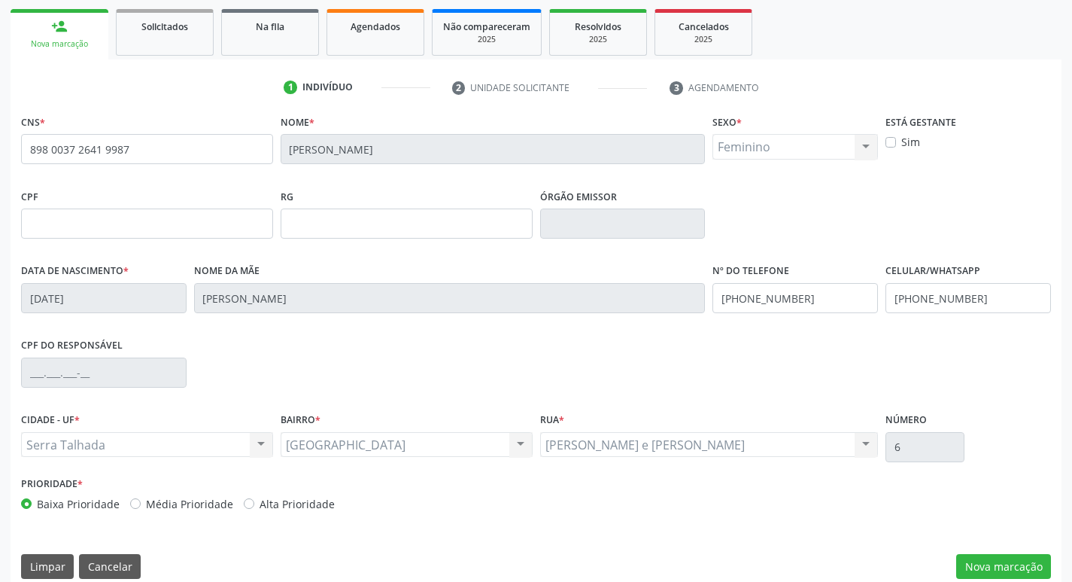
scroll to position [234, 0]
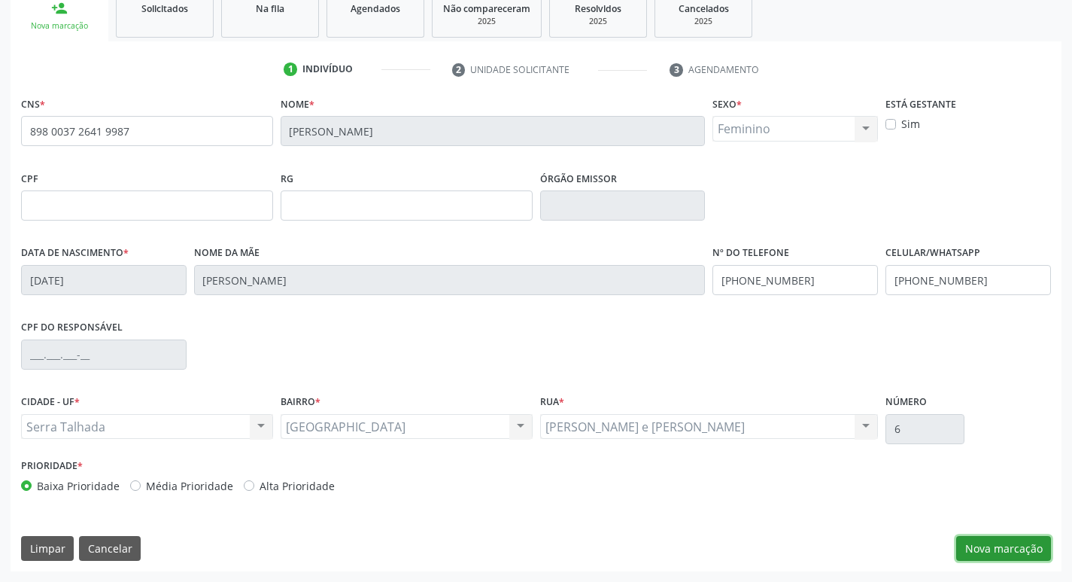
click at [1014, 549] on button "Nova marcação" at bounding box center [1003, 549] width 95 height 26
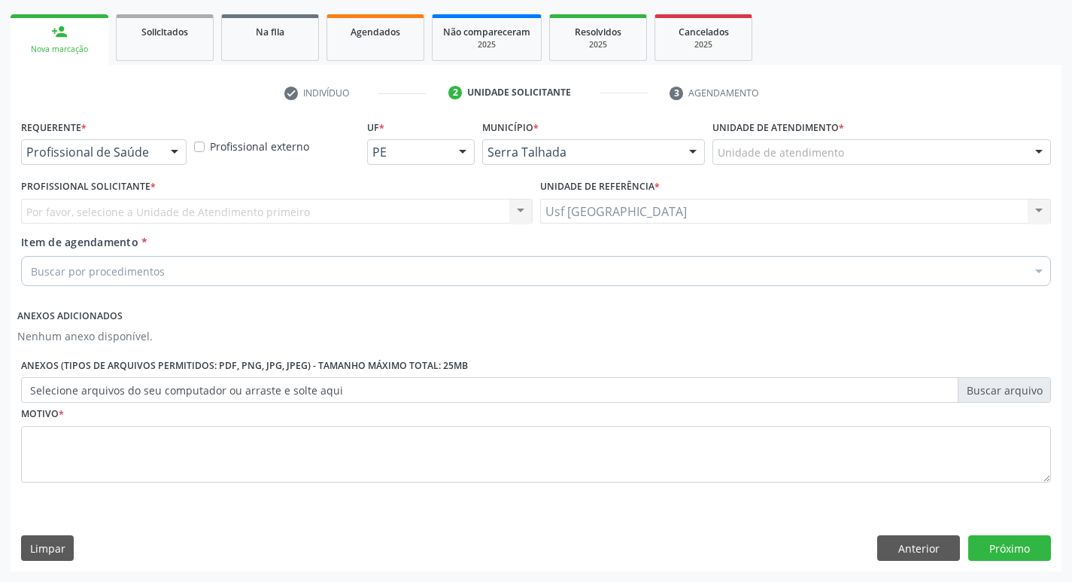
scroll to position [211, 0]
click at [80, 166] on div "Requerente * Profissional de Saúde Profissional de Saúde Paciente Nenhum result…" at bounding box center [103, 145] width 173 height 59
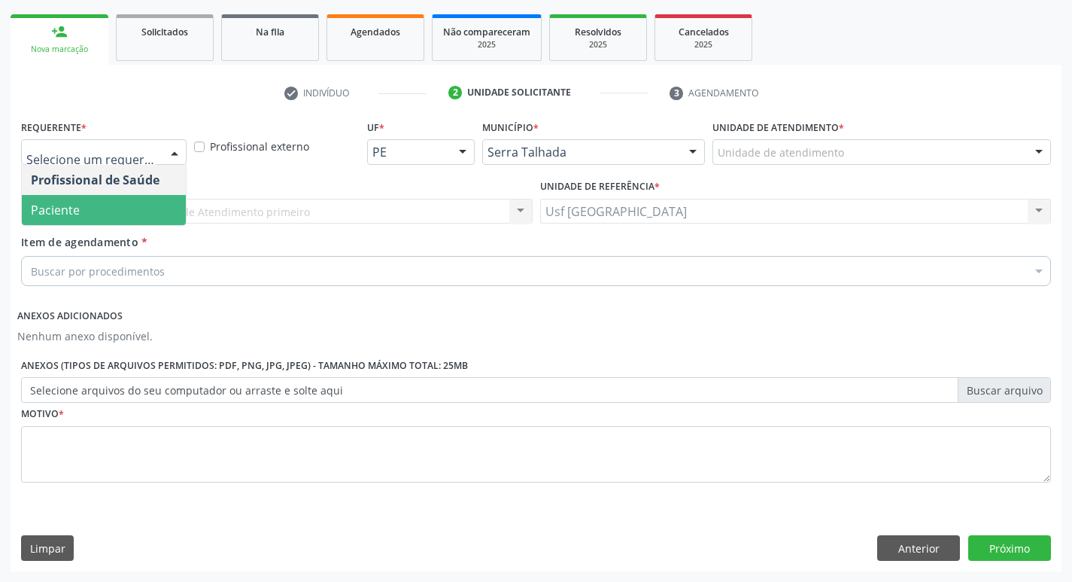
click at [83, 197] on span "Paciente" at bounding box center [104, 210] width 164 height 30
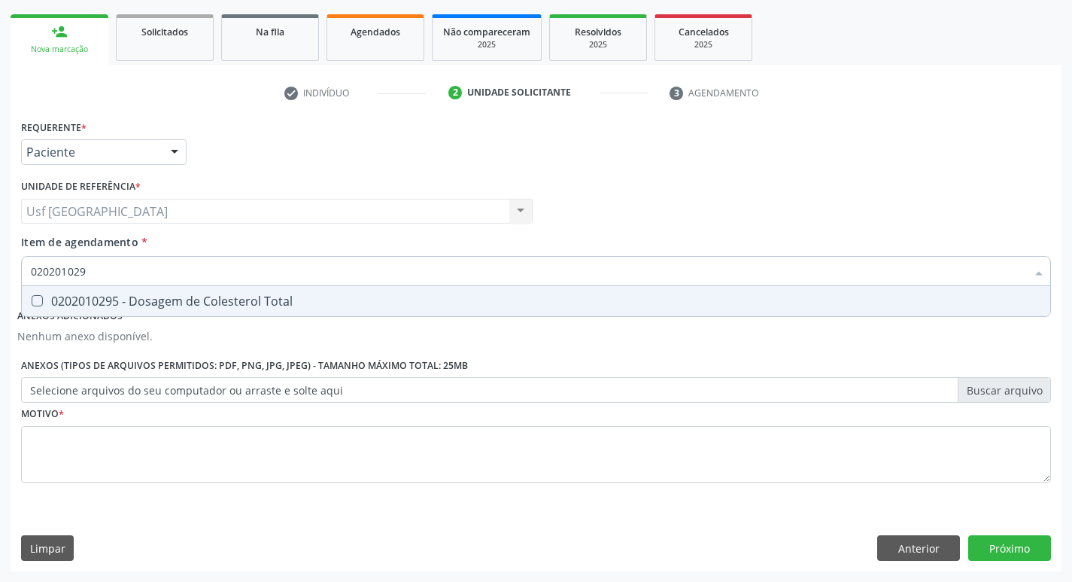
type input "0202010295"
click at [169, 309] on span "0202010295 - Dosagem de Colesterol Total" at bounding box center [536, 301] width 1029 height 30
checkbox Total "true"
type input "0"
checkbox Total "false"
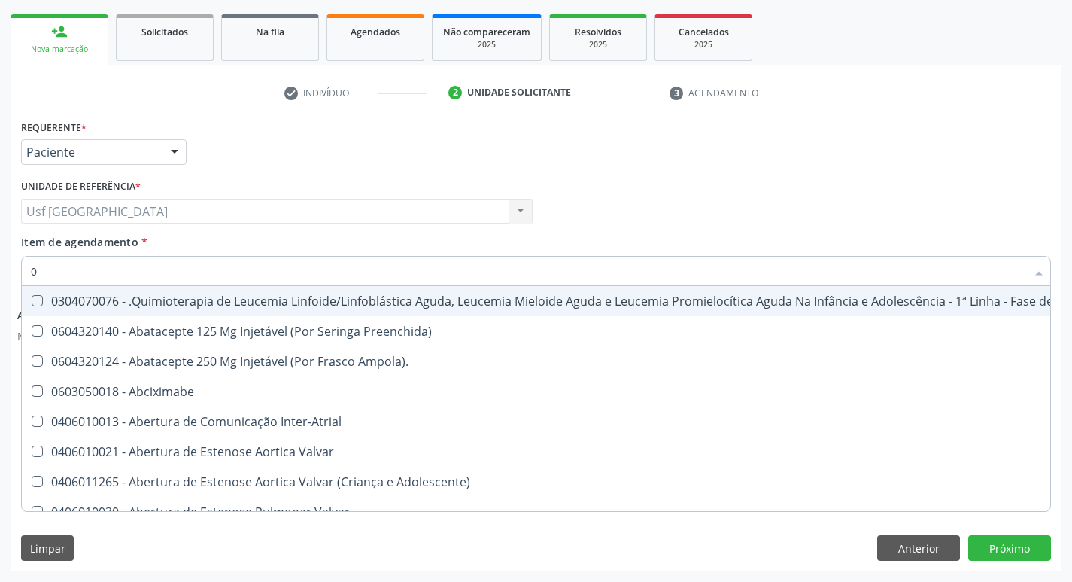
type input "02"
checkbox Antibiotico "true"
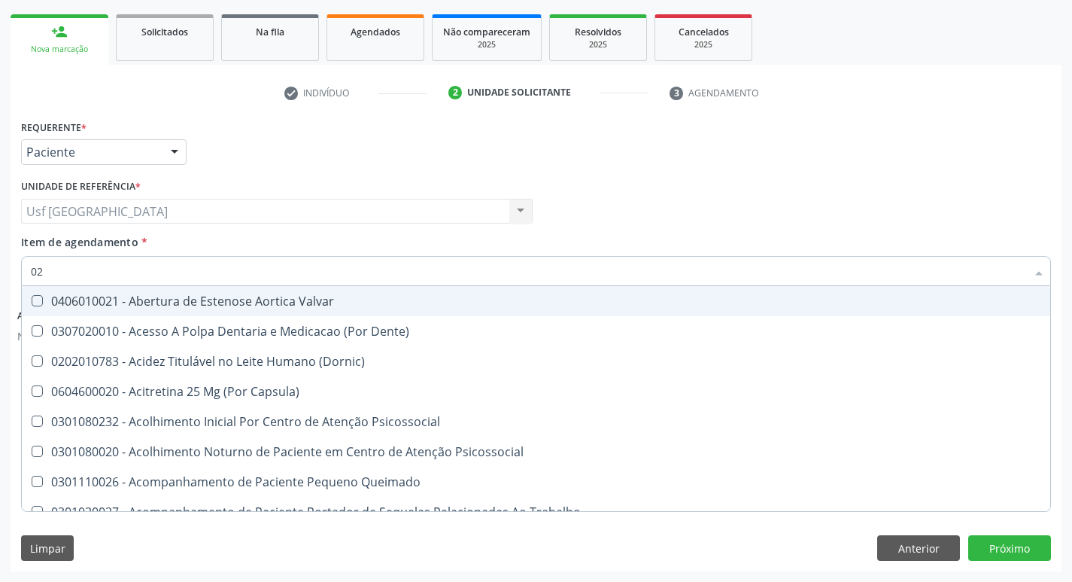
type input "020"
checkbox Congênita "true"
checkbox Total "false"
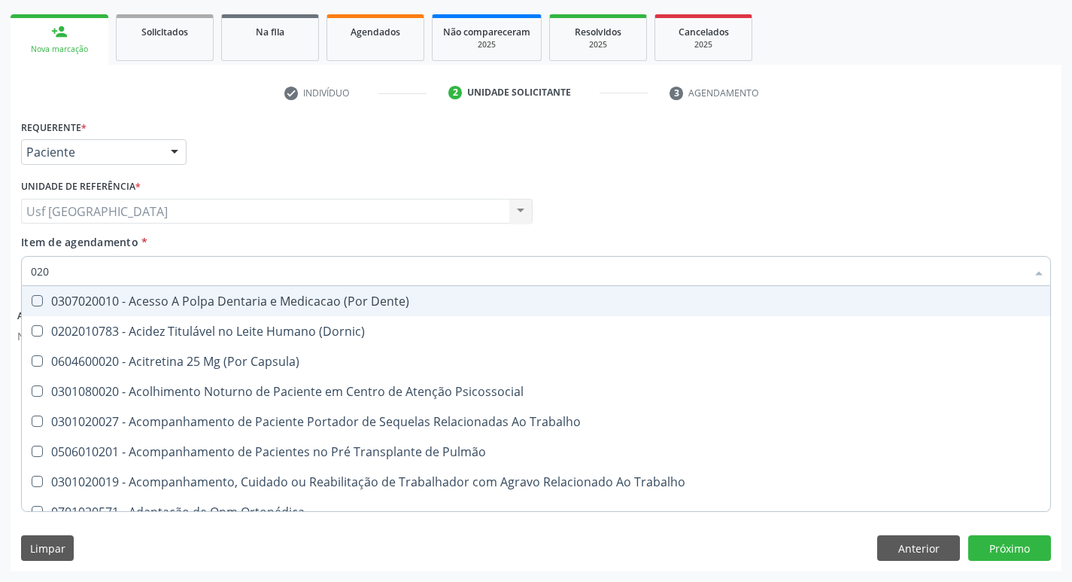
type input "0202"
checkbox Fragmento "true"
checkbox Total "false"
type input "02020"
checkbox Tireoide "true"
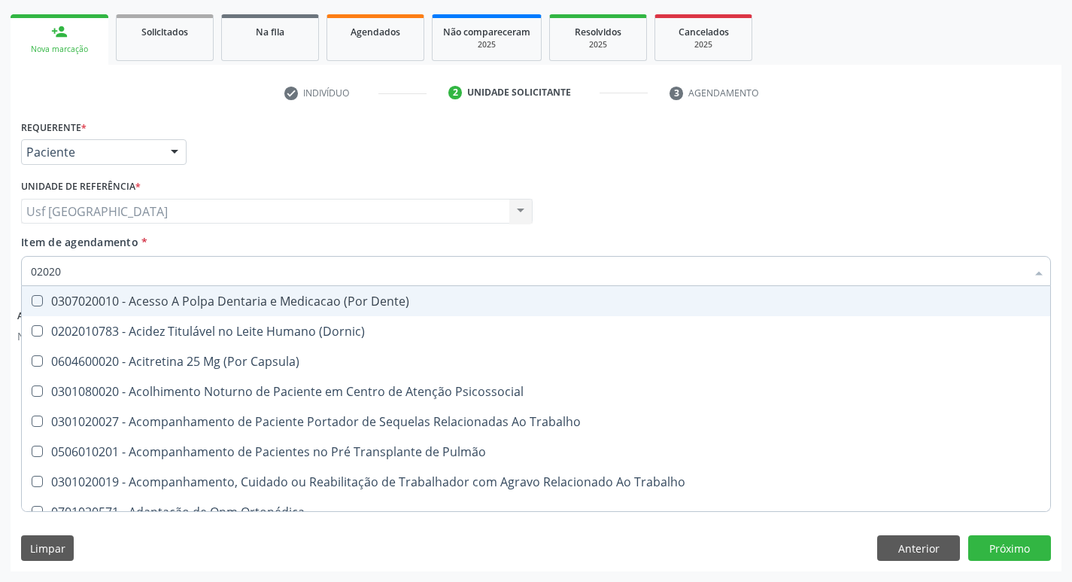
checkbox Fragmento "false"
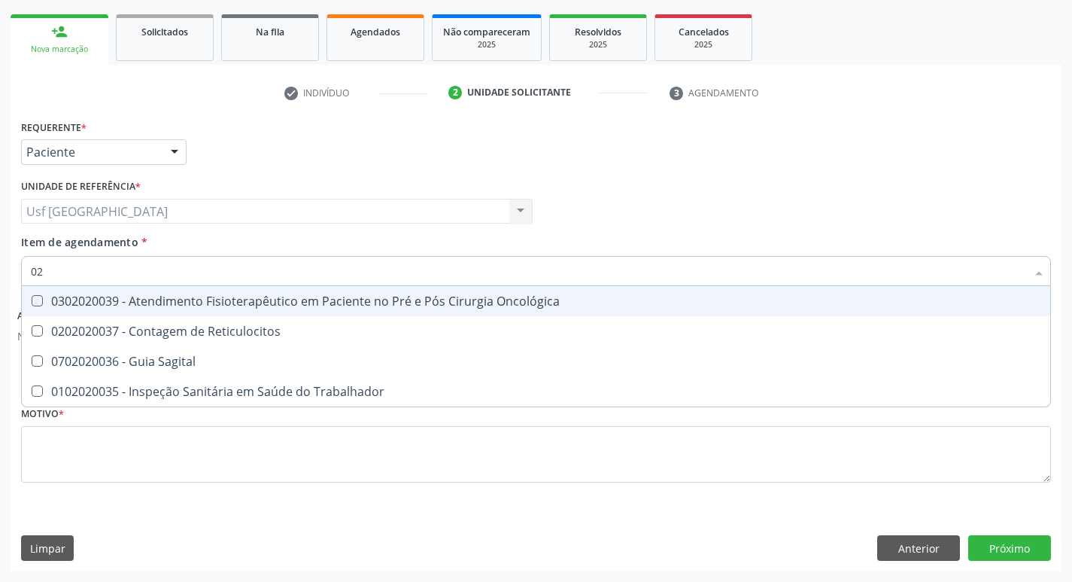
type input "0"
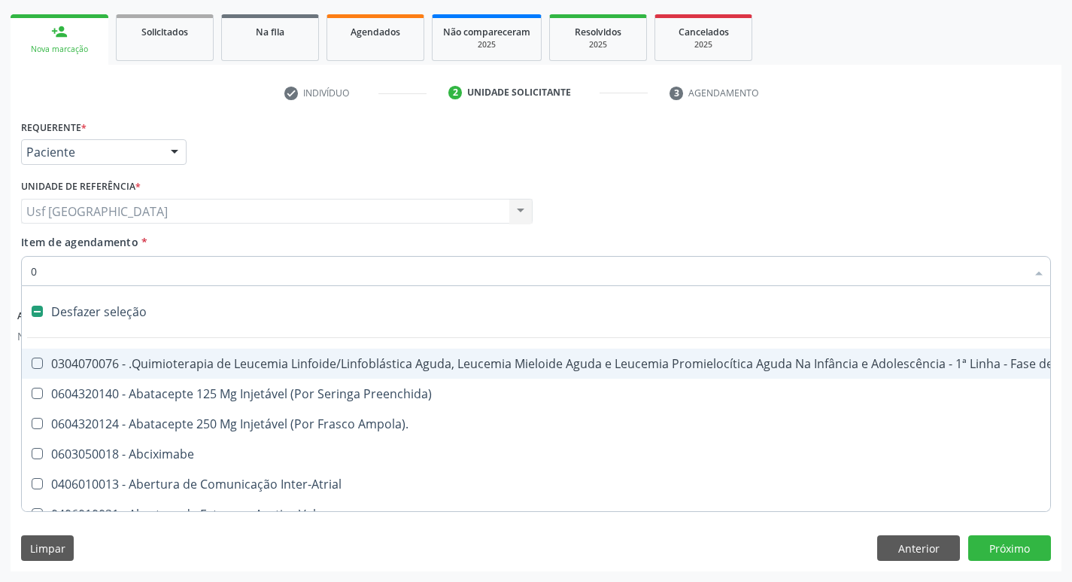
type input "02"
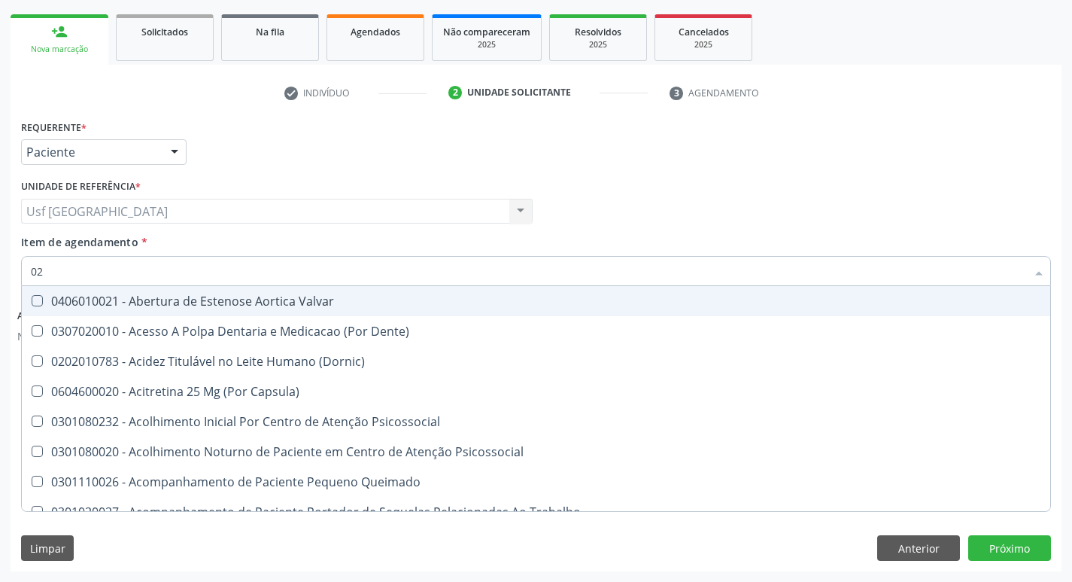
checkbox Total "true"
type input "020"
checkbox Congênita "true"
checkbox Total "false"
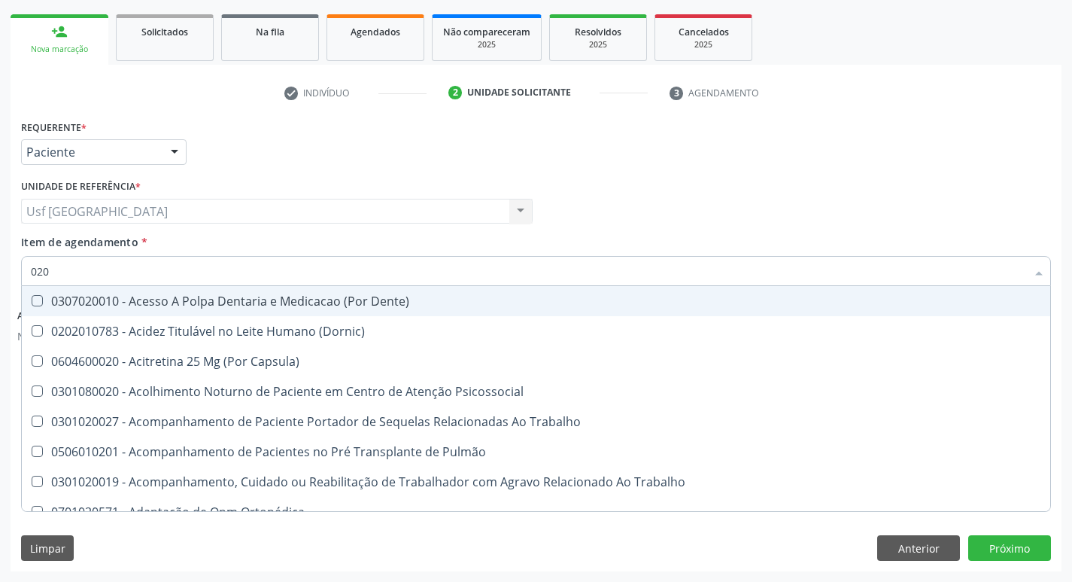
type input "0202"
checkbox Fragmento "true"
checkbox Total "false"
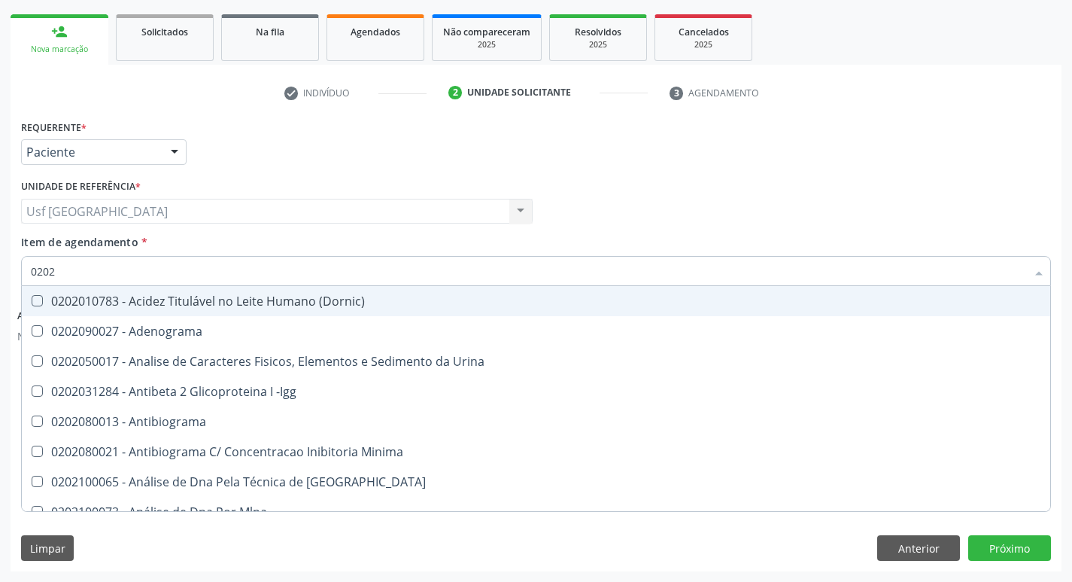
type input "02020"
checkbox Barbituratos "true"
checkbox Total "false"
type input "020201"
checkbox Parceria\) "true"
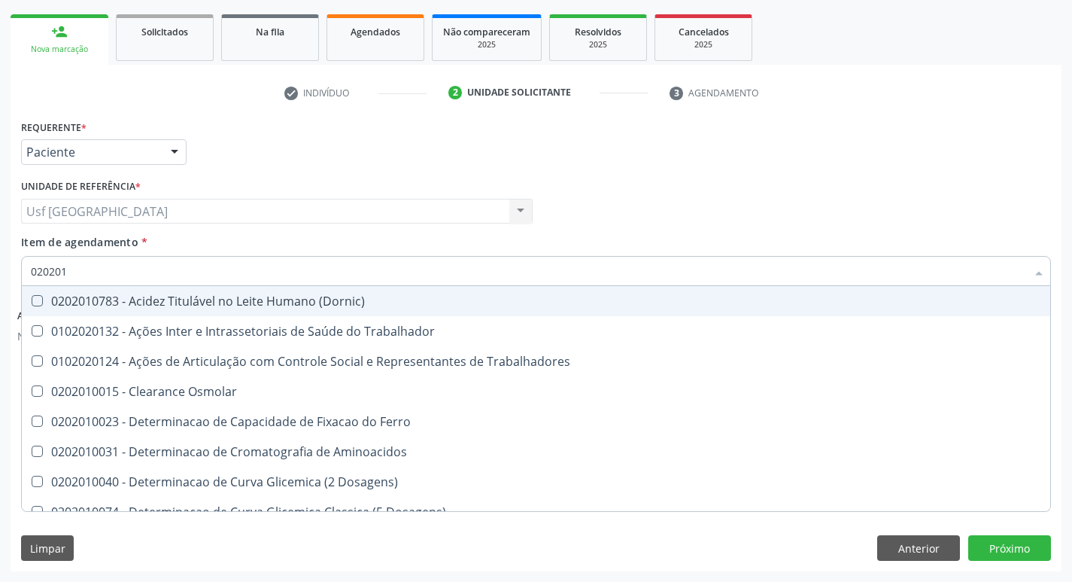
type input "0202010"
checkbox Fracoes "true"
checkbox Total "false"
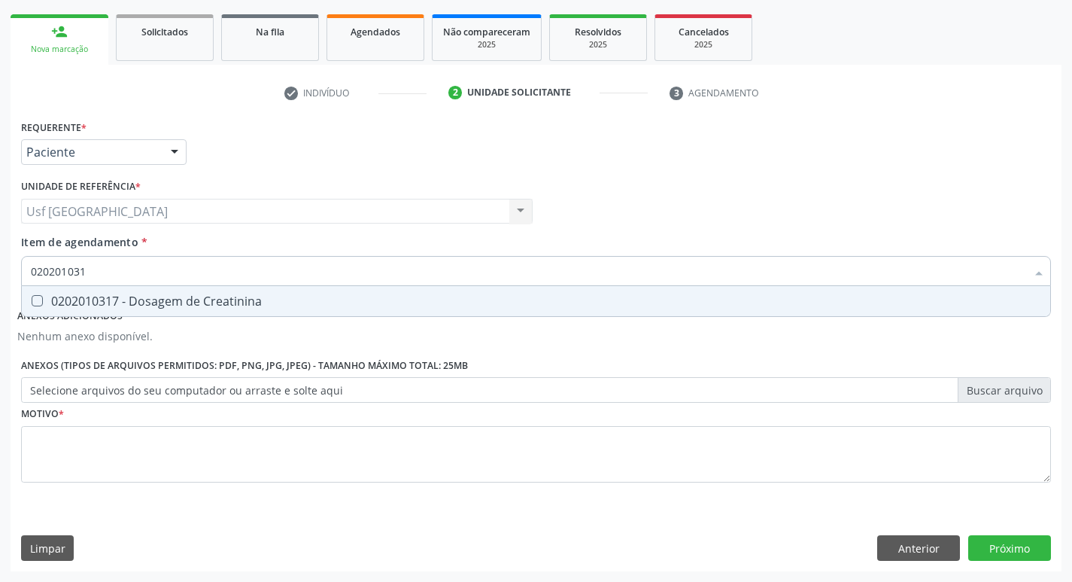
type input "0202010317"
click at [169, 309] on span "0202010317 - Dosagem de Creatinina" at bounding box center [536, 301] width 1029 height 30
checkbox Creatinina "true"
type input "0"
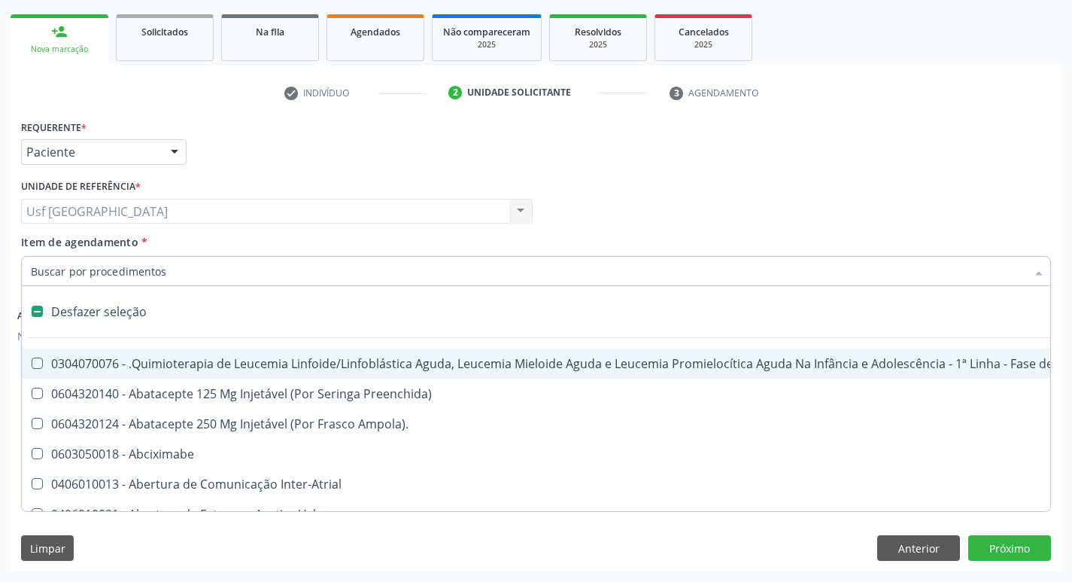
checkbox Manutenção "false"
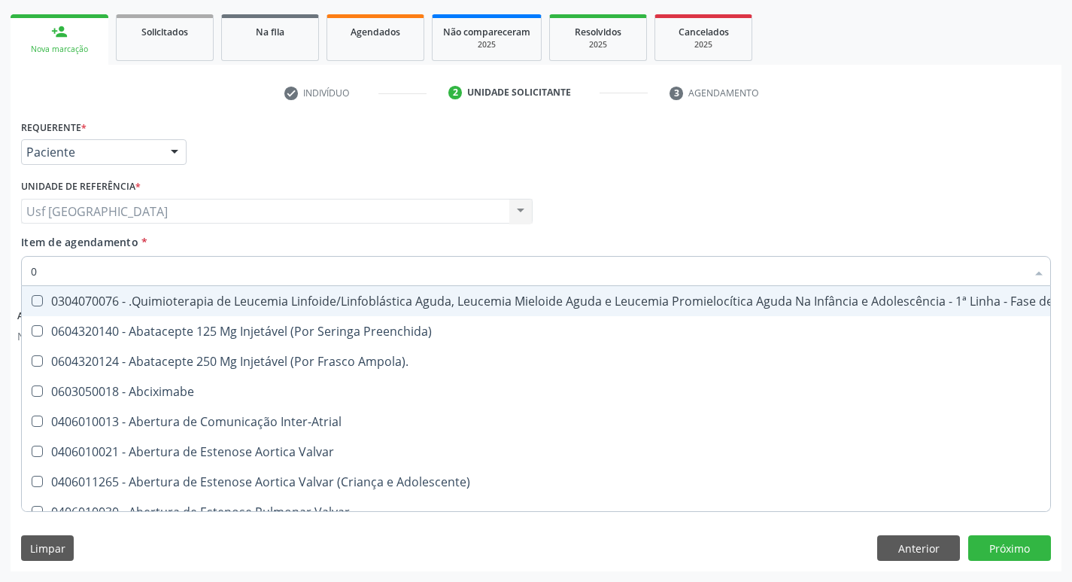
type input "02"
checkbox Antibiotico "true"
checkbox \(Liquido\) "true"
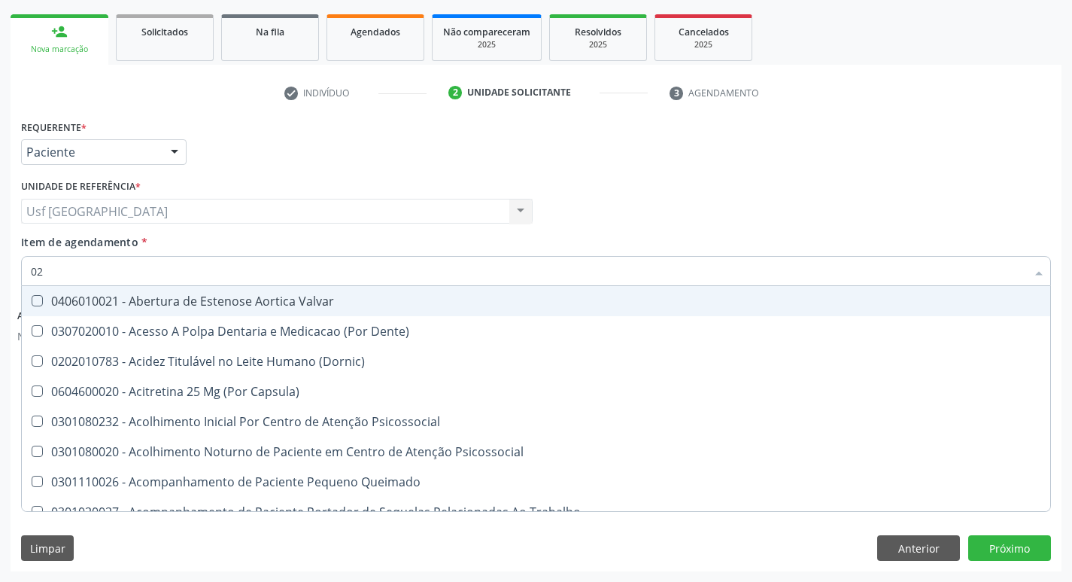
type input "020"
checkbox Congênita "true"
checkbox Complementar\) "true"
checkbox Total "false"
checkbox Creatinina "false"
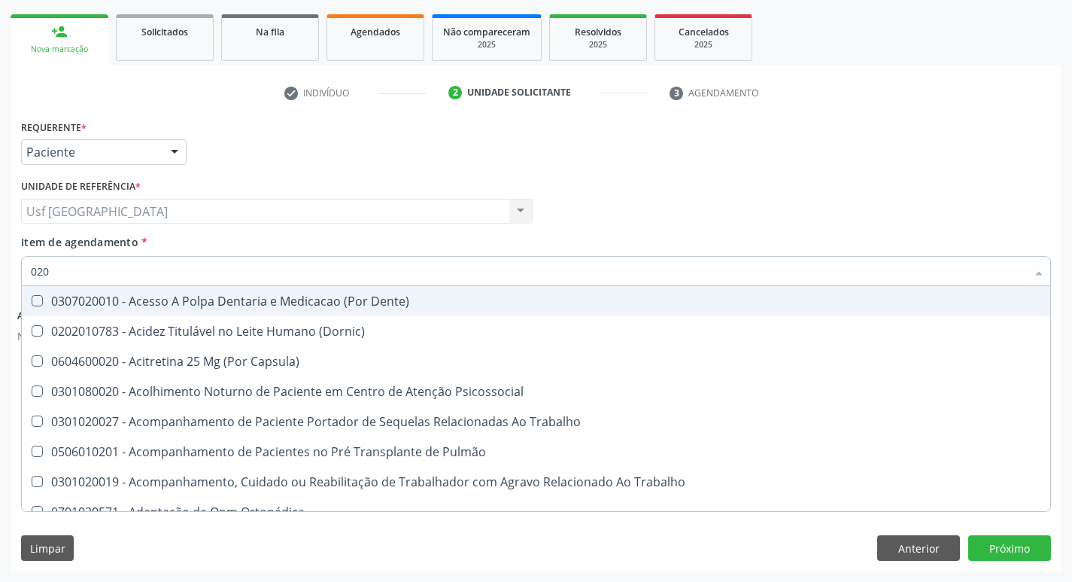
type input "0202"
checkbox Fragmento "true"
checkbox Ossea "true"
checkbox Total "false"
checkbox Creatinina "false"
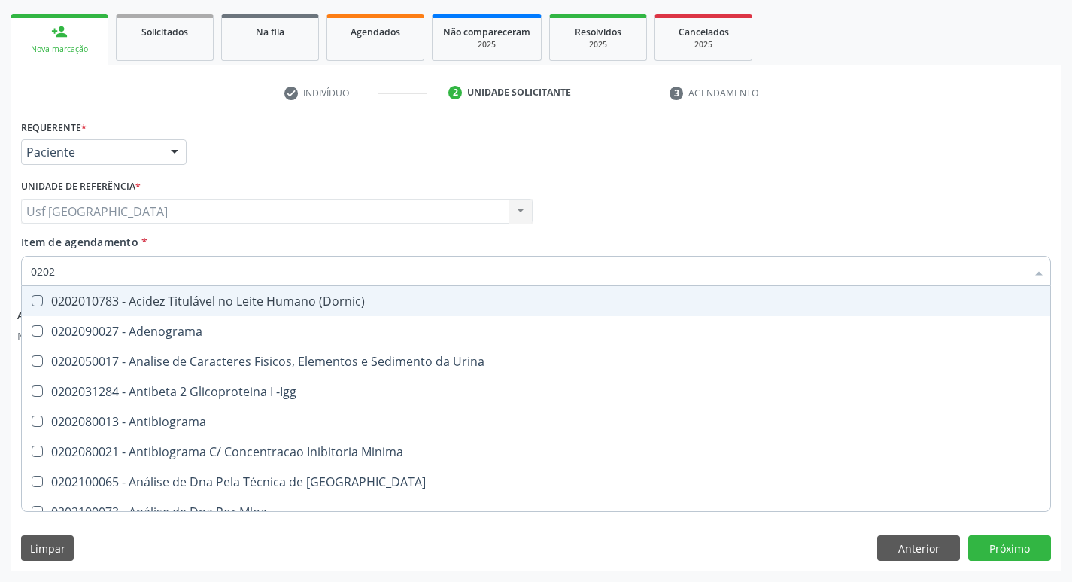
type input "02020"
checkbox Barbituratos "true"
checkbox Calcio "true"
checkbox Total "false"
checkbox Creatinina "false"
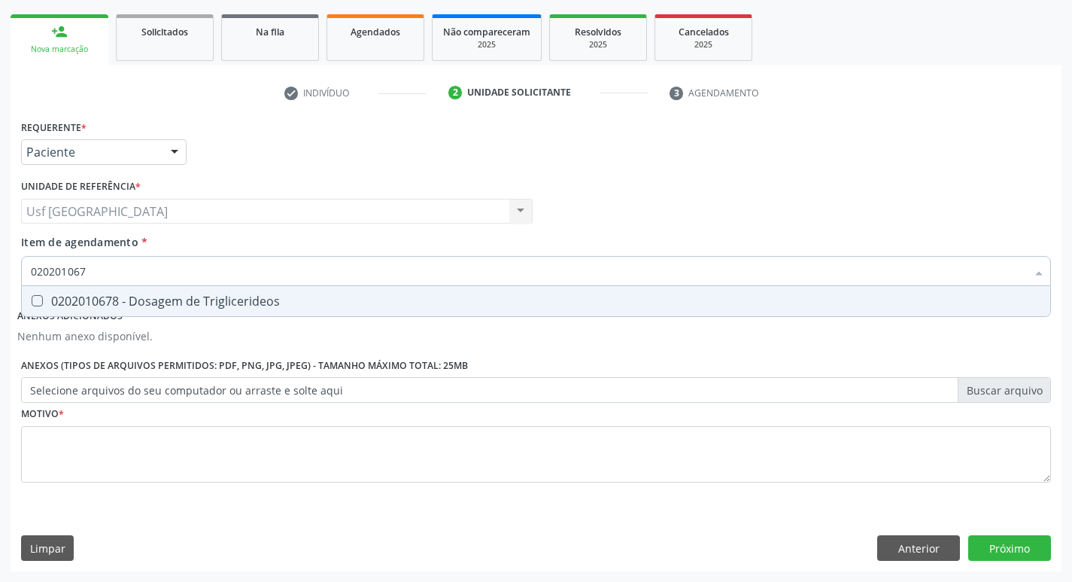
type input "0202010678"
click at [169, 309] on span "0202010678 - Dosagem de Triglicerideos" at bounding box center [536, 301] width 1029 height 30
checkbox Triglicerideos "true"
type input "02"
checkbox Triglicerideos "false"
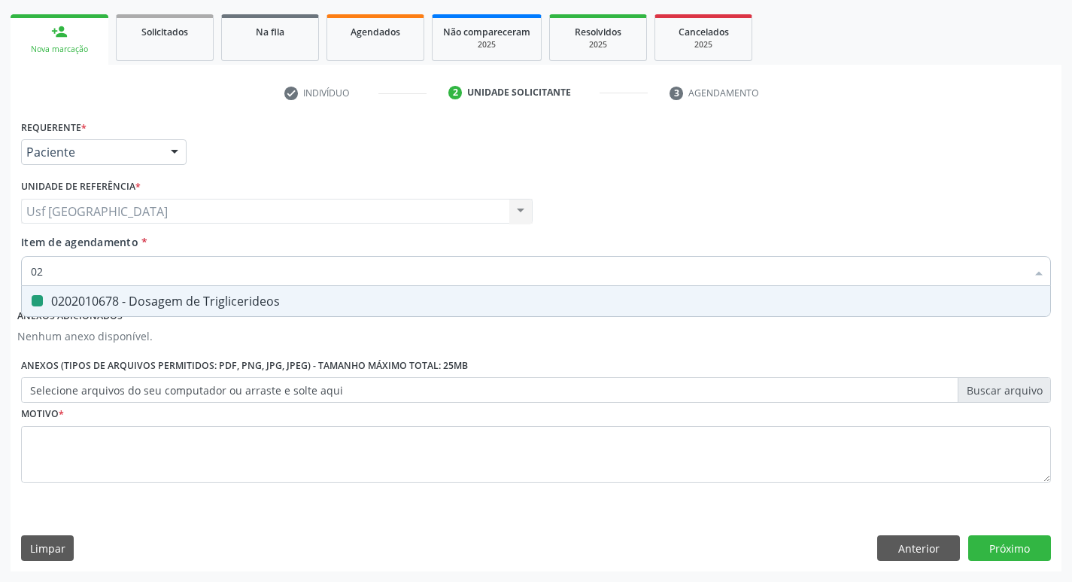
type input "0"
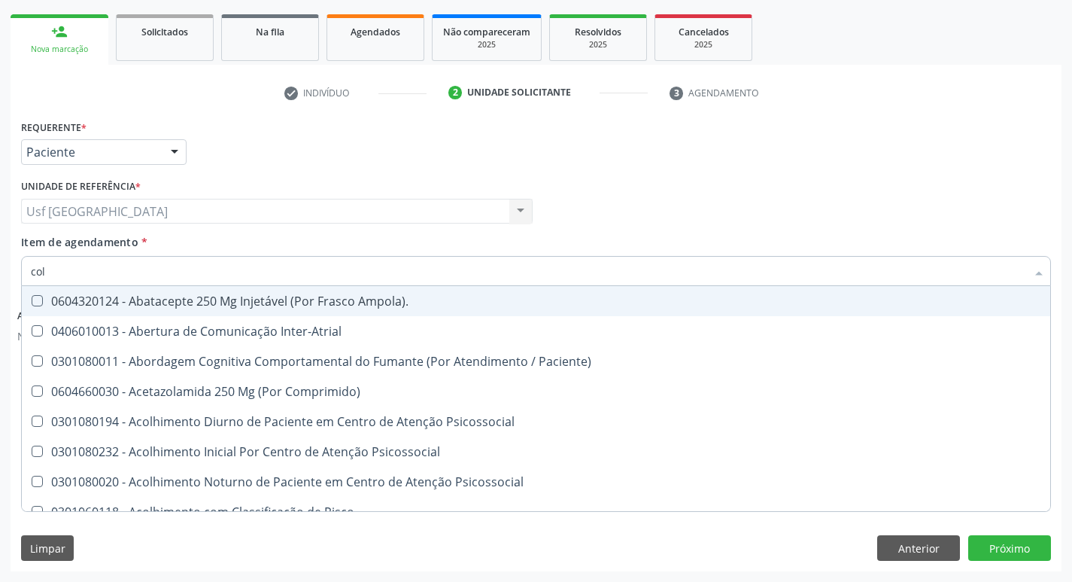
type input "cole"
checkbox Alternativa "true"
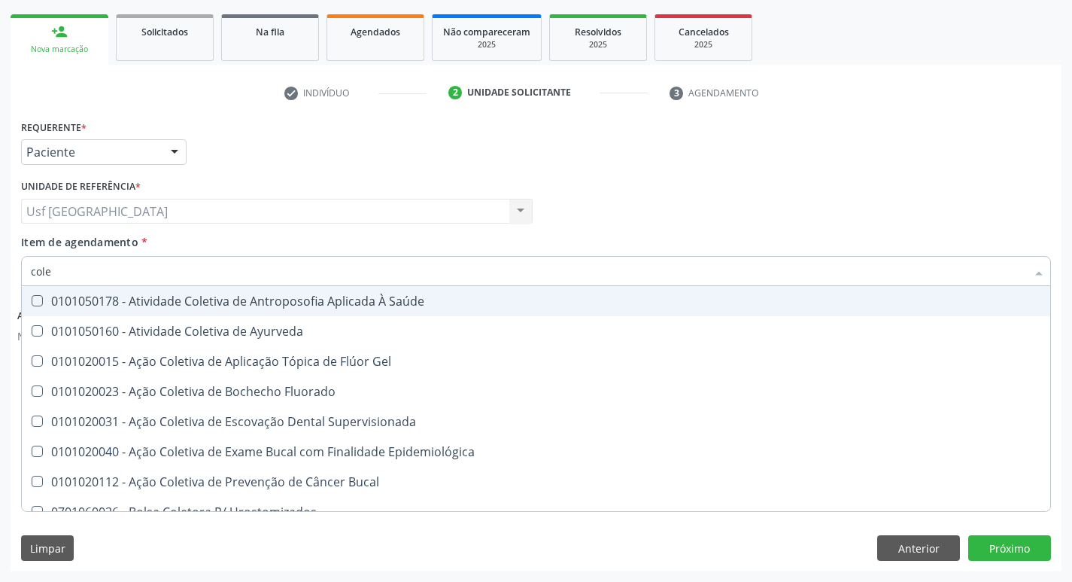
type input "coles"
checkbox Gel "true"
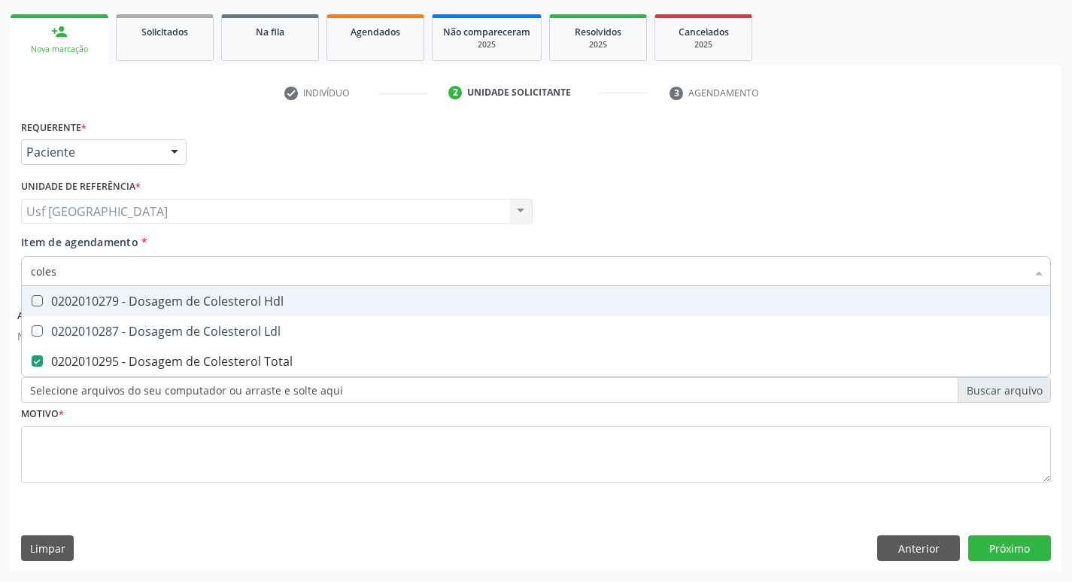
click at [169, 309] on span "0202010279 - Dosagem de Colesterol Hdl" at bounding box center [536, 301] width 1029 height 30
checkbox Hdl "true"
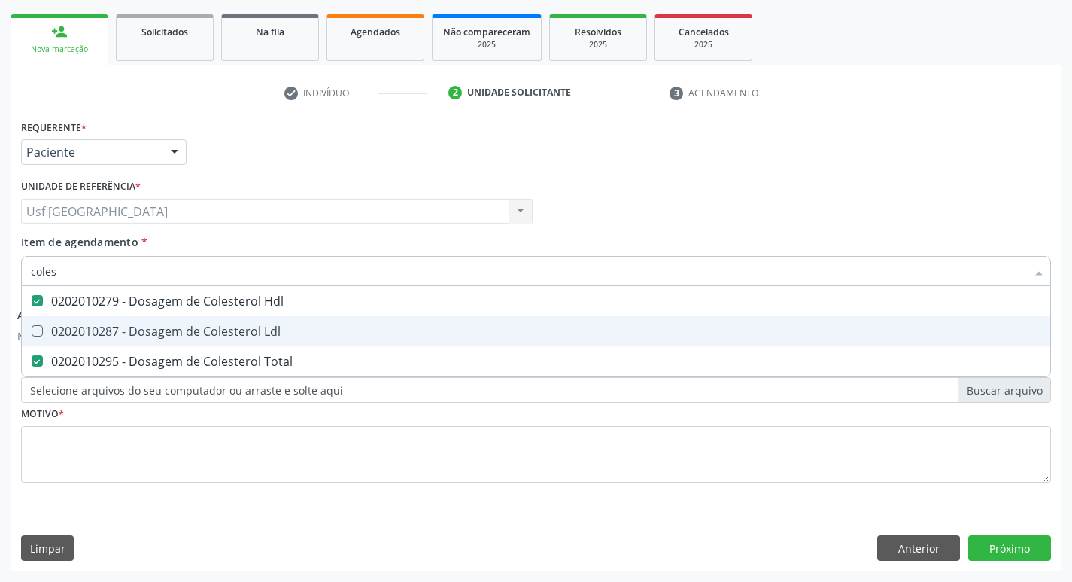
click at [169, 321] on span "0202010287 - Dosagem de Colesterol Ldl" at bounding box center [536, 331] width 1029 height 30
checkbox Ldl "true"
type input "c"
checkbox Hdl "false"
checkbox Ldl "false"
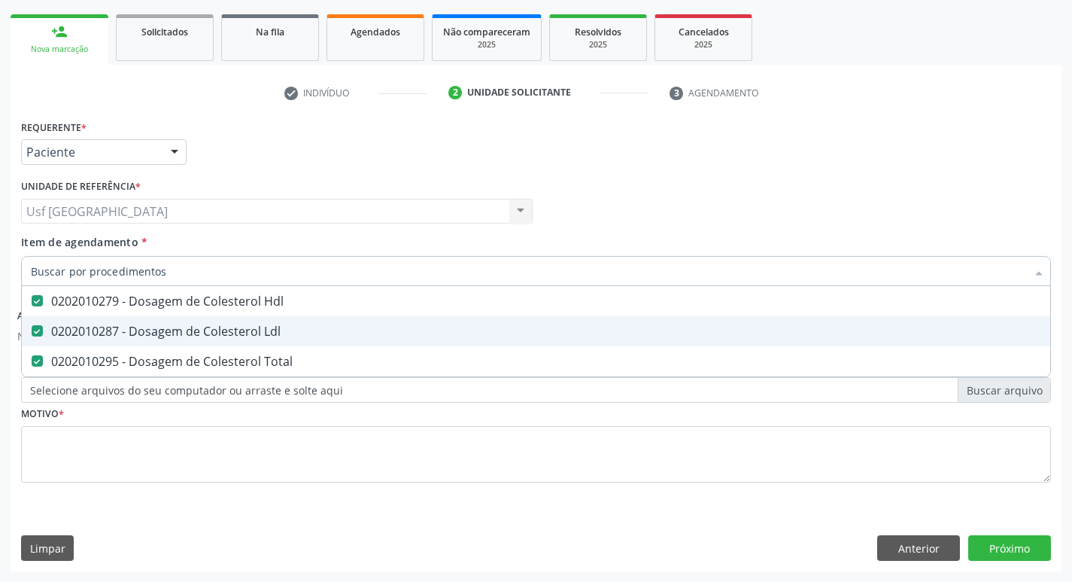
checkbox Total "false"
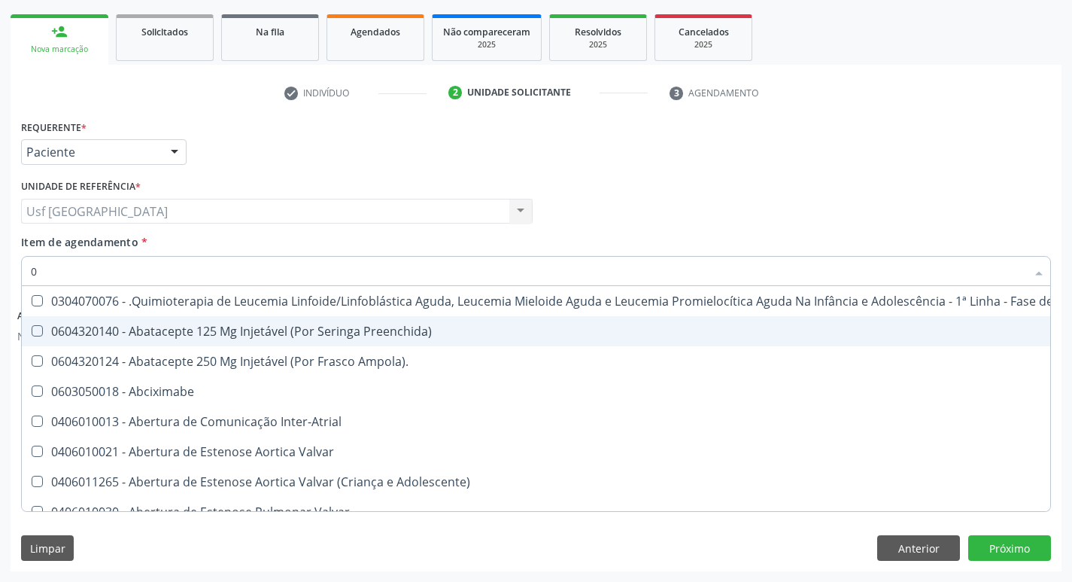
type input "02"
checkbox Dentária "true"
checkbox Antibiotico "true"
checkbox \(Liquido\) "true"
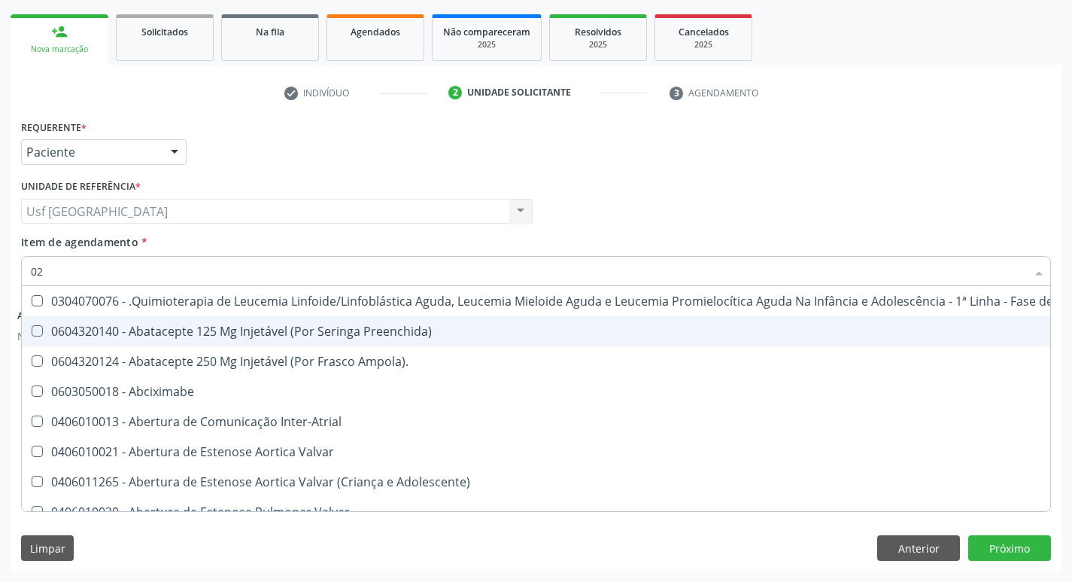
checkbox Embolizante "true"
type input "020"
checkbox Comprimido\) "true"
checkbox Lenta\) "true"
checkbox Ml\) "true"
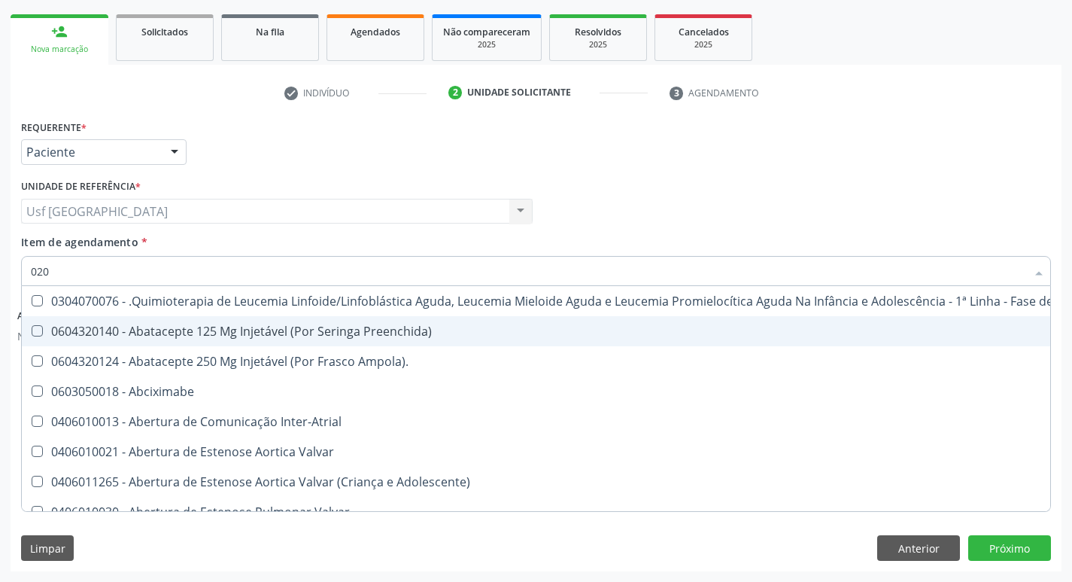
checkbox Tireoide "true"
checkbox \(Par\) "true"
checkbox Dentária "false"
checkbox Antibiotico "false"
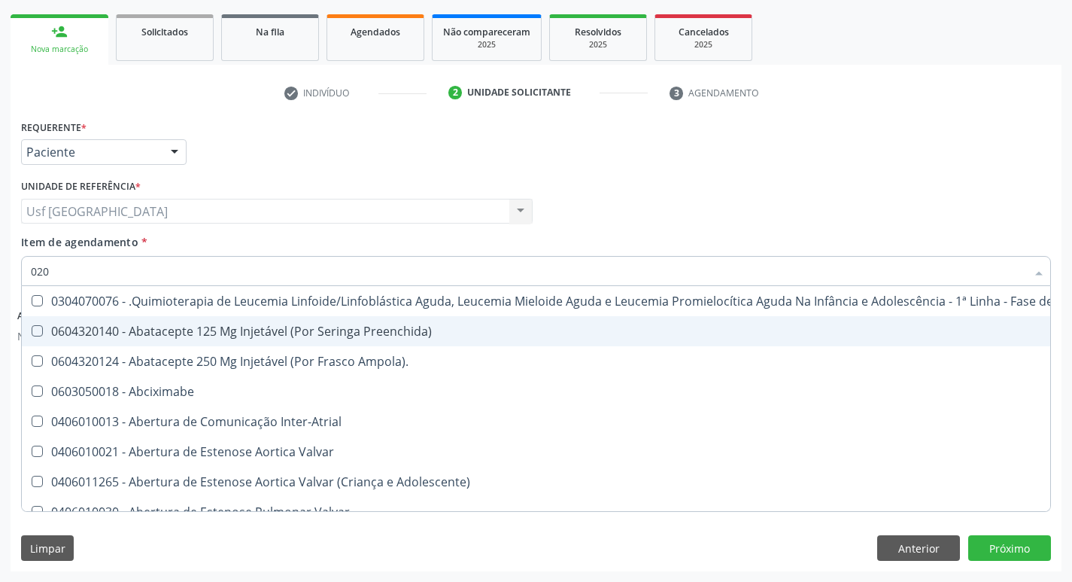
checkbox \(Liquido\) "false"
checkbox Embolizante "false"
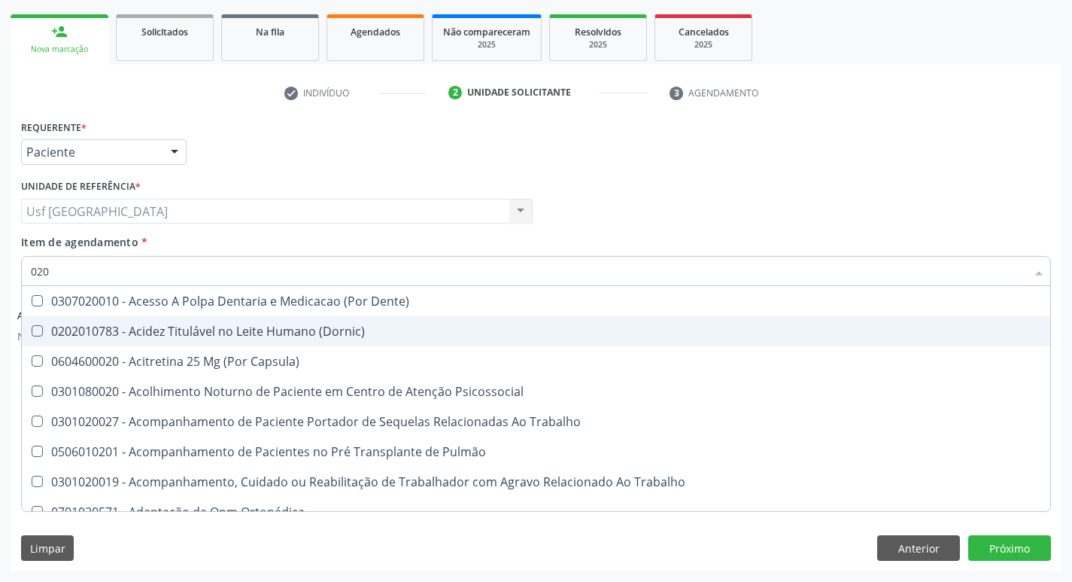
type input "0202"
checkbox Faringe\/Laringe "true"
checkbox Puncao "true"
checkbox Fragmento "true"
checkbox Ossea "true"
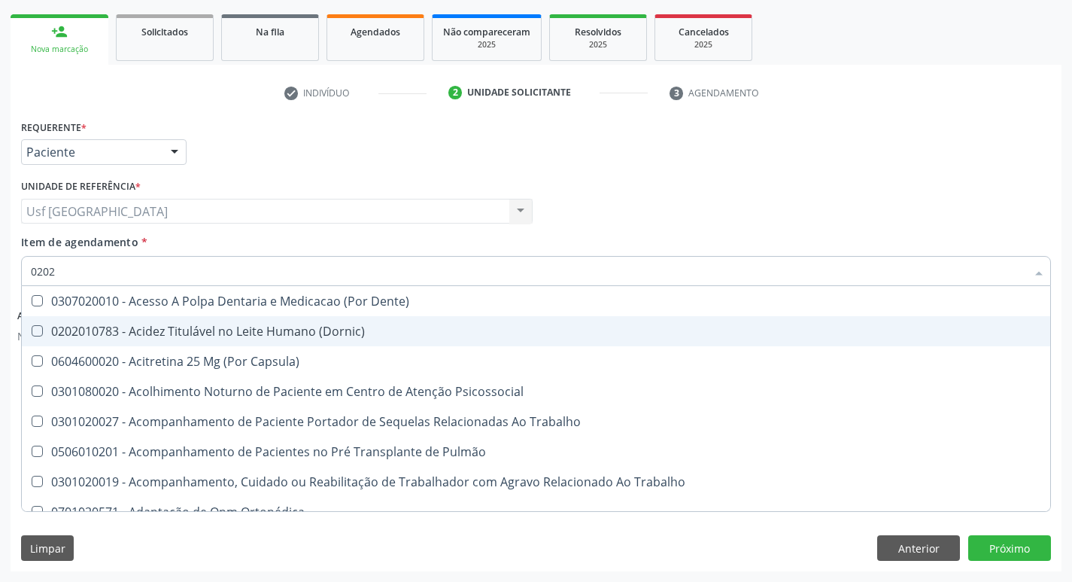
checkbox Projecoes\) "true"
checkbox Hdl "false"
checkbox Ldl "false"
checkbox Total "false"
checkbox Creatinina "false"
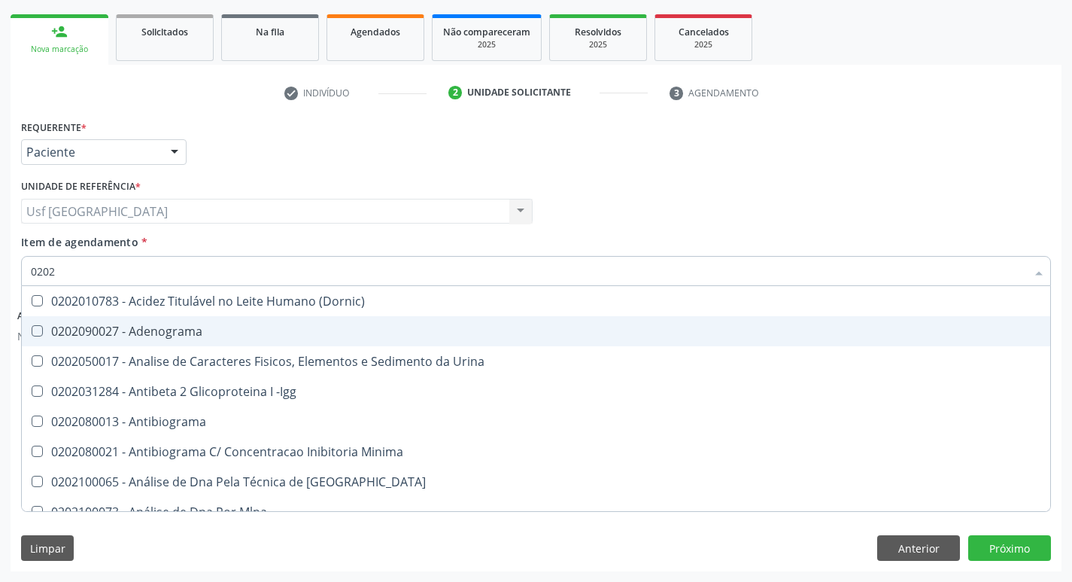
type input "02020"
checkbox \(Psa\) "true"
checkbox III "true"
checkbox Barbituratos "true"
checkbox Calcio "true"
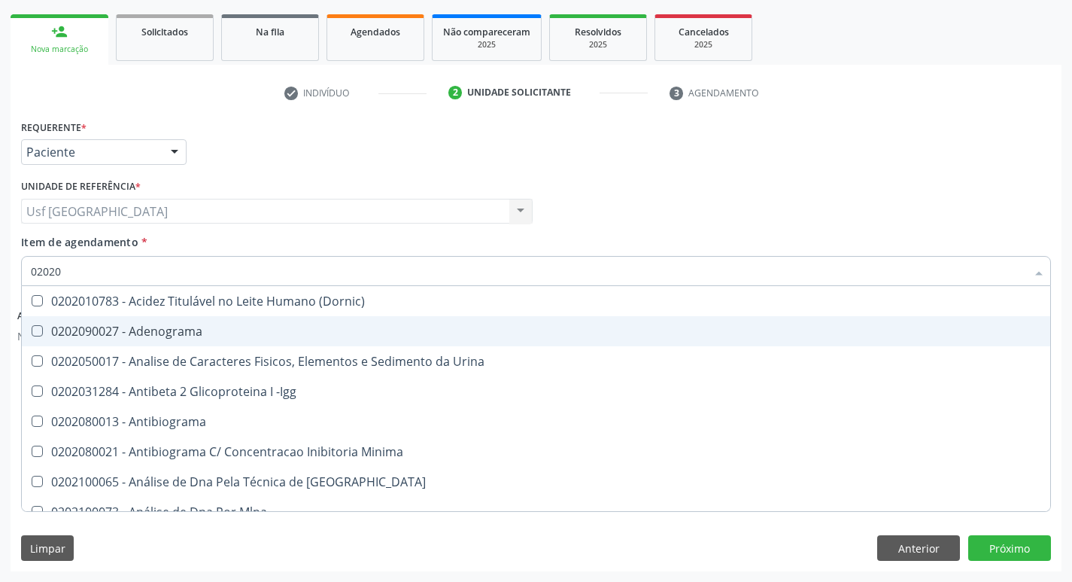
checkbox Hdl "false"
checkbox Ldl "false"
checkbox Total "false"
checkbox Creatinina "false"
checkbox Funcional "true"
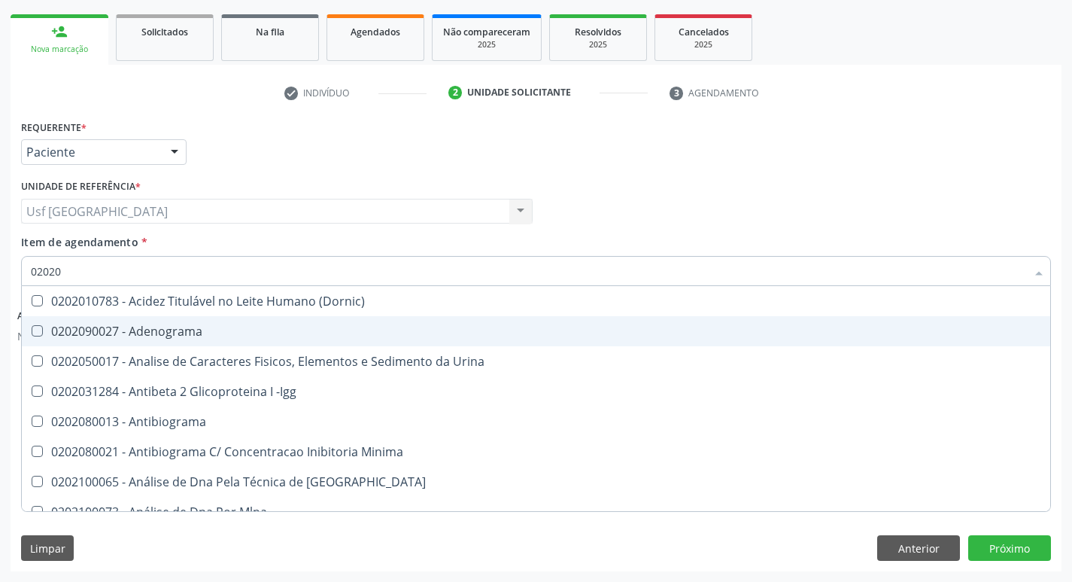
checkbox Triglicerideos "false"
type input "020201"
checkbox \(Pos-Pasteurização\) "true"
checkbox Molecular "true"
checkbox Parceria\) "true"
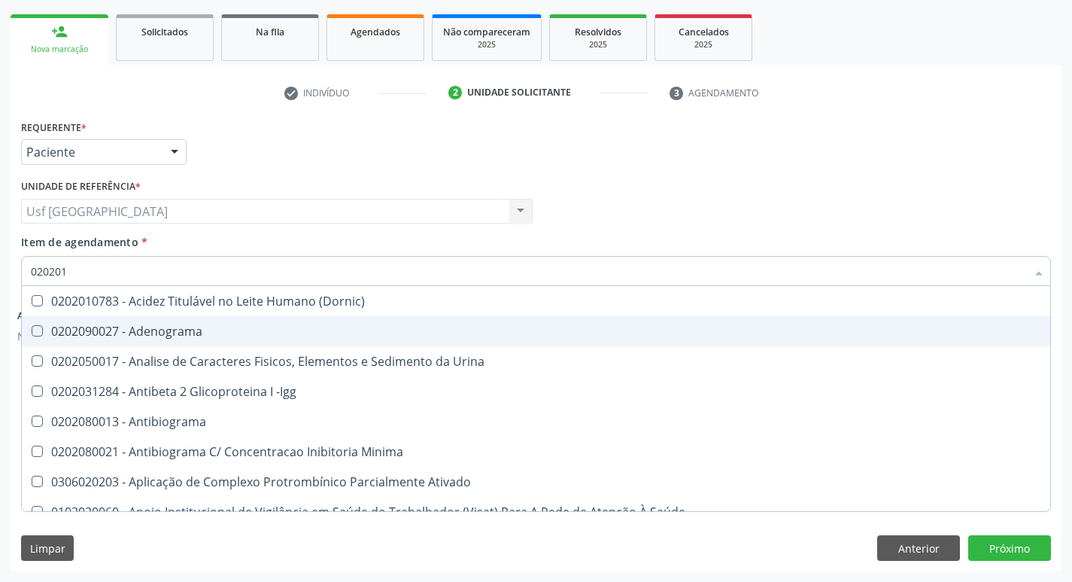
checkbox Gestante "true"
checkbox Acetona "true"
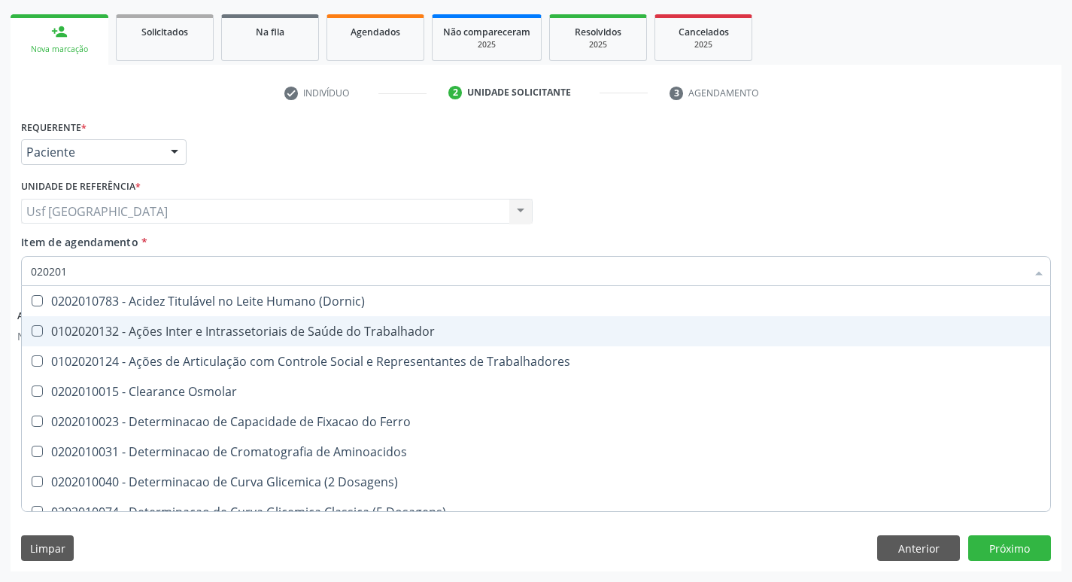
type input "0202010"
checkbox Circulante "true"
checkbox III "true"
checkbox Fracoes "true"
checkbox Ionizavel "true"
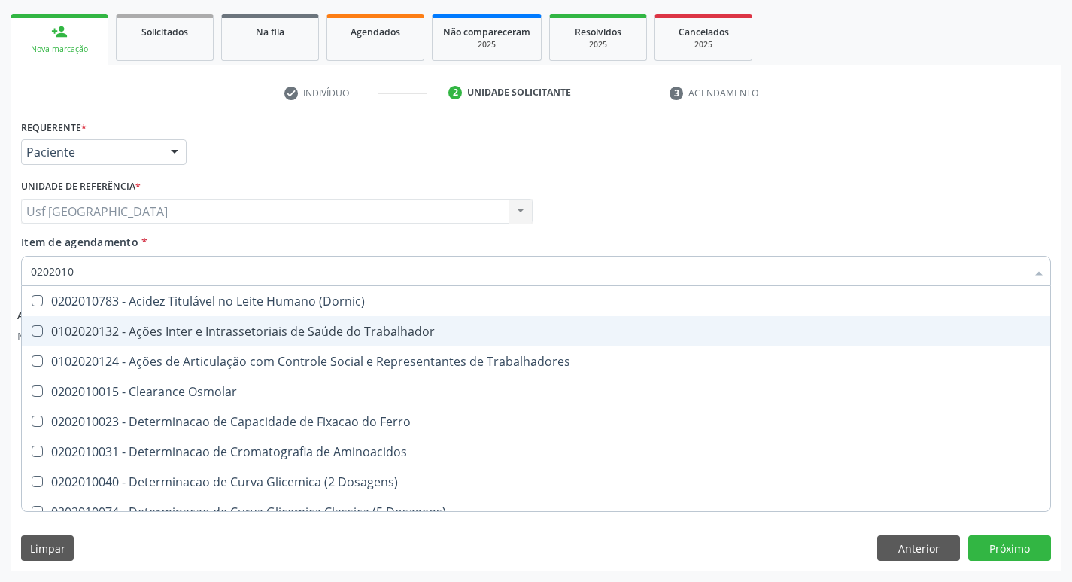
checkbox Hdl "false"
checkbox Ldl "false"
checkbox Total "false"
checkbox Creatinina "false"
checkbox Muco-Proteinas "true"
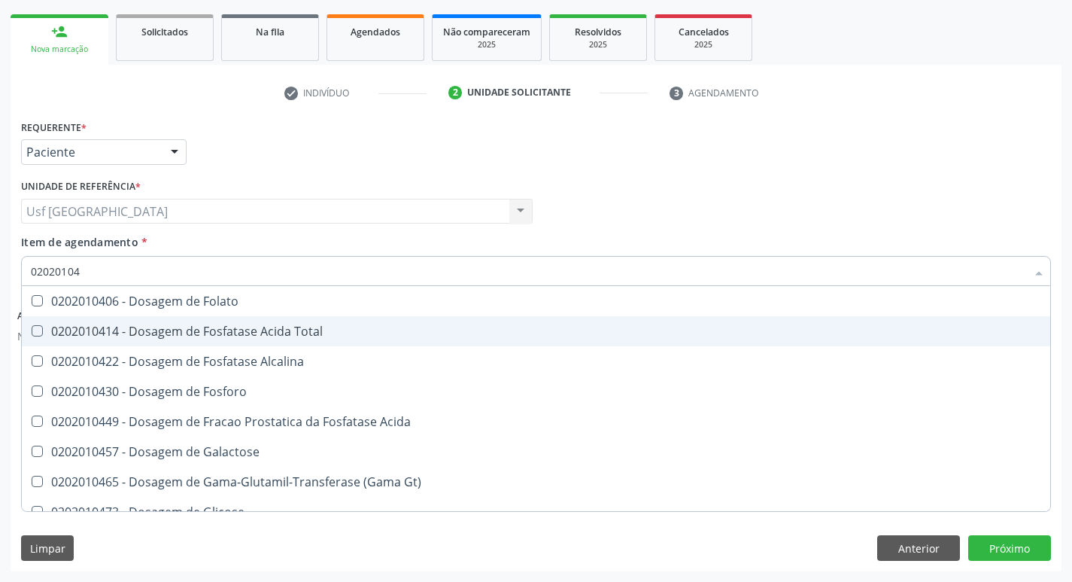
type input "020201047"
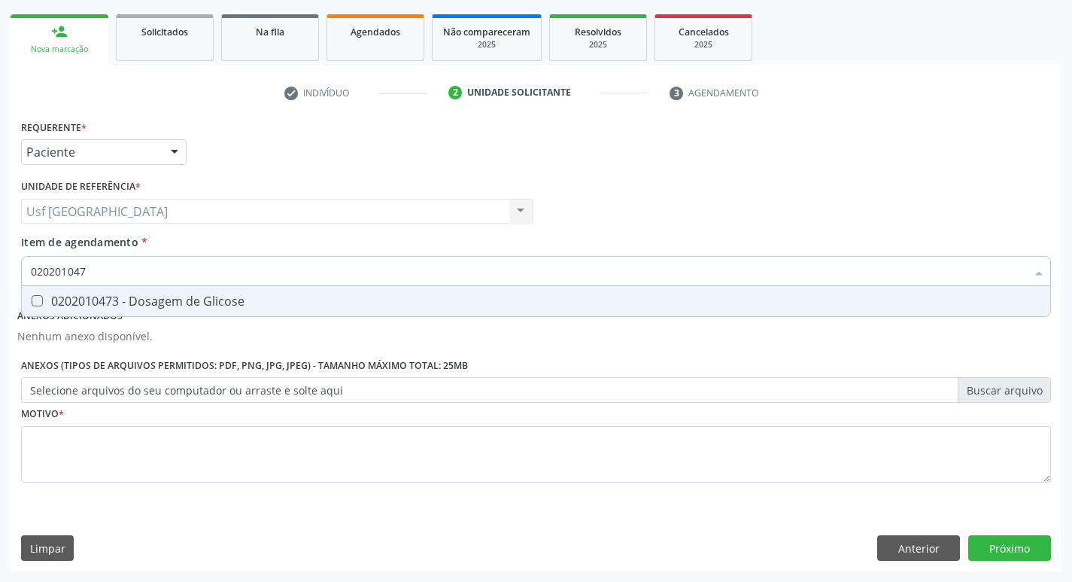
click at [169, 306] on div "0202010473 - Dosagem de Glicose" at bounding box center [536, 301] width 1011 height 12
checkbox Glicose "true"
type input "02020104"
checkbox Glicose "false"
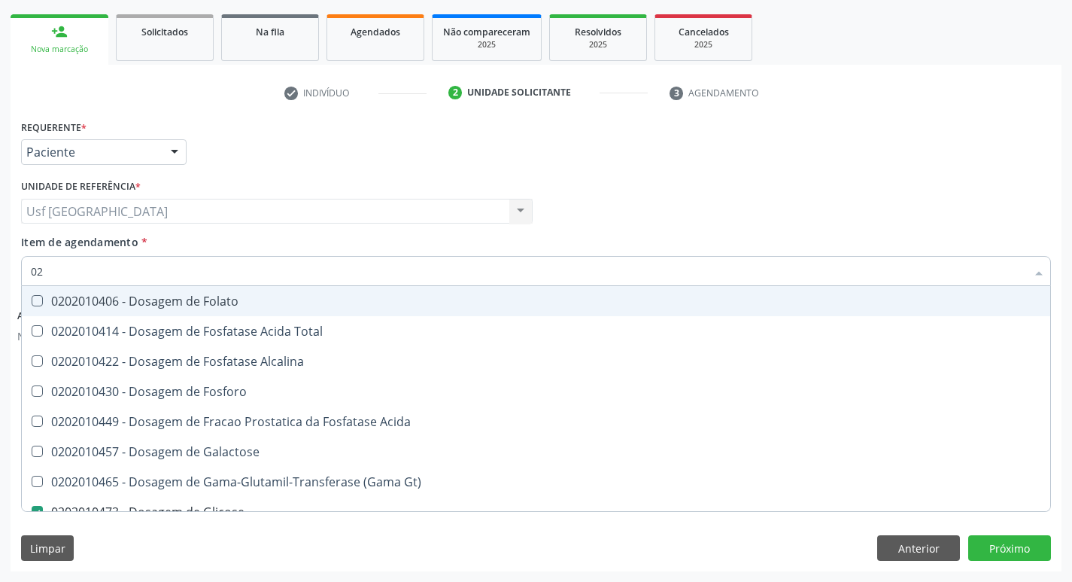
type input "0"
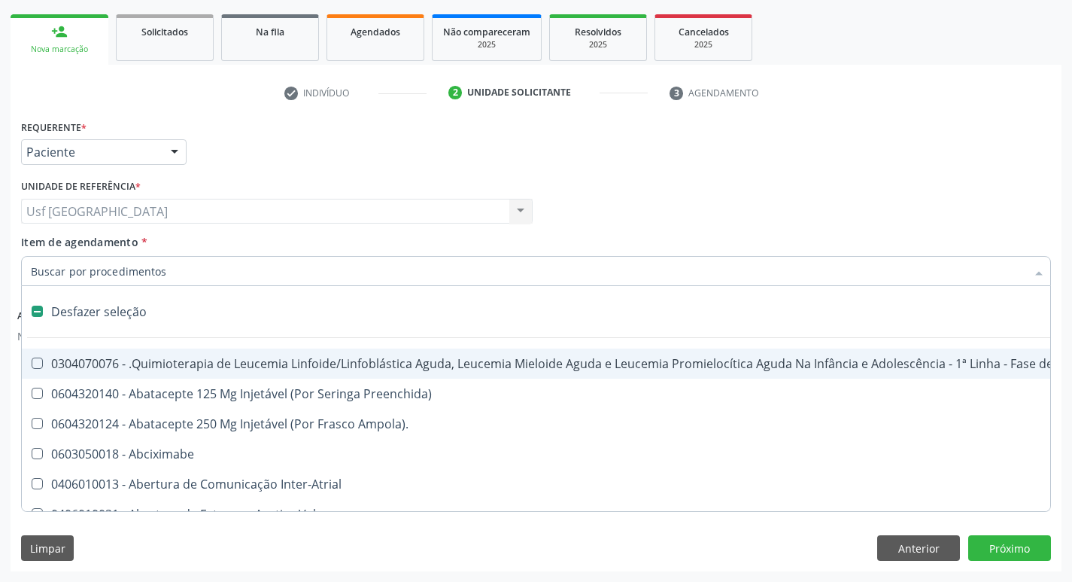
checkbox Valvar "false"
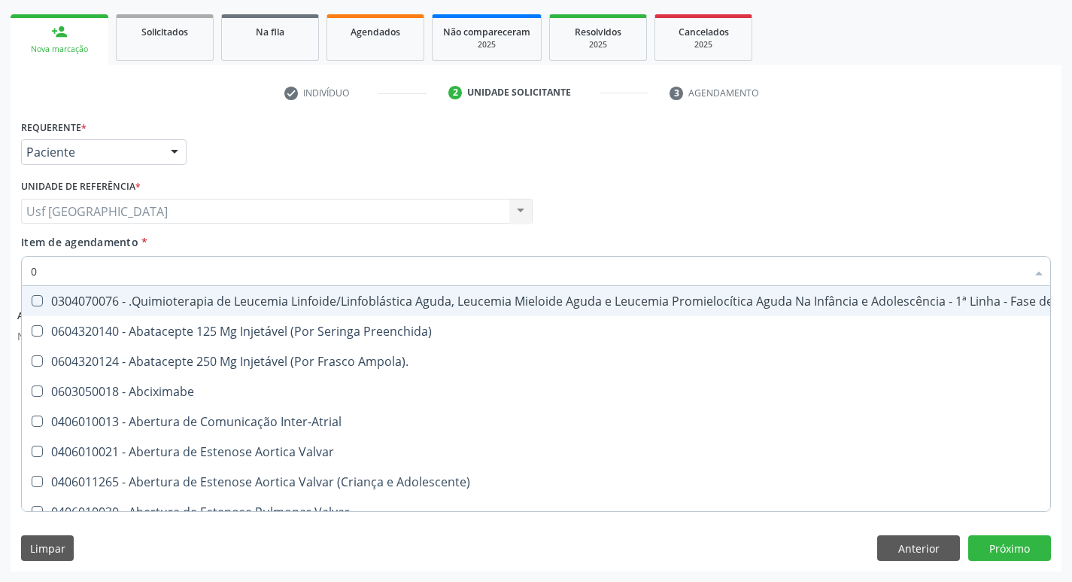
type input "02"
checkbox Dentária "true"
checkbox Antibiotico "true"
checkbox \(Liquido\) "true"
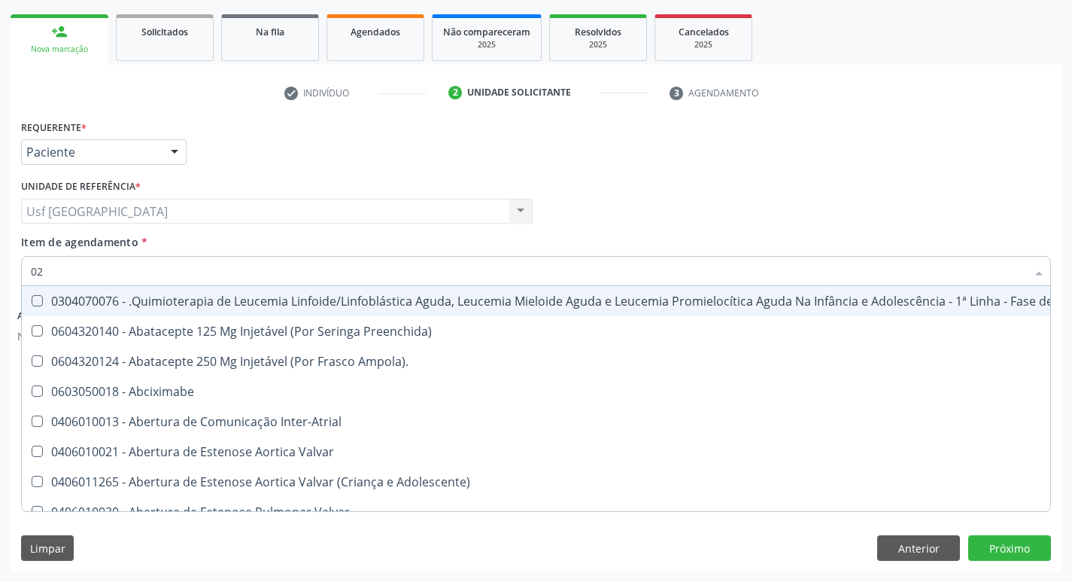
checkbox Coclear "true"
checkbox Embolizante "true"
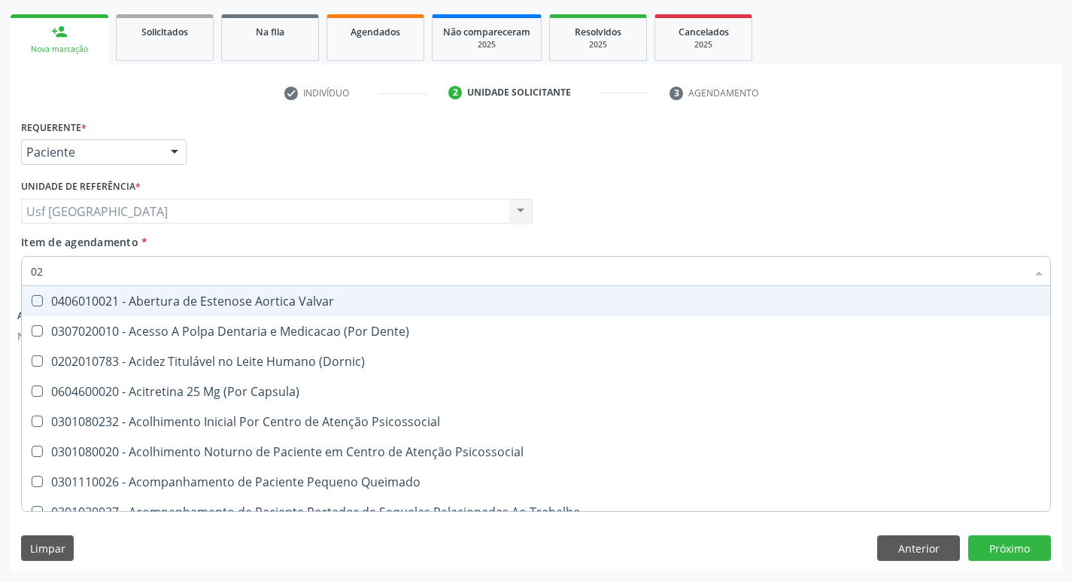
type input "020"
checkbox Epispádia "true"
checkbox Anos\) "true"
checkbox Congênita "true"
checkbox Complementar\) "true"
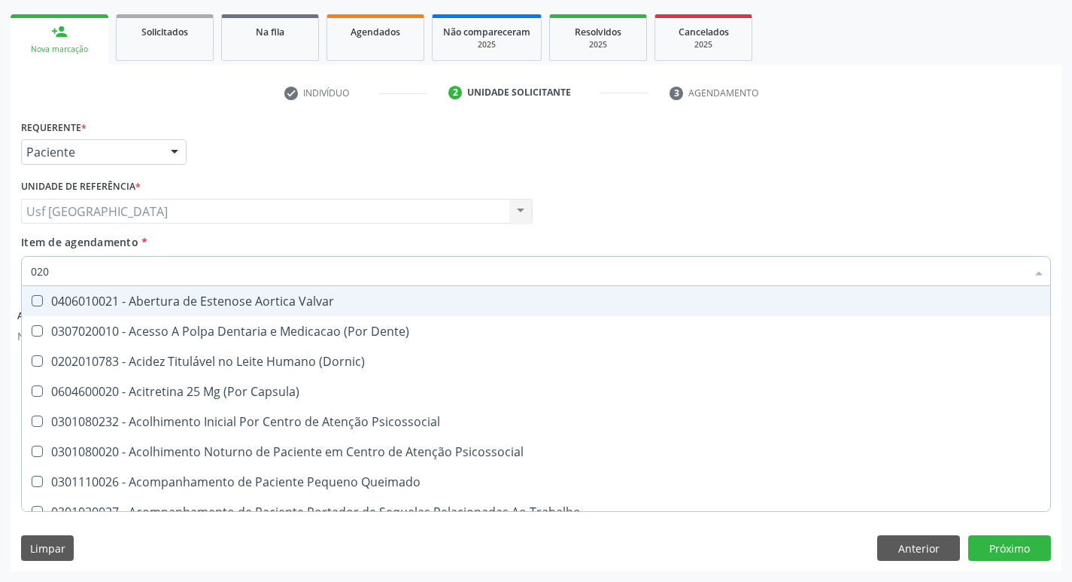
checkbox \(Qualitativo\) "true"
checkbox Dias "true"
checkbox Hdl "false"
checkbox Ldl "false"
checkbox Total "false"
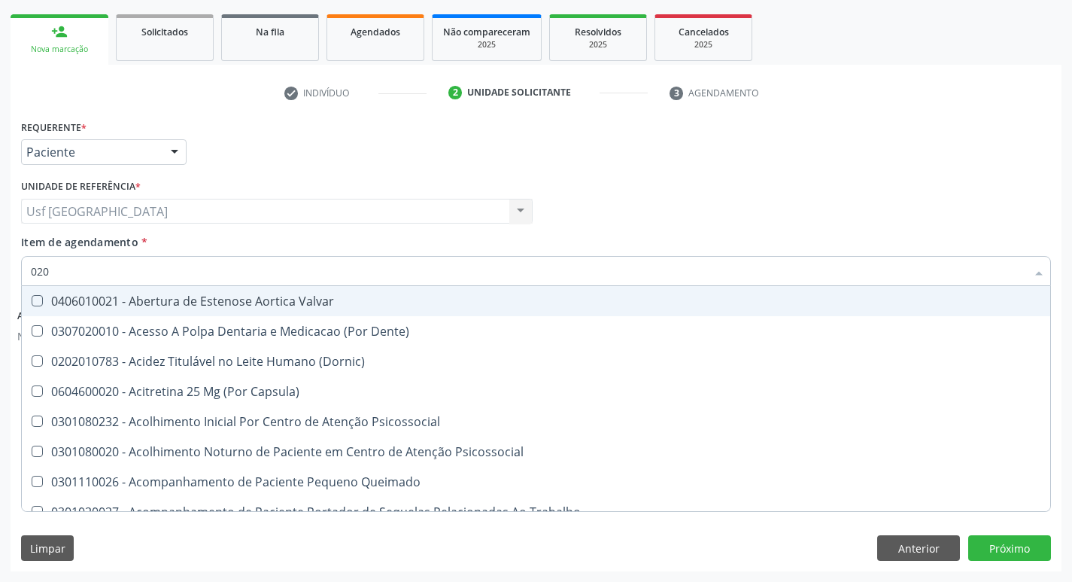
checkbox Creatinina "false"
checkbox Glicose "false"
checkbox Triglicerideos "false"
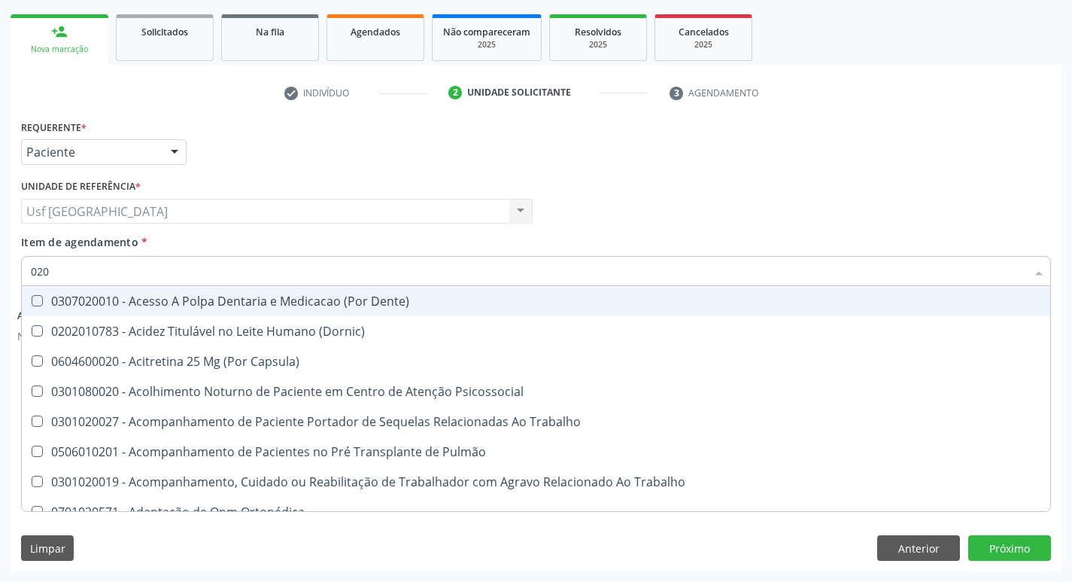
type input "0202"
checkbox Faringe\/Laringe "true"
checkbox Puncao "true"
checkbox Fragmento "true"
checkbox Ossea "true"
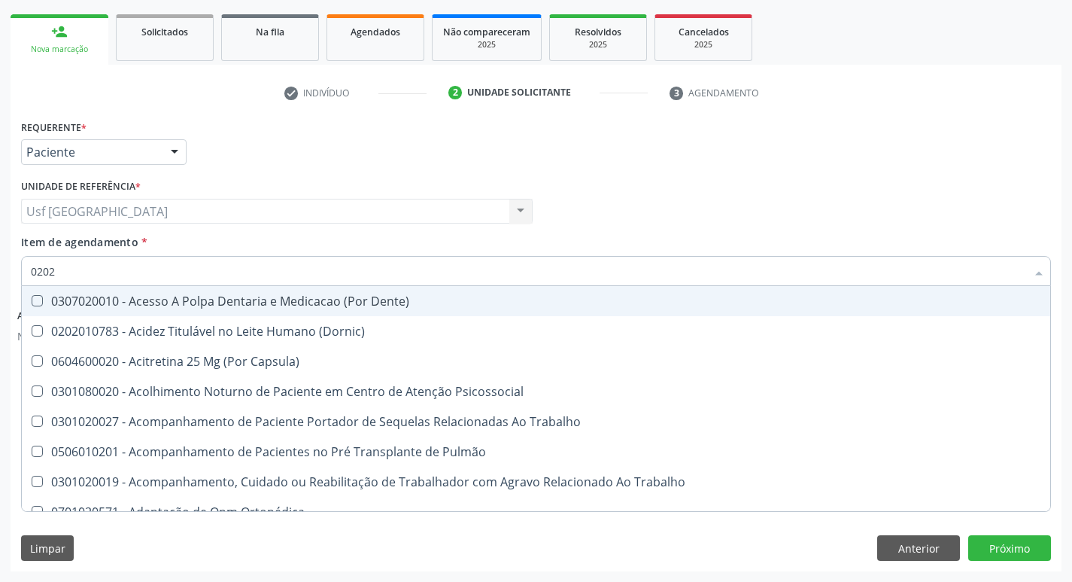
checkbox Laser "true"
checkbox Projecoes\) "true"
checkbox Hdl "false"
checkbox Ldl "false"
checkbox Total "false"
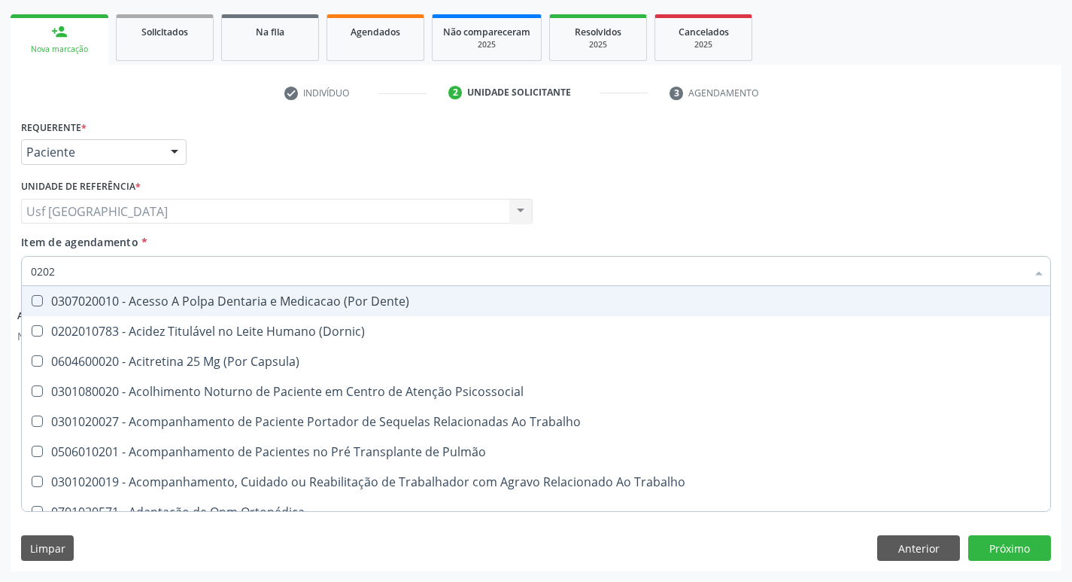
checkbox Creatinina "false"
checkbox Glicose "false"
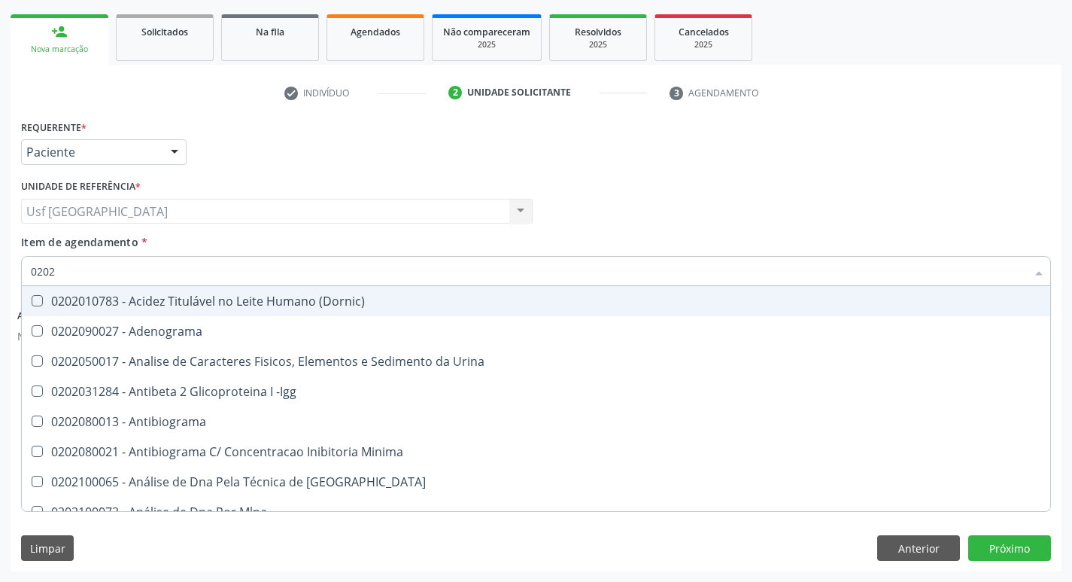
type input "02020"
checkbox \(Psa\) "true"
checkbox III "true"
checkbox Barbituratos "true"
checkbox Calcio "true"
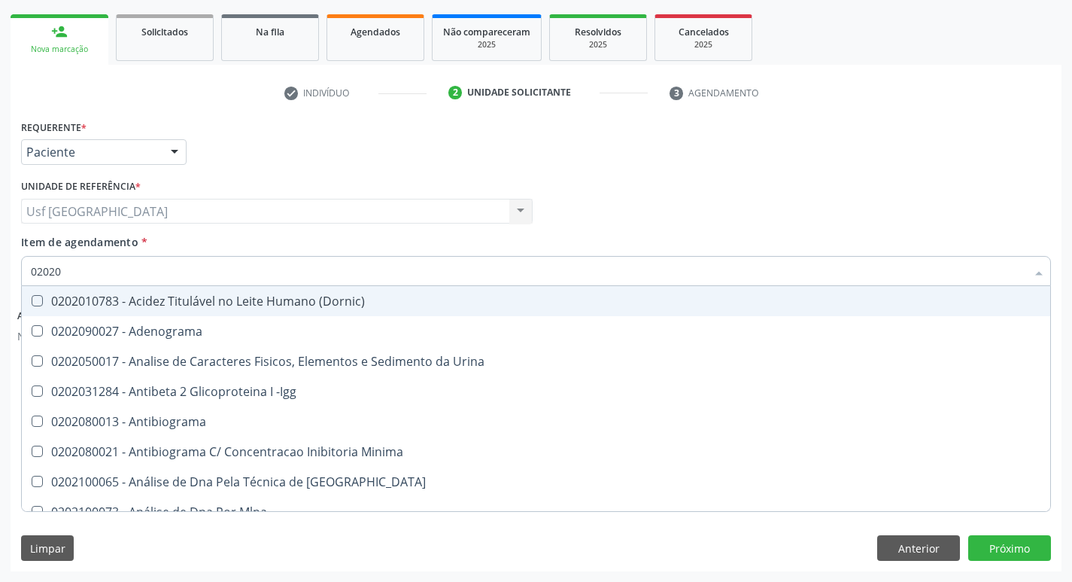
checkbox Hdl "false"
checkbox Ldl "false"
checkbox Total "false"
checkbox Creatinina "false"
checkbox Xi "true"
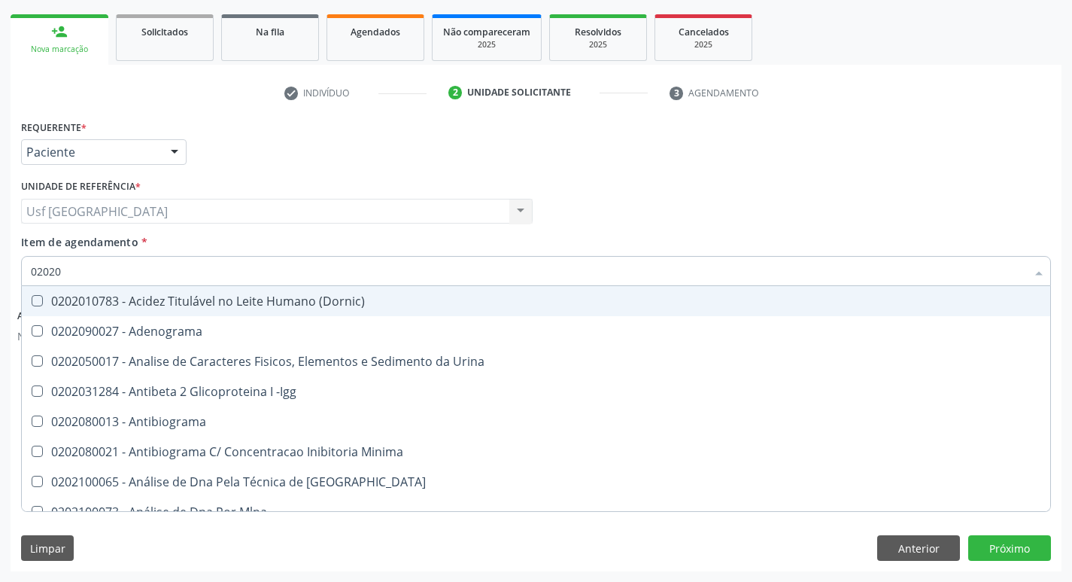
checkbox Glicose "false"
checkbox Funcional "true"
checkbox Triglicerideos "false"
type input "020201"
checkbox \(Pos-Pasteurização\) "true"
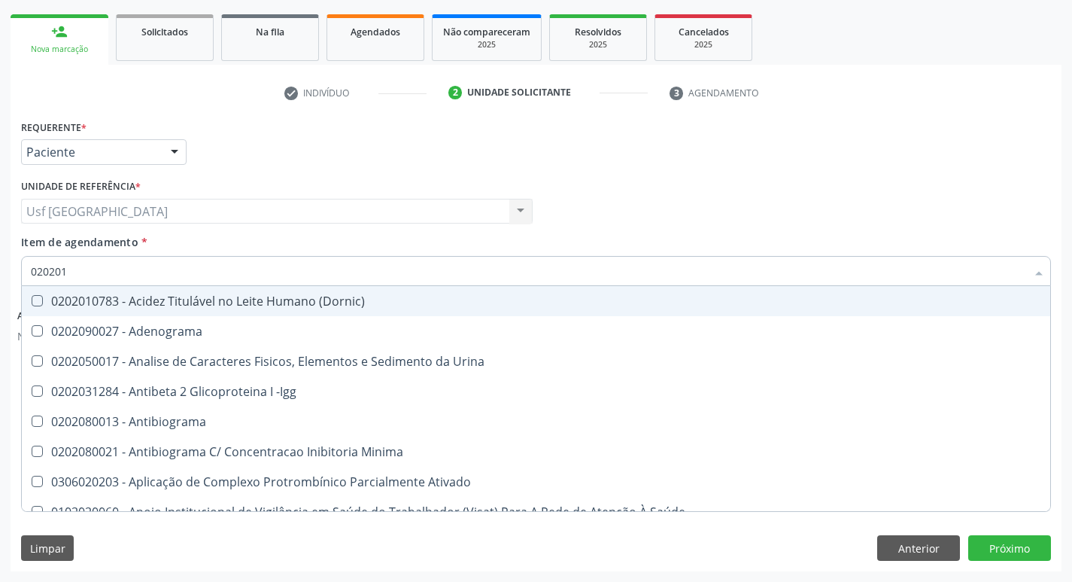
checkbox Molecular "true"
checkbox Parceria\) "true"
checkbox Gestante "true"
checkbox T3 "true"
checkbox Acetona "true"
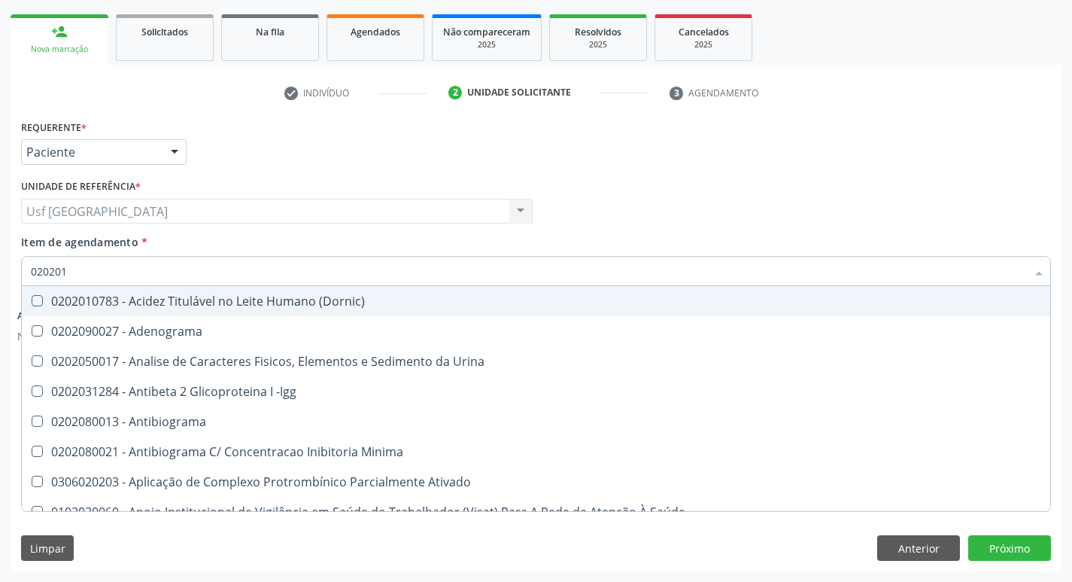
type input "0202010"
checkbox Cd4\/Cd8 "true"
checkbox Totais "true"
checkbox Plaquetas "true"
checkbox Herpesvirus "true"
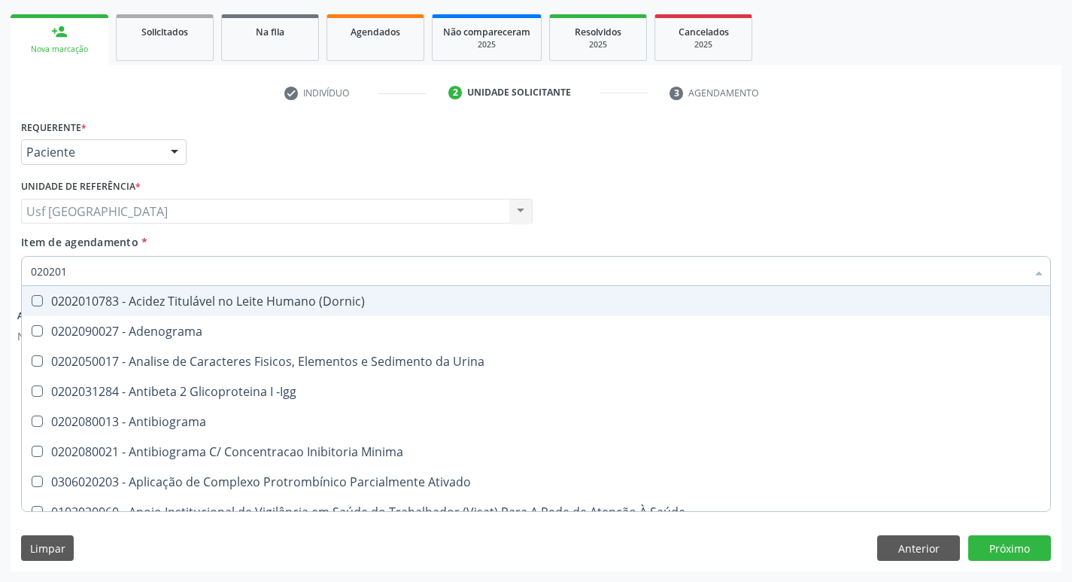
checkbox \(Pos-Pasteurização\) "false"
checkbox Molecular "false"
checkbox Parceria\) "false"
checkbox Gestante "false"
checkbox Osmolalidade "true"
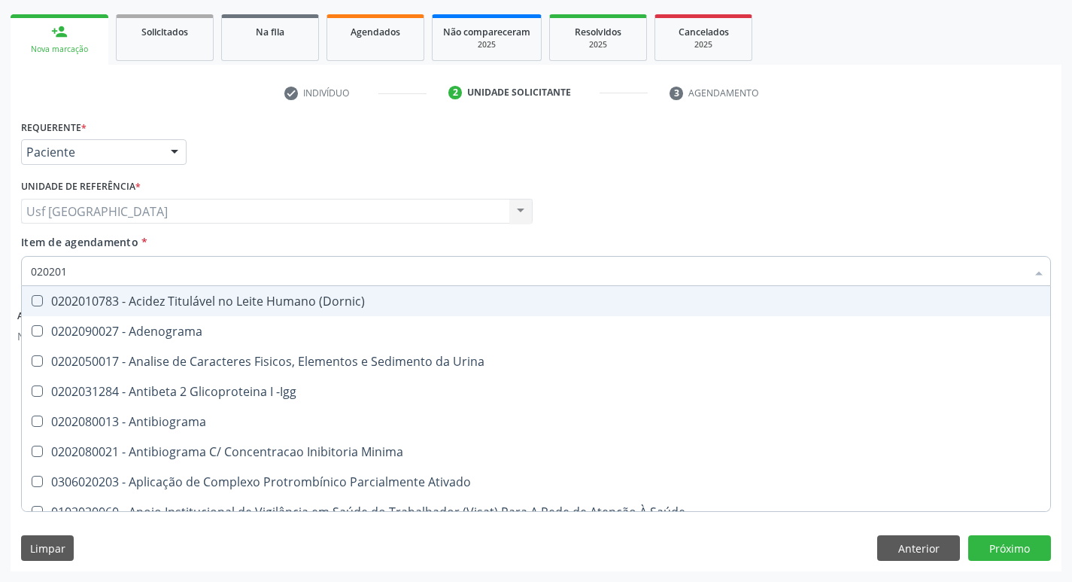
checkbox T3 "false"
checkbox \(Tap\) "true"
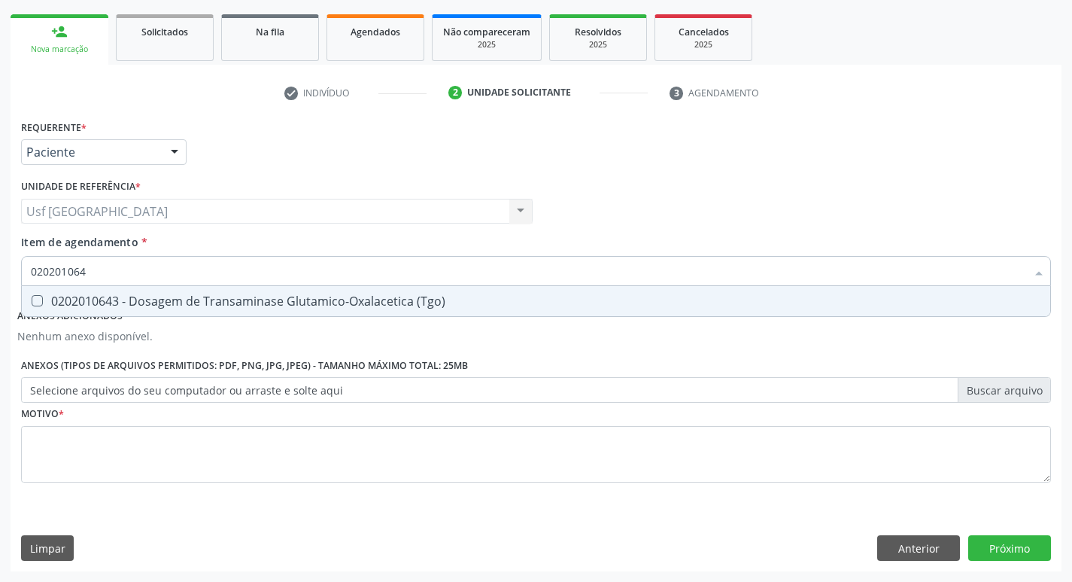
click at [169, 306] on div "0202010643 - Dosagem de Transaminase Glutamico-Oxalacetica (Tgo)" at bounding box center [536, 301] width 1011 height 12
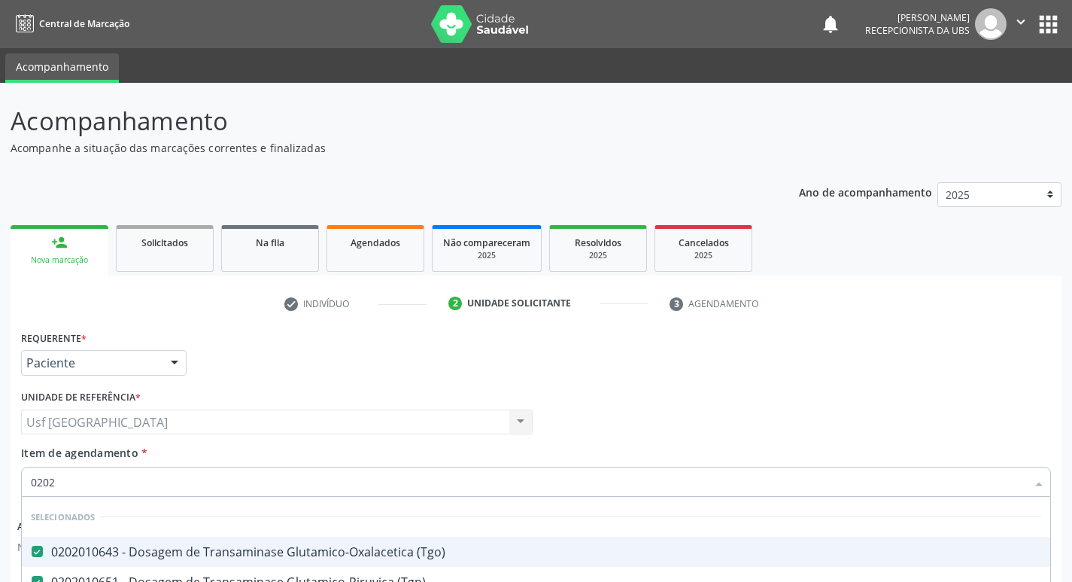
type input "02020"
checkbox \(Dornic\) "true"
checkbox Terapeutica "false"
checkbox Urina "false"
checkbox Lenta\) "true"
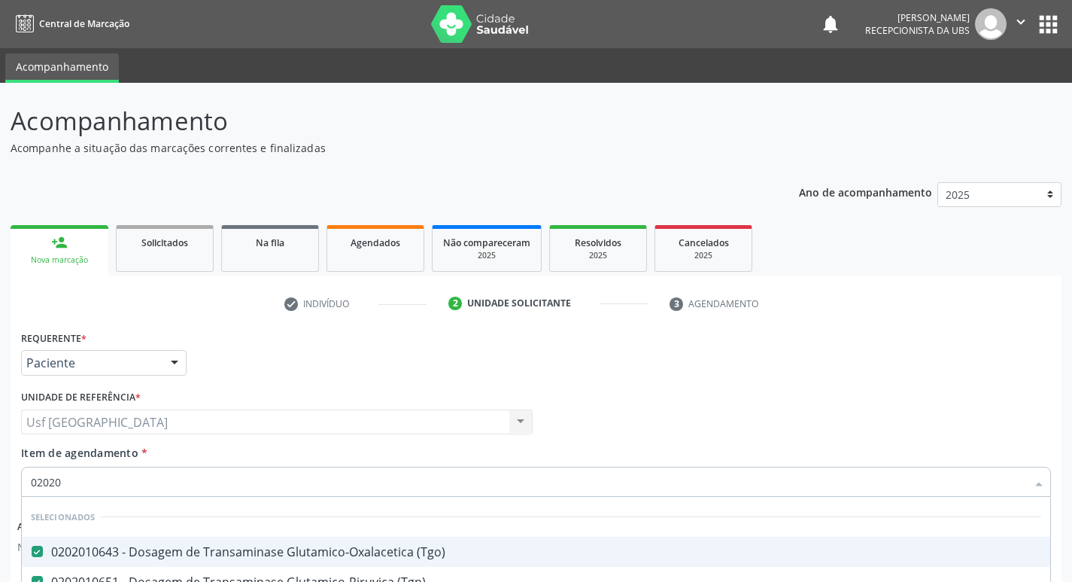
checkbox Puncao "false"
checkbox Projecoes\) "true"
checkbox Total "false"
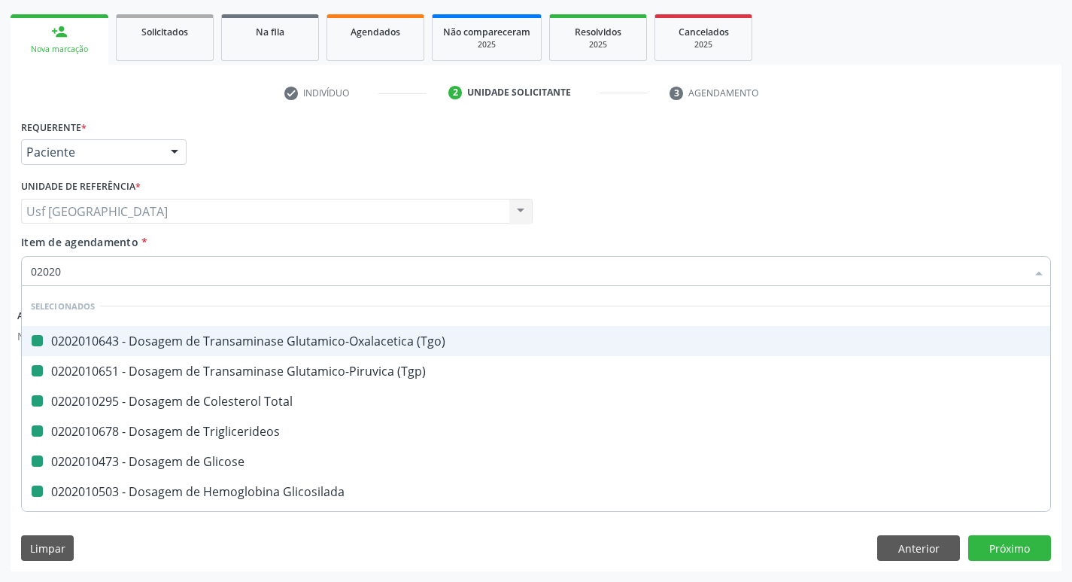
type input "020206"
checkbox \(Tgo\) "false"
checkbox \(Tgp\) "false"
checkbox Total "false"
checkbox Triglicerideos "false"
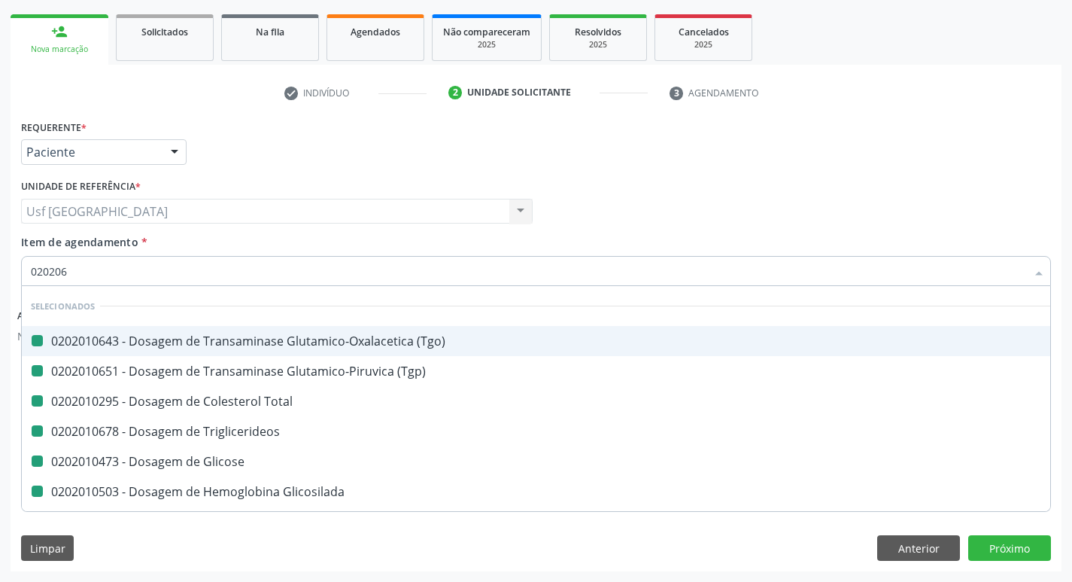
checkbox Glicose "false"
checkbox Glicosilada "false"
checkbox Creatinina "false"
checkbox Ureia "false"
checkbox Fracoes "false"
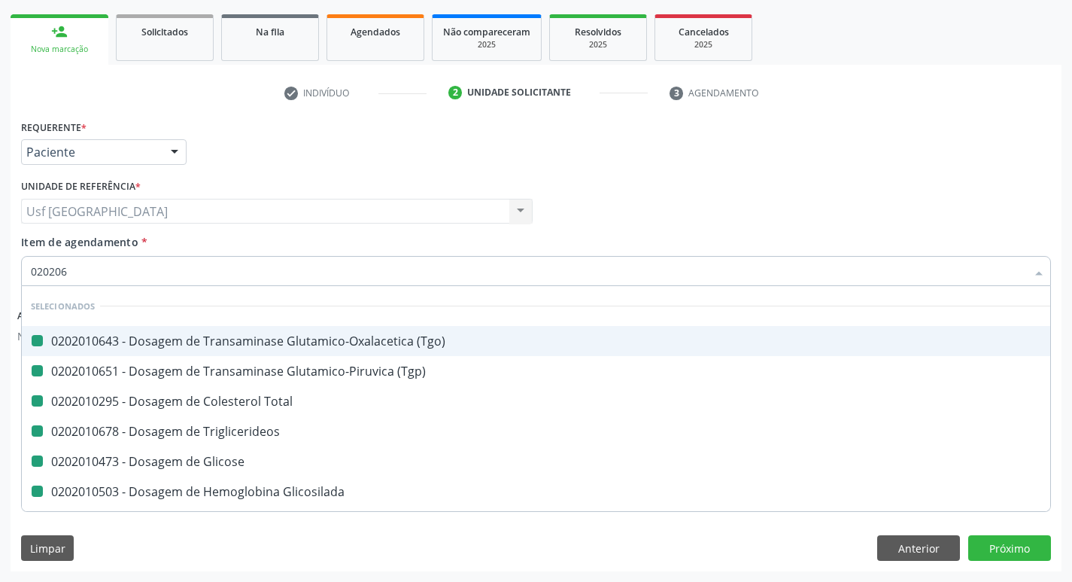
checkbox Completo "false"
checkbox Hdl "false"
checkbox Ldl "false"
checkbox Urina "false"
checkbox Fosfato "true"
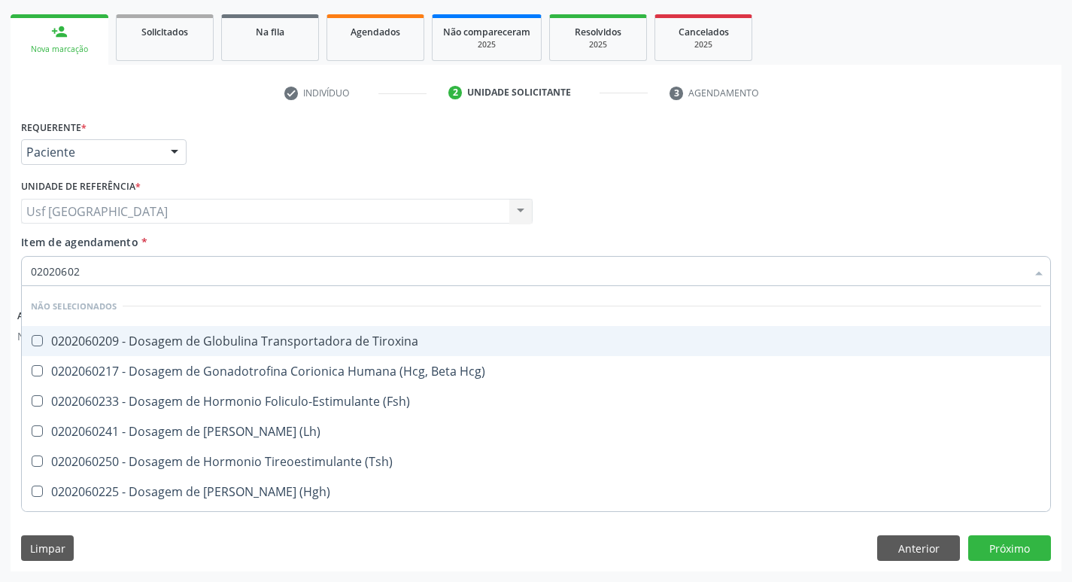
type input "020206025"
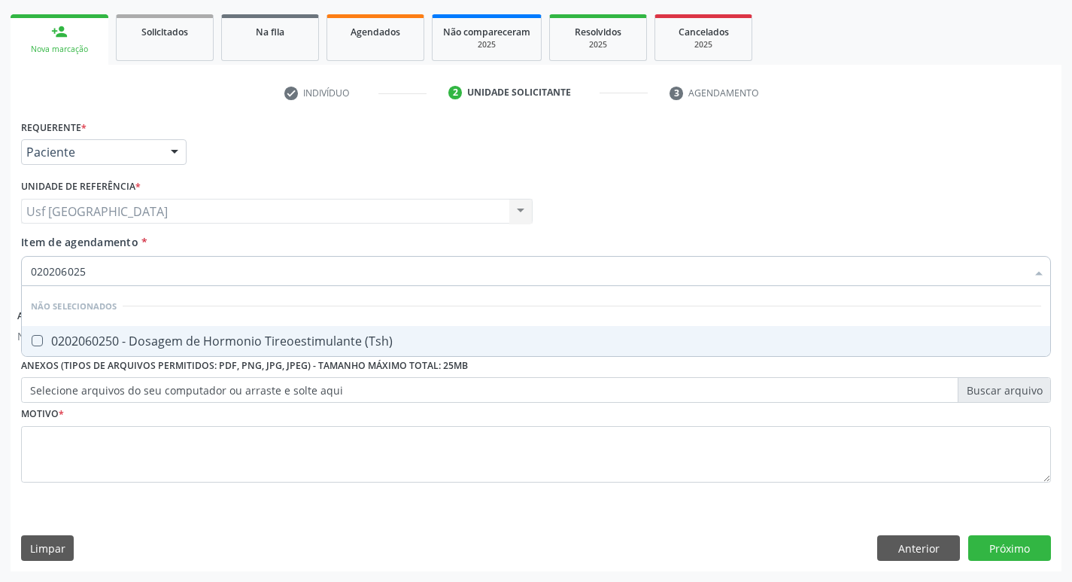
click at [480, 333] on span "0202060250 - Dosagem de Hormonio Tireoestimulante (Tsh)" at bounding box center [536, 341] width 1029 height 30
checkbox \(Tsh\) "true"
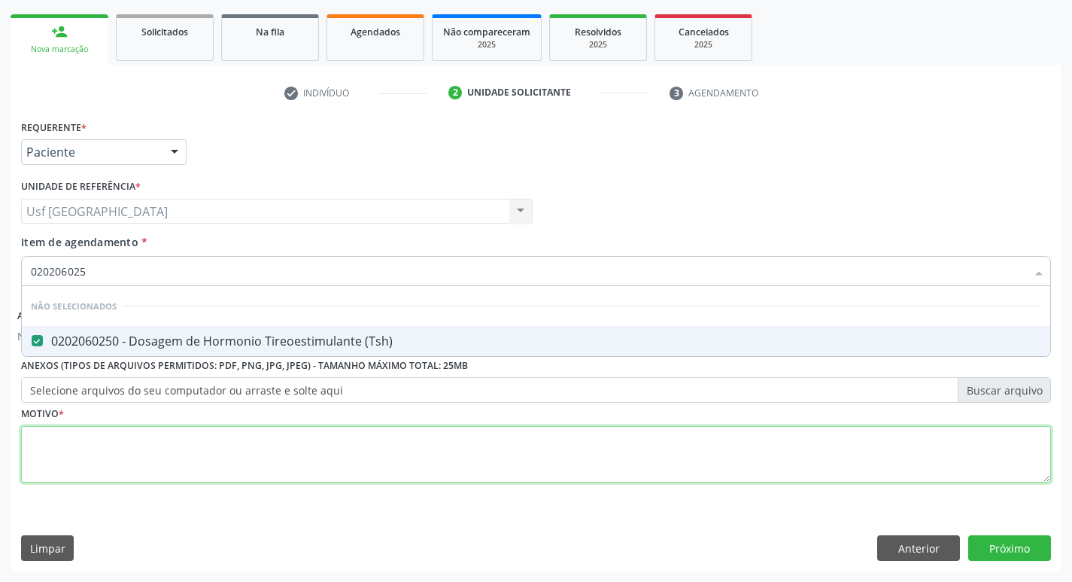
click at [470, 451] on div "Requerente * Paciente Profissional de Saúde Paciente Nenhum resultado encontrad…" at bounding box center [536, 310] width 1030 height 388
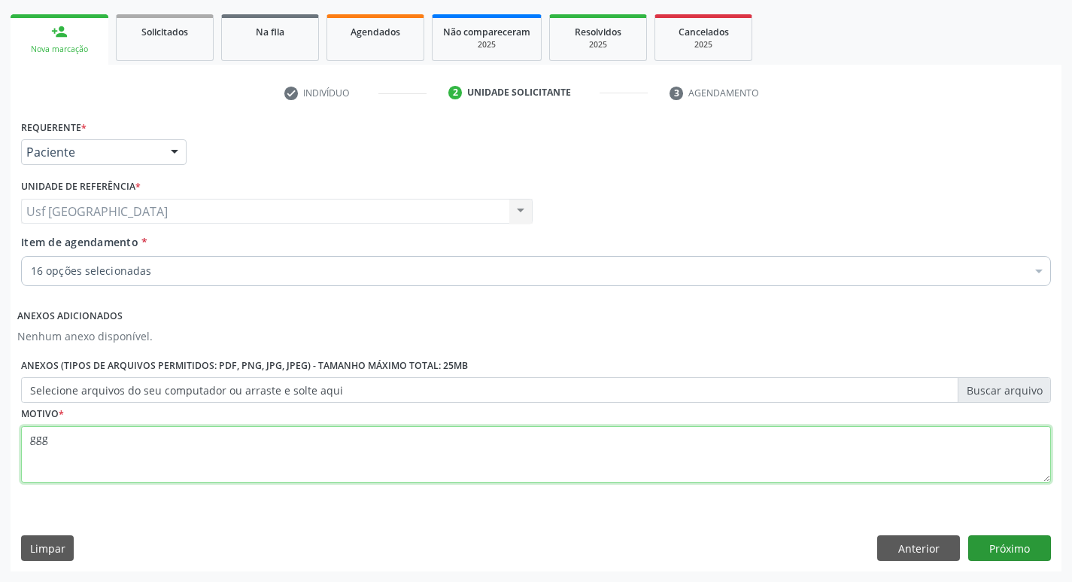
type textarea "ggg"
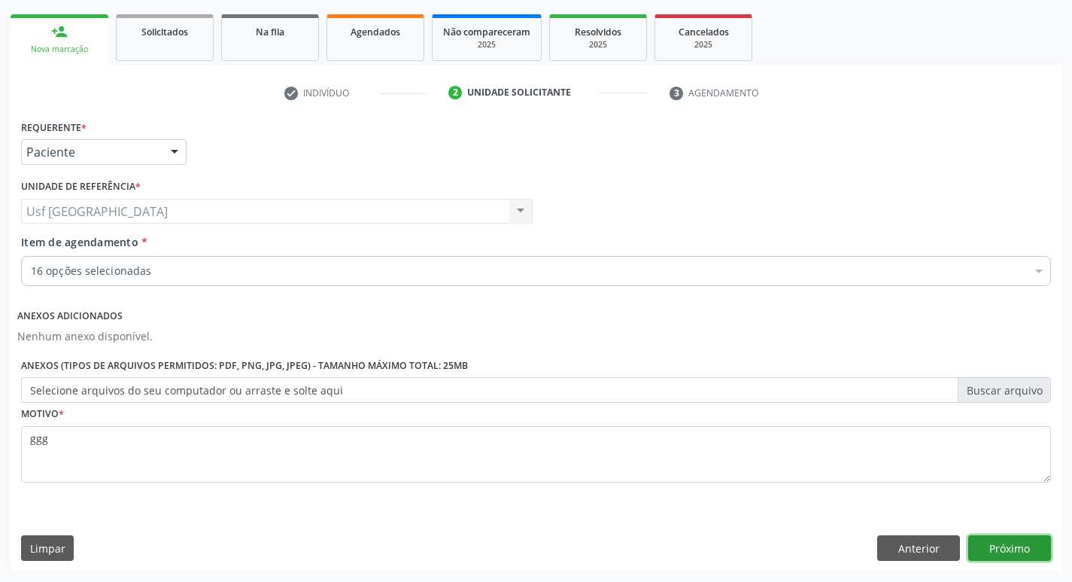
click at [969, 541] on button "Próximo" at bounding box center [1009, 548] width 83 height 26
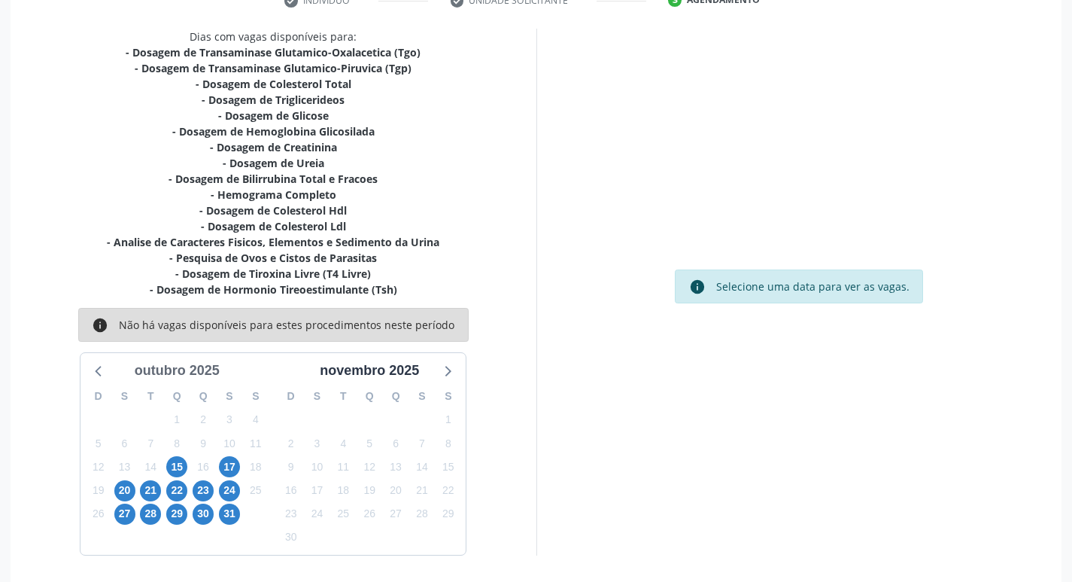
scroll to position [310, 0]
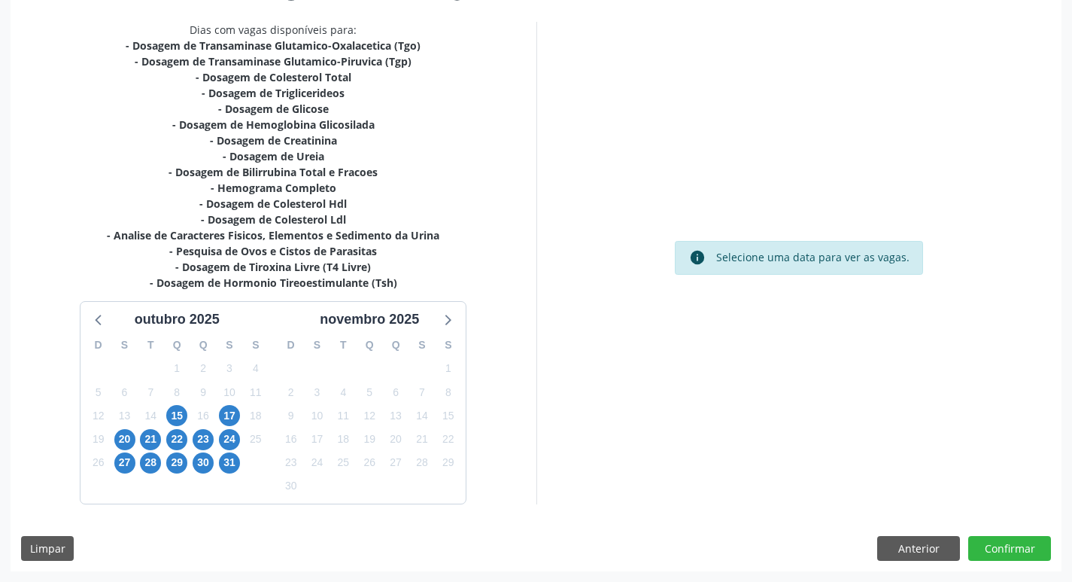
click at [169, 449] on div "22" at bounding box center [176, 438] width 21 height 23
click at [169, 444] on span "22" at bounding box center [176, 439] width 21 height 21
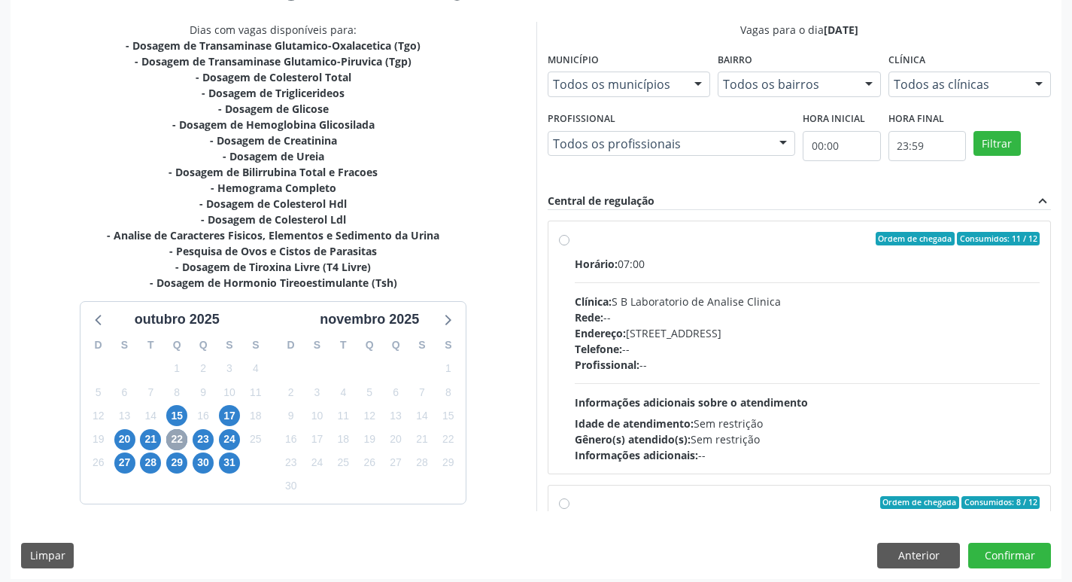
scroll to position [226, 0]
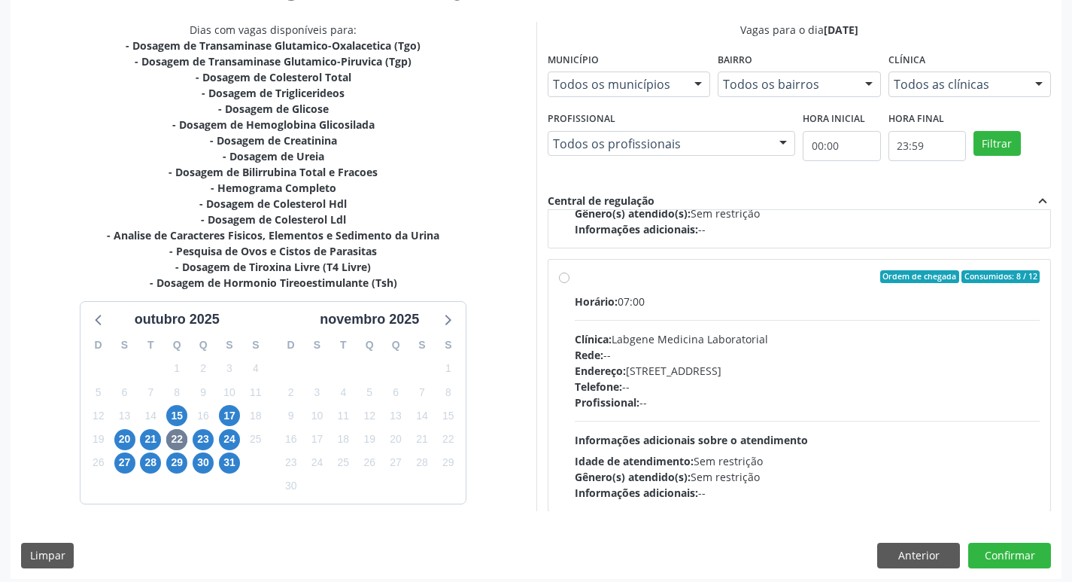
click at [716, 366] on div "Endereço: [STREET_ADDRESS]" at bounding box center [808, 371] width 466 height 16
click at [570, 284] on input "Ordem de chegada Consumidos: 8 / 12 Horário: 07:00 Clínica: Labgene Medicina La…" at bounding box center [564, 277] width 11 height 14
radio input "true"
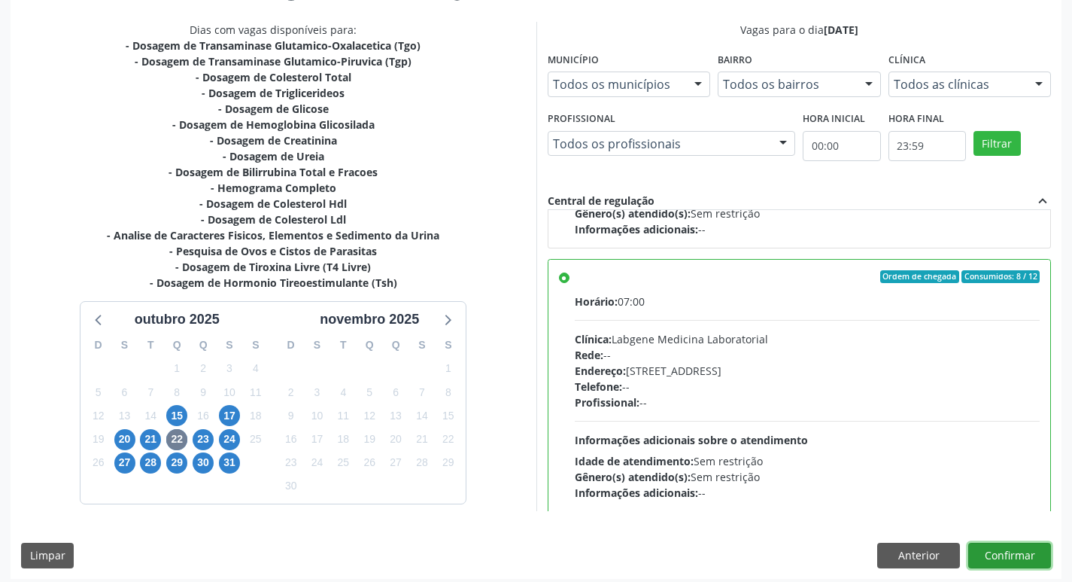
click at [979, 557] on button "Confirmar" at bounding box center [1009, 556] width 83 height 26
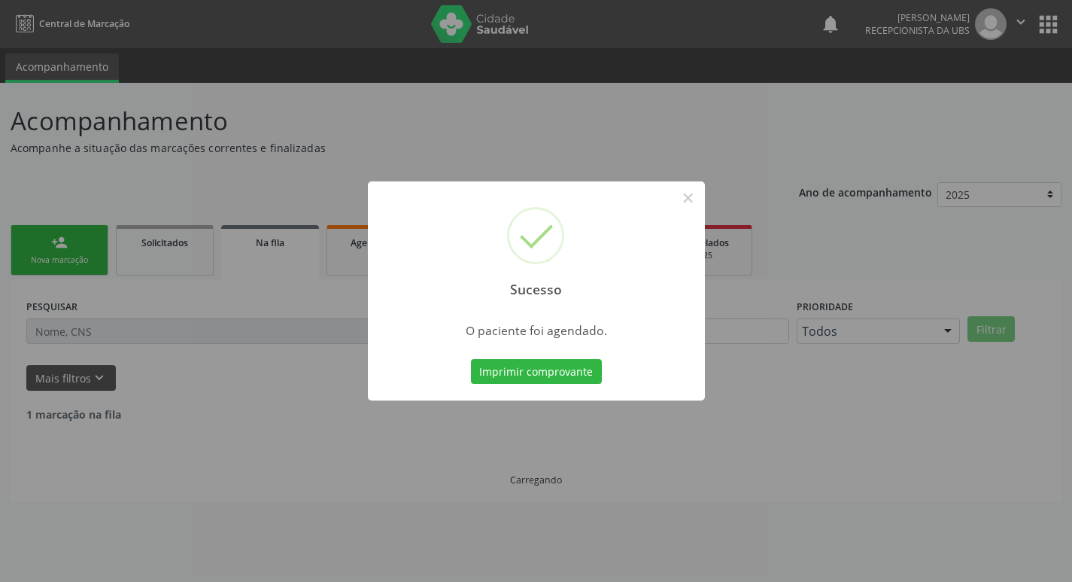
scroll to position [0, 0]
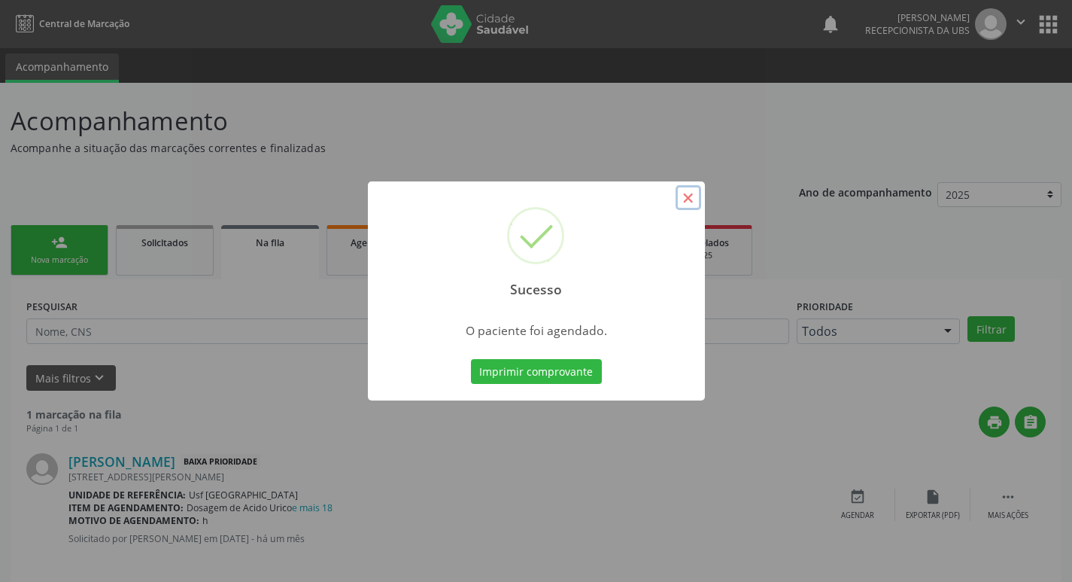
click at [687, 187] on button "×" at bounding box center [689, 198] width 26 height 26
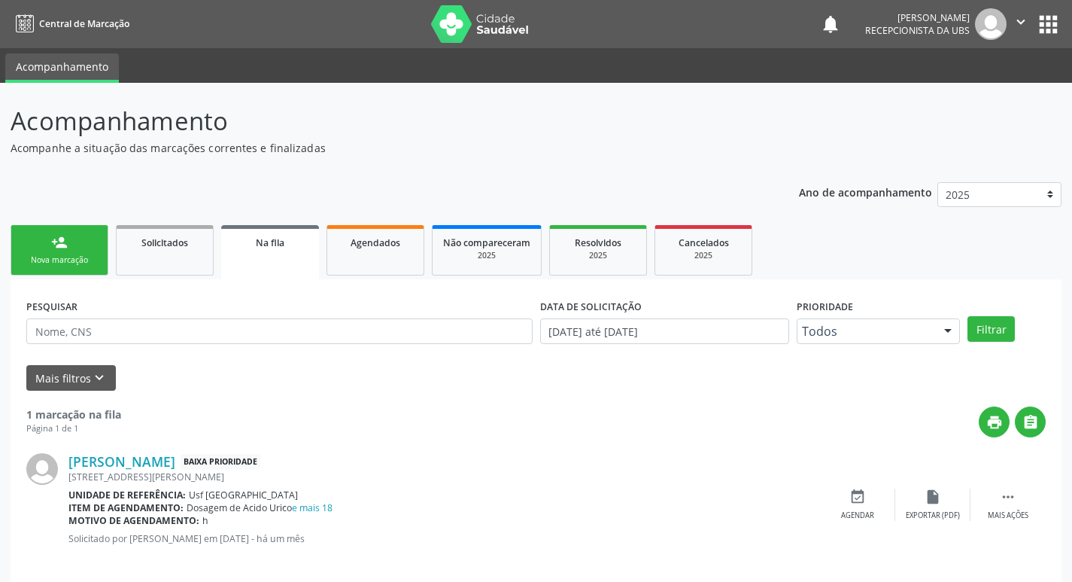
click at [92, 236] on link "person_add Nova marcação" at bounding box center [60, 250] width 98 height 50
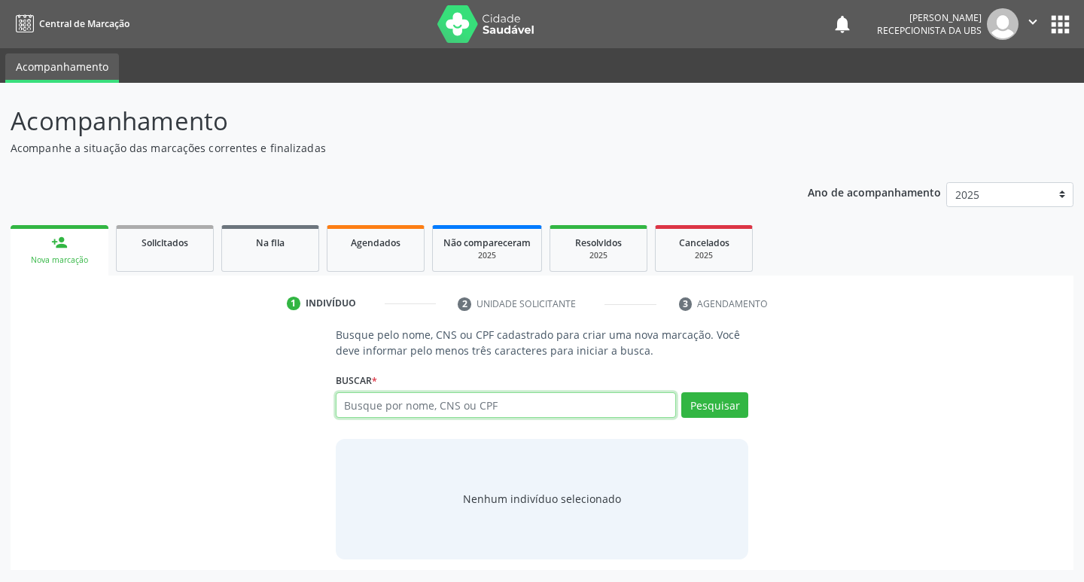
click at [390, 413] on input "text" at bounding box center [506, 405] width 341 height 26
type input "709004872827412"
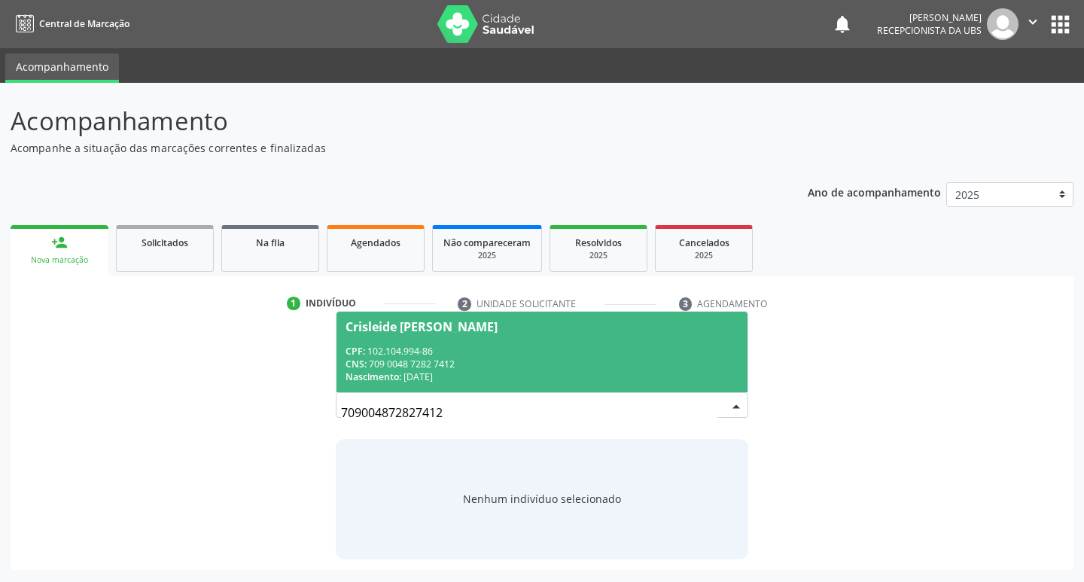
click at [461, 339] on span "Crisleide [PERSON_NAME] CPF: 102.104.994-86 CNS: 709 0048 7282 7412 Nascimento:…" at bounding box center [542, 352] width 412 height 81
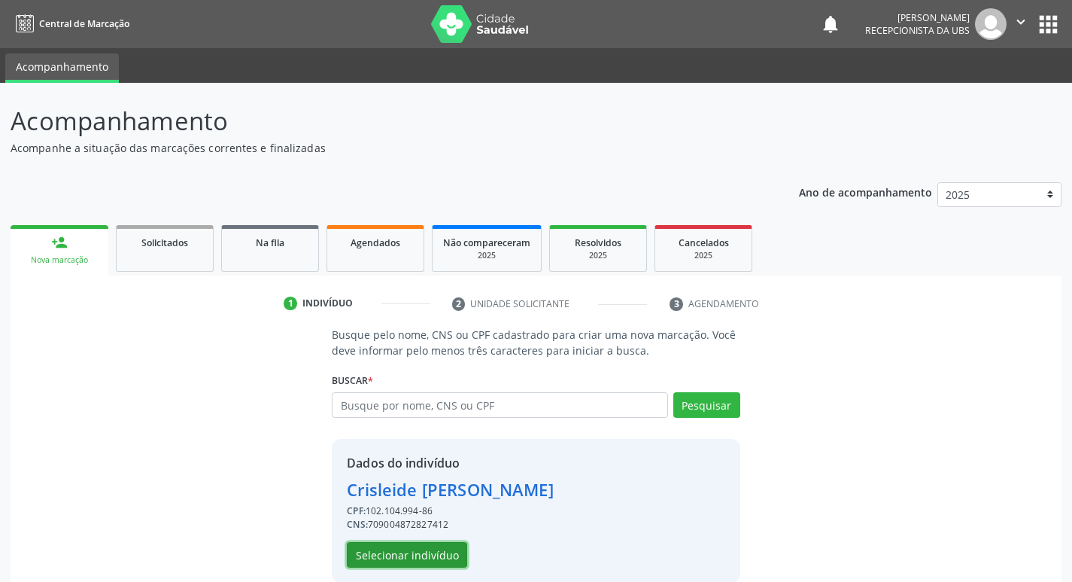
click at [388, 555] on button "Selecionar indivíduo" at bounding box center [407, 555] width 120 height 26
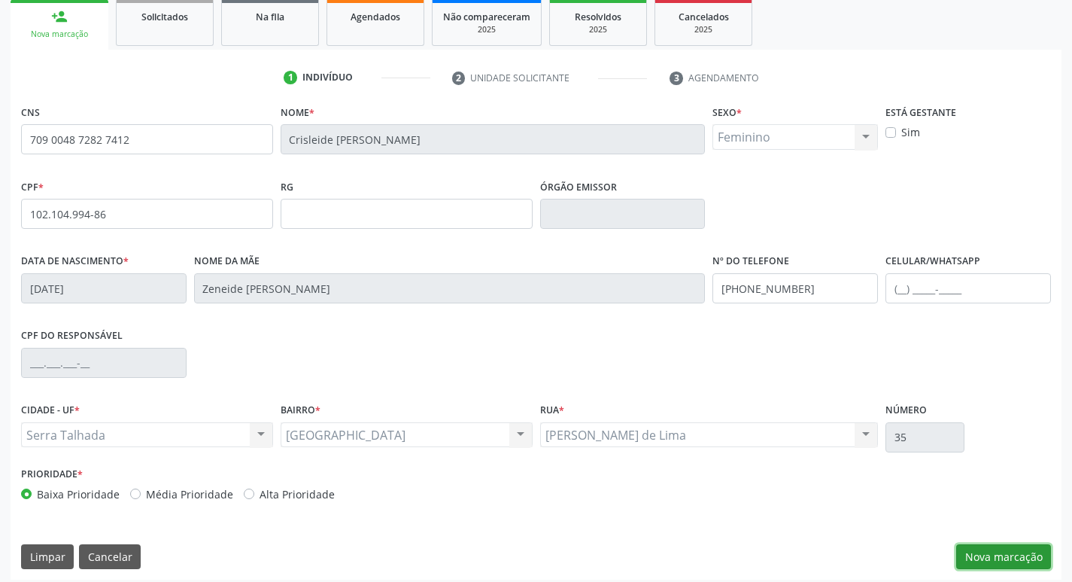
click at [1017, 550] on button "Nova marcação" at bounding box center [1003, 557] width 95 height 26
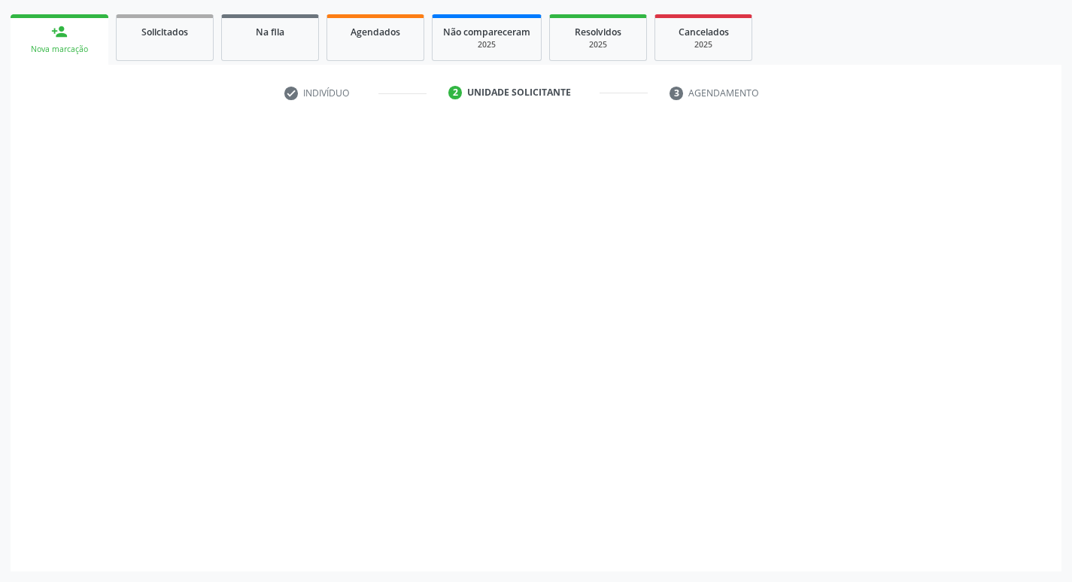
scroll to position [211, 0]
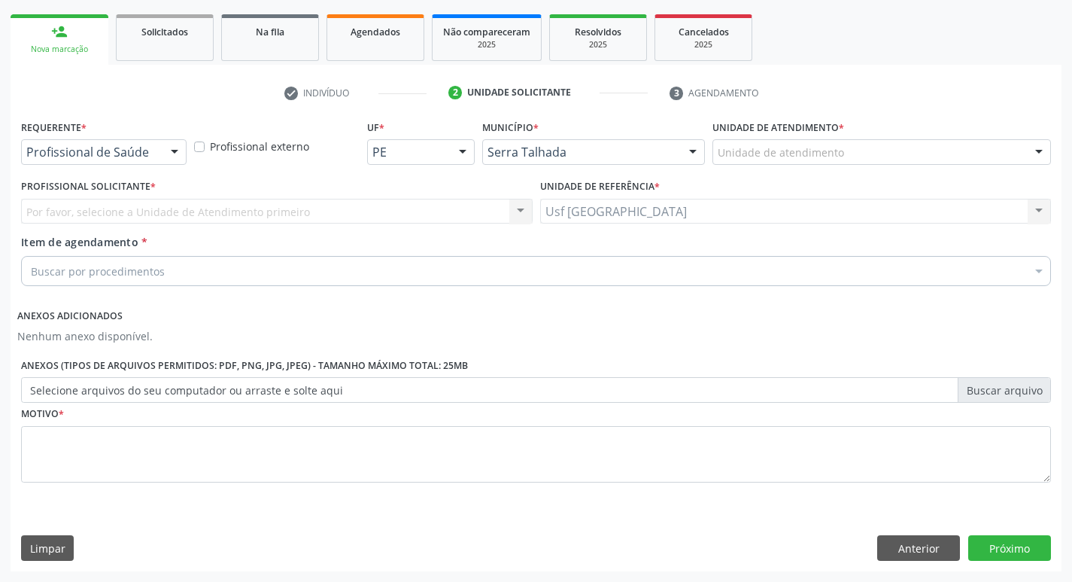
click at [119, 163] on div "Profissional de Saúde" at bounding box center [104, 152] width 166 height 26
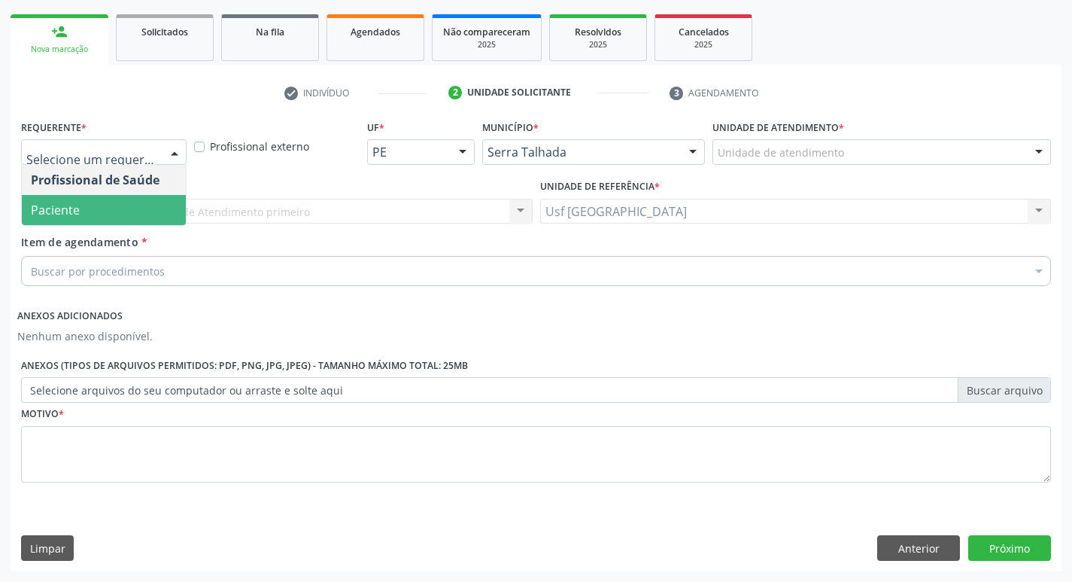
click at [114, 214] on span "Paciente" at bounding box center [104, 210] width 164 height 30
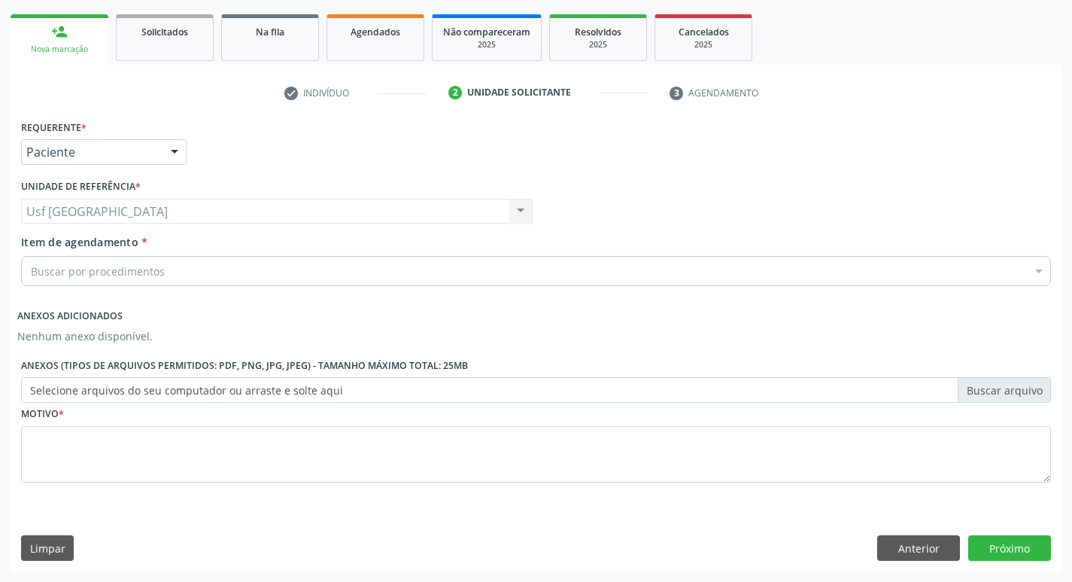
click at [128, 289] on div "Item de agendamento * Buscar por procedimentos Selecionar todos 0304070076 - .Q…" at bounding box center [536, 263] width 1038 height 58
click at [138, 260] on div "Buscar por procedimentos" at bounding box center [536, 271] width 1030 height 30
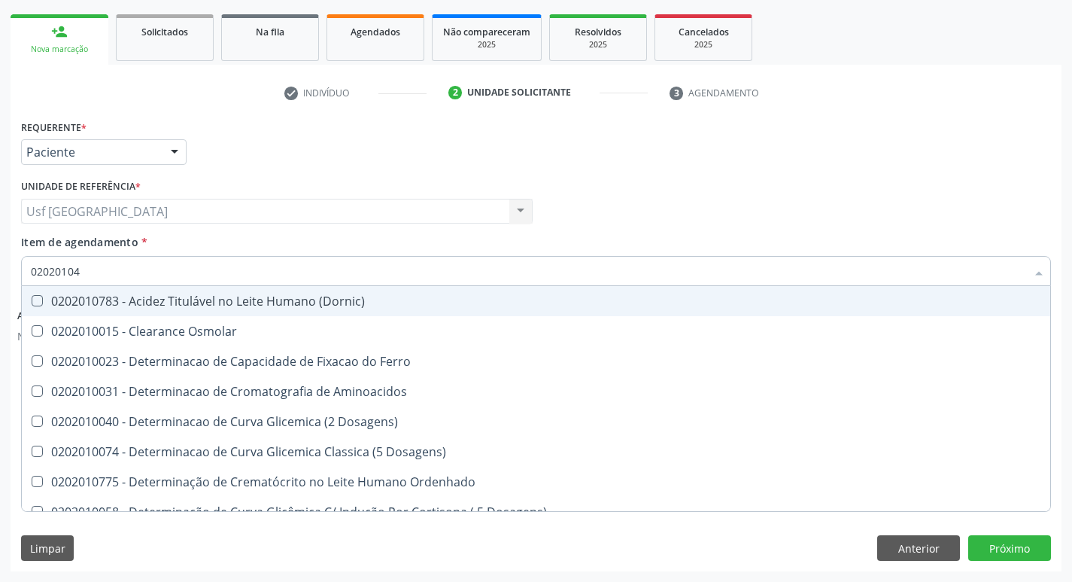
type input "020201047"
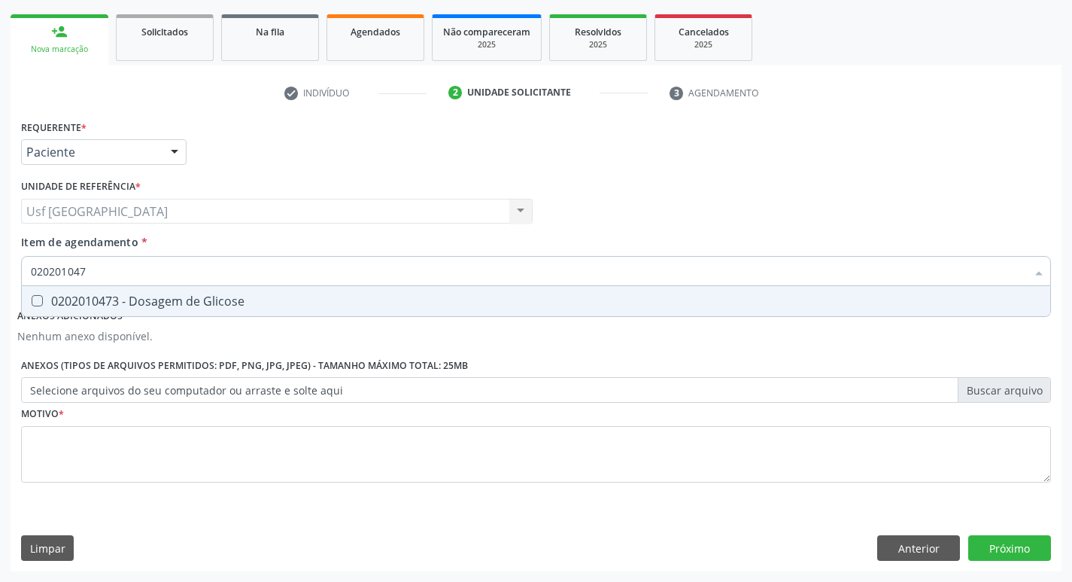
click at [106, 296] on div "0202010473 - Dosagem de Glicose" at bounding box center [536, 301] width 1011 height 12
checkbox Glicose "true"
drag, startPoint x: 108, startPoint y: 263, endPoint x: 18, endPoint y: 293, distance: 94.2
click at [18, 293] on div "Requerente * Paciente Profissional de Saúde Paciente Nenhum resultado encontrad…" at bounding box center [536, 343] width 1051 height 454
checkbox Glicose "false"
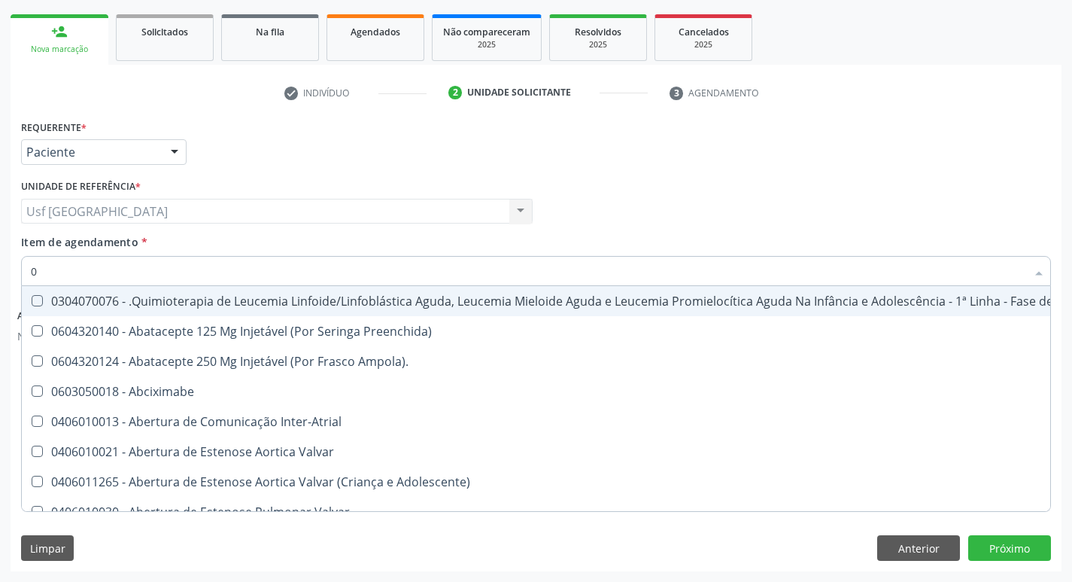
type input "02"
checkbox Coclear "true"
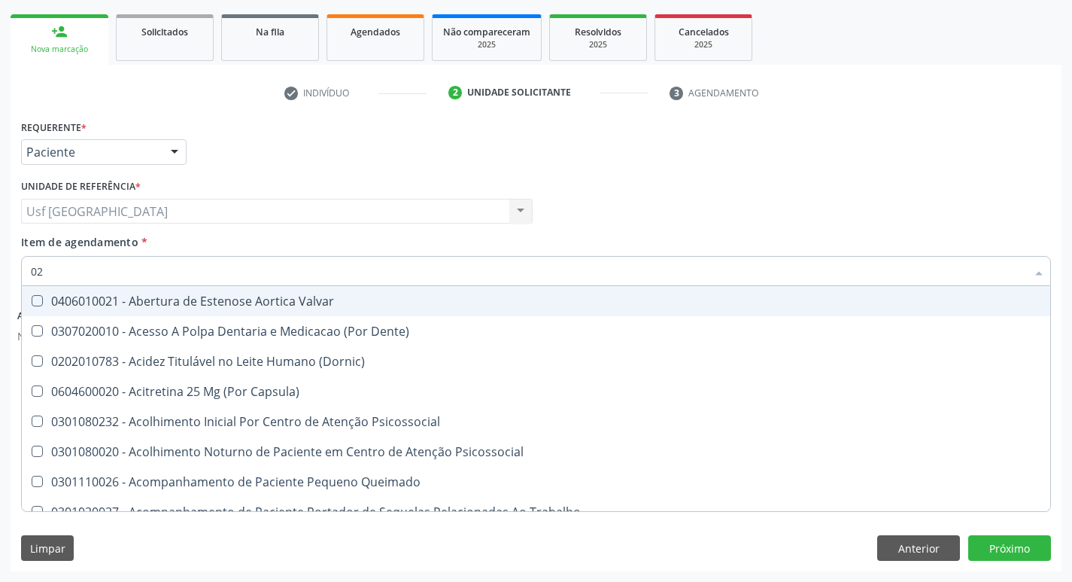
type input "020"
checkbox \(Qualitativo\) "true"
checkbox Glicose "false"
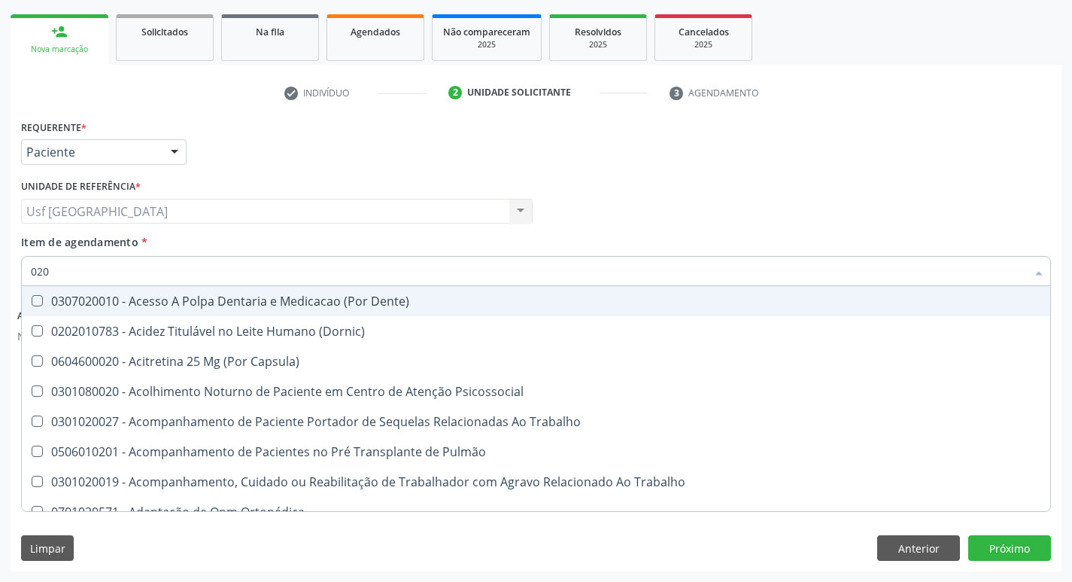
type input "0202"
checkbox Laser "true"
checkbox Glicose "false"
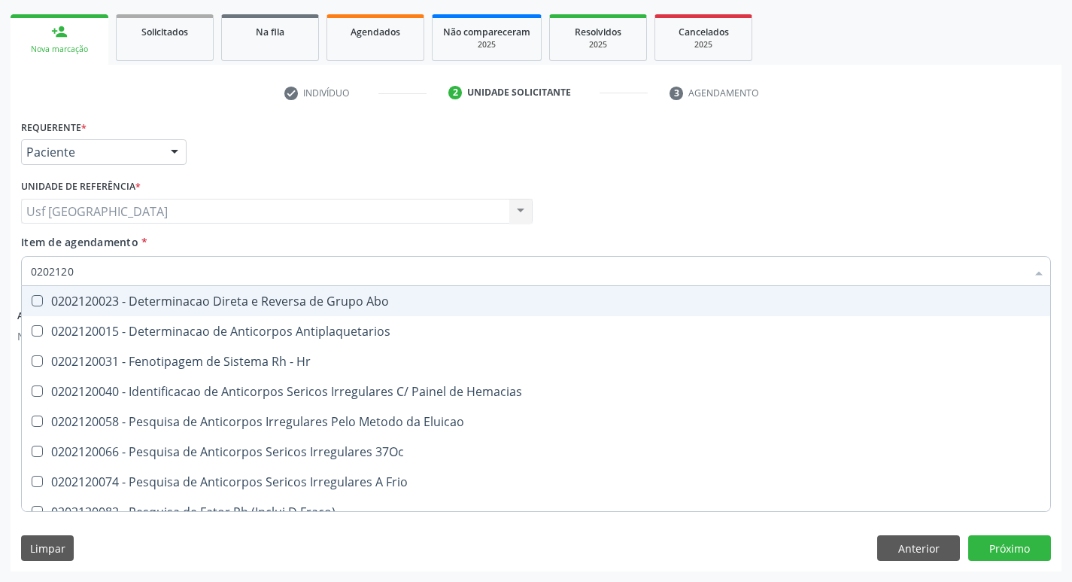
type input "02021200"
click at [233, 295] on div "0202120023 - Determinacao Direta e Reversa de Grupo Abo" at bounding box center [536, 301] width 1011 height 12
checkbox Abo "true"
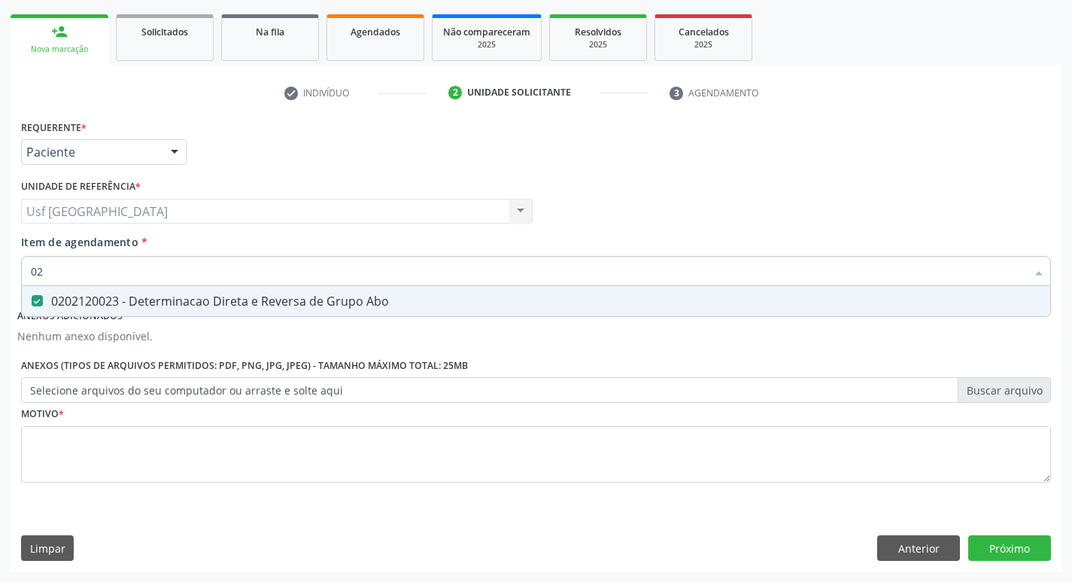
type input "0"
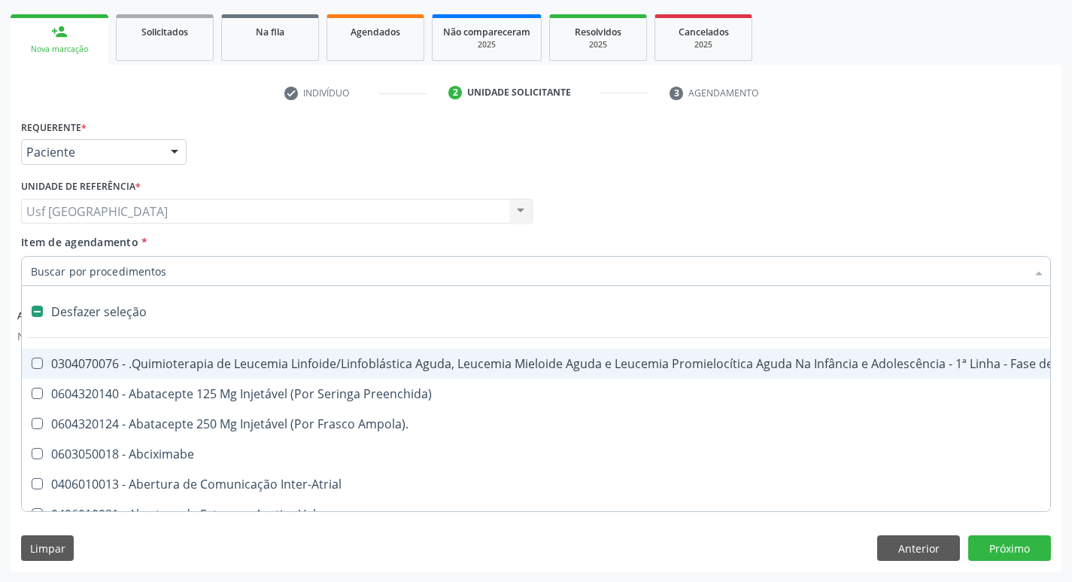
checkbox Manutenção "false"
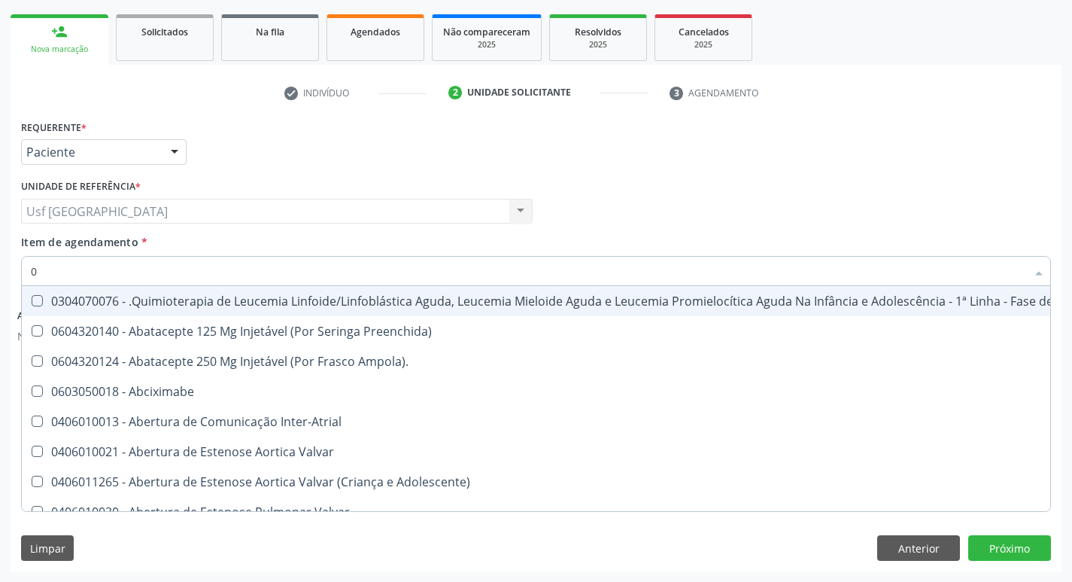
type input "02"
checkbox Mama "true"
checkbox Coclear "true"
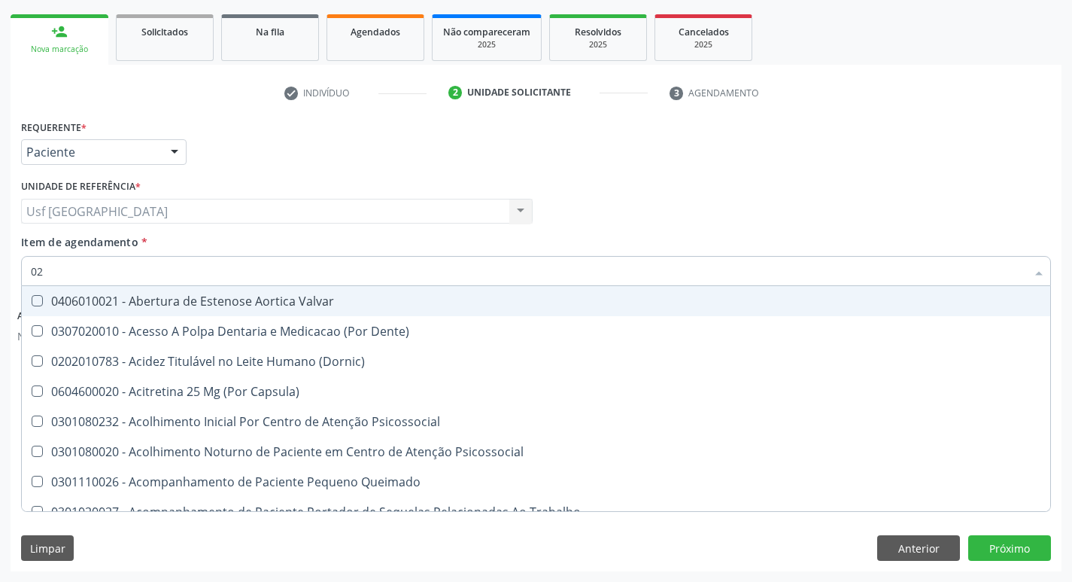
type input "020"
checkbox Projecoes\) "true"
checkbox \(Qualitativo\) "true"
checkbox Abo "false"
checkbox Glicose "false"
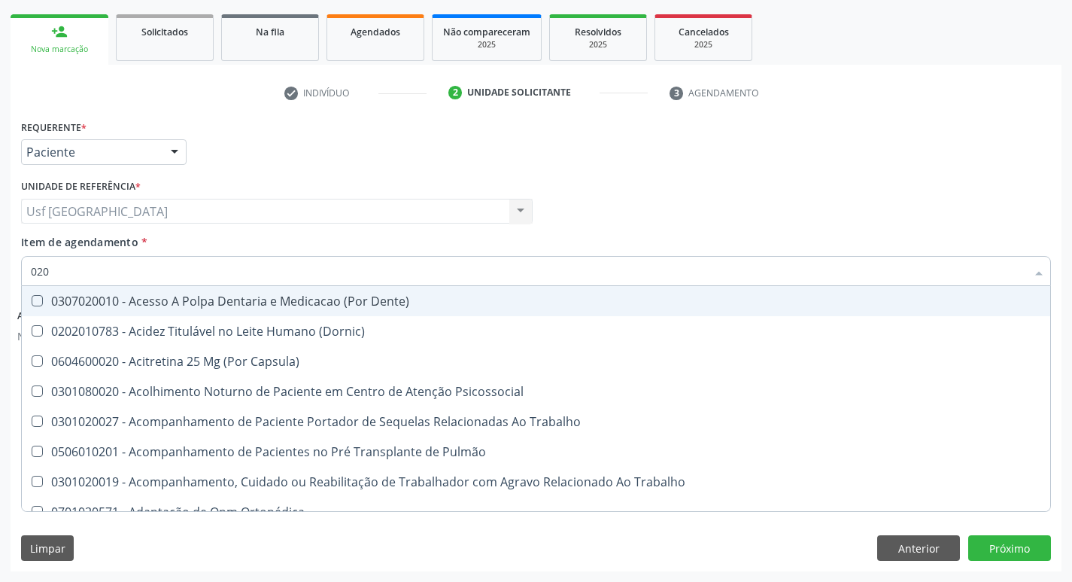
type input "0202"
checkbox Coagulação\ "true"
checkbox Laser "true"
checkbox Abo "false"
checkbox Glicose "false"
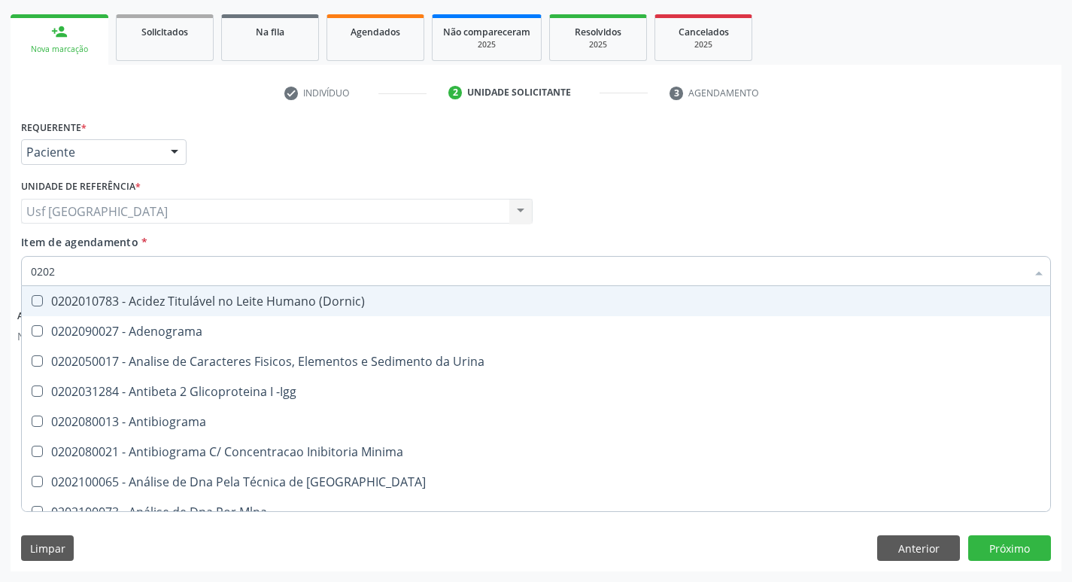
type input "02021"
checkbox Ativado "true"
checkbox Abo "false"
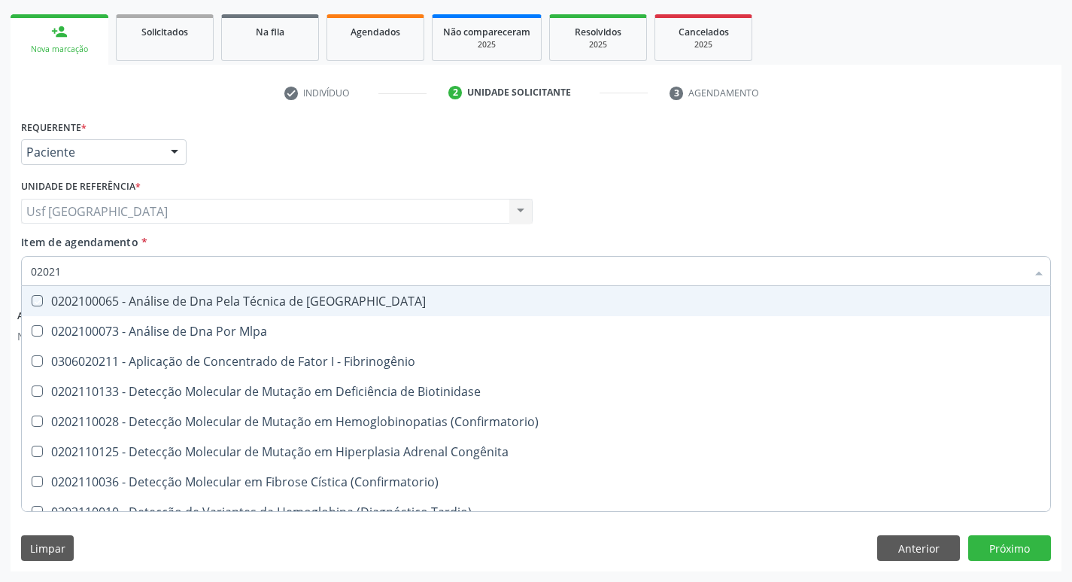
type input "020212"
checkbox Blot "true"
checkbox Abo "false"
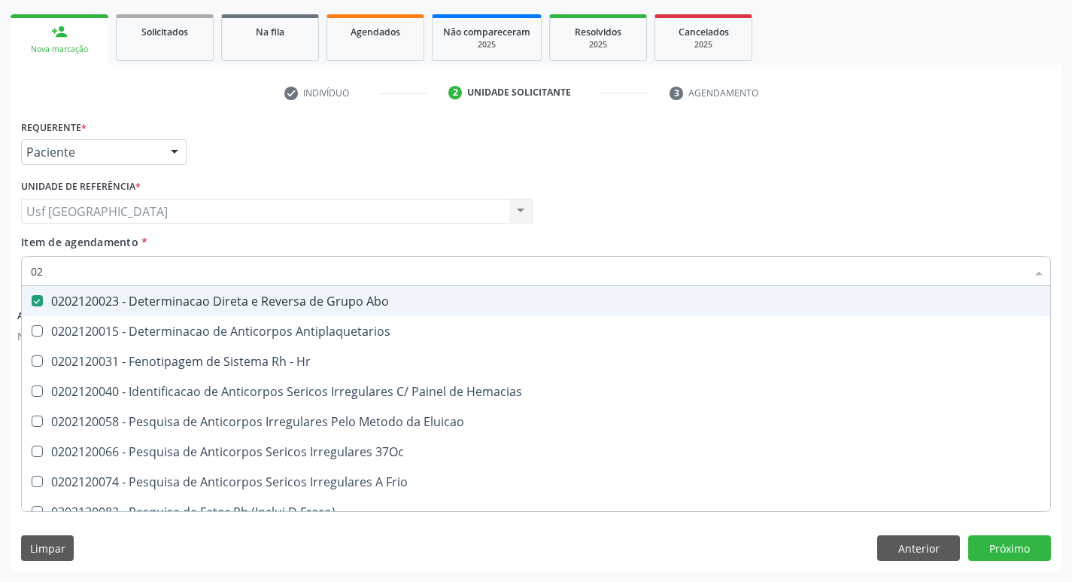
type input "0"
checkbox Abo "false"
checkbox \(Tia\) "false"
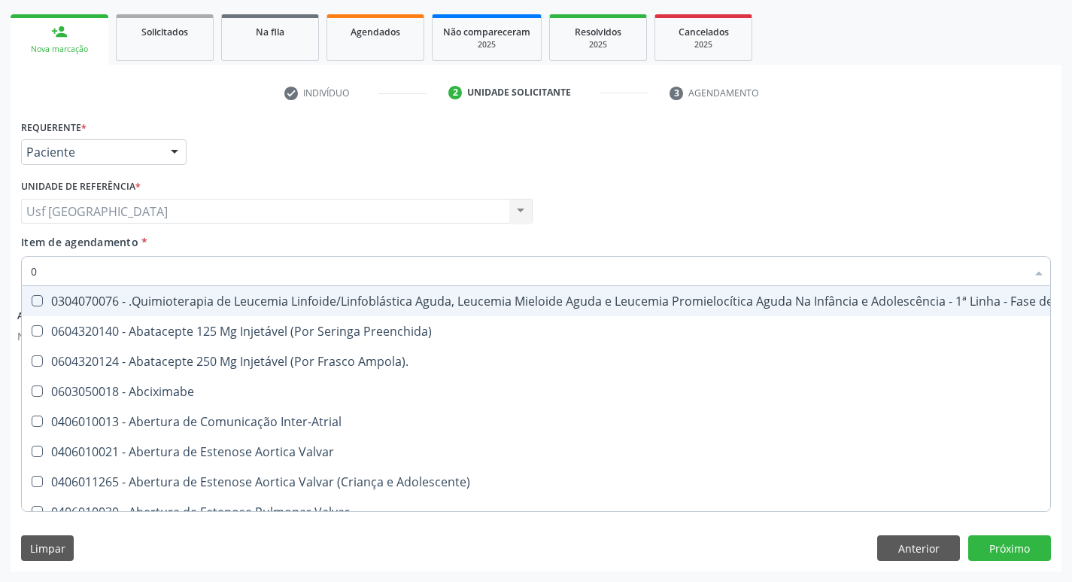
type input "02"
checkbox Mama "true"
checkbox Coclear "true"
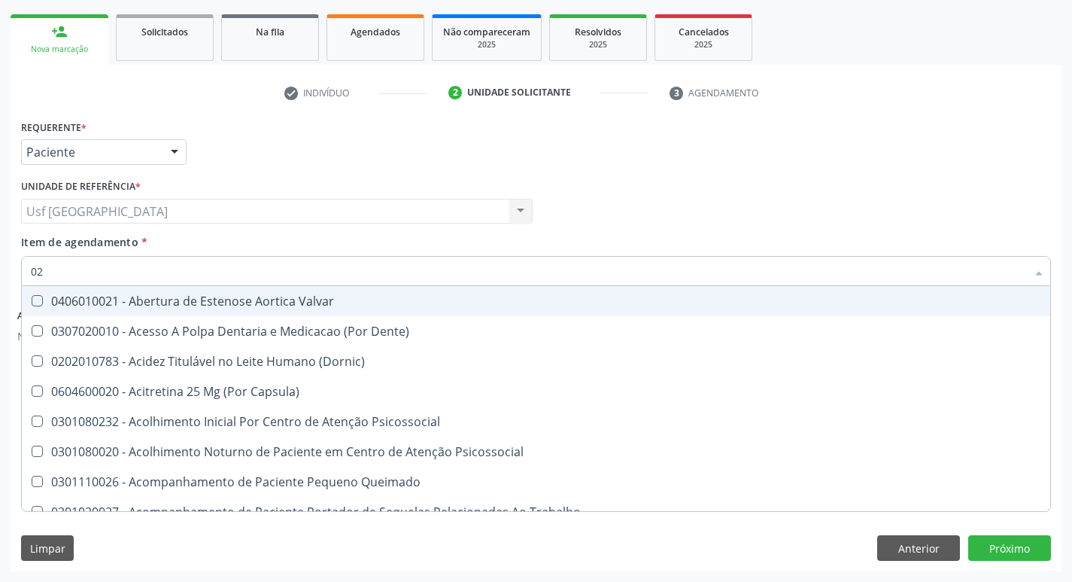
type input "020"
checkbox Projecoes\) "true"
checkbox \(Qualitativo\) "true"
checkbox Abo "false"
checkbox Glicose "false"
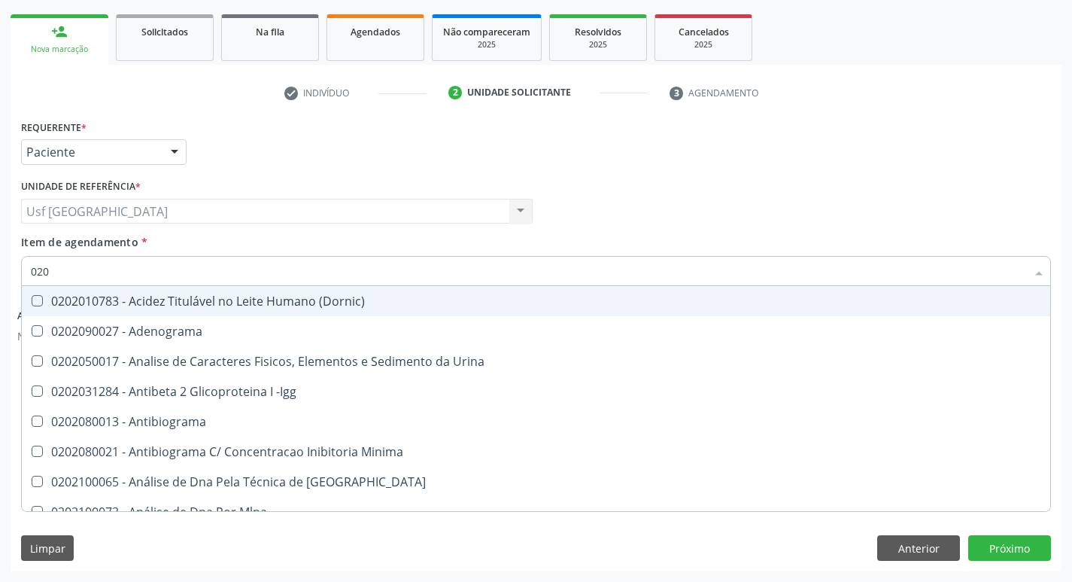
type input "0202"
checkbox Abo "true"
checkbox Glicose "true"
checkbox Estriado "false"
checkbox Boston "false"
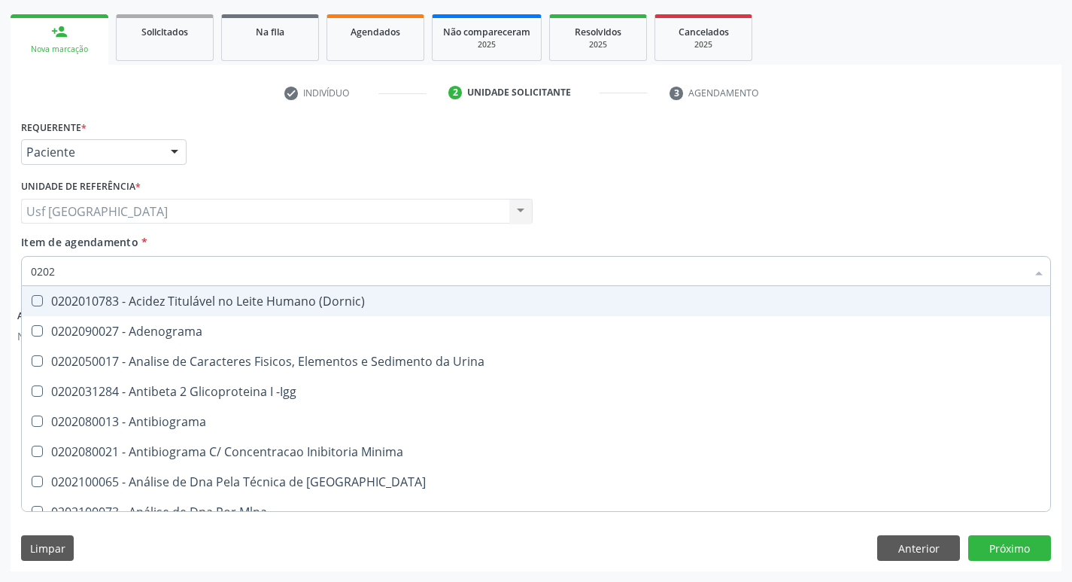
type input "02021"
checkbox Ativado "true"
checkbox Abo "false"
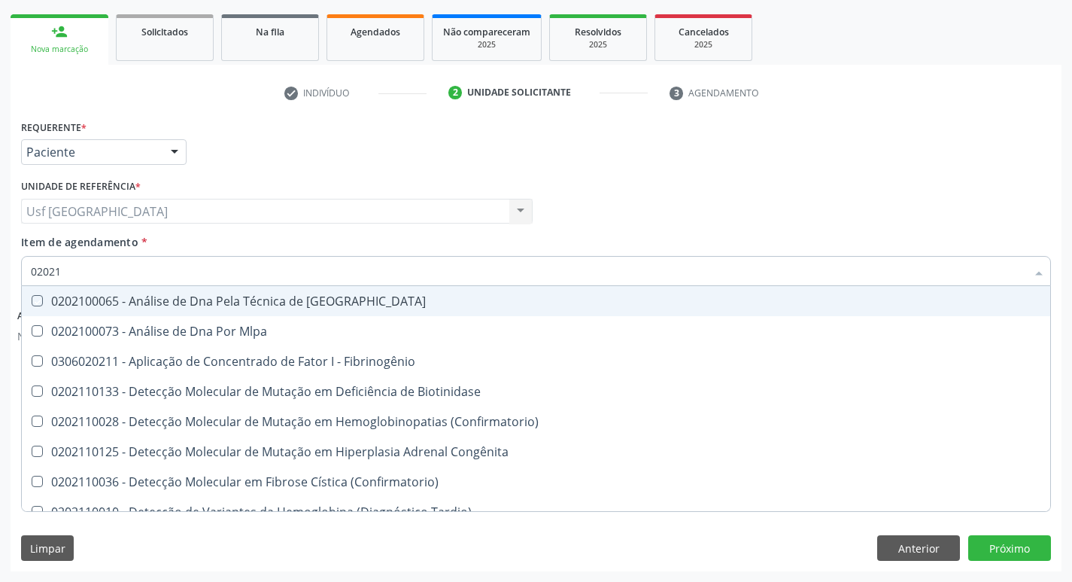
type input "020212"
checkbox Blot "true"
checkbox Abo "false"
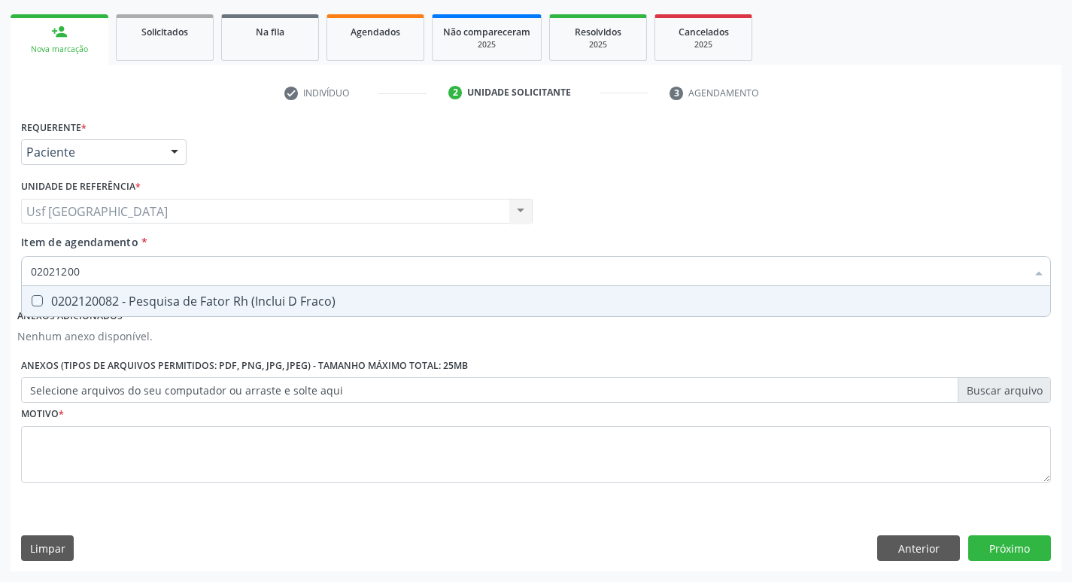
type input "020212008"
checkbox Fraco\) "false"
type input "0202120082"
click at [233, 295] on div "0202120082 - Pesquisa de Fator Rh (Inclui D Fraco)" at bounding box center [536, 301] width 1011 height 12
checkbox Fraco\) "true"
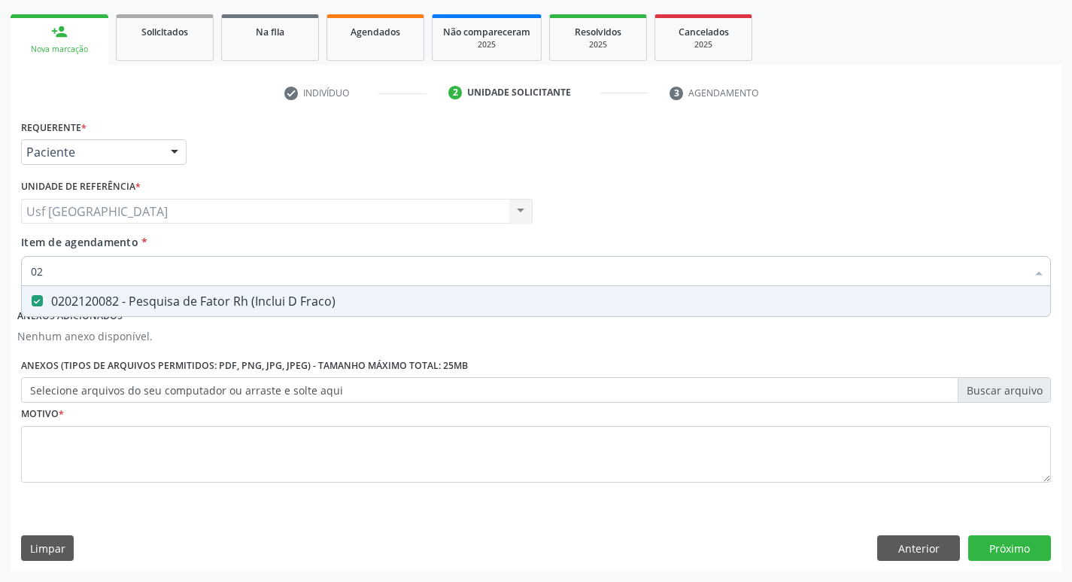
type input "0"
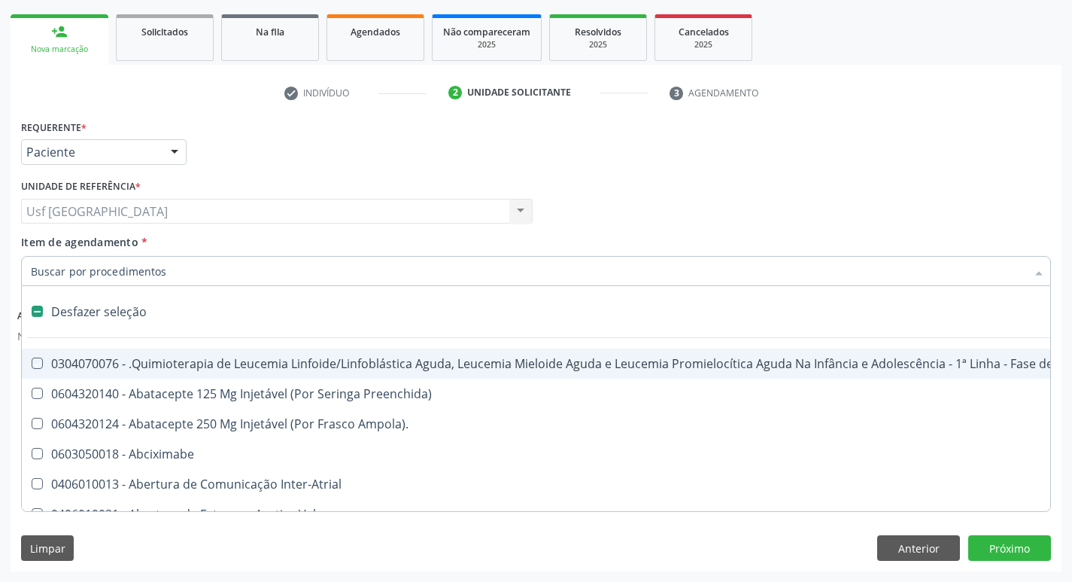
checkbox Manutenção "false"
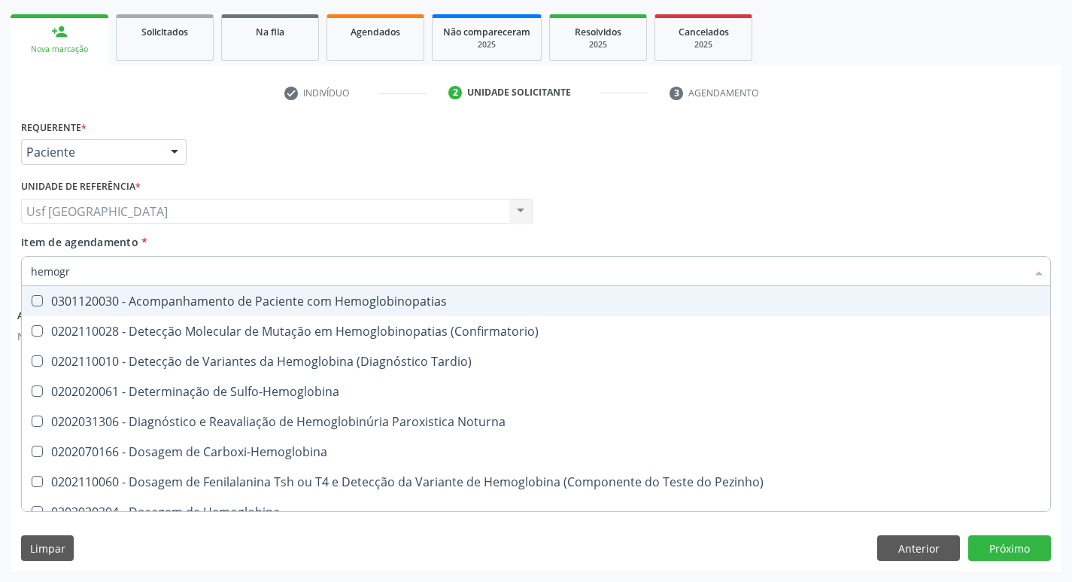
type input "hemogra"
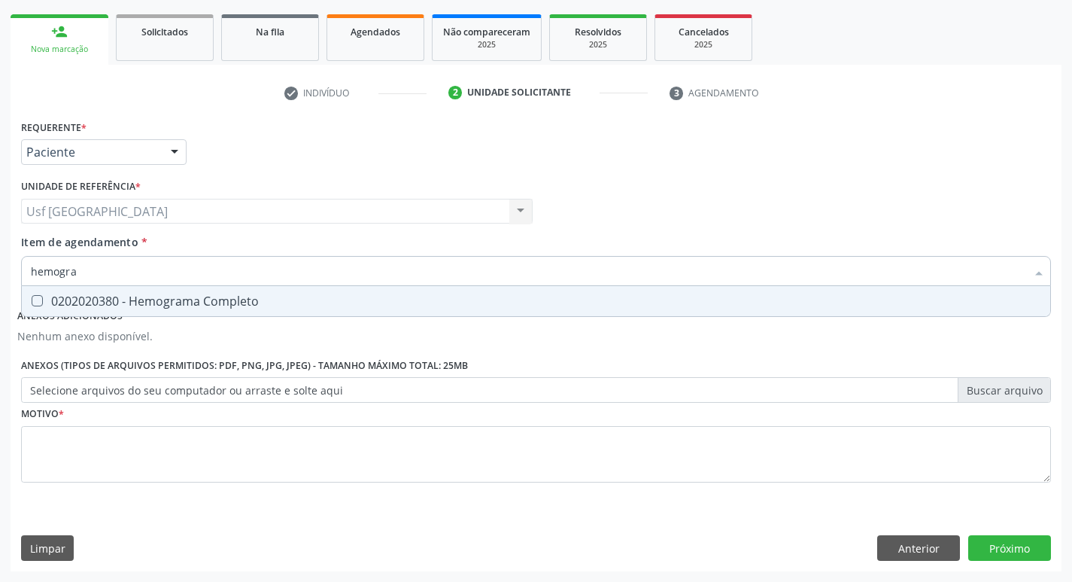
click at [233, 295] on div "0202020380 - Hemograma Completo" at bounding box center [536, 301] width 1011 height 12
checkbox Completo "true"
type input "h"
checkbox Completo "false"
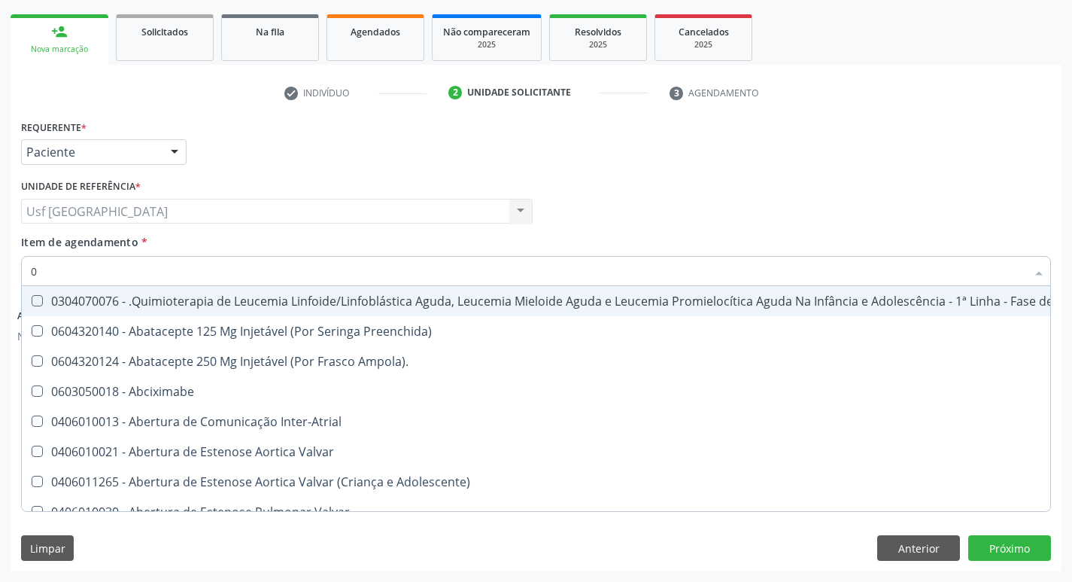
type input "02"
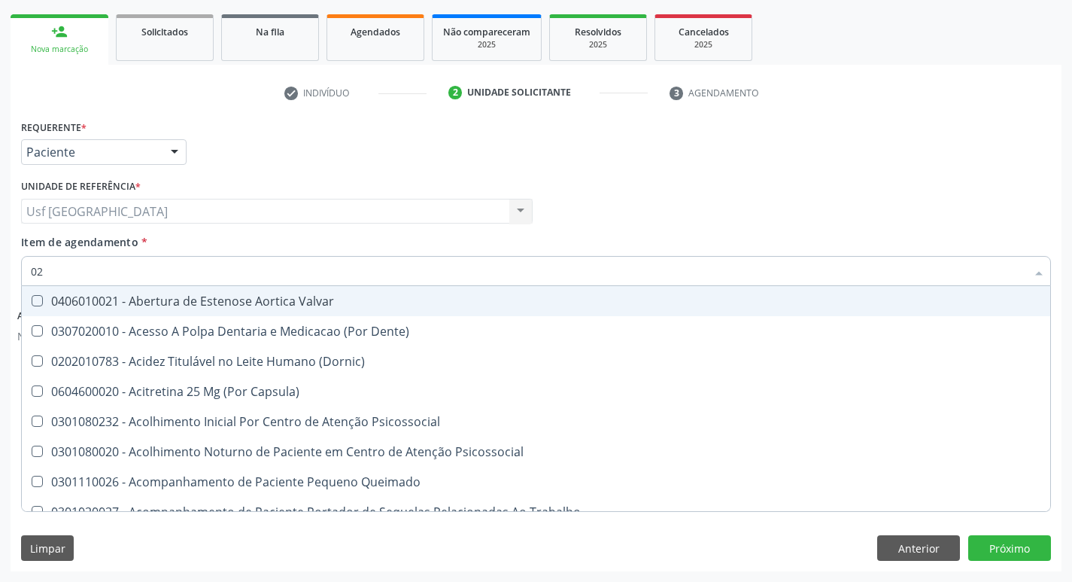
checkbox Abo "true"
checkbox Glicose "true"
type input "020"
checkbox Projecoes\) "true"
checkbox \(Qualitativo\) "true"
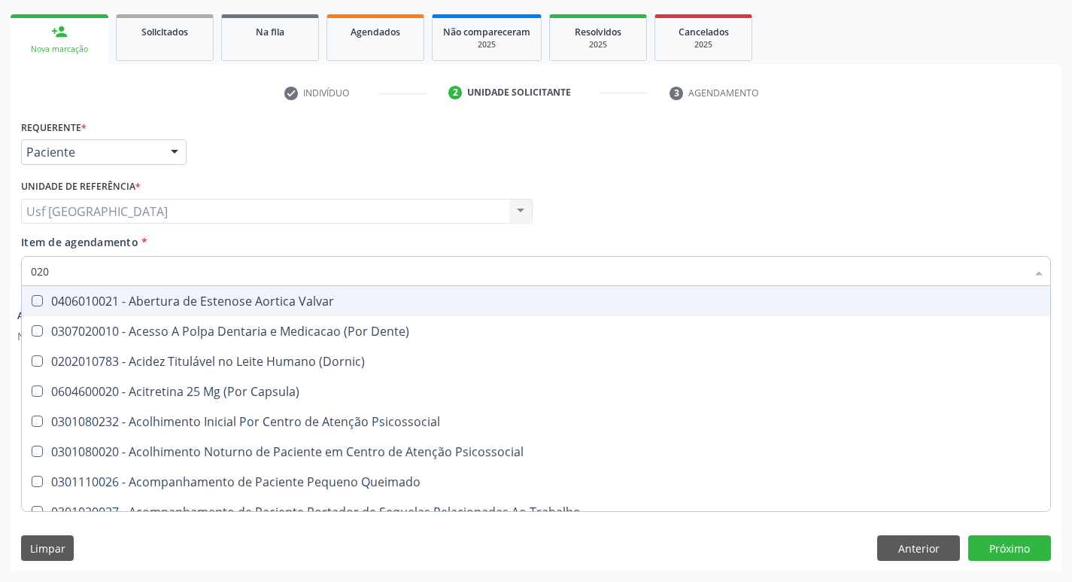
checkbox Abo "false"
checkbox Glicose "false"
checkbox \(T3\) "true"
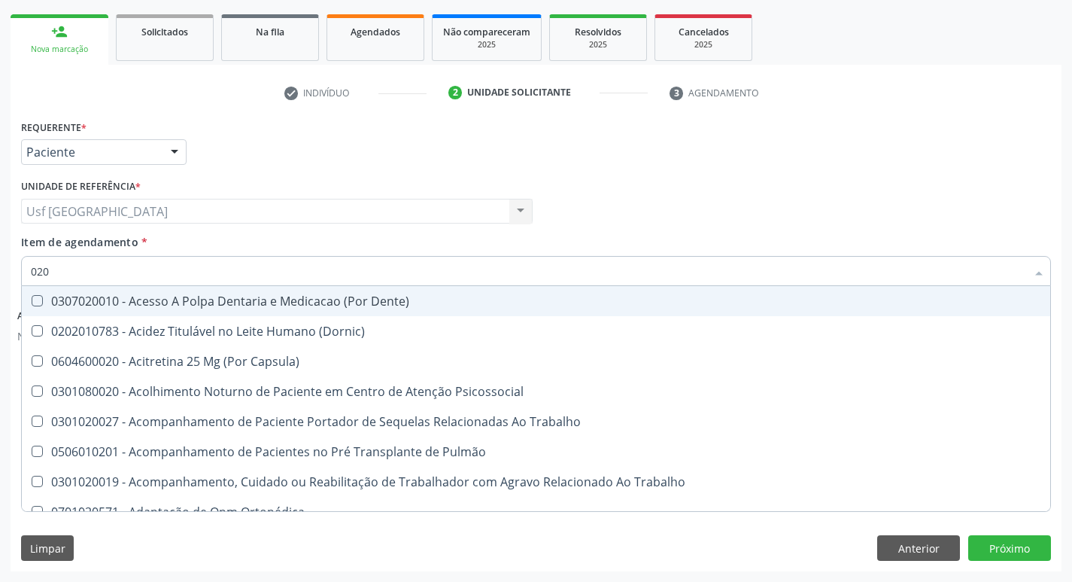
type input "0202"
checkbox Coagulação\ "true"
checkbox Laser "true"
checkbox Biologica "true"
checkbox Abo "false"
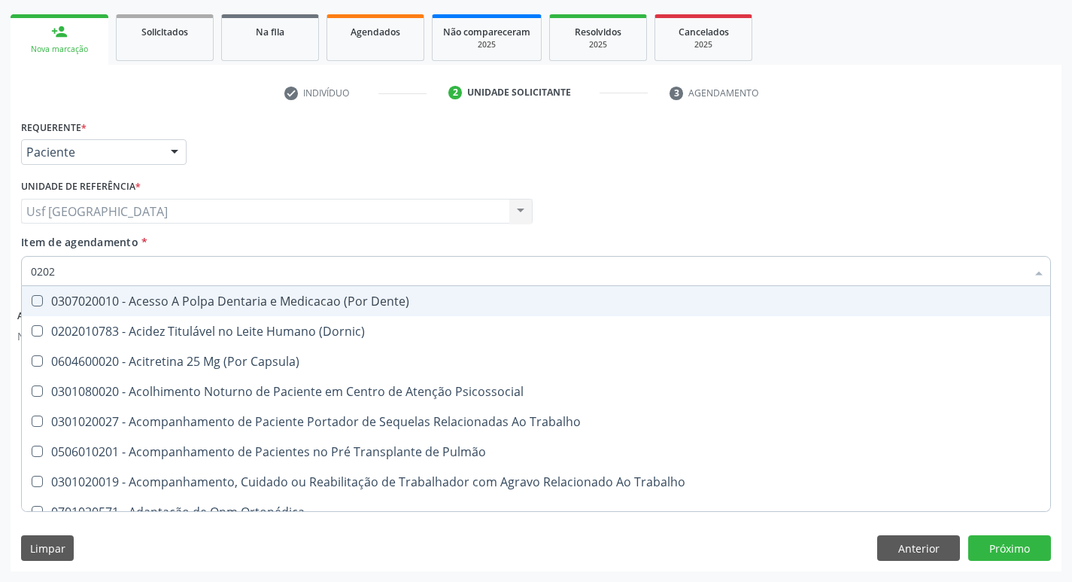
checkbox Bloqueio "true"
checkbox Glicose "false"
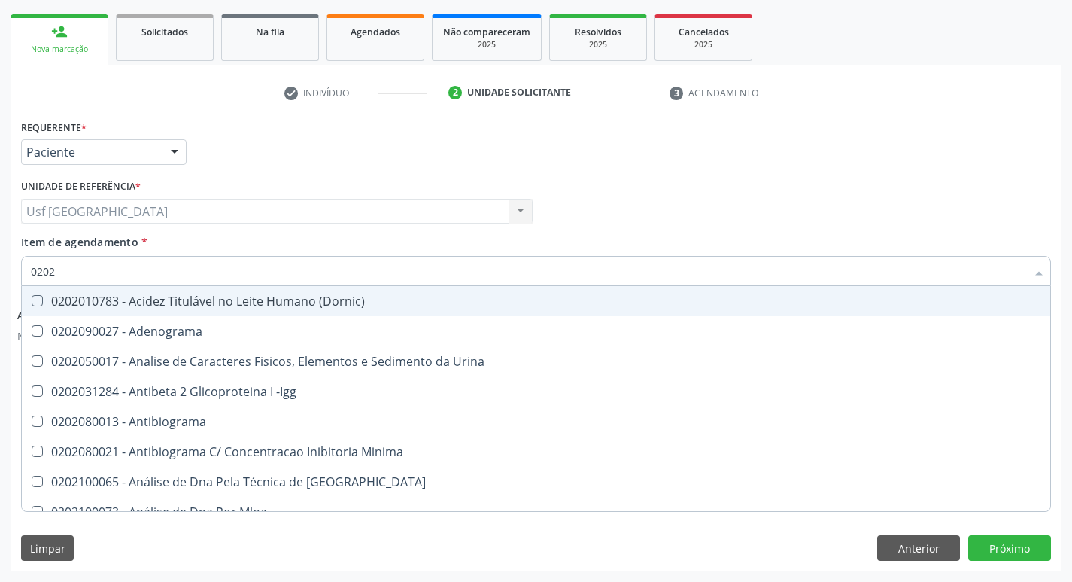
type input "02020"
checkbox Abo "false"
checkbox Xi "true"
checkbox Glicose "false"
checkbox Zinco "true"
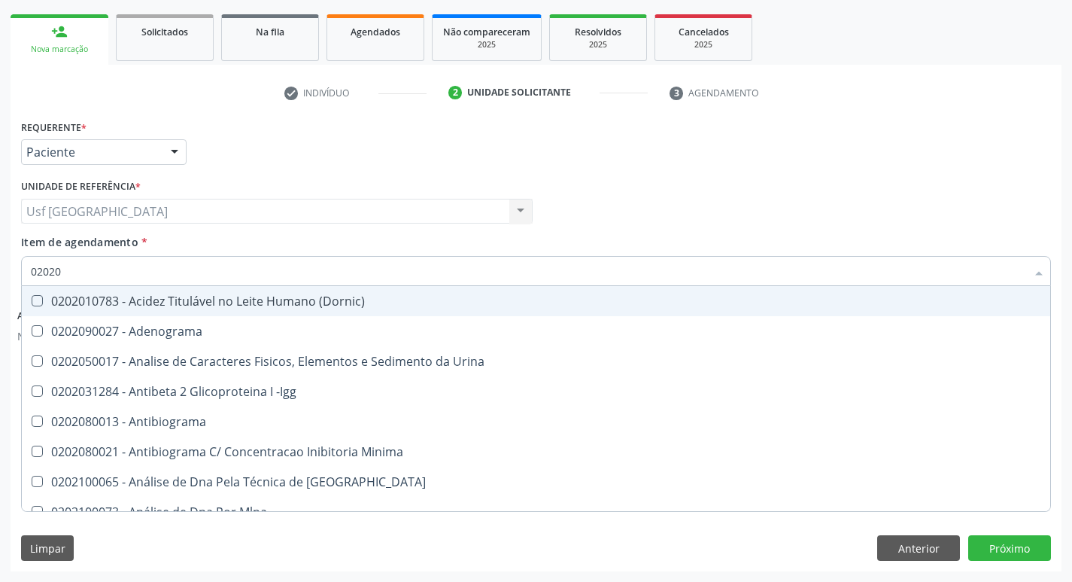
checkbox Completo "false"
checkbox Fraco\) "false"
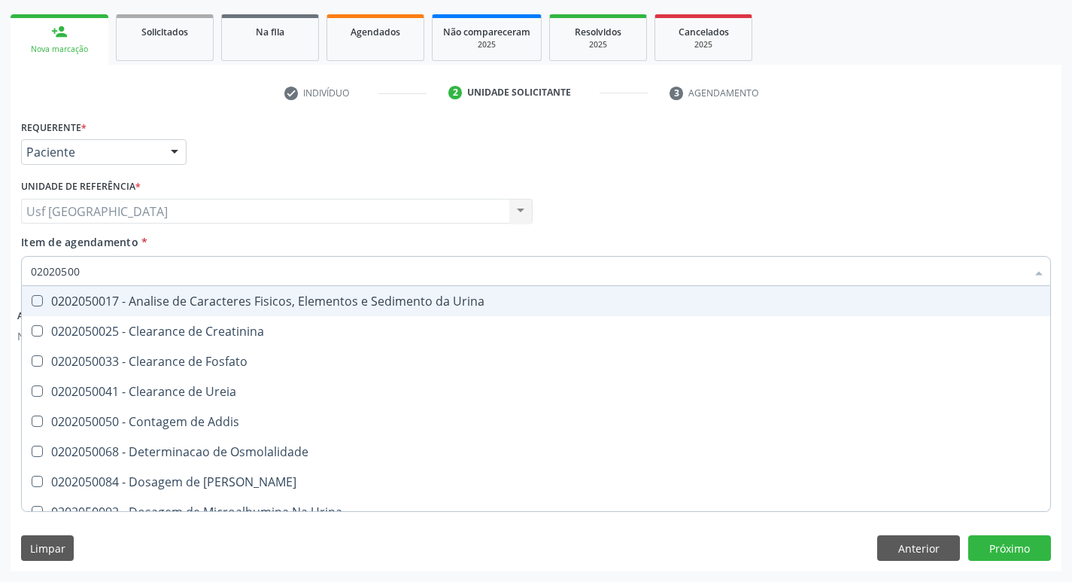
type input "020205001"
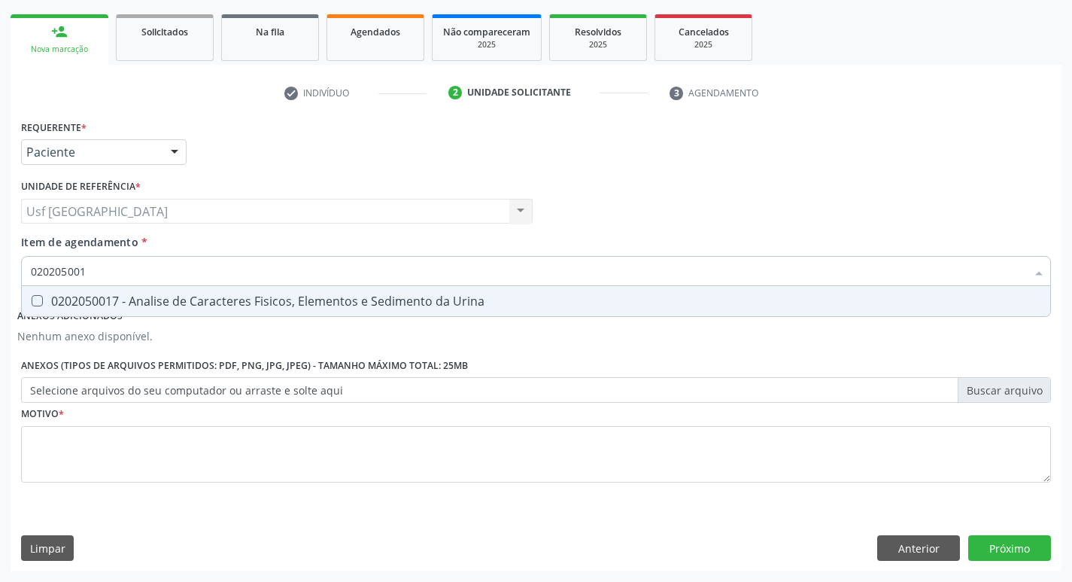
click at [233, 295] on div "0202050017 - Analise de Caracteres Fisicos, Elementos e Sedimento da Urina" at bounding box center [536, 301] width 1011 height 12
checkbox Urina "true"
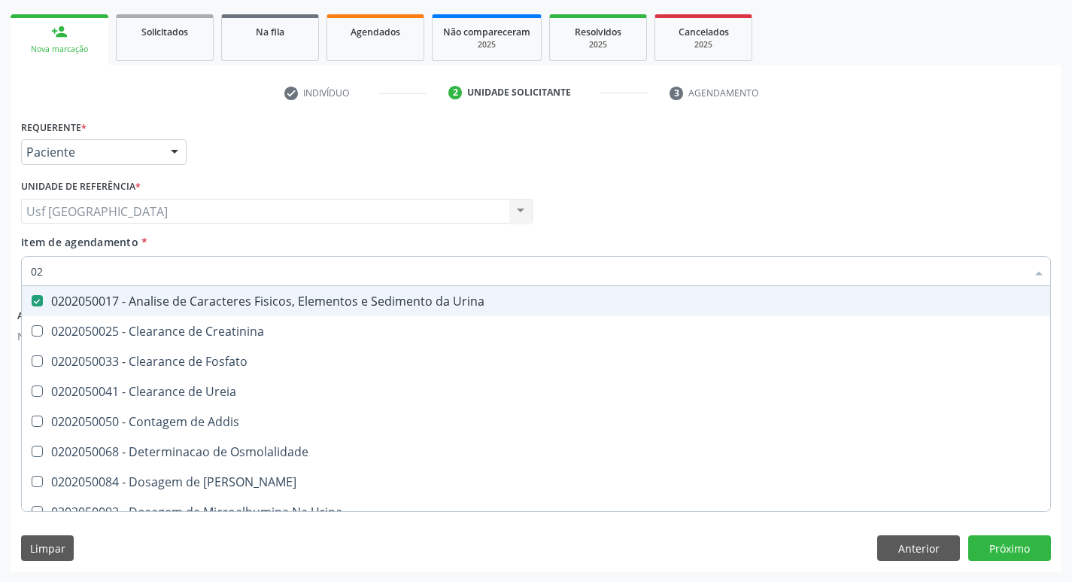
type input "0"
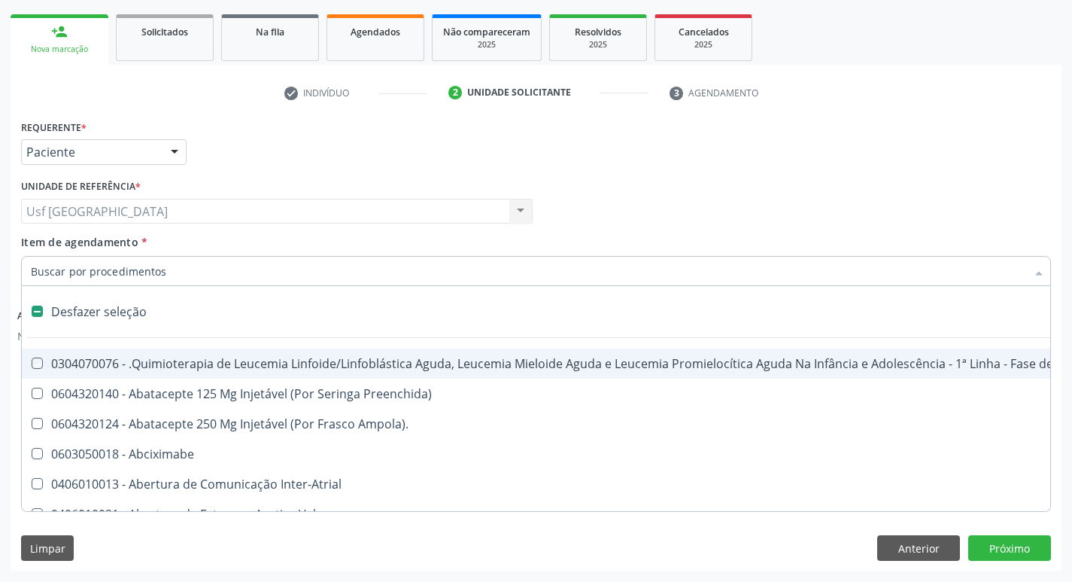
checkbox Manutenção "false"
checkbox Ampola\)\ "false"
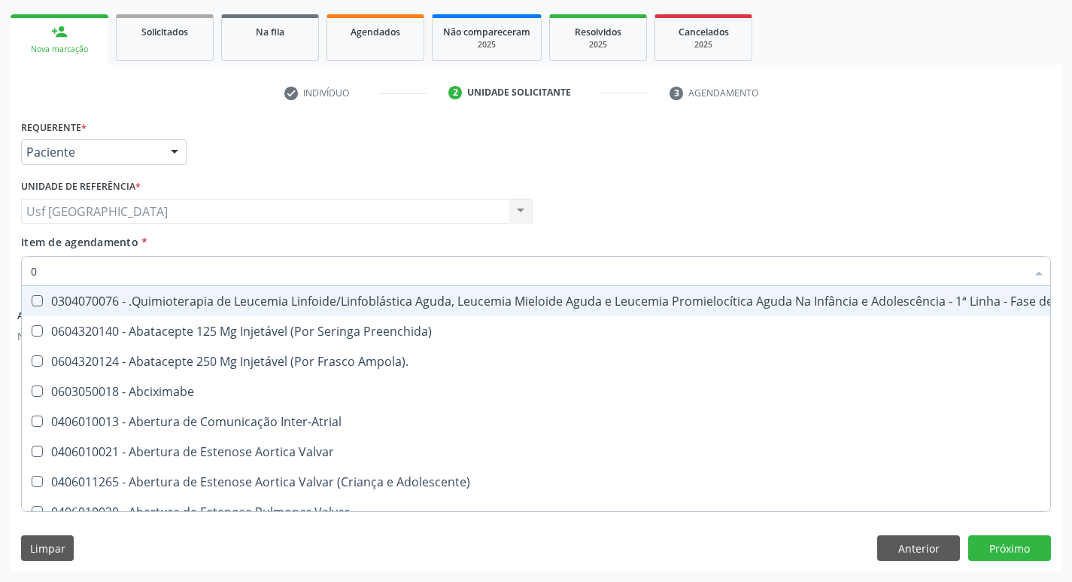
type input "02"
checkbox Coração "true"
checkbox Urina "false"
checkbox Mama "true"
checkbox Coclear "true"
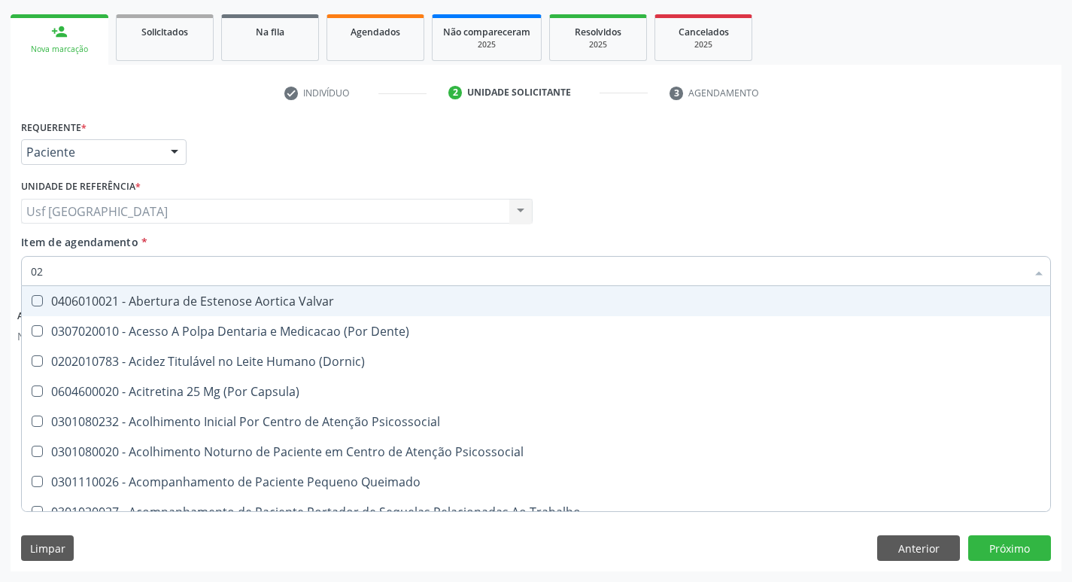
type input "020"
checkbox Terapeutica "true"
checkbox Urina "false"
checkbox Projecoes\) "true"
checkbox \(Qualitativo\) "true"
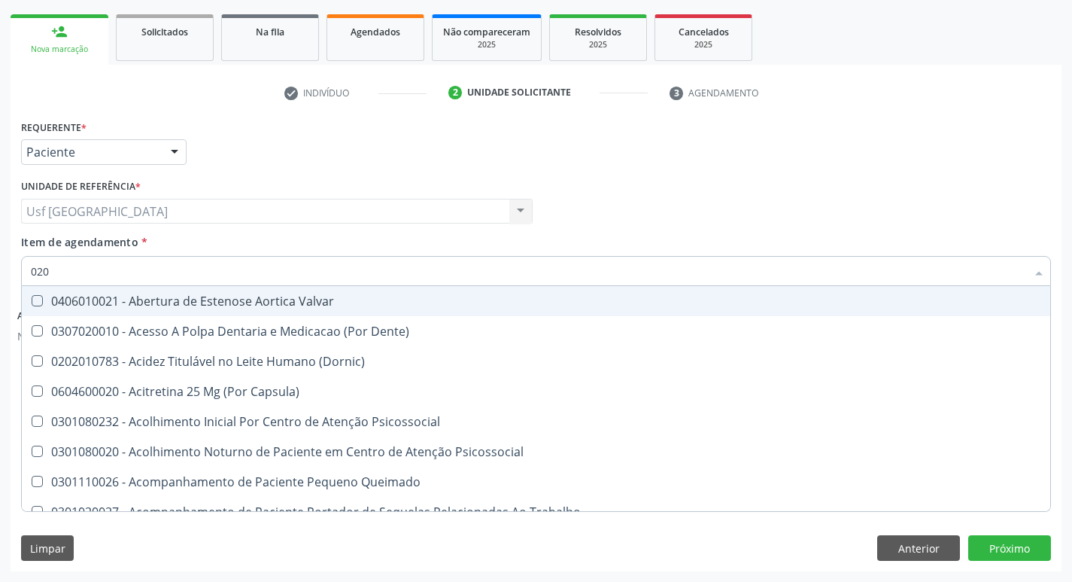
checkbox Abo "false"
checkbox Glicose "false"
checkbox \(T3\) "true"
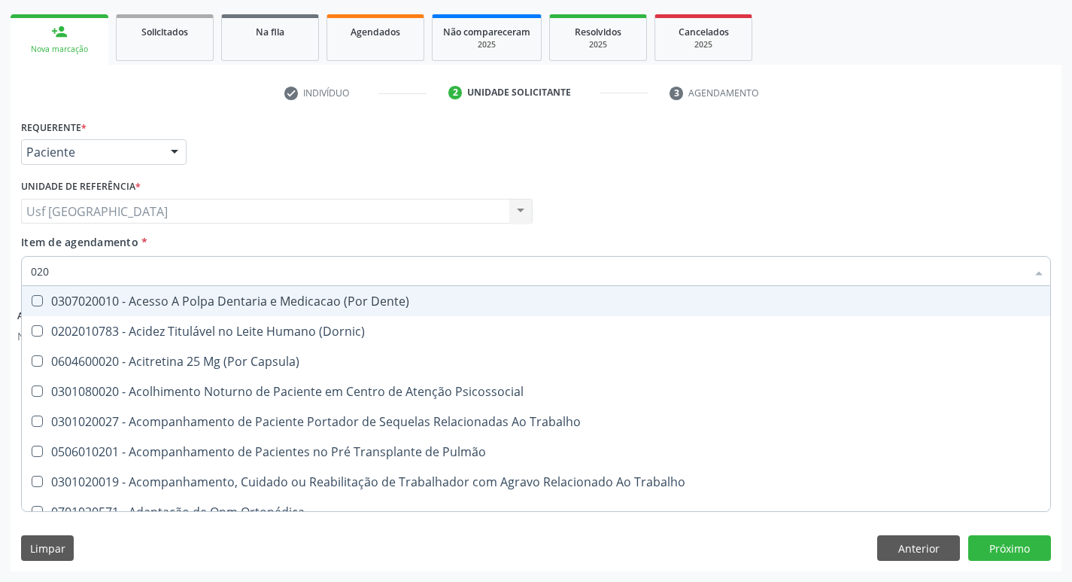
type input "0202"
checkbox Capsula\) "true"
checkbox Urina "false"
checkbox Coagulação\ "true"
checkbox Laser "true"
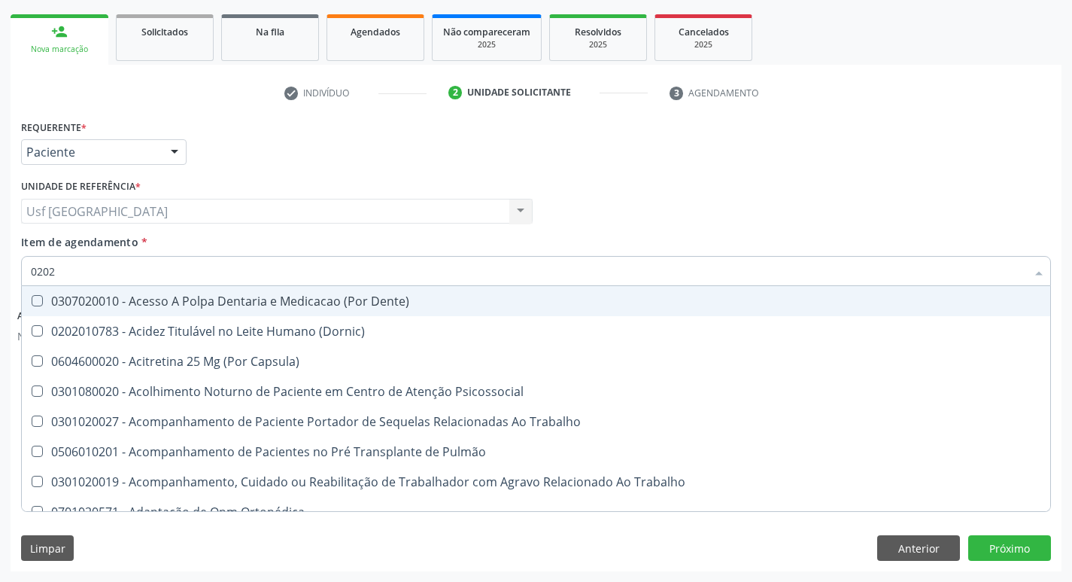
checkbox Biologica "true"
checkbox Abo "false"
checkbox Bloqueio "true"
checkbox Glicose "false"
type input "02020"
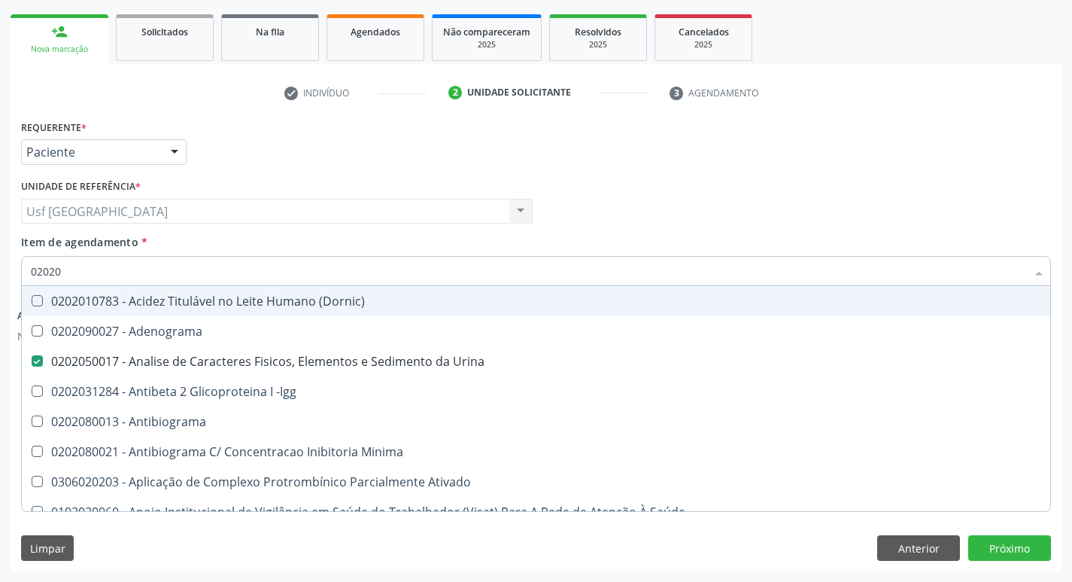
checkbox Dosagens\) "false"
checkbox Glicose "true"
checkbox Lactato "false"
checkbox Completo "true"
checkbox Pylori "false"
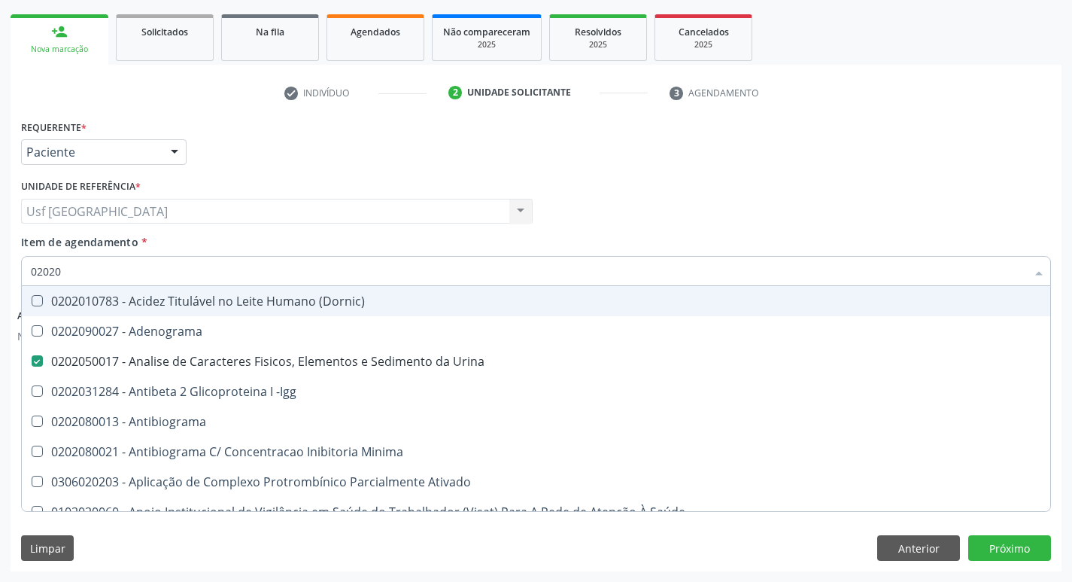
checkbox Gestante "false"
type input "020208"
checkbox Urina "false"
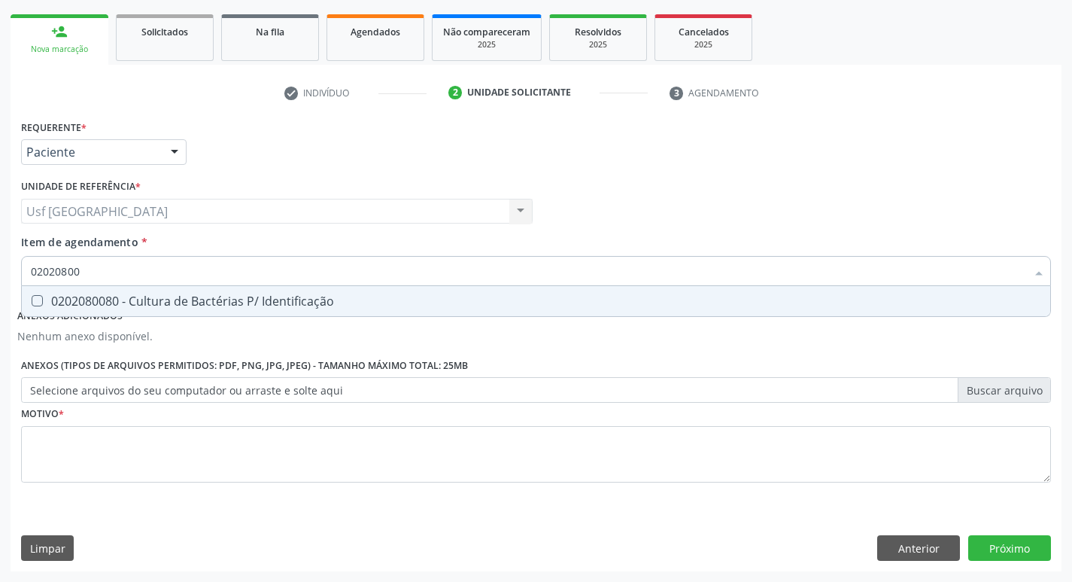
type input "020208008"
click at [233, 295] on div "0202080080 - Cultura de Bactérias P/ Identificação" at bounding box center [536, 301] width 1011 height 12
checkbox Identificação "true"
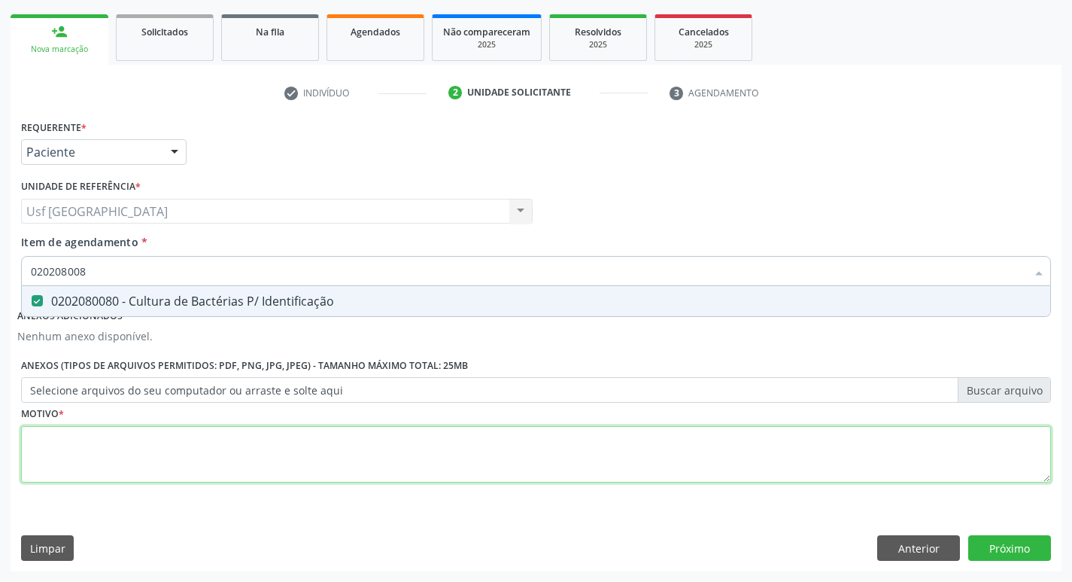
click at [236, 443] on div "Requerente * Paciente Profissional de Saúde Paciente Nenhum resultado encontrad…" at bounding box center [536, 310] width 1030 height 388
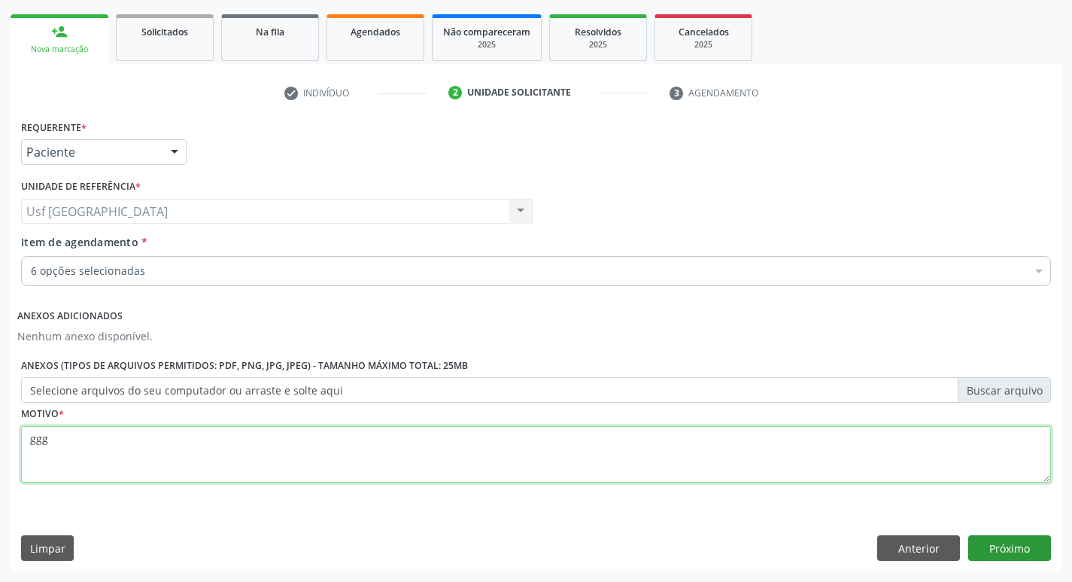
type textarea "ggg"
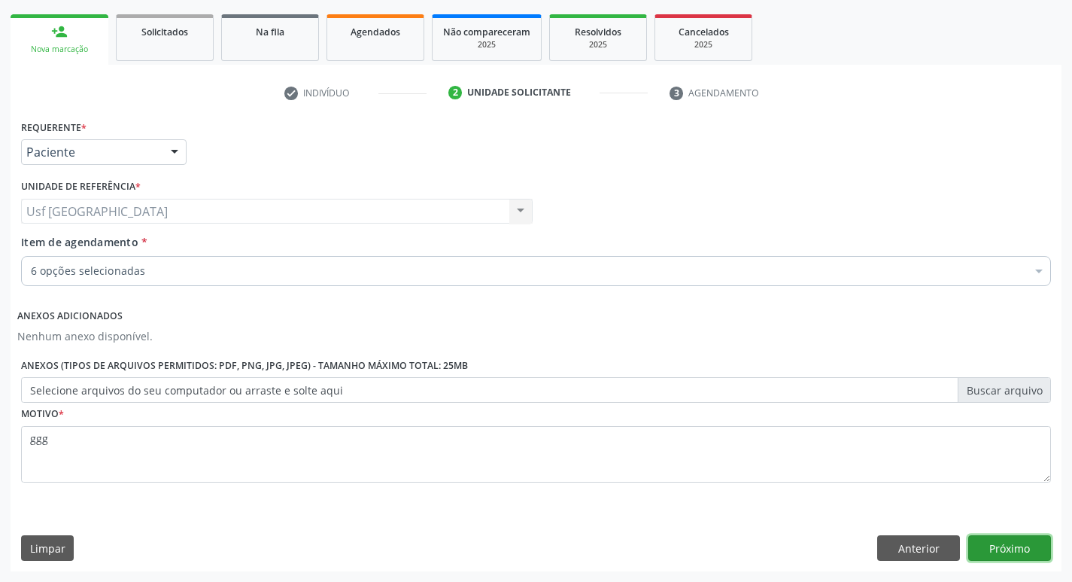
click at [1005, 536] on button "Próximo" at bounding box center [1009, 548] width 83 height 26
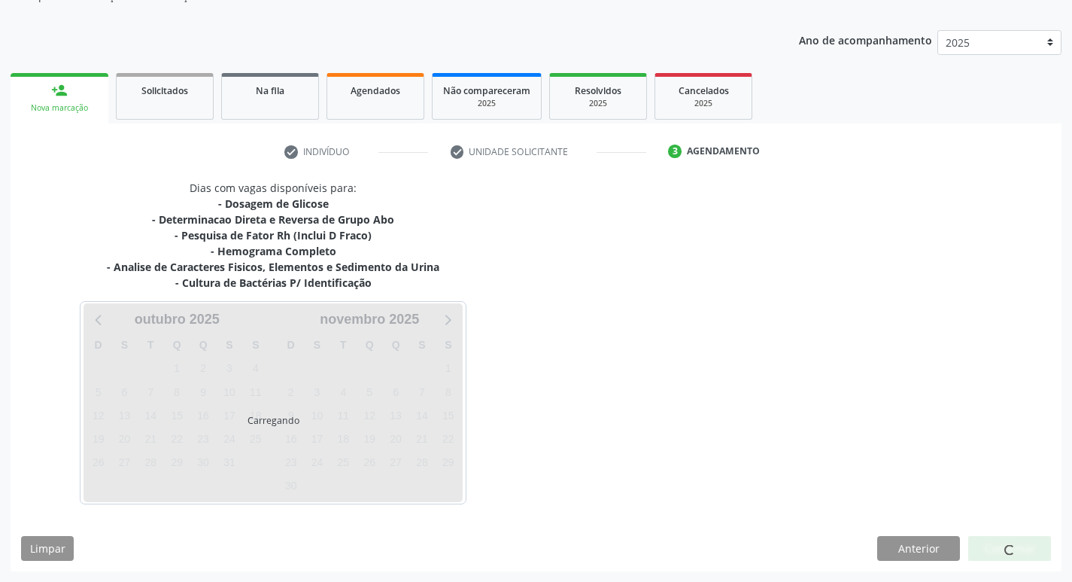
scroll to position [152, 0]
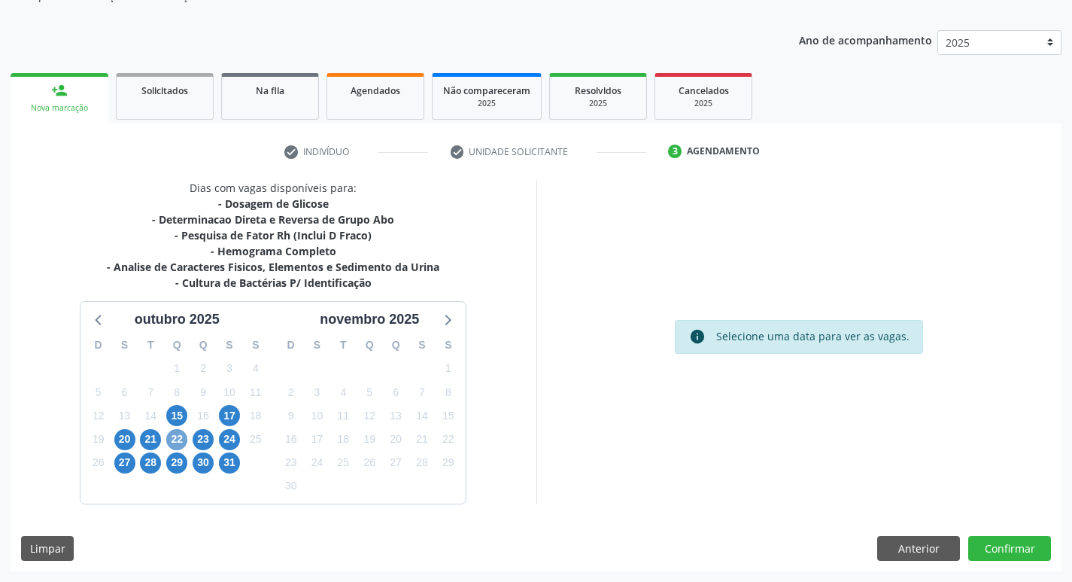
click at [181, 438] on span "22" at bounding box center [176, 439] width 21 height 21
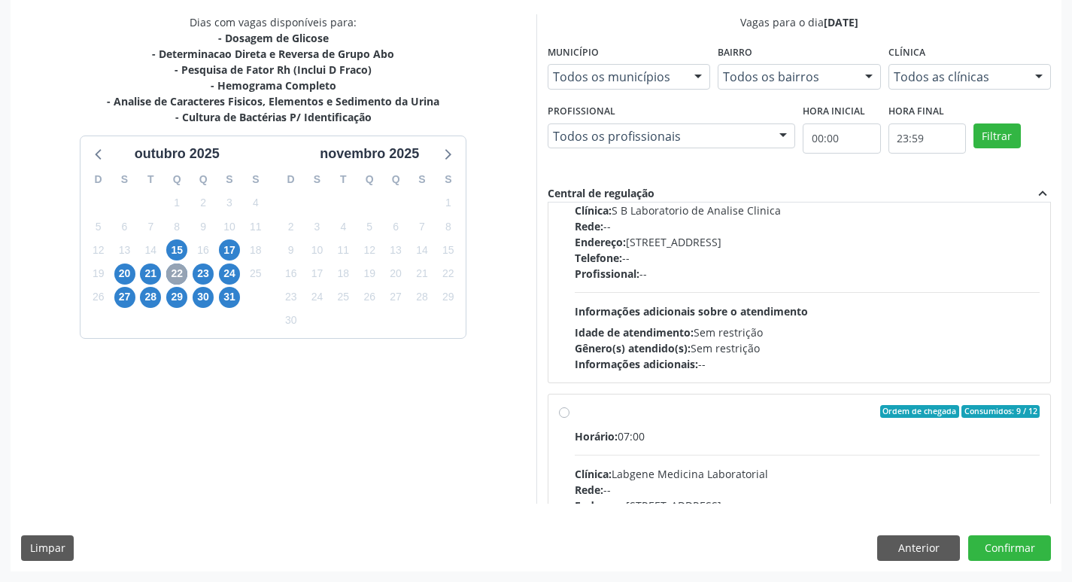
scroll to position [226, 0]
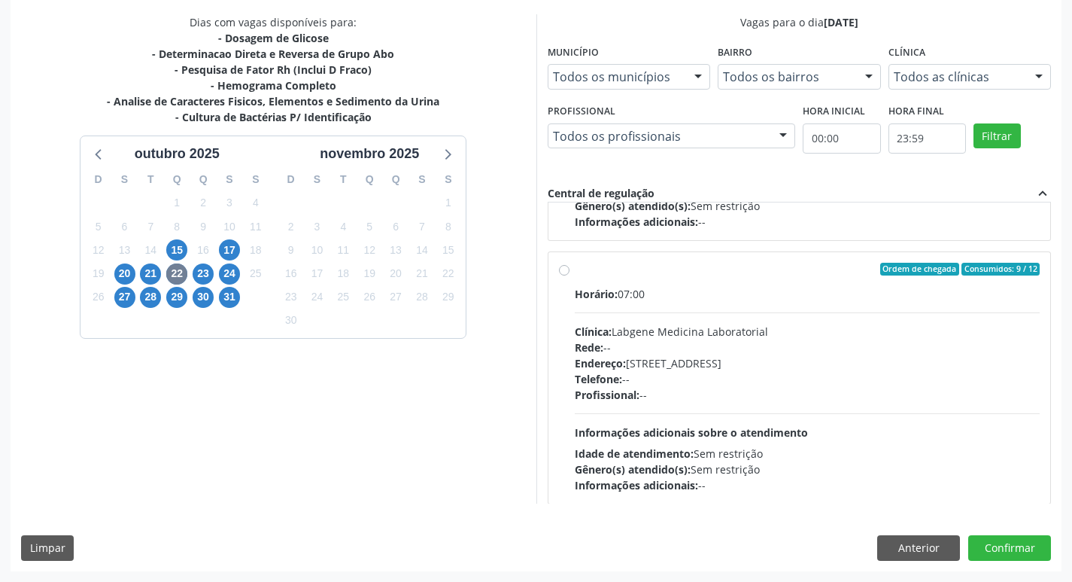
click at [797, 366] on div "Endereço: nº 531, Nossa Senhora da Pen, Serra Talhada - PE" at bounding box center [808, 363] width 466 height 16
click at [570, 276] on input "Ordem de chegada Consumidos: 9 / 12 Horário: 07:00 Clínica: Labgene Medicina La…" at bounding box center [564, 270] width 11 height 14
radio input "true"
click at [983, 561] on div "Dias com vagas disponíveis para: - Dosagem de Glicose - Determinacao Direta e R…" at bounding box center [536, 292] width 1051 height 556
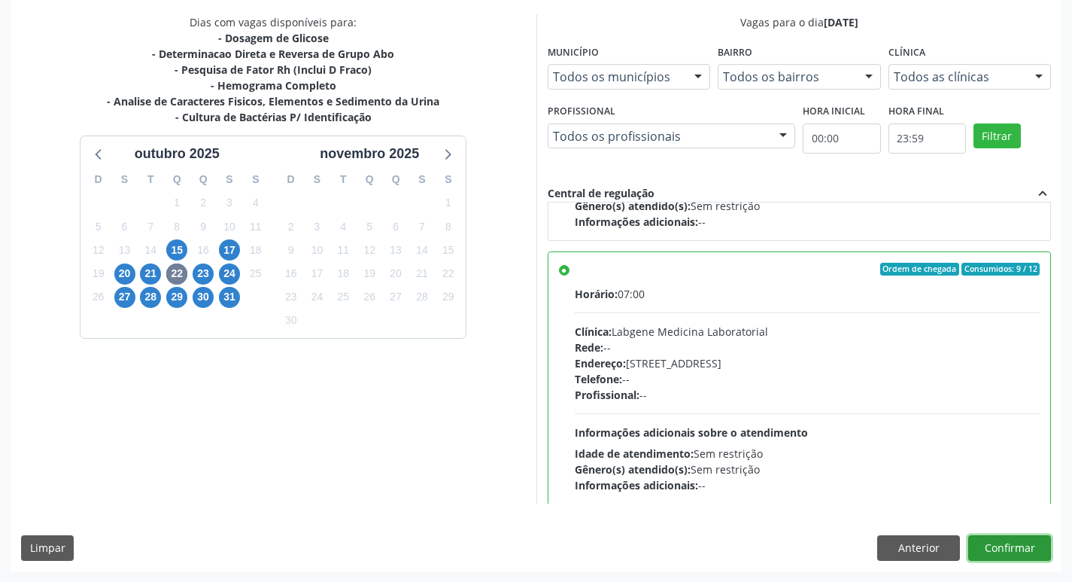
click at [977, 546] on button "Confirmar" at bounding box center [1009, 548] width 83 height 26
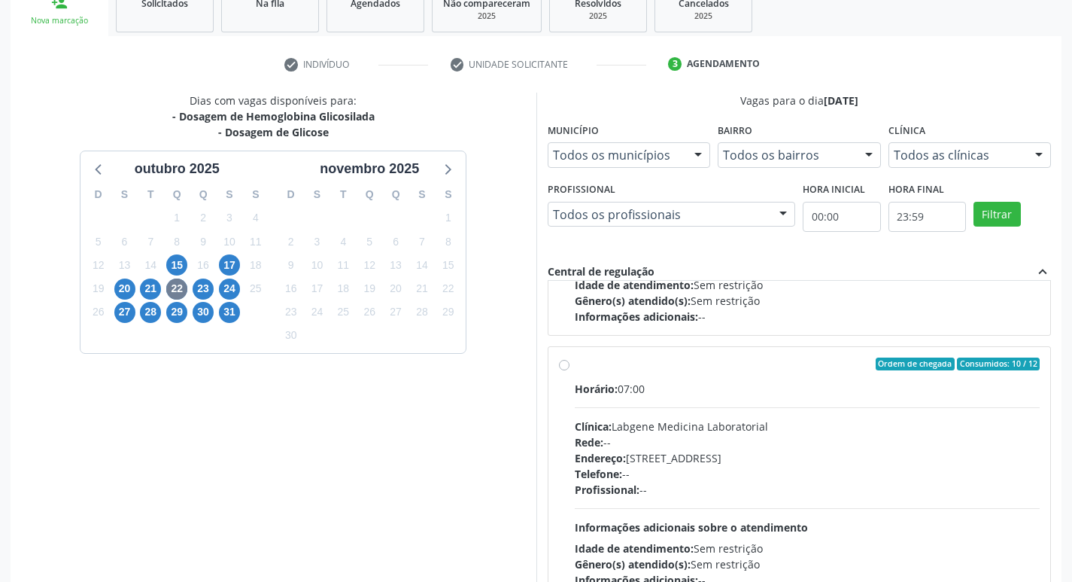
scroll to position [226, 0]
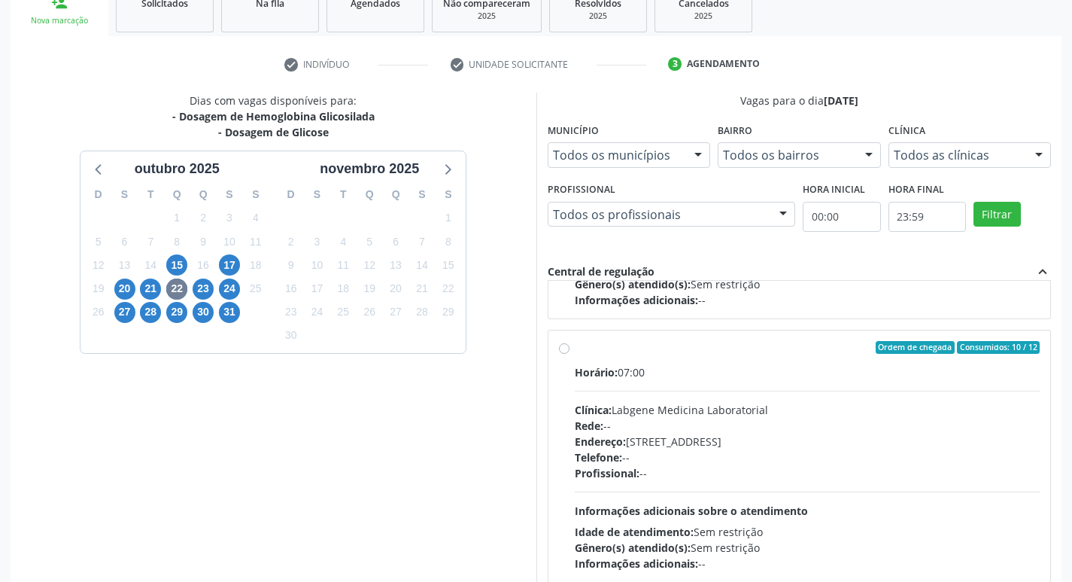
click at [855, 409] on div "Clínica: Labgene Medicina Laboratorial" at bounding box center [808, 410] width 466 height 16
click at [570, 354] on input "Ordem de chegada Consumidos: 10 / 12 Horário: 07:00 Clínica: Labgene Medicina L…" at bounding box center [564, 348] width 11 height 14
radio input "true"
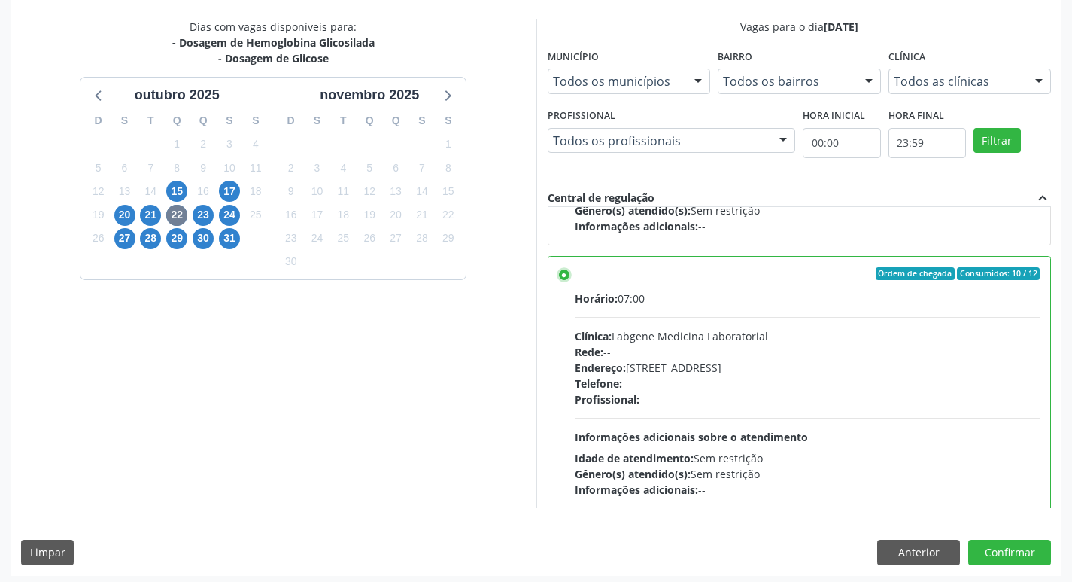
scroll to position [318, 0]
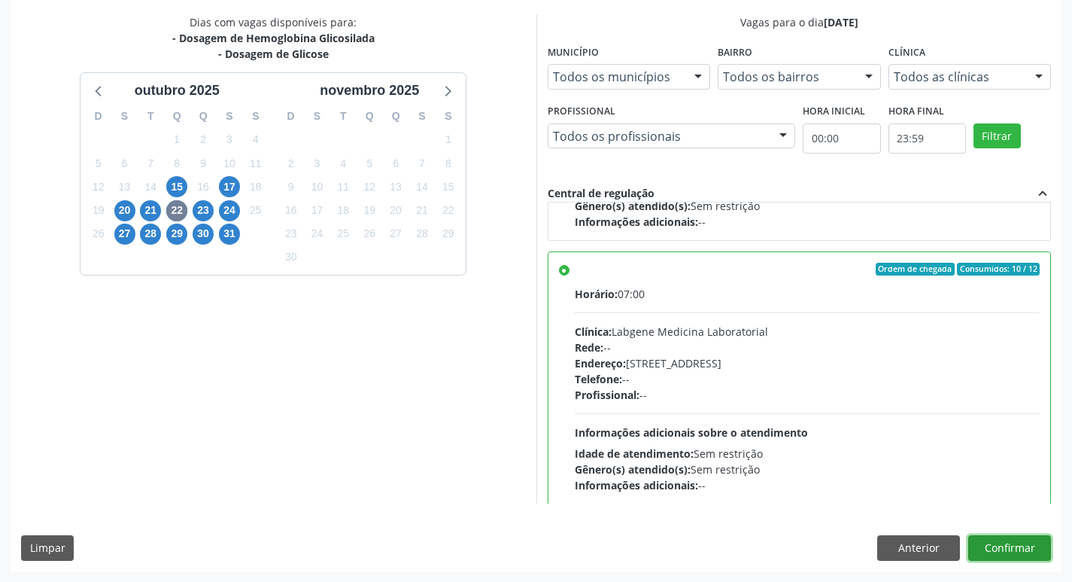
click at [1036, 543] on button "Confirmar" at bounding box center [1009, 548] width 83 height 26
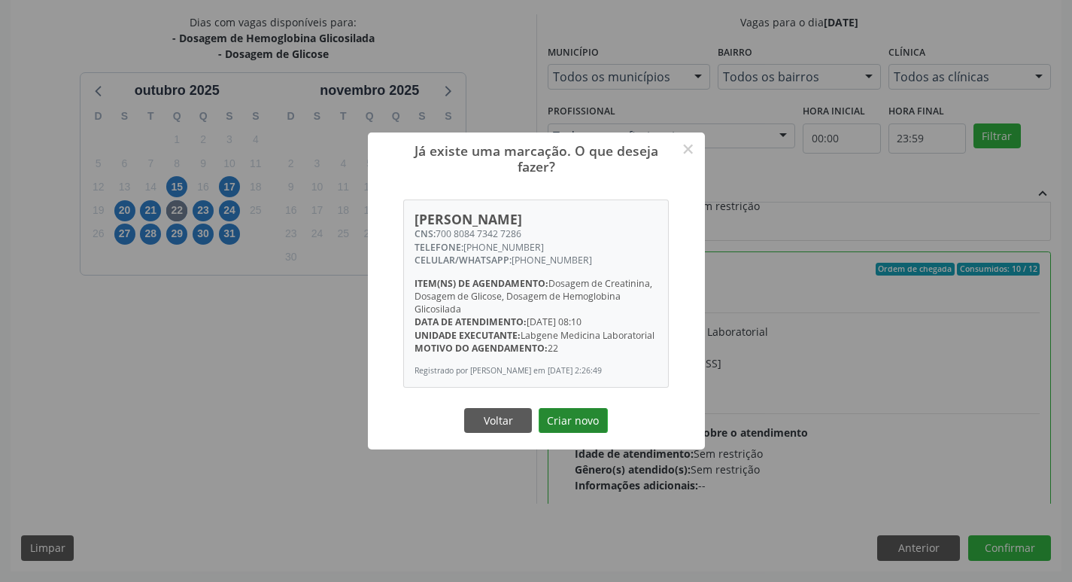
click at [560, 427] on button "Criar novo" at bounding box center [573, 421] width 69 height 26
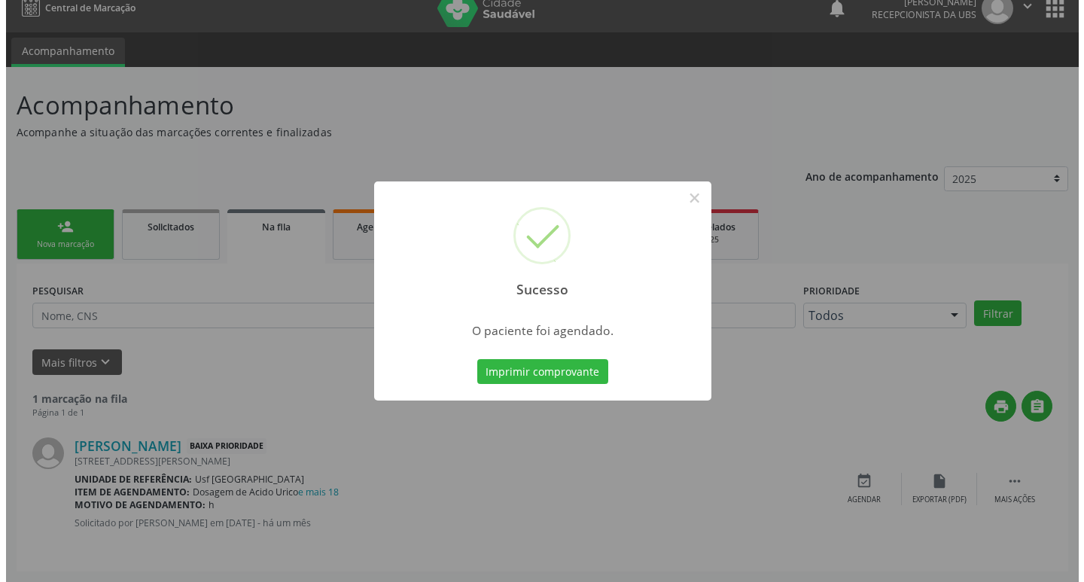
scroll to position [0, 0]
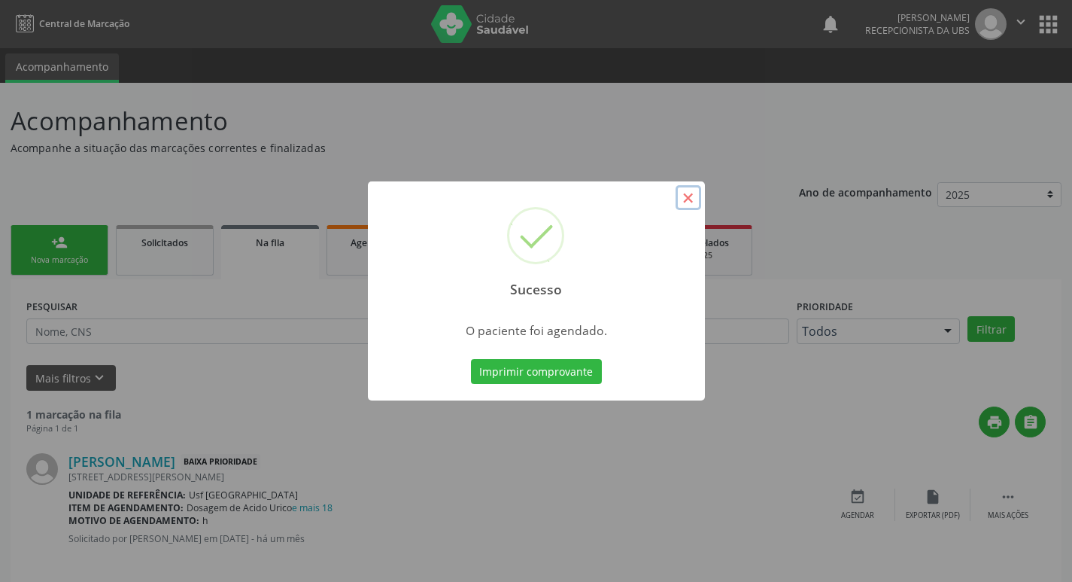
click at [678, 203] on button "×" at bounding box center [689, 198] width 26 height 26
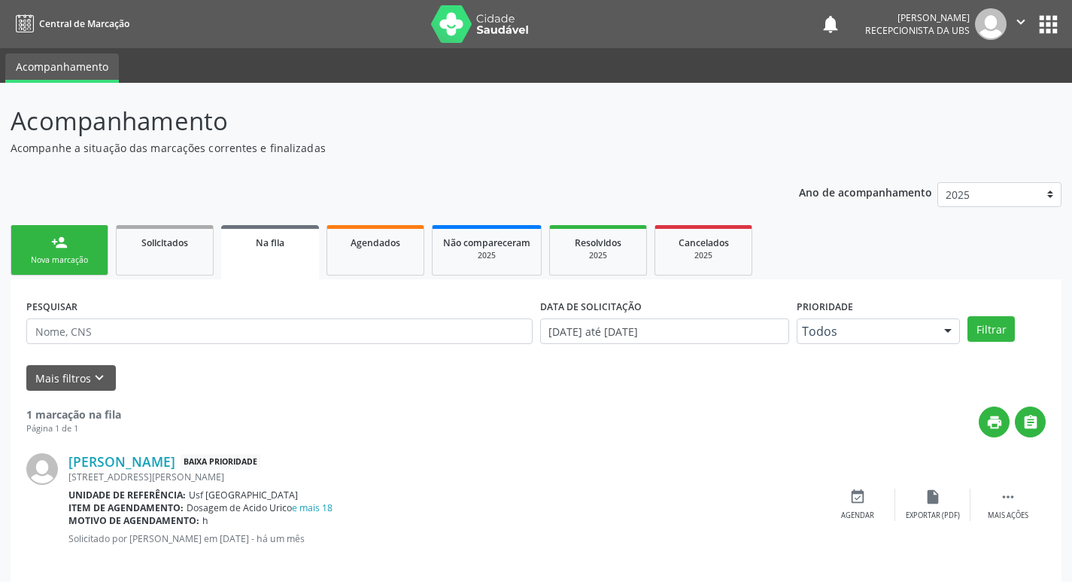
click at [48, 239] on link "person_add Nova marcação" at bounding box center [60, 250] width 98 height 50
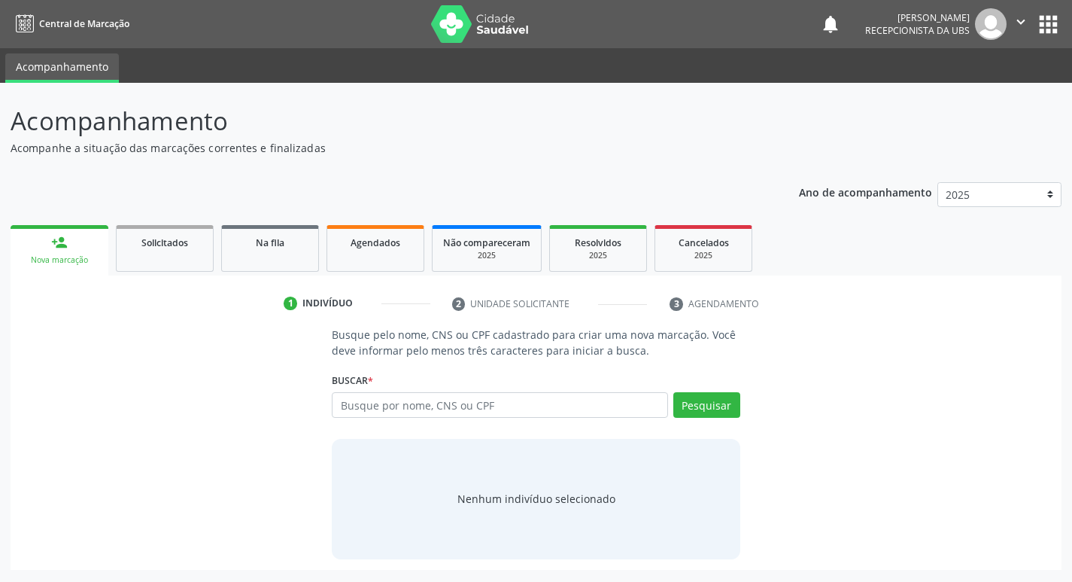
click at [38, 253] on link "person_add Nova marcação" at bounding box center [60, 250] width 98 height 50
click at [479, 407] on input "text" at bounding box center [506, 405] width 341 height 26
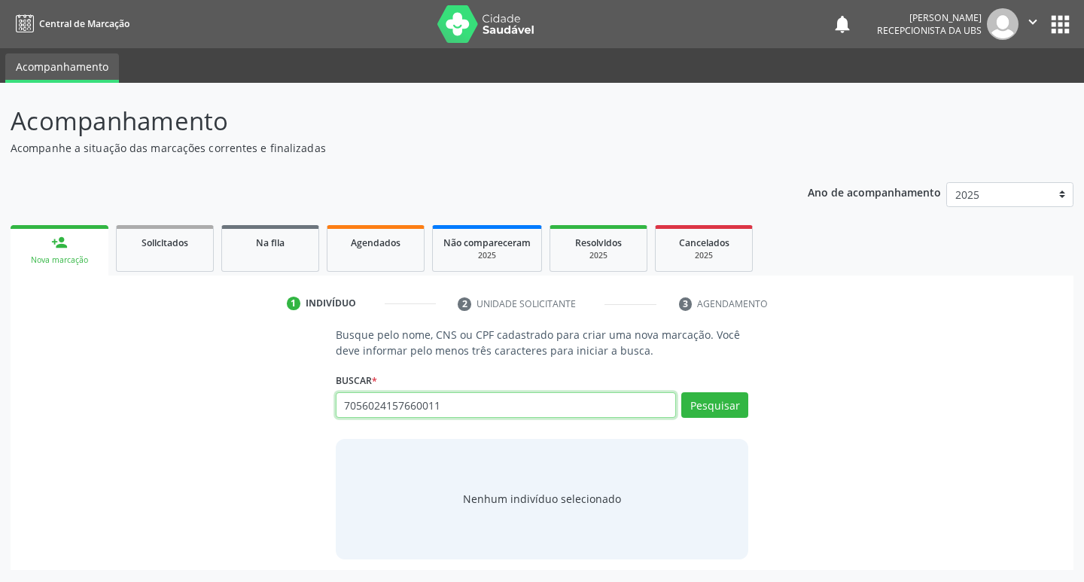
type input "7056024157660011"
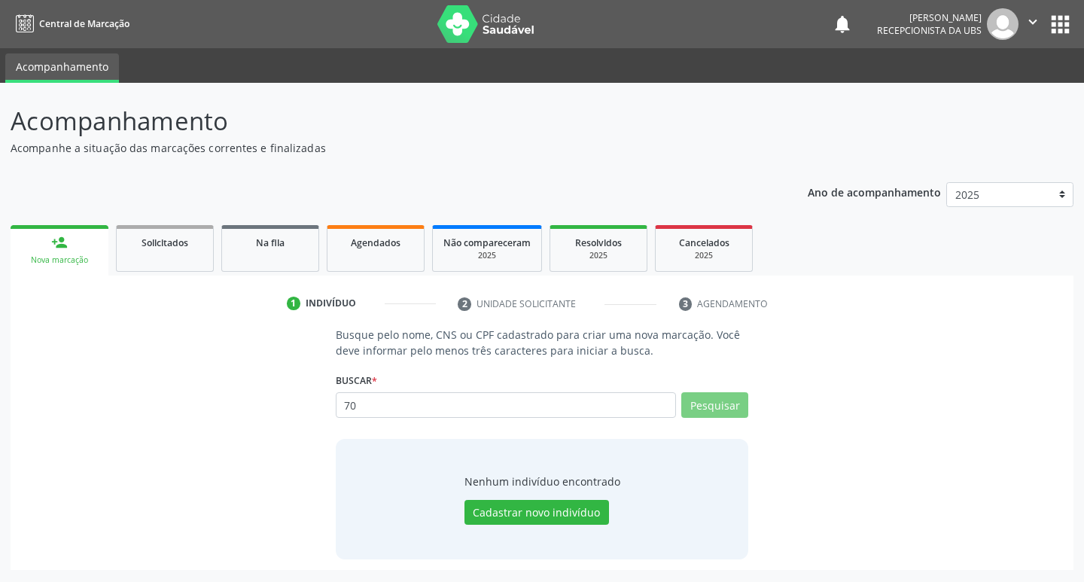
type input "7"
type input "705006230743154"
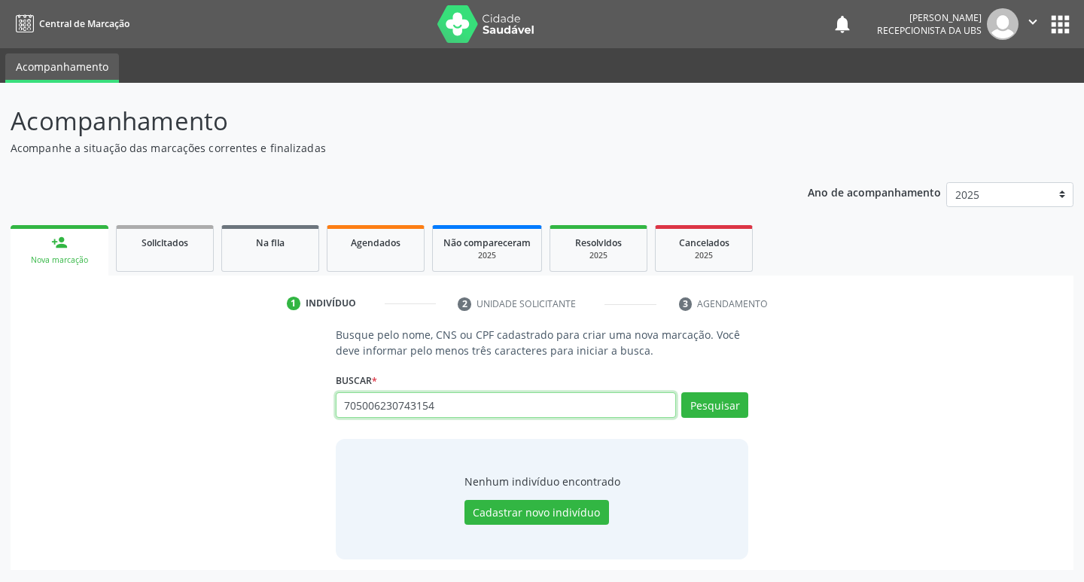
drag, startPoint x: 453, startPoint y: 412, endPoint x: 254, endPoint y: 427, distance: 199.9
click at [254, 427] on div "Busque pelo nome, CNS ou CPF cadastrado para criar uma nova marcação. Você deve…" at bounding box center [541, 443] width 1041 height 232
type input "0"
type input "705"
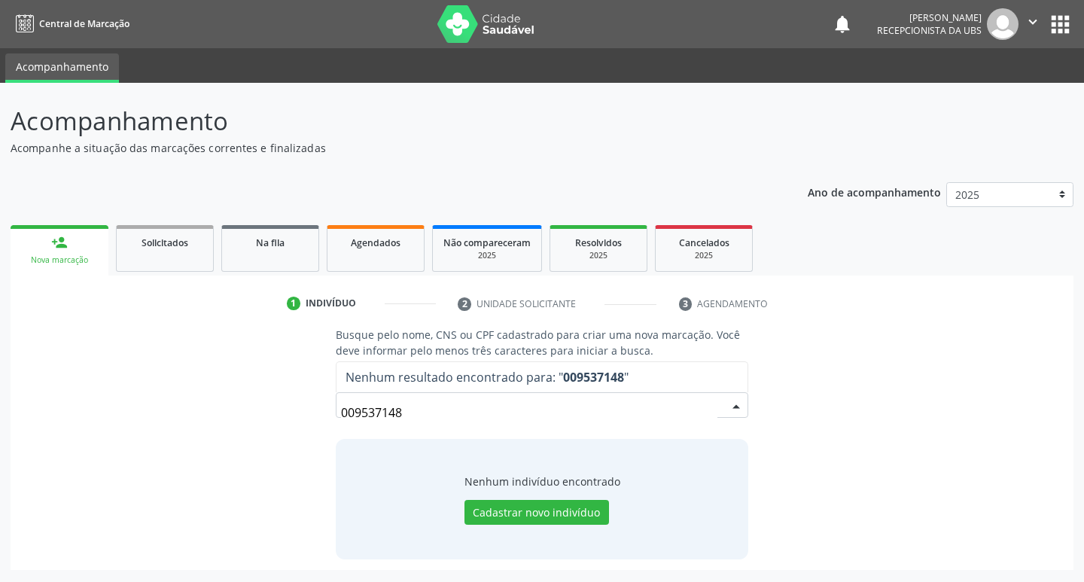
drag, startPoint x: 453, startPoint y: 418, endPoint x: 223, endPoint y: 452, distance: 232.8
click at [223, 452] on div "Busque pelo nome, CNS ou CPF cadastrado para criar uma nova marcação. Você deve…" at bounding box center [541, 443] width 1041 height 232
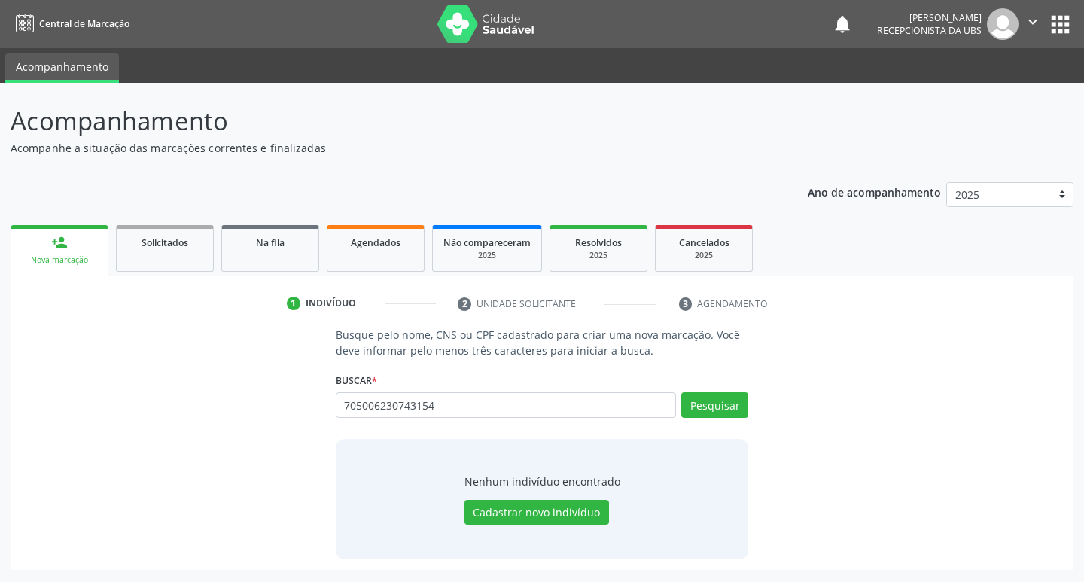
type input "705006230743154"
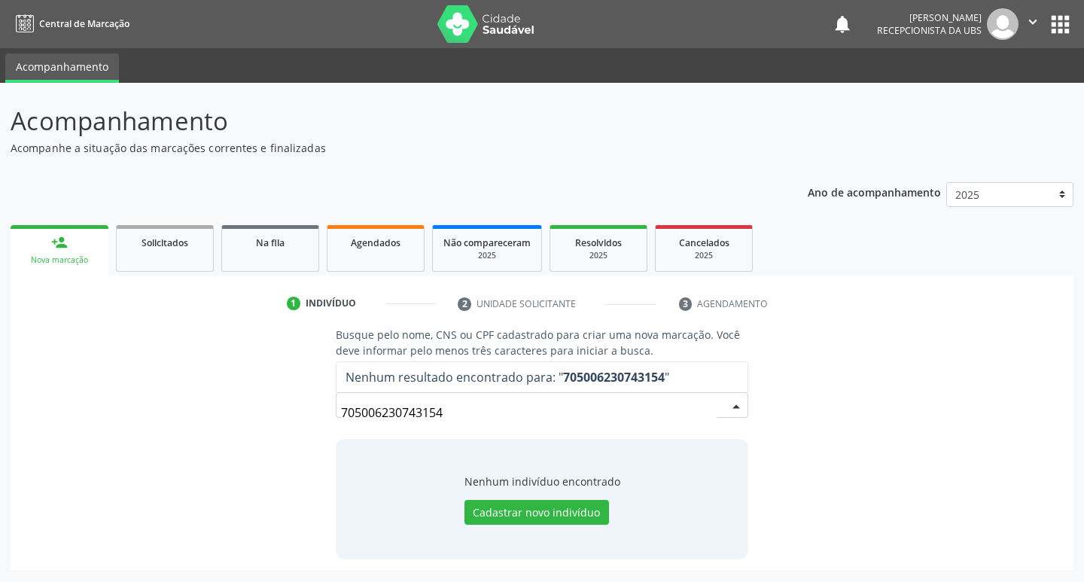
drag, startPoint x: 466, startPoint y: 418, endPoint x: 298, endPoint y: 450, distance: 170.9
click at [298, 450] on div "Busque pelo nome, CNS ou CPF cadastrado para criar uma nova marcação. Você deve…" at bounding box center [541, 443] width 1041 height 232
